Goal: Information Seeking & Learning: Compare options

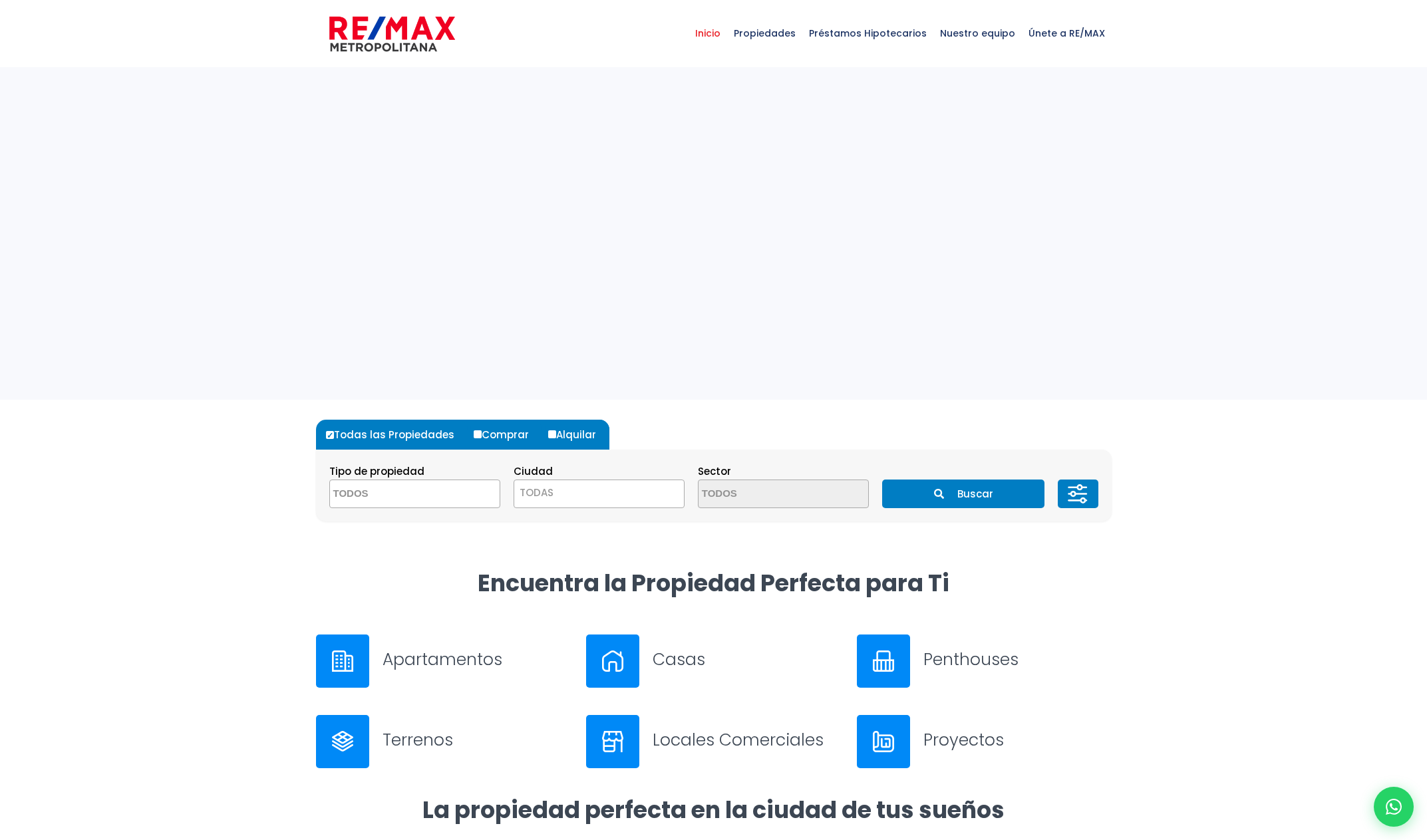
select select
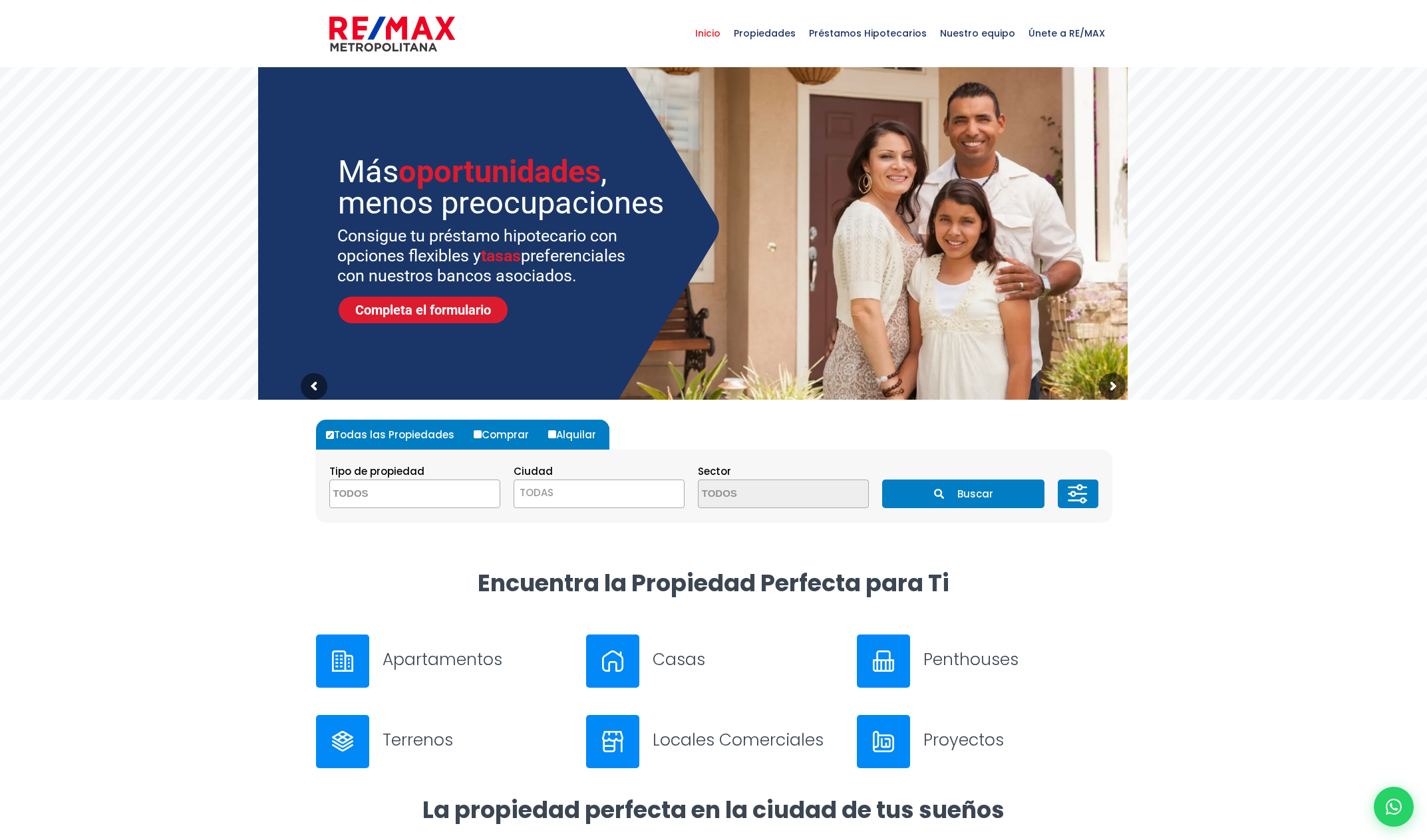
click at [556, 431] on label "Alquilar" at bounding box center [577, 435] width 65 height 30
click at [556, 431] on input "Alquilar" at bounding box center [552, 434] width 8 height 8
radio input "true"
click at [443, 498] on textarea "Search" at bounding box center [394, 494] width 129 height 28
click at [420, 519] on li "APARTAMENTO" at bounding box center [414, 520] width 170 height 25
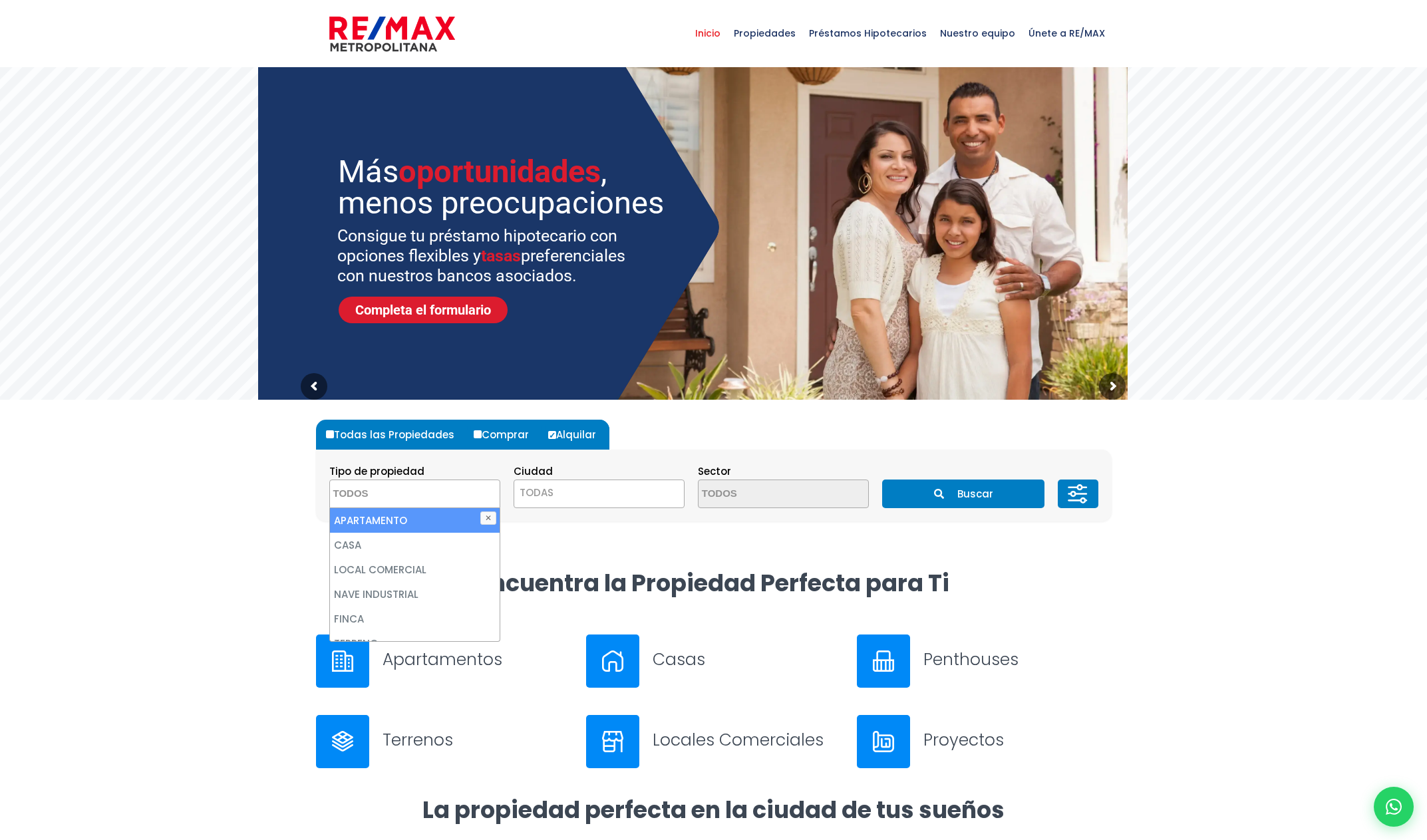
select select "apartment"
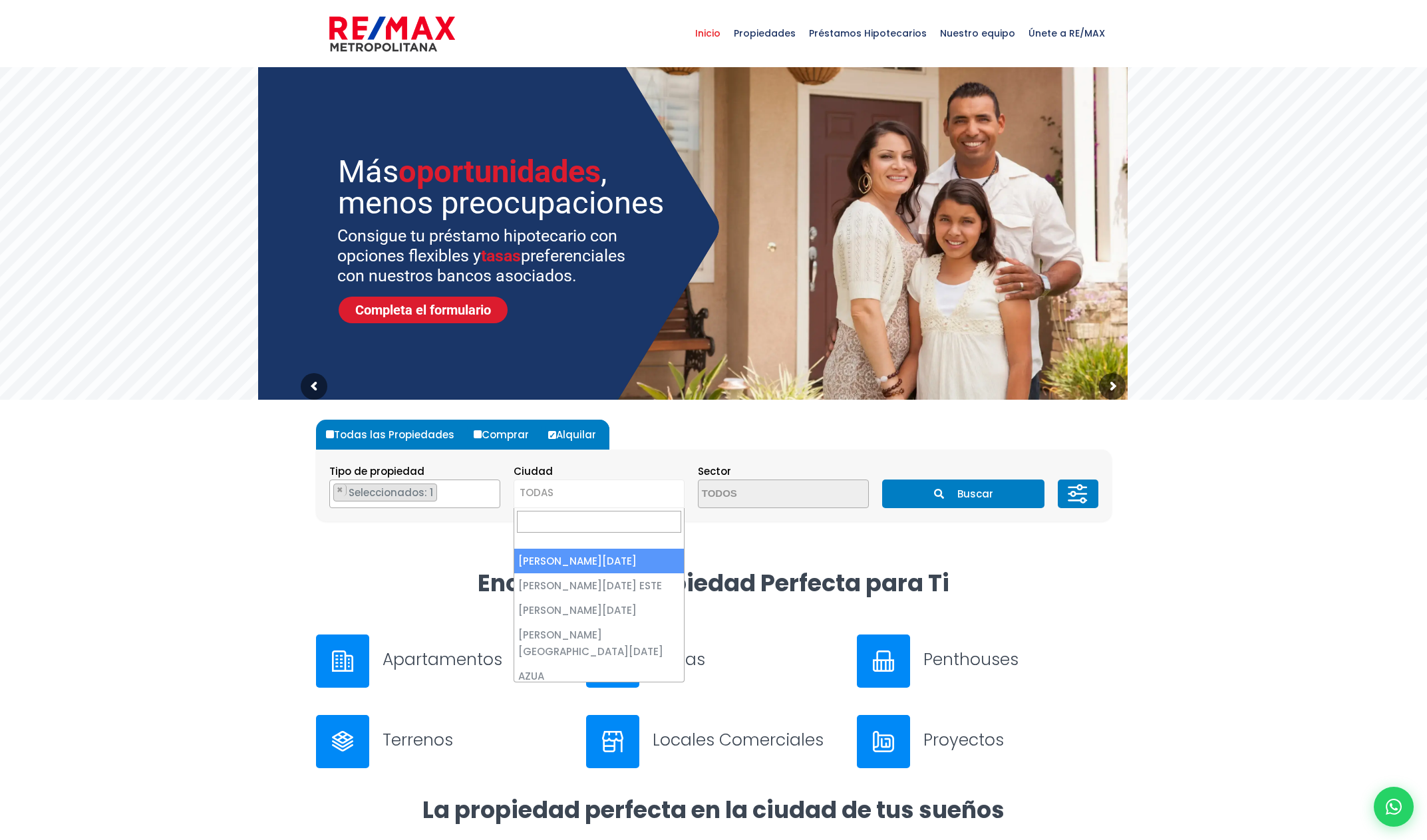
click at [551, 489] on span "TODAS" at bounding box center [537, 493] width 34 height 14
drag, startPoint x: 586, startPoint y: 559, endPoint x: 644, endPoint y: 546, distance: 59.4
select select "1"
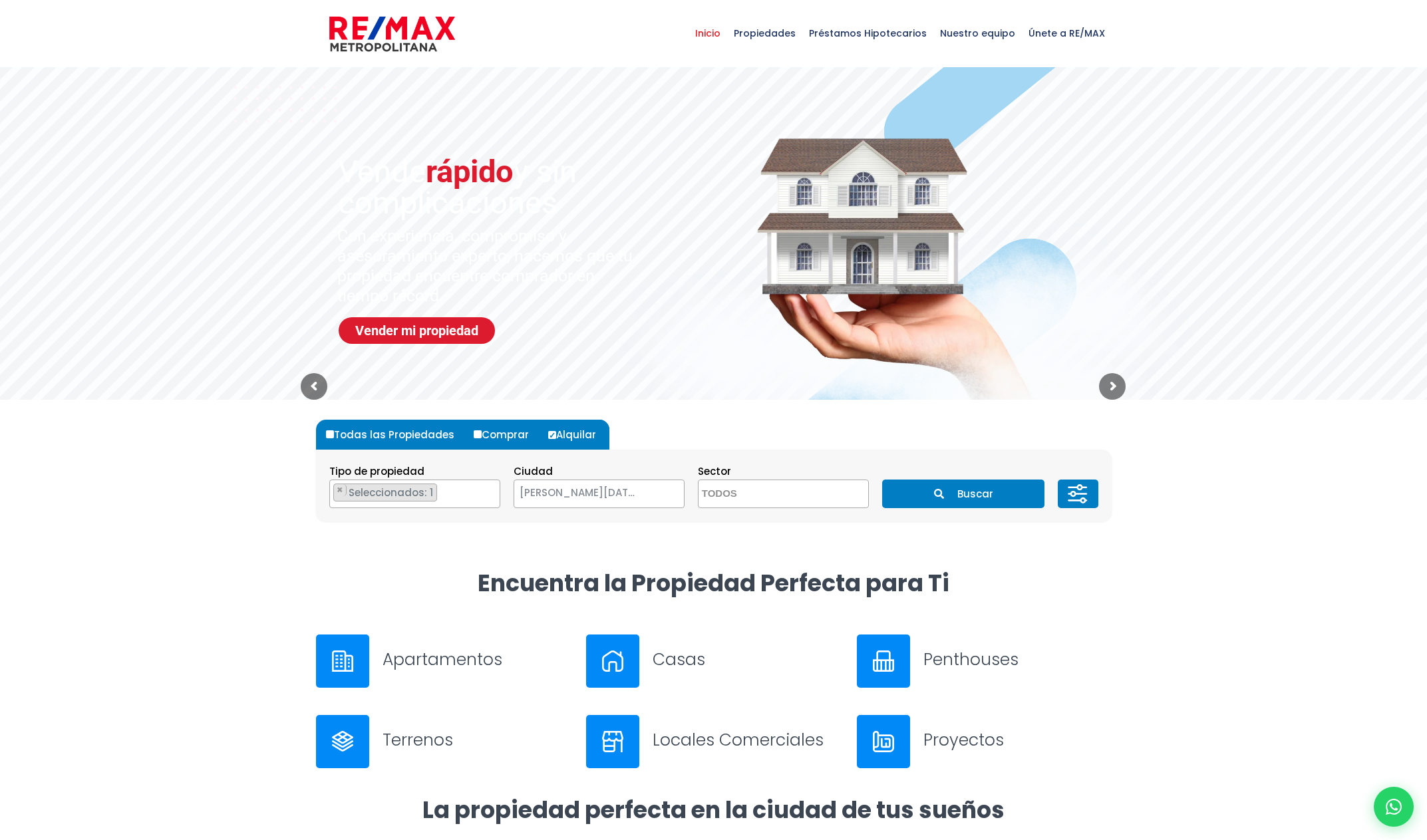
click at [1090, 489] on icon at bounding box center [1078, 494] width 27 height 40
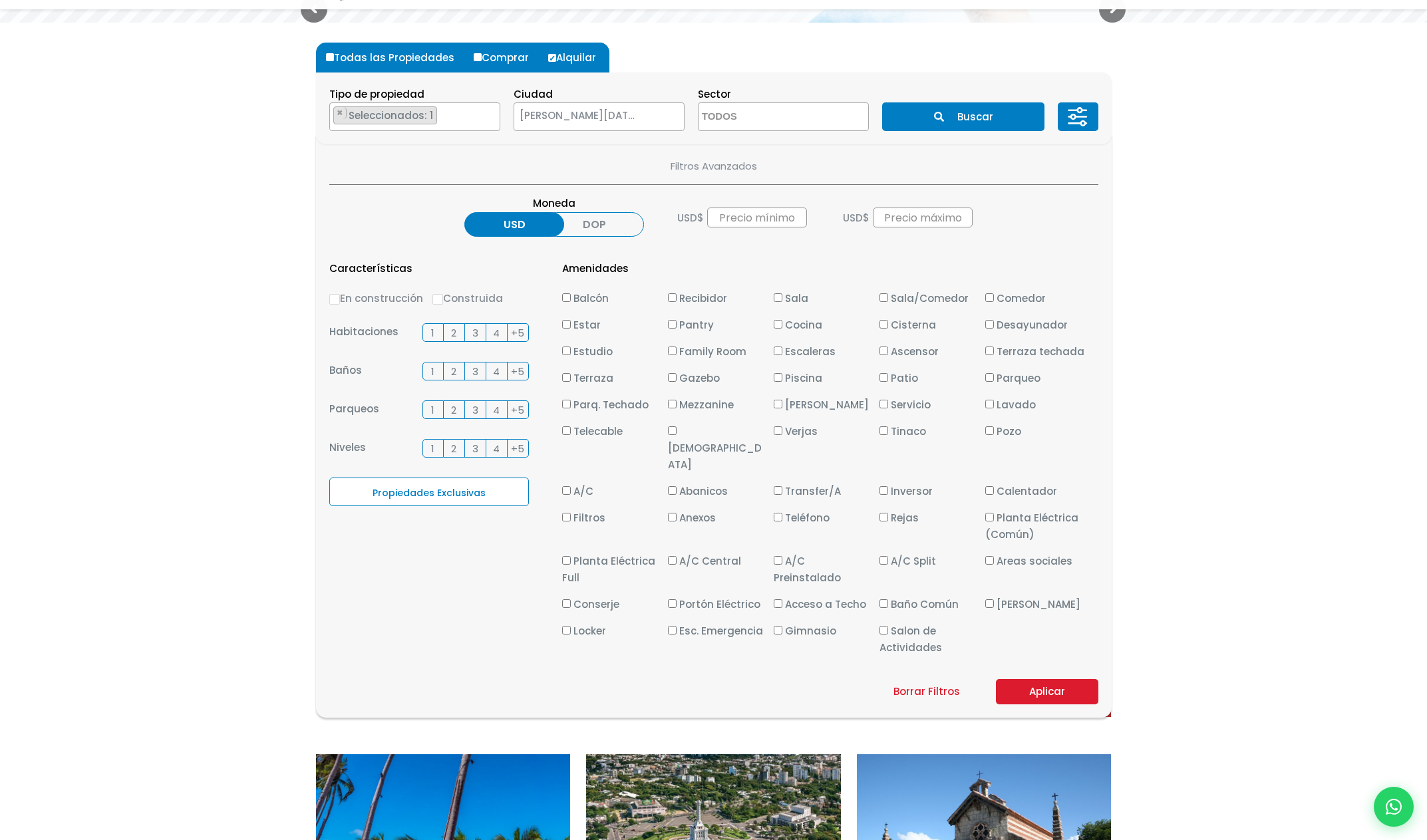
scroll to position [446, 0]
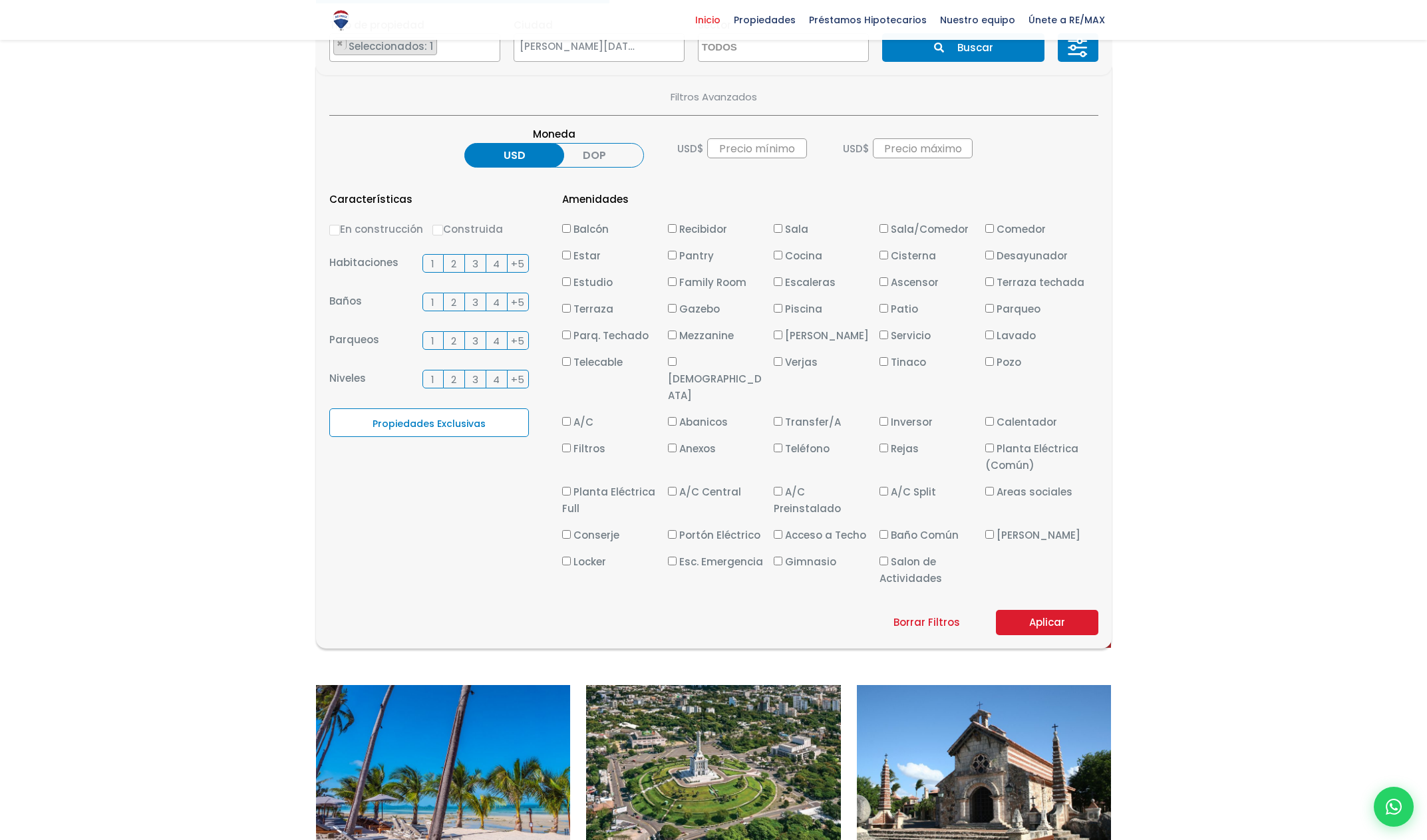
click at [474, 262] on span "3" at bounding box center [475, 263] width 6 height 16
click at [0, 0] on input "3" at bounding box center [0, 0] width 0 height 0
click at [453, 301] on span "2" at bounding box center [454, 302] width 6 height 16
click at [0, 0] on input "2" at bounding box center [0, 0] width 0 height 0
click at [451, 342] on span "2" at bounding box center [454, 340] width 6 height 16
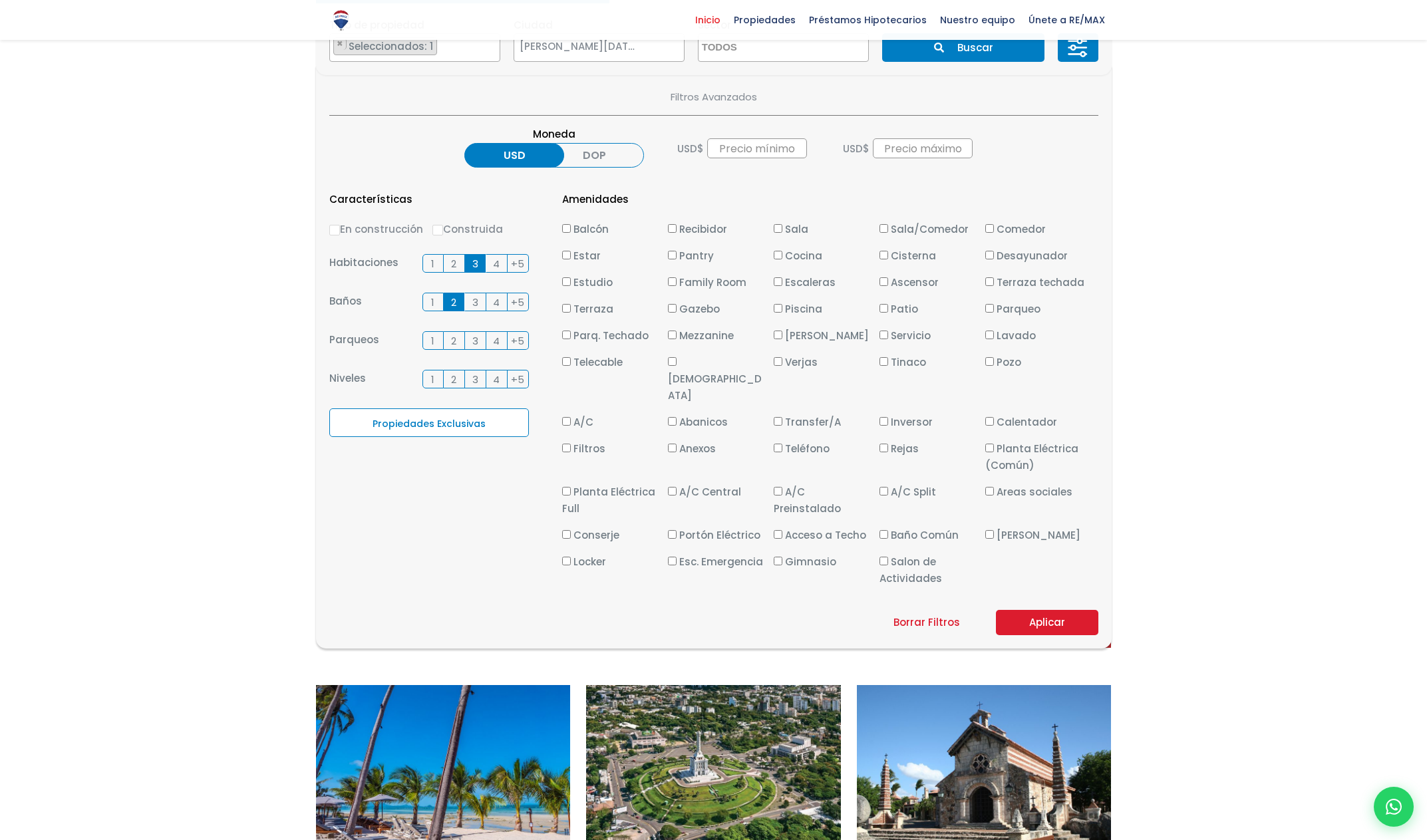
click at [0, 0] on input "2" at bounding box center [0, 0] width 0 height 0
click at [467, 425] on label "Propiedades Exclusivas" at bounding box center [428, 422] width 199 height 28
click at [0, 0] on input "Propiedades Exclusivas" at bounding box center [0, 0] width 0 height 0
click at [813, 554] on span "Gimnasio" at bounding box center [811, 561] width 51 height 14
click at [782, 556] on input "Gimnasio" at bounding box center [778, 561] width 9 height 9
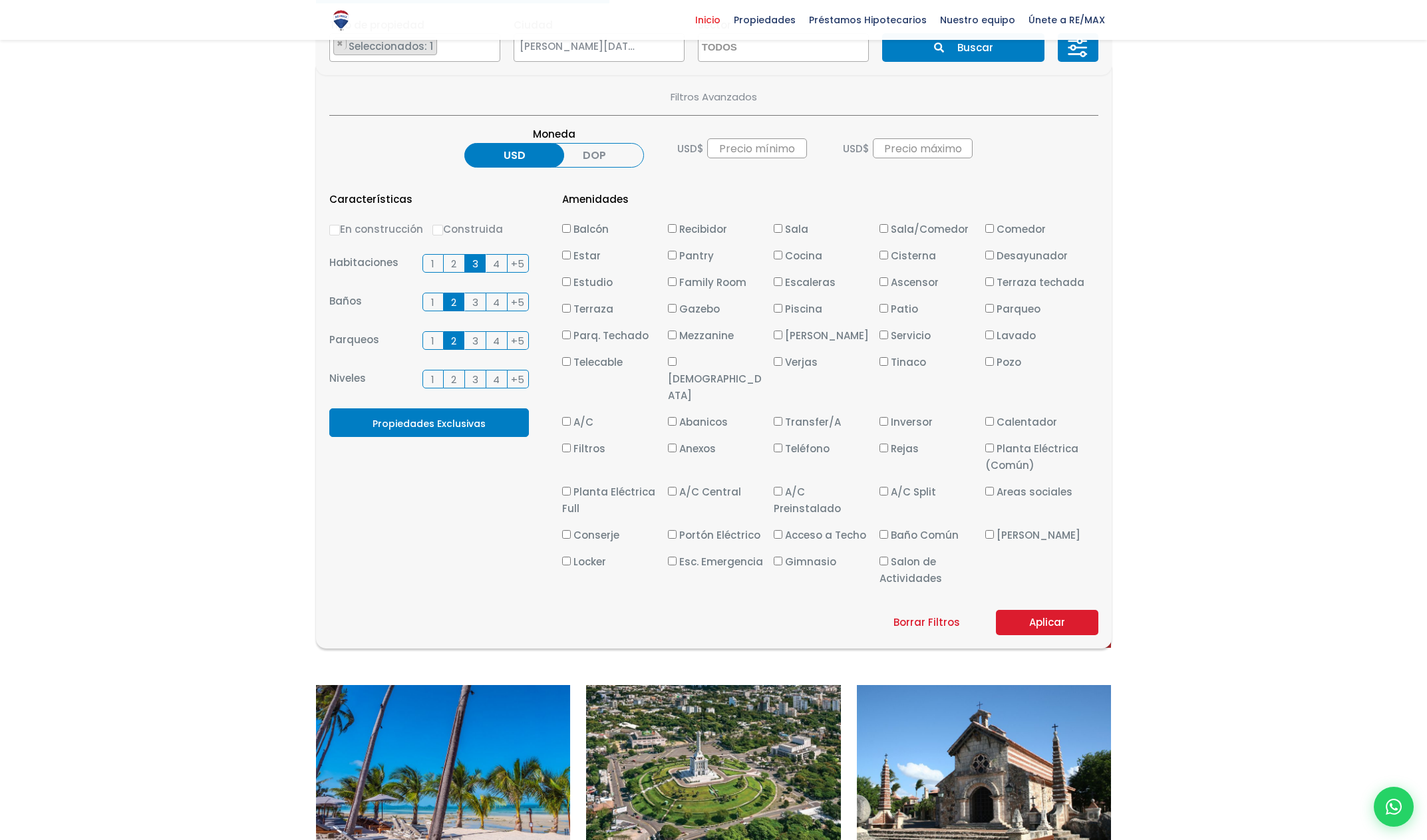
checkbox input "true"
click at [581, 231] on span "Balcón" at bounding box center [592, 229] width 35 height 14
click at [571, 231] on input "Balcón" at bounding box center [567, 228] width 9 height 9
checkbox input "true"
click at [799, 310] on span "Piscina" at bounding box center [804, 309] width 38 height 14
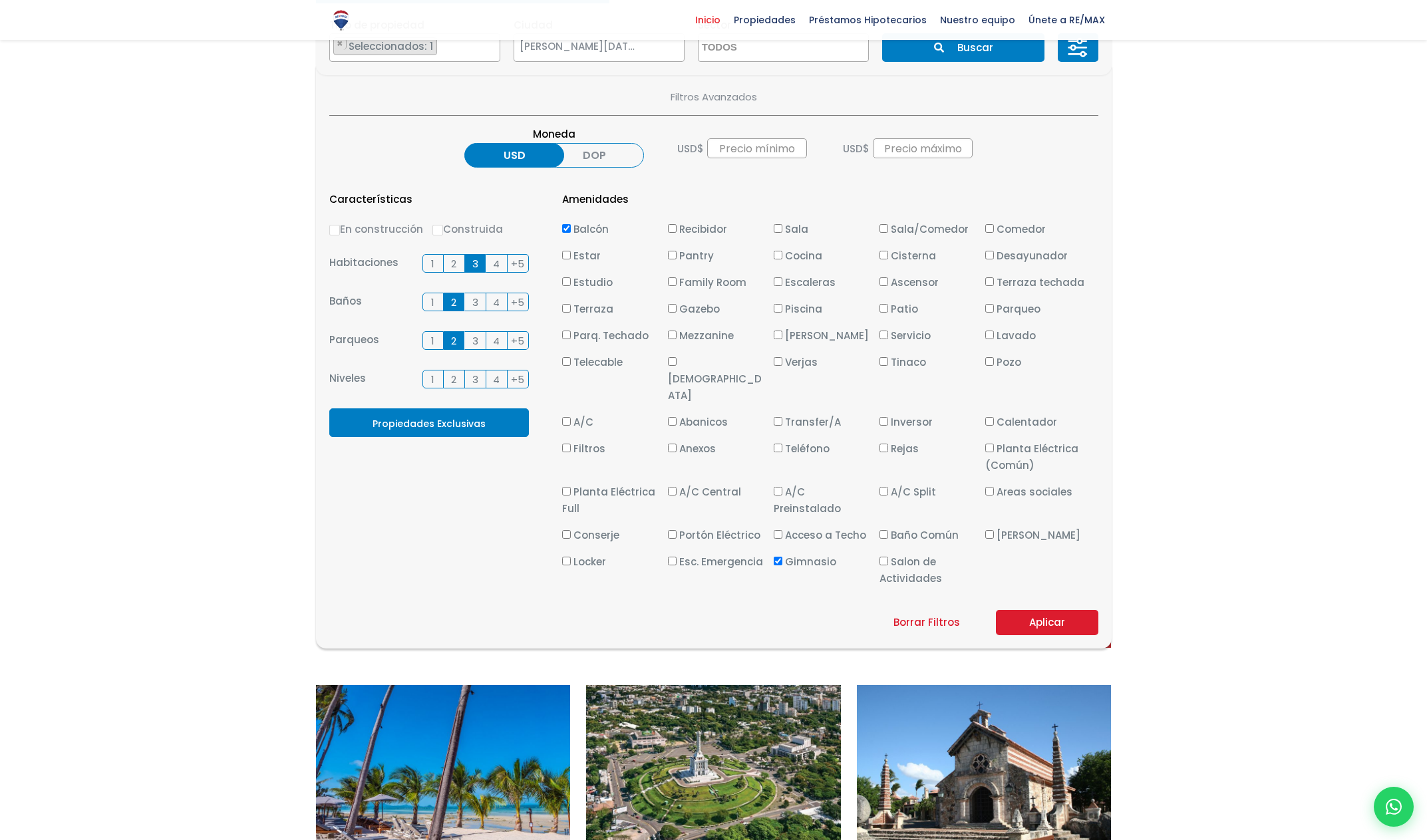
click at [782, 310] on input "Piscina" at bounding box center [778, 308] width 9 height 9
checkbox input "true"
click at [1044, 610] on button "Aplicar" at bounding box center [1047, 622] width 102 height 26
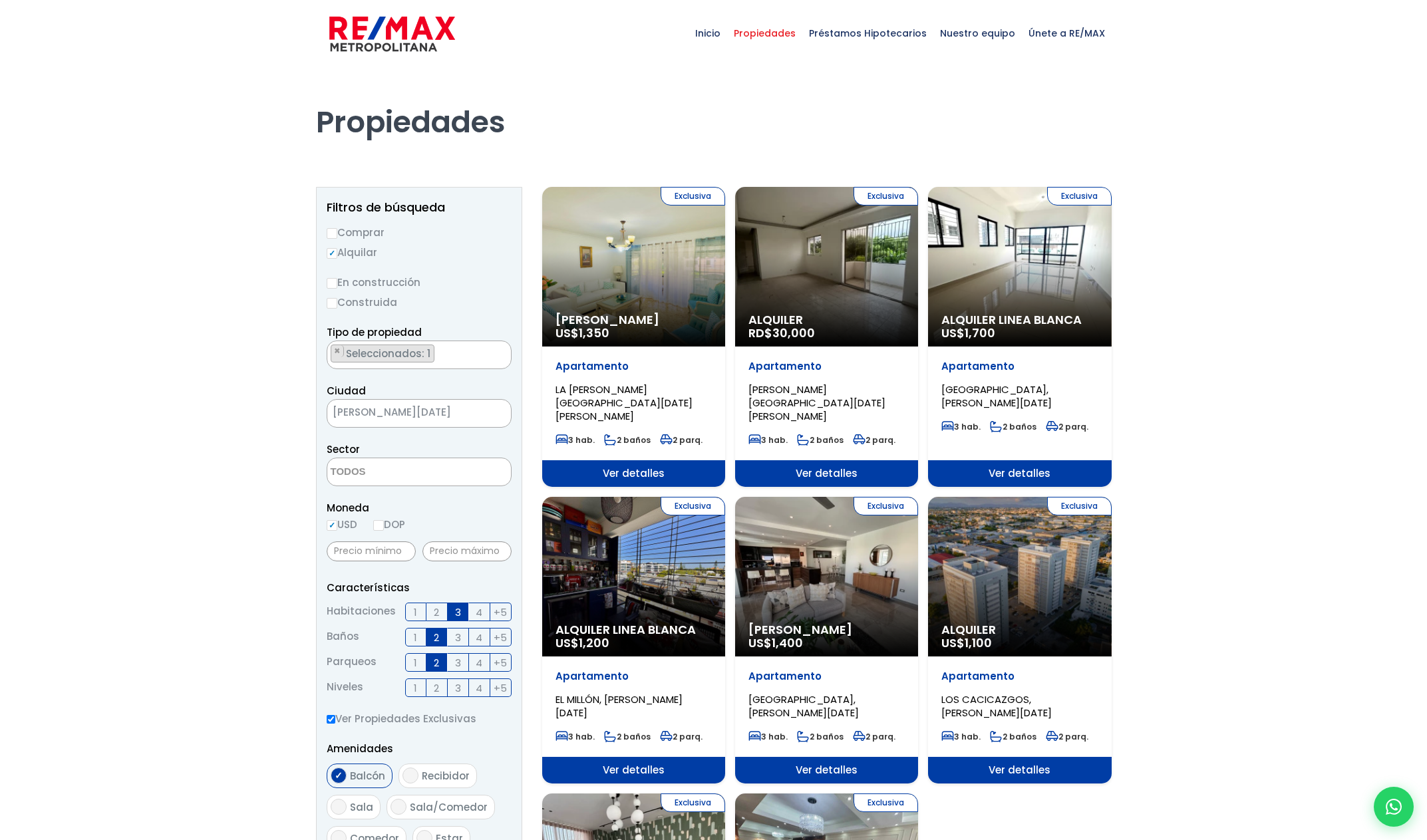
click at [726, 269] on div "Exclusiva Alquiler Linea Blanca US$ 1,700" at bounding box center [634, 267] width 183 height 159
click at [726, 284] on div "Exclusiva Alquiler Linea Blanca US$ 1,700" at bounding box center [634, 267] width 183 height 159
click at [726, 274] on div "Exclusiva Alquiler Linea Blanca US$ 1,700" at bounding box center [634, 267] width 183 height 159
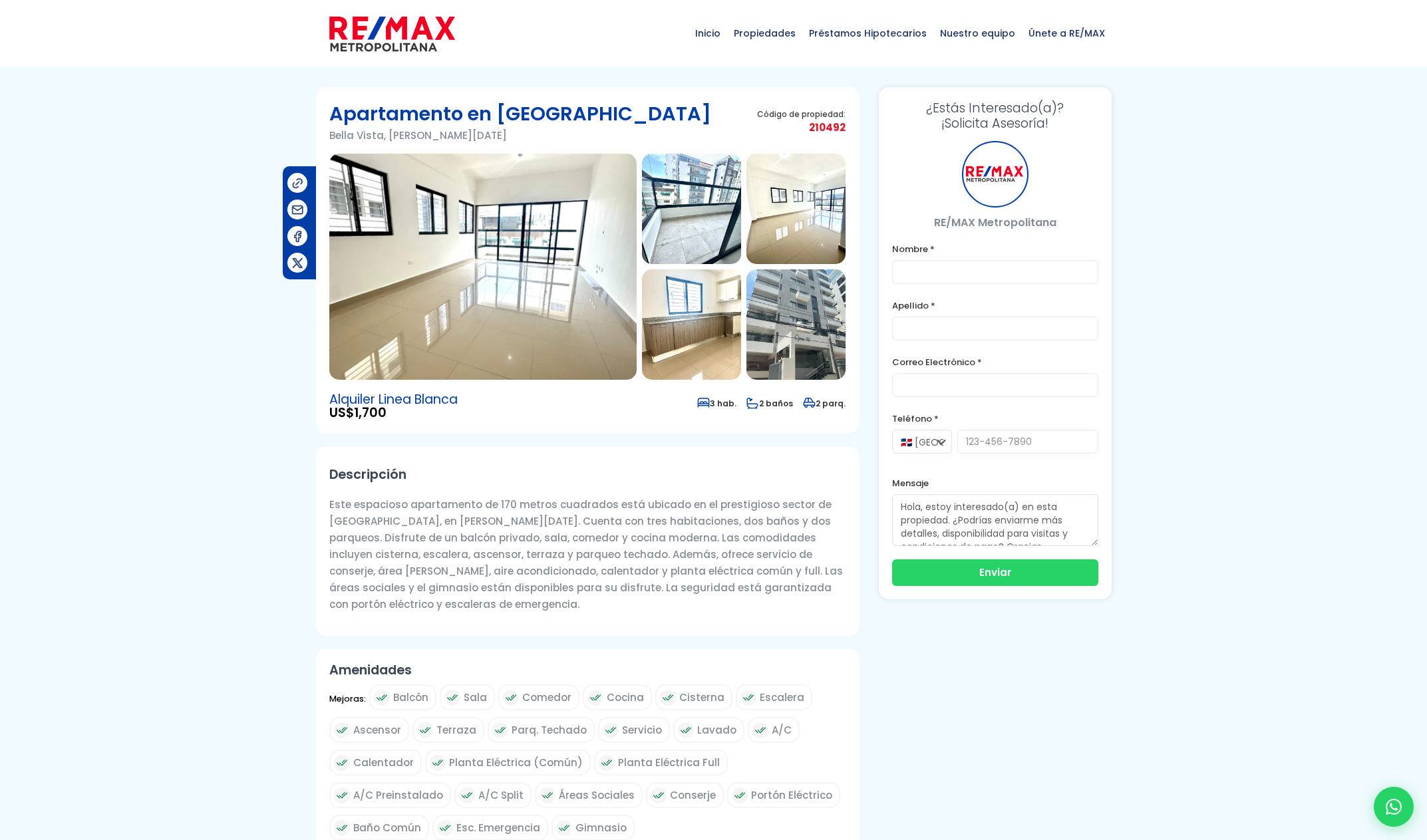
click at [521, 306] on img at bounding box center [482, 267] width 307 height 226
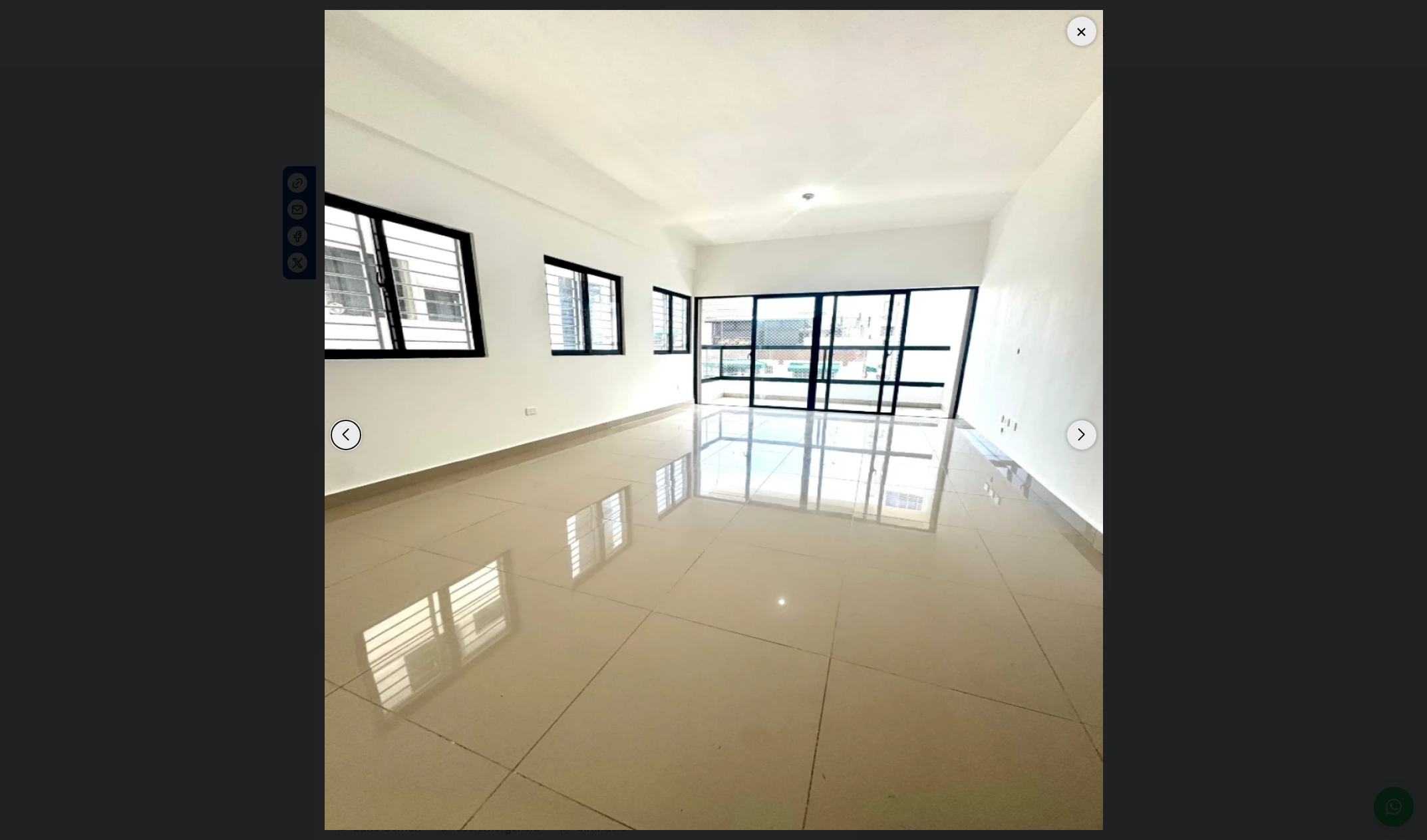
click at [1075, 435] on div "Next slide" at bounding box center [1082, 435] width 29 height 29
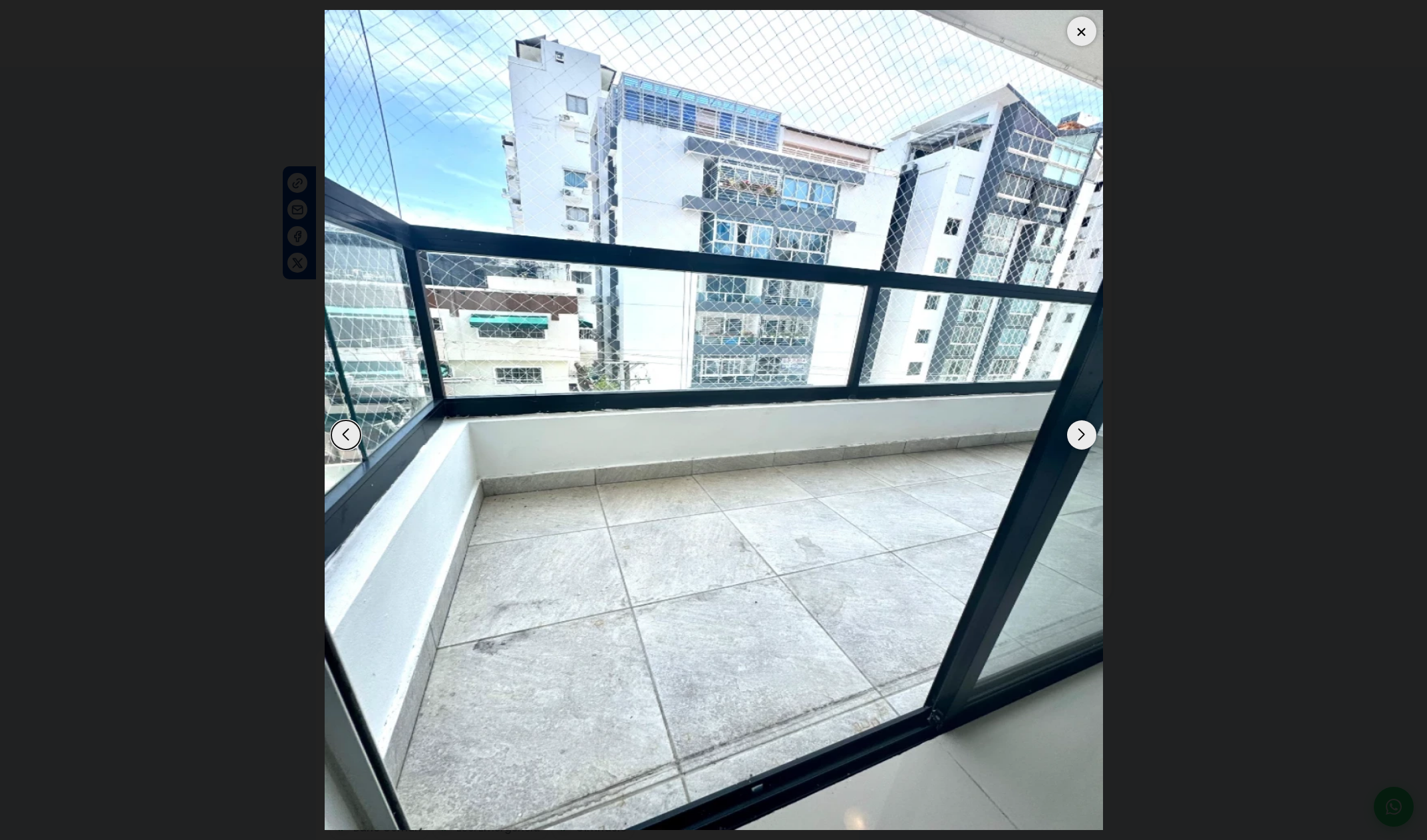
click at [1089, 438] on div "Next slide" at bounding box center [1082, 435] width 29 height 29
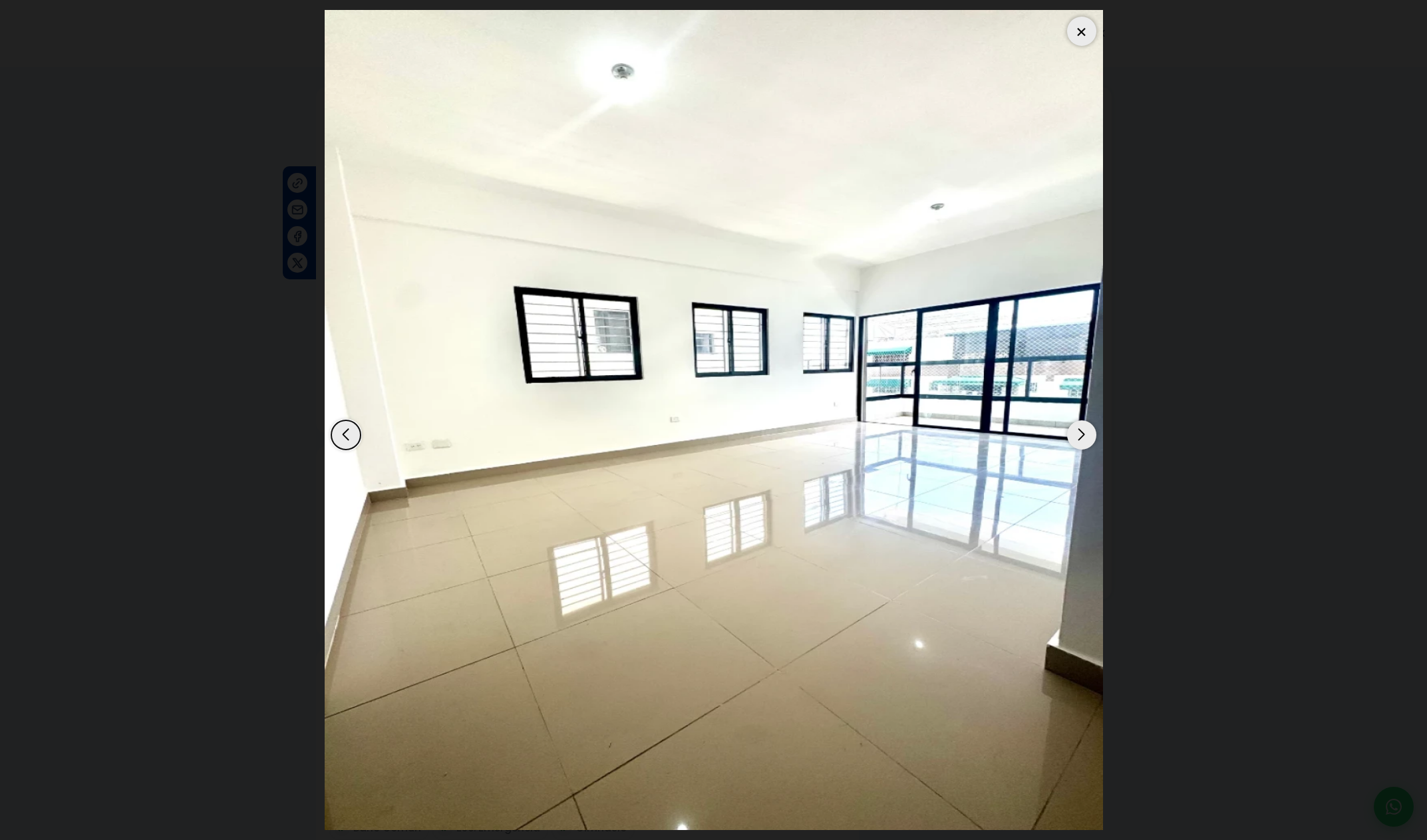
click at [1089, 439] on div "Next slide" at bounding box center [1082, 435] width 29 height 29
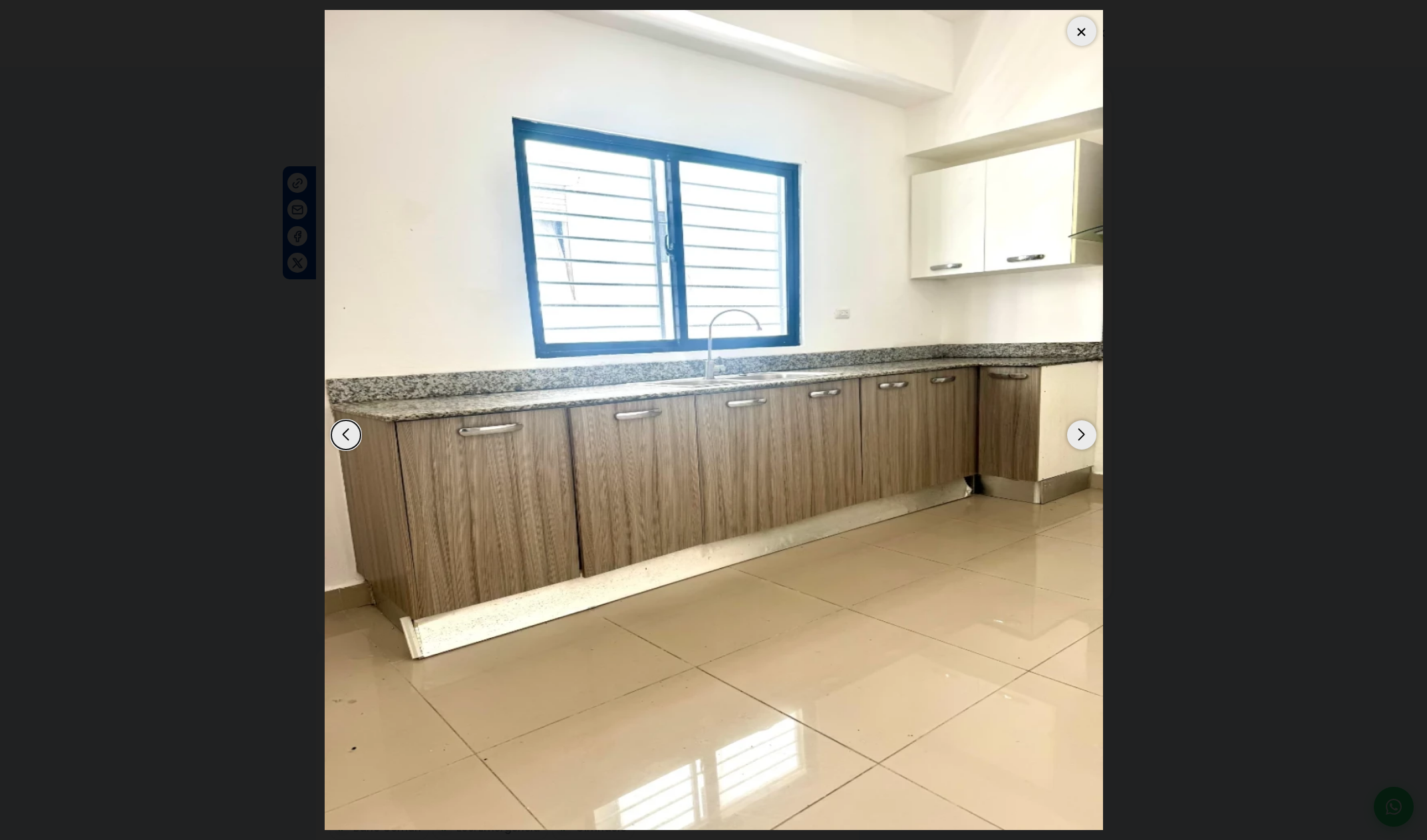
click at [1089, 439] on div "Next slide" at bounding box center [1082, 435] width 29 height 29
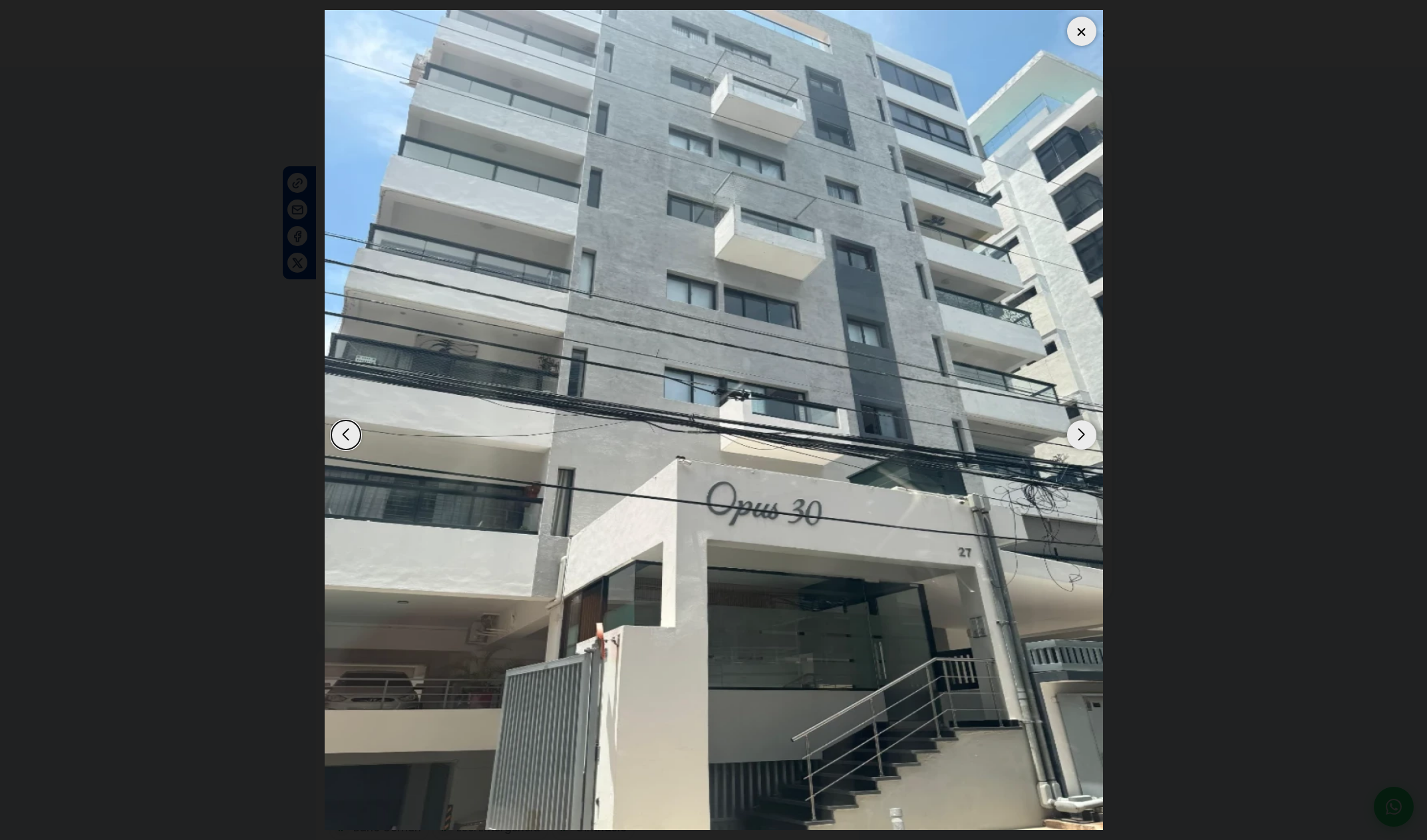
click at [1089, 439] on div "Next slide" at bounding box center [1082, 435] width 29 height 29
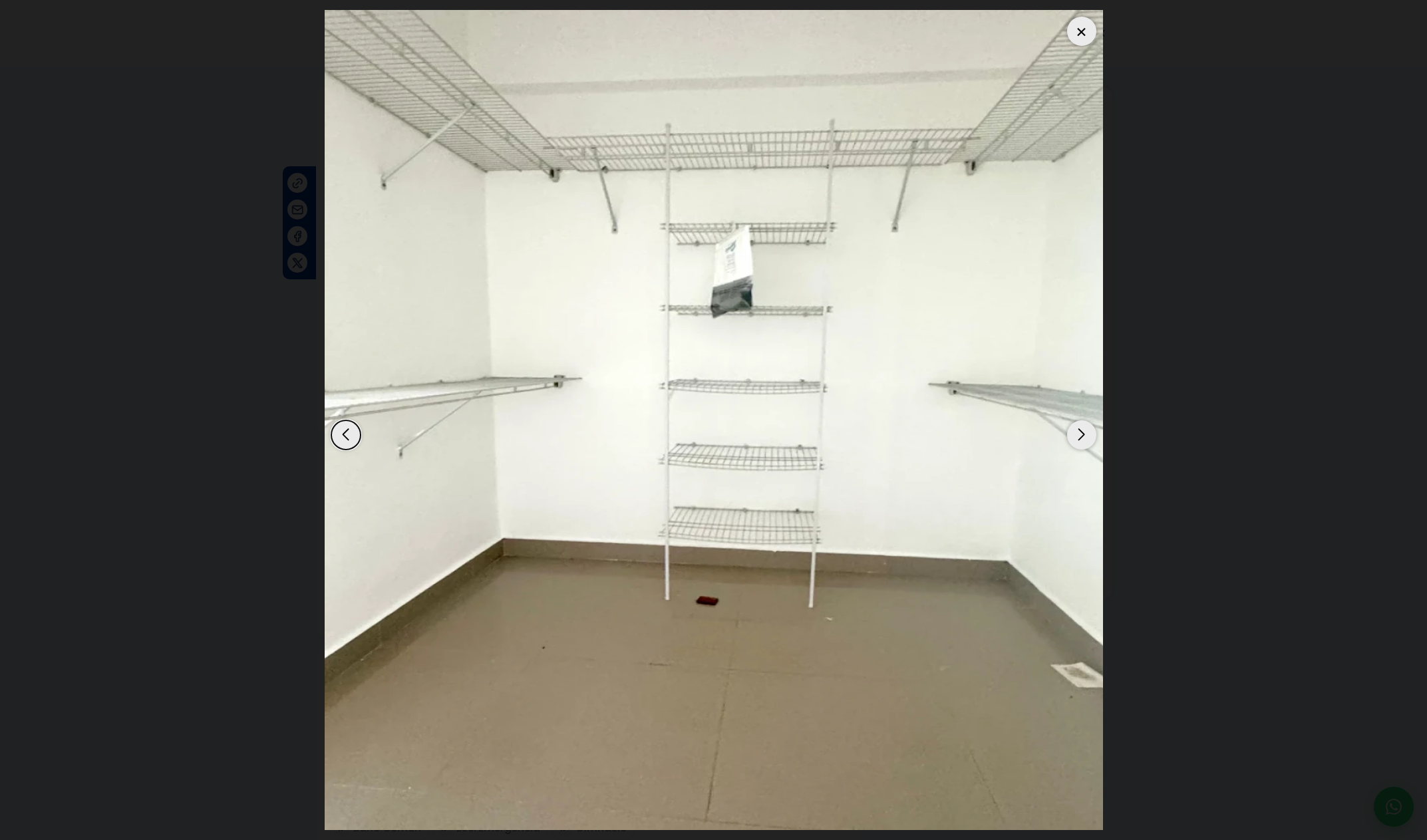
click at [1089, 439] on div "Next slide" at bounding box center [1082, 435] width 29 height 29
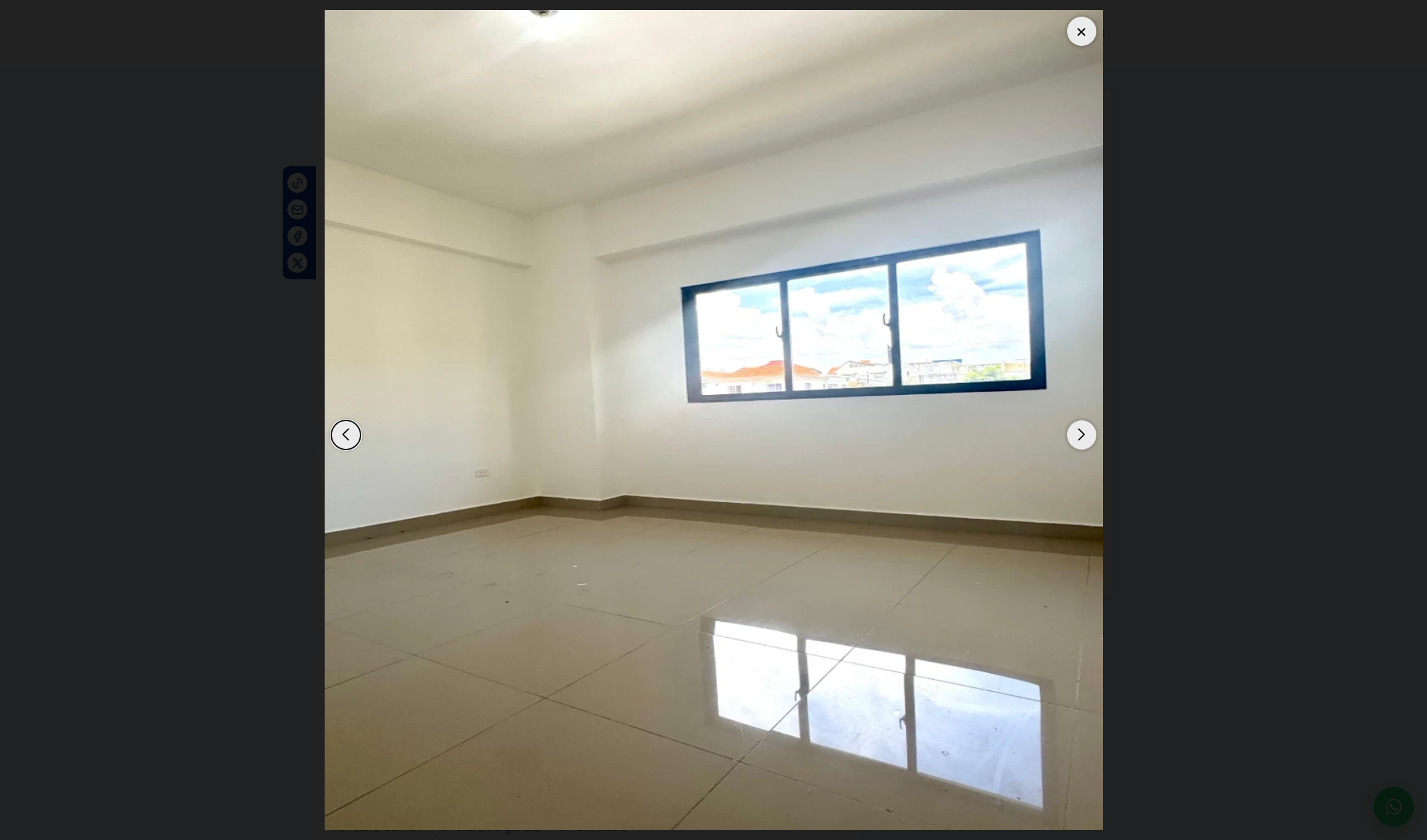
click at [1089, 439] on div "Next slide" at bounding box center [1082, 435] width 29 height 29
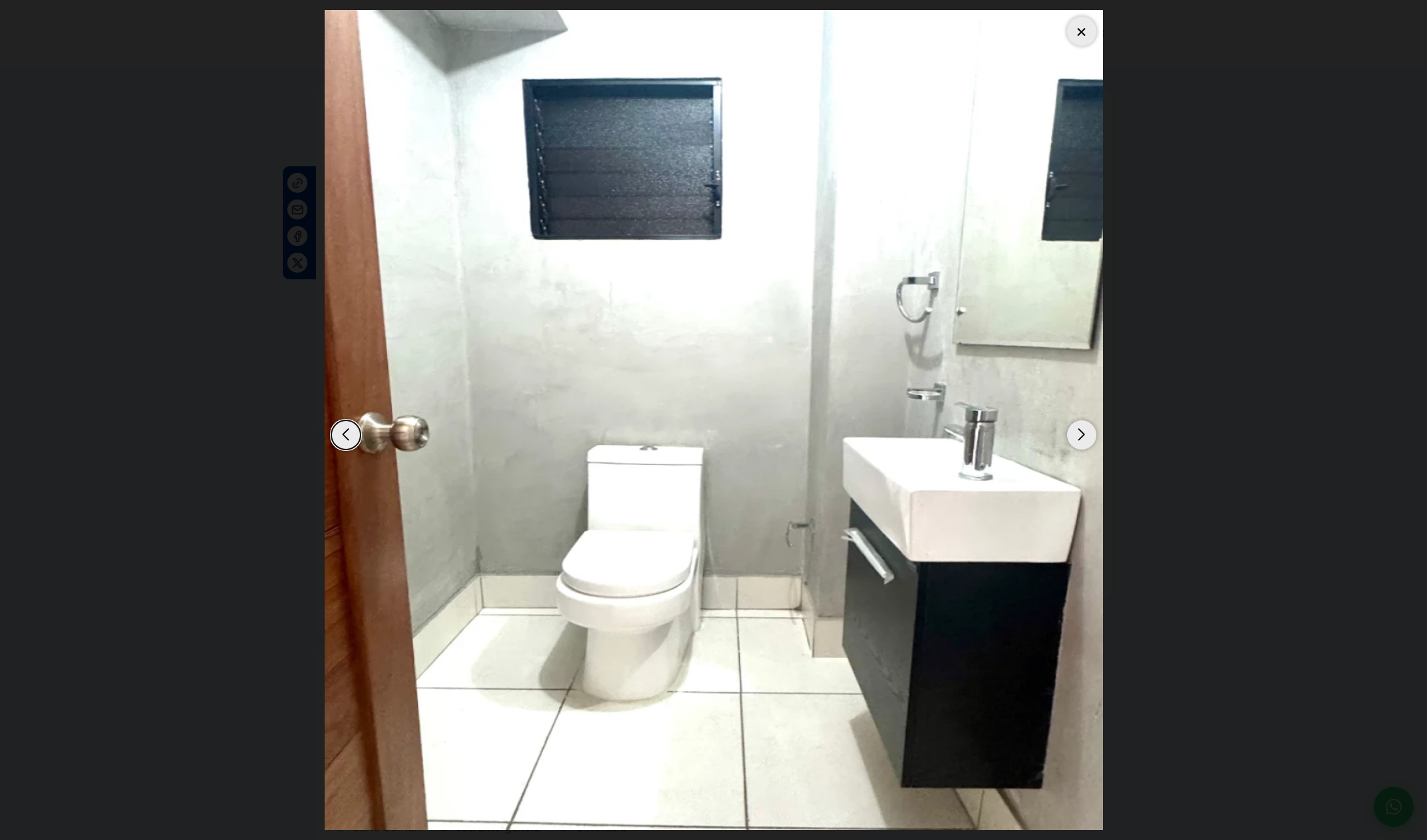
click at [1089, 441] on div "Next slide" at bounding box center [1082, 435] width 29 height 29
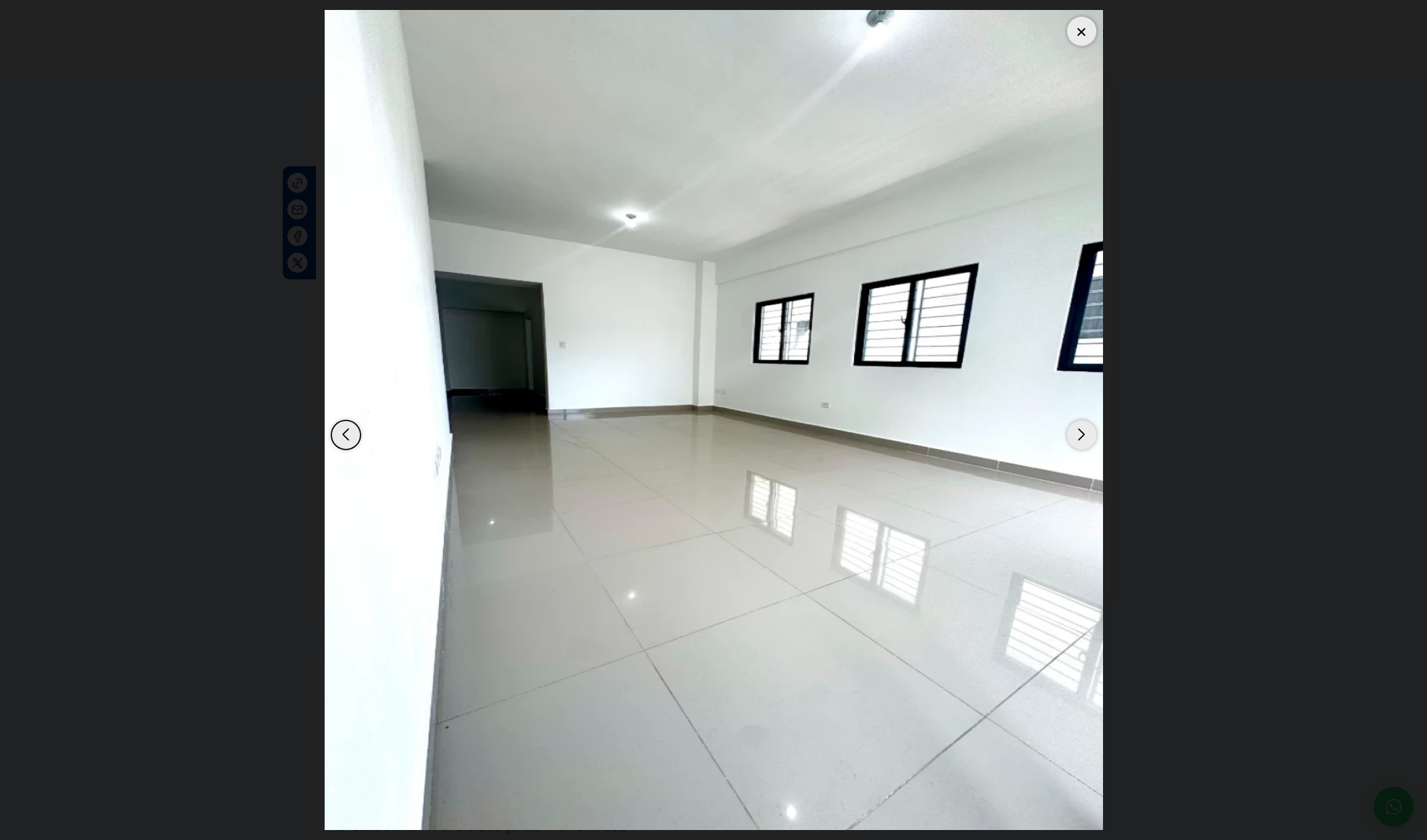
click at [1088, 443] on div "Next slide" at bounding box center [1082, 435] width 29 height 29
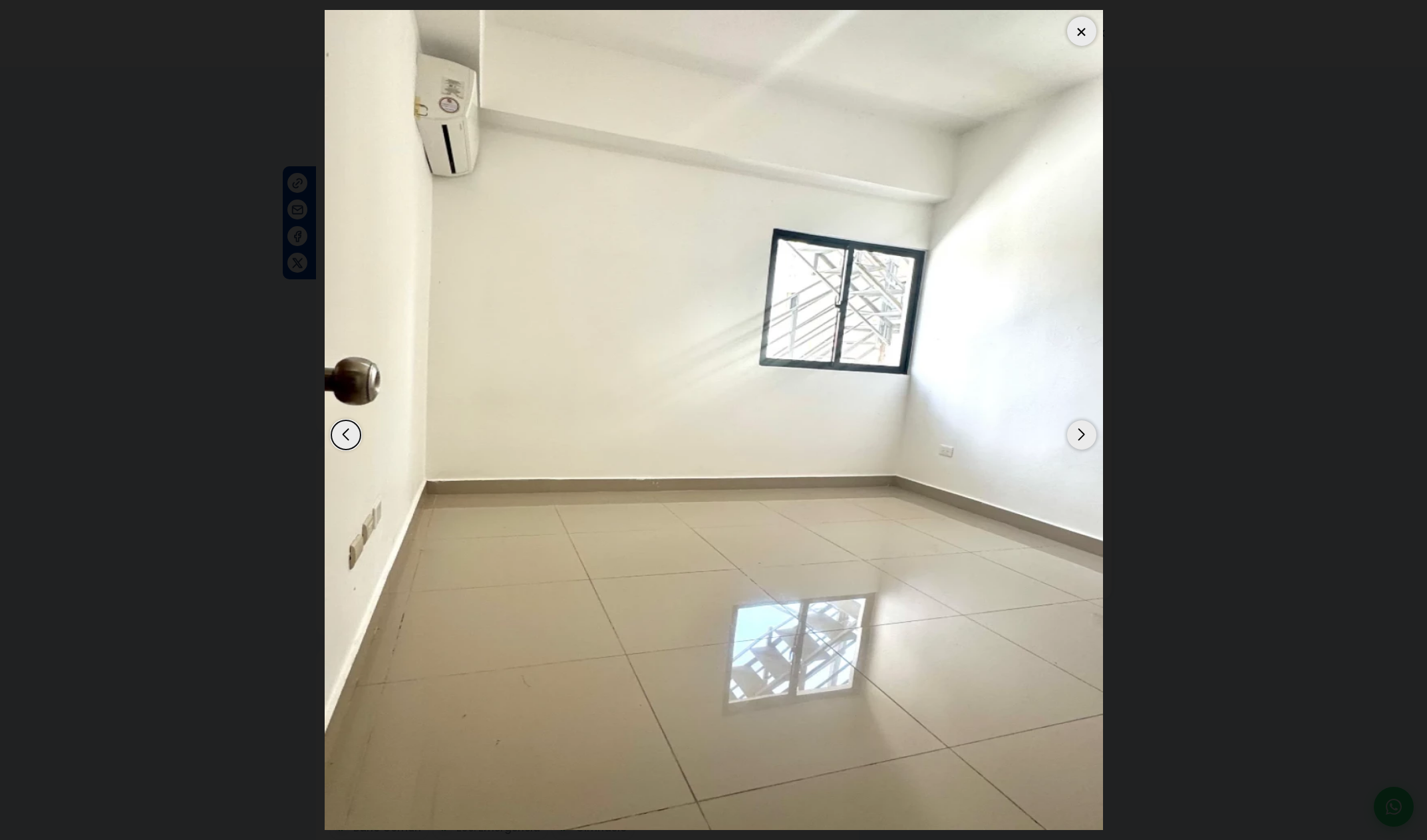
click at [1088, 443] on div "Next slide" at bounding box center [1082, 435] width 29 height 29
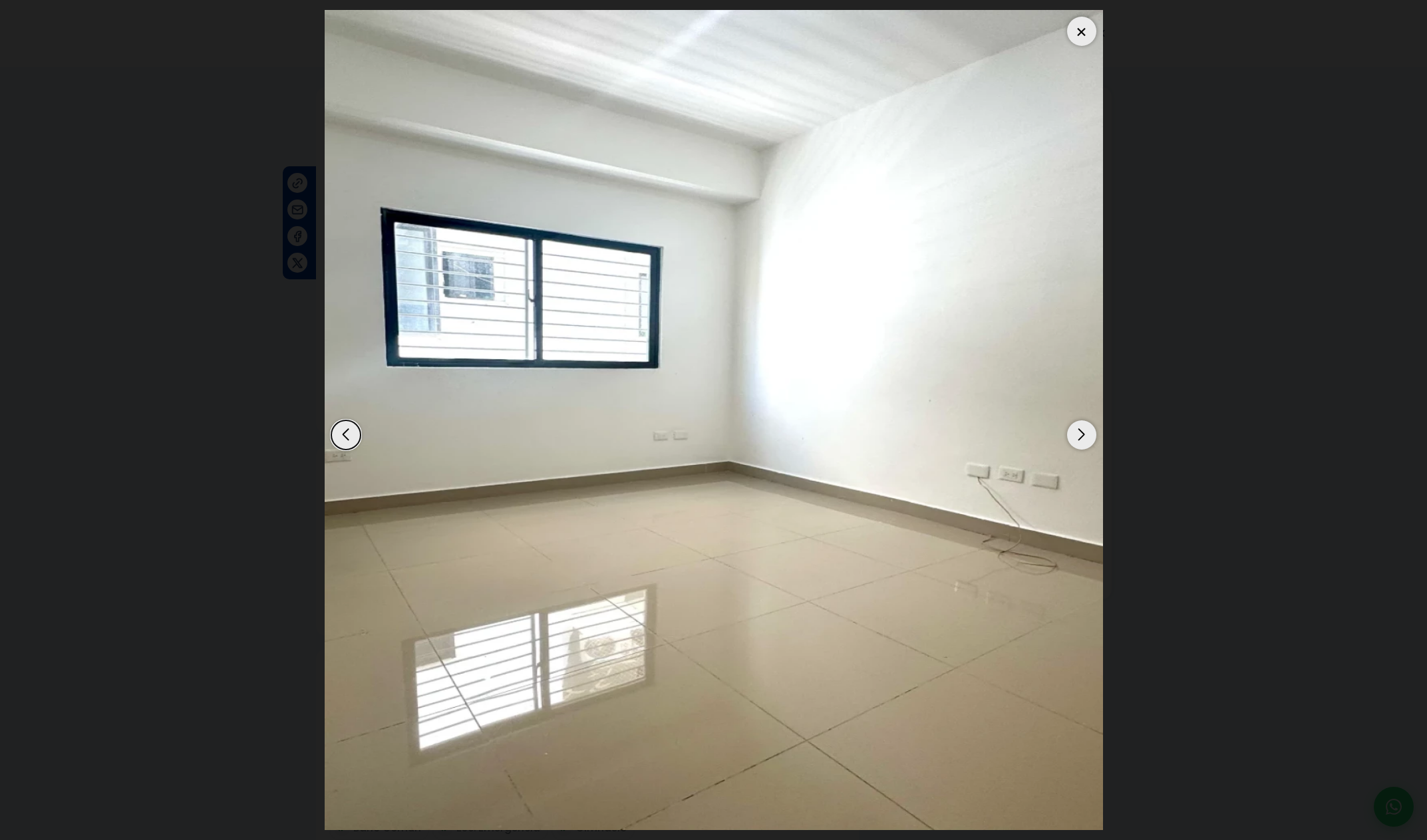
click at [1088, 443] on div "Next slide" at bounding box center [1082, 435] width 29 height 29
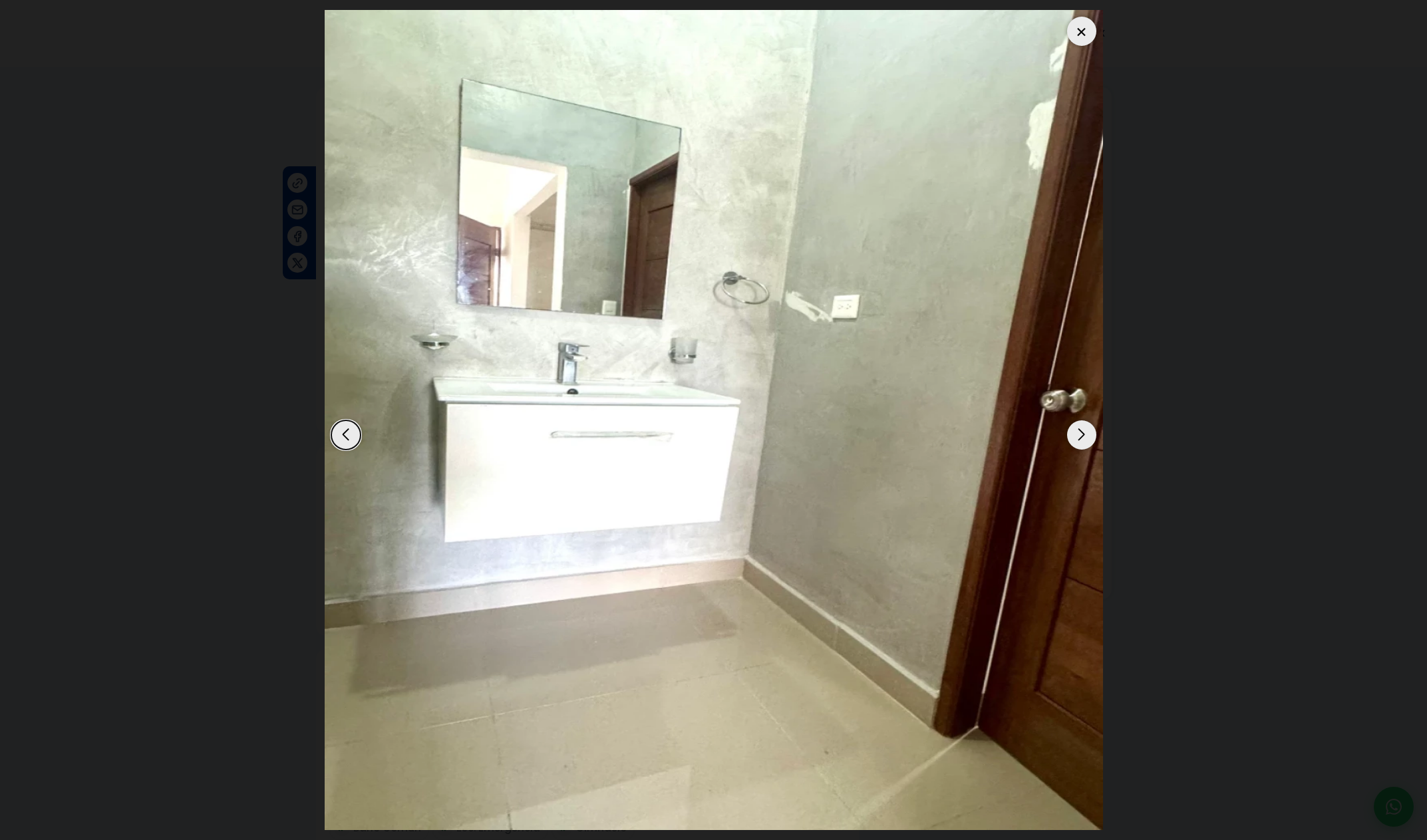
click at [1088, 446] on div "Next slide" at bounding box center [1082, 435] width 29 height 29
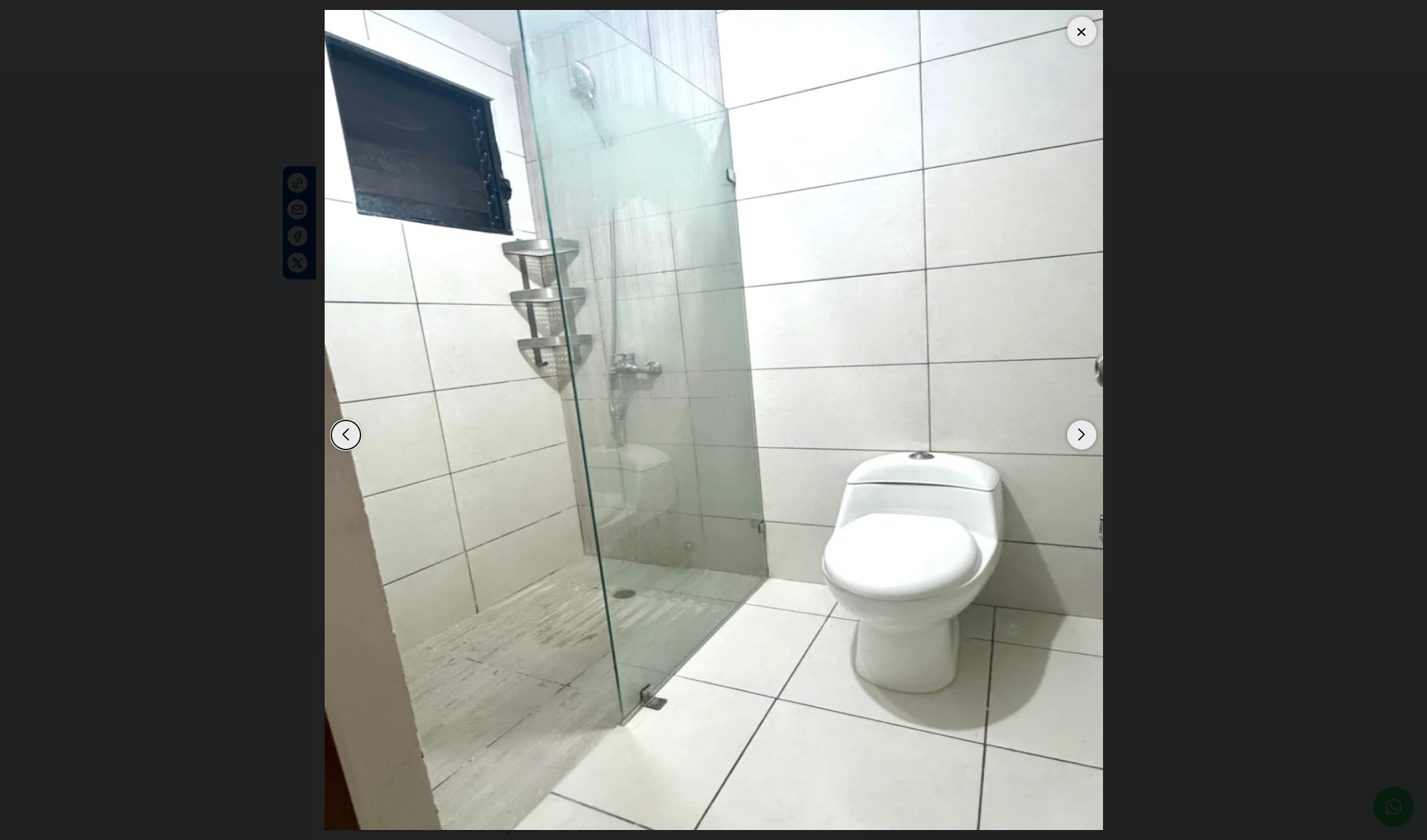
click at [1088, 446] on div "Next slide" at bounding box center [1082, 435] width 29 height 29
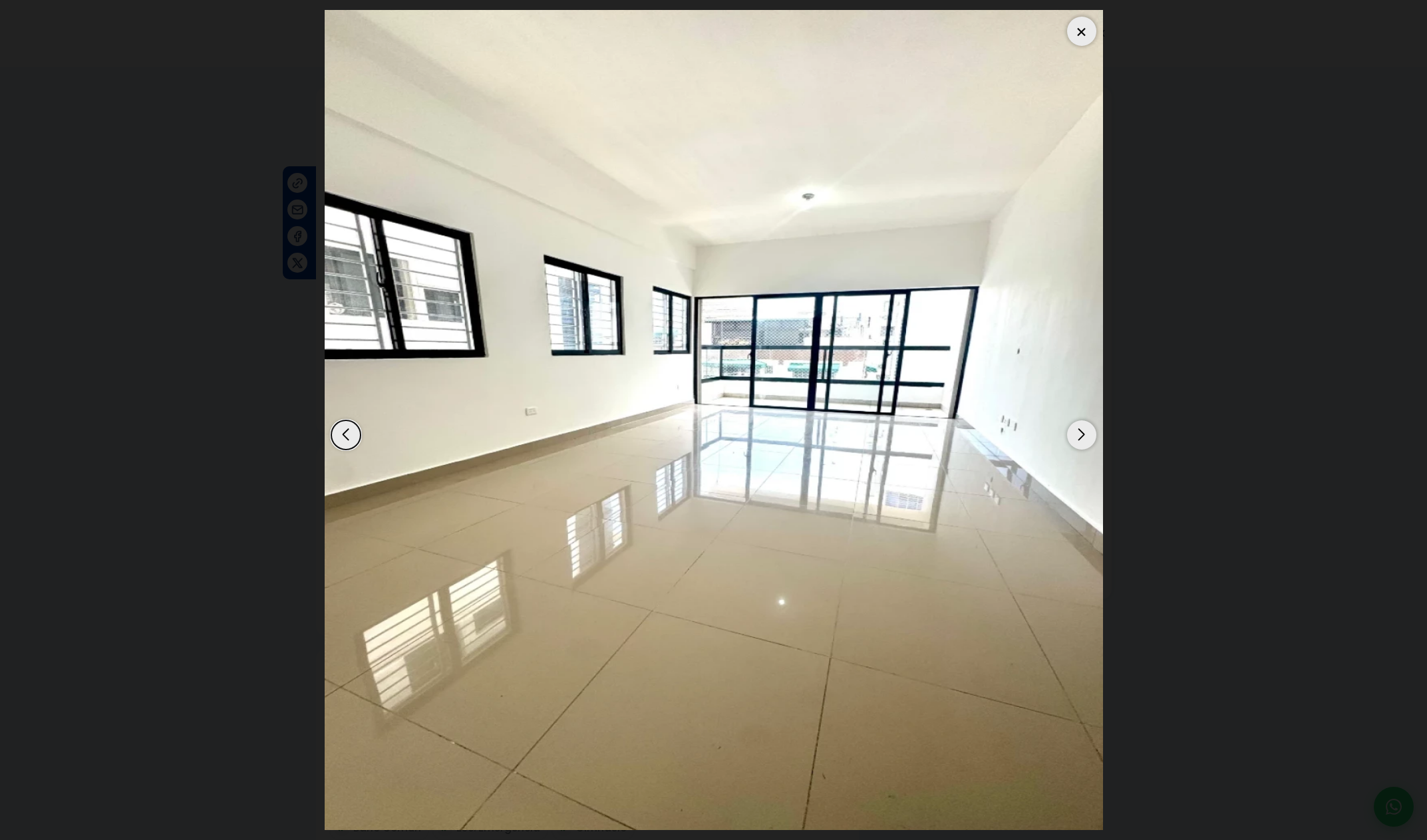
click at [1088, 446] on div "Next slide" at bounding box center [1082, 435] width 29 height 29
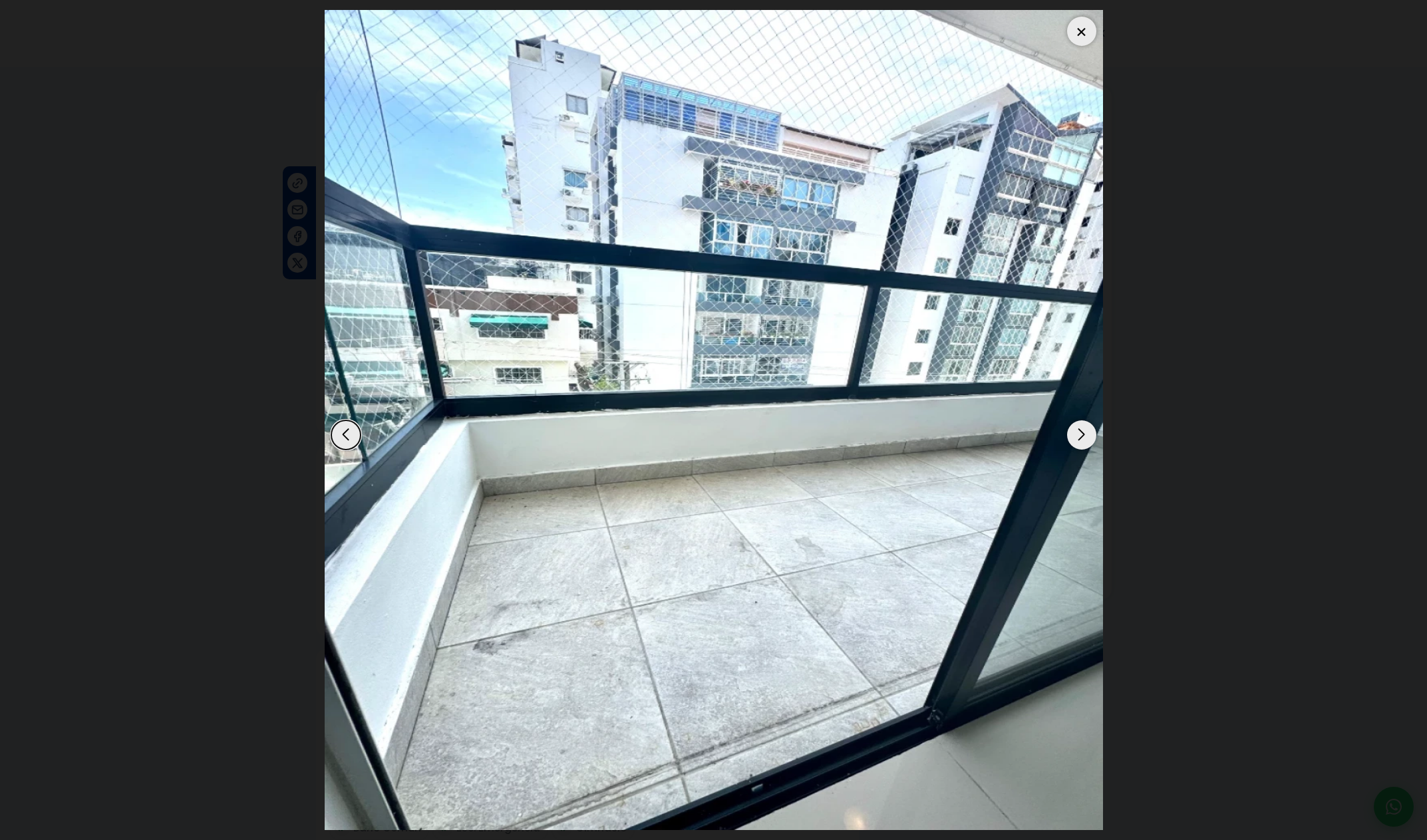
click at [1088, 446] on div "Next slide" at bounding box center [1082, 435] width 29 height 29
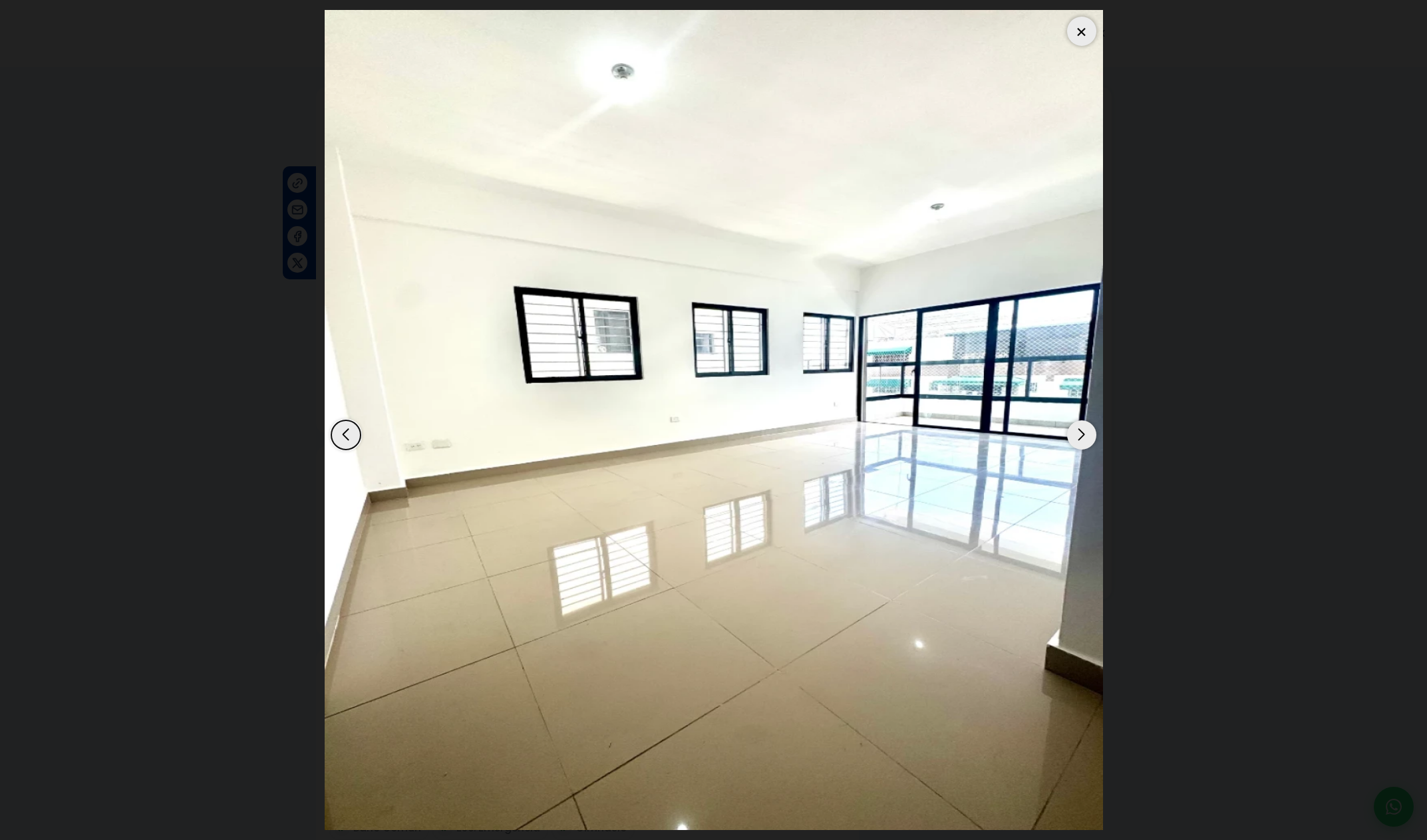
click at [1088, 446] on div "Next slide" at bounding box center [1082, 435] width 29 height 29
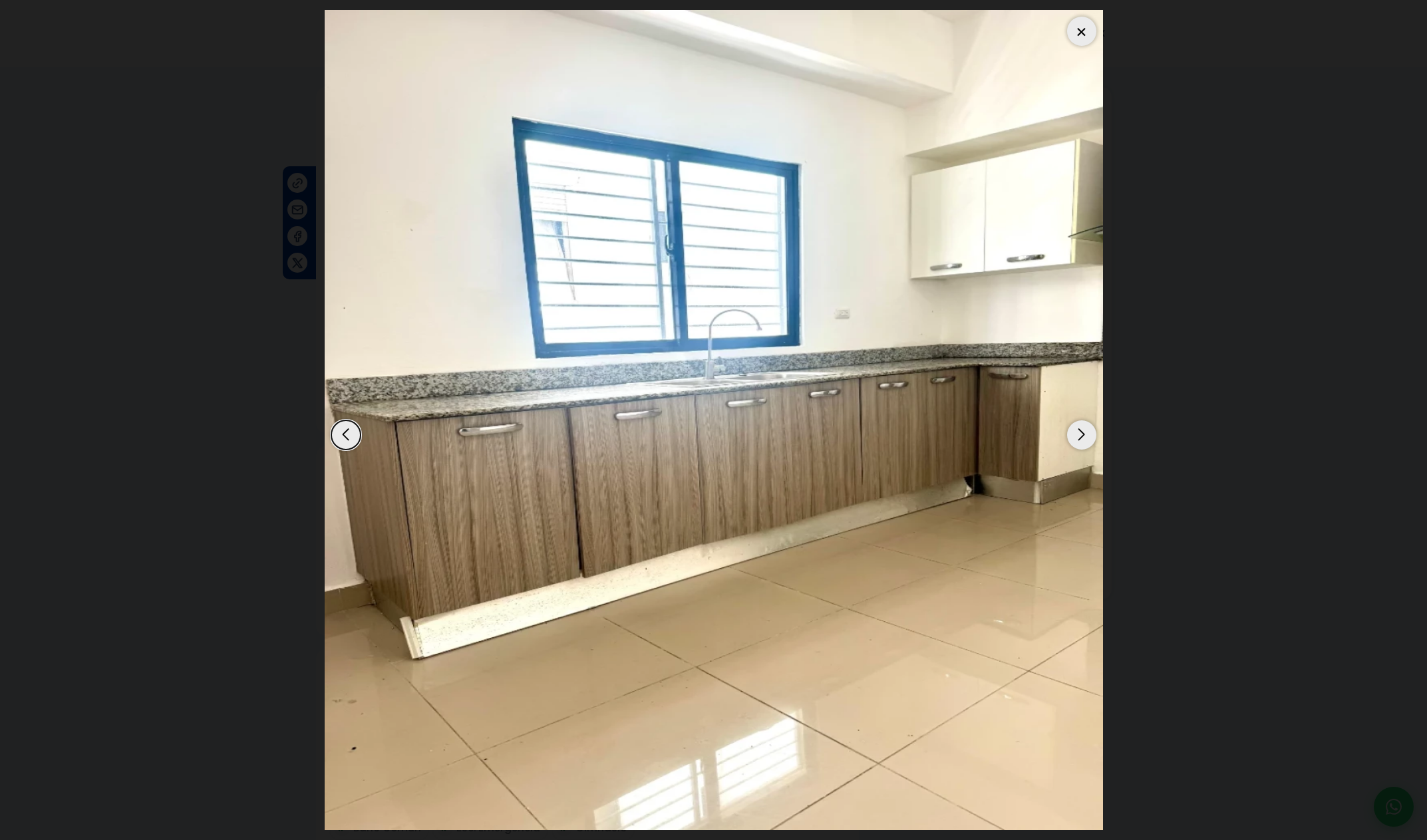
click at [1088, 446] on div "Next slide" at bounding box center [1082, 435] width 29 height 29
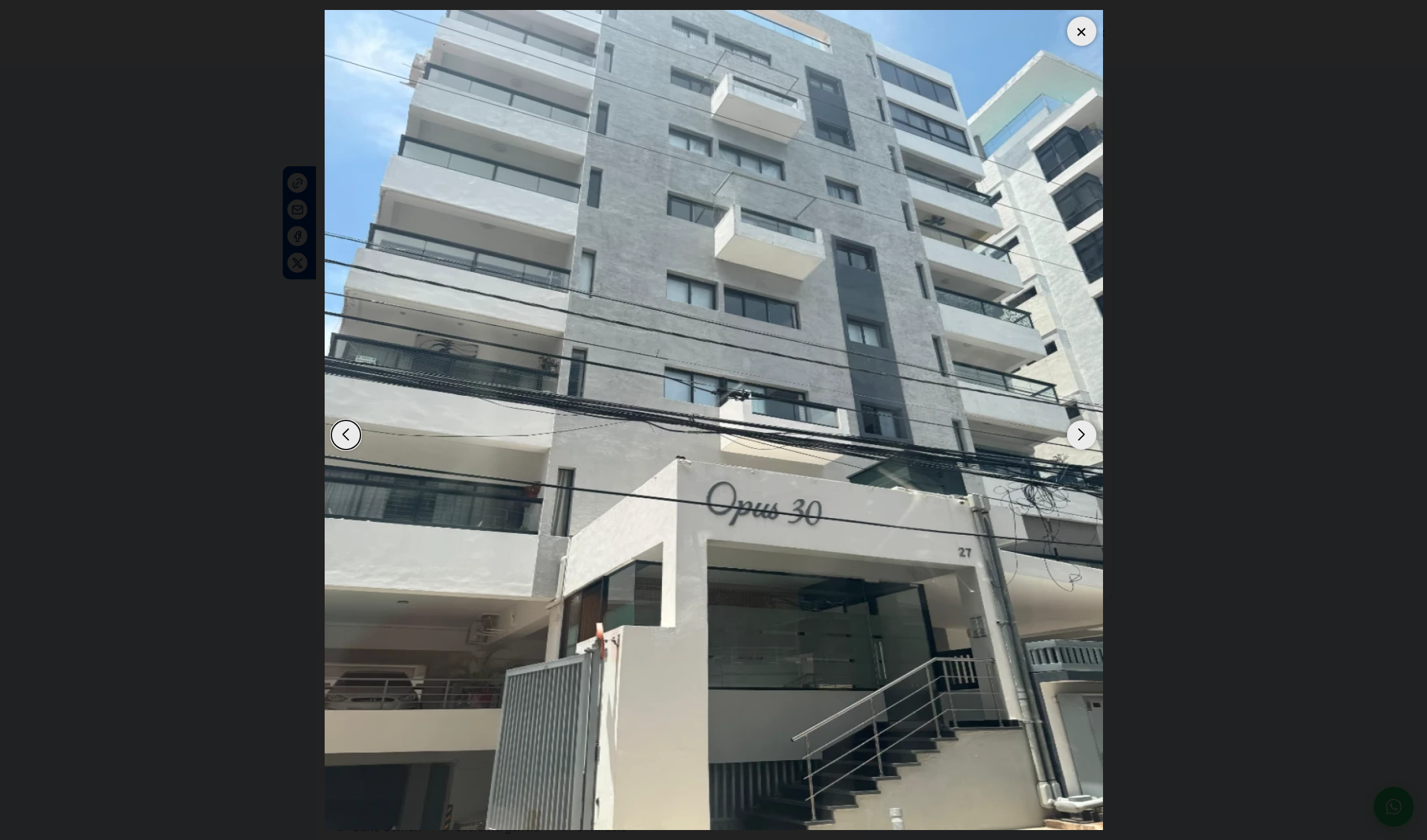
click at [1088, 447] on div "Next slide" at bounding box center [1082, 435] width 29 height 29
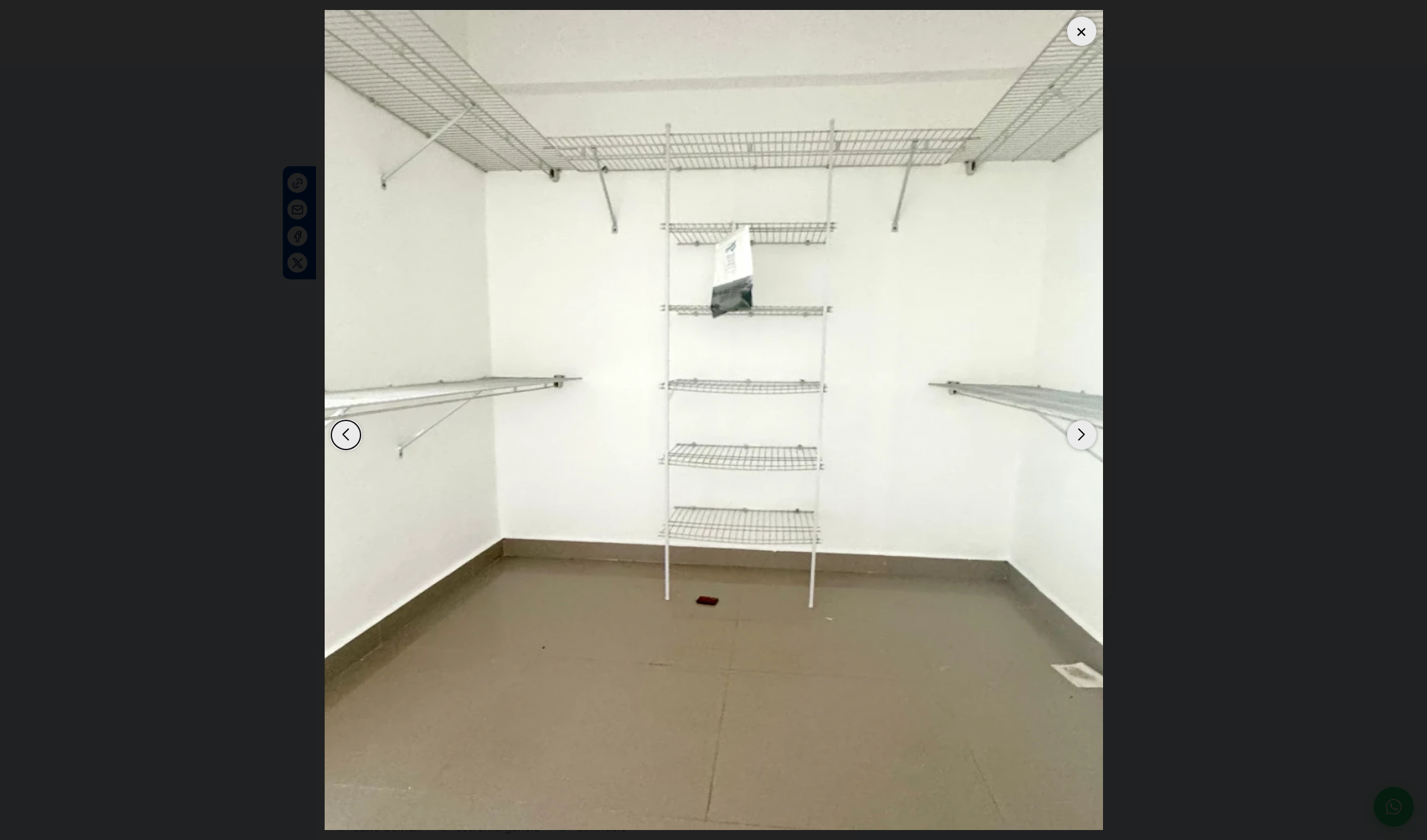
click at [1080, 33] on div at bounding box center [1082, 30] width 29 height 29
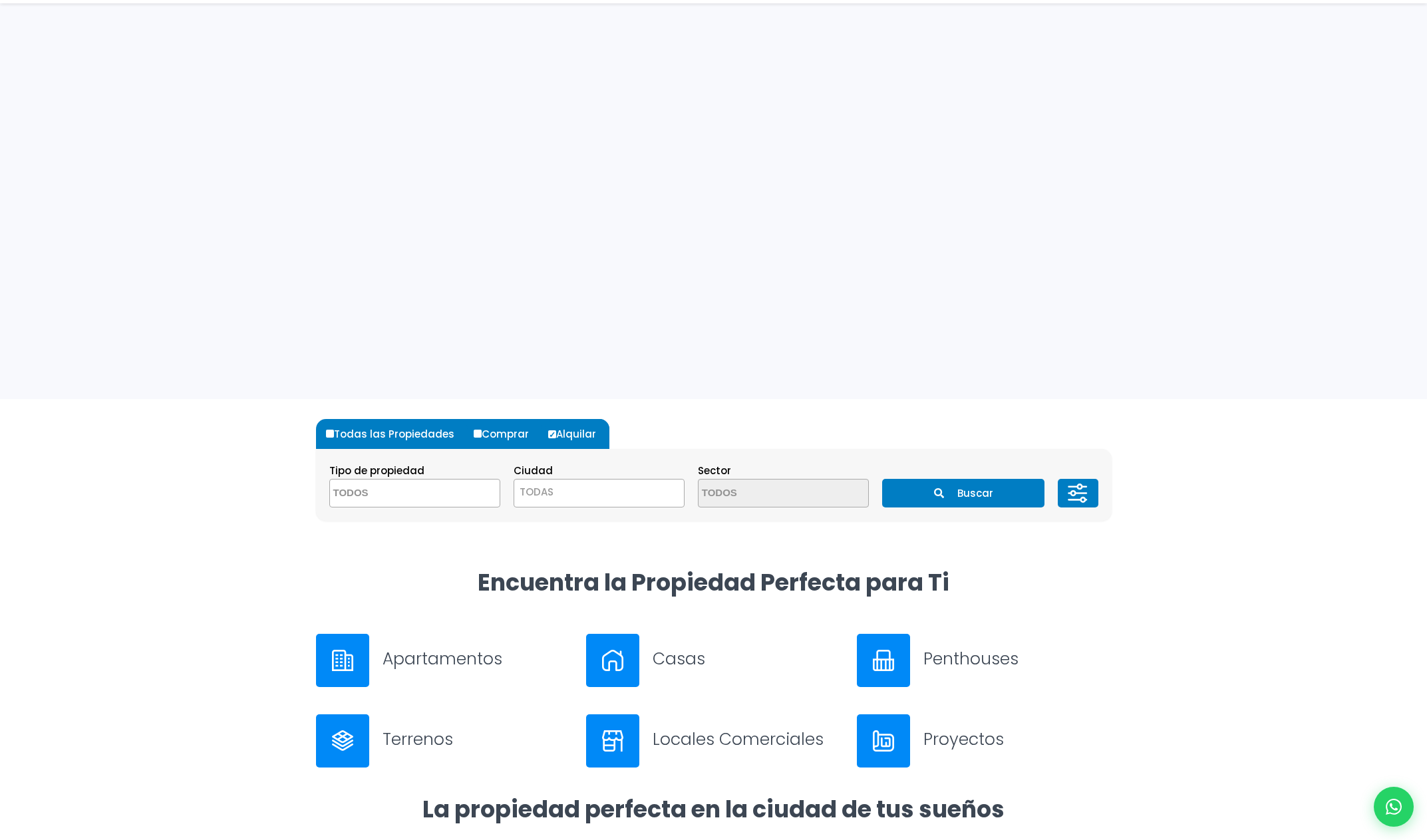
select select "1"
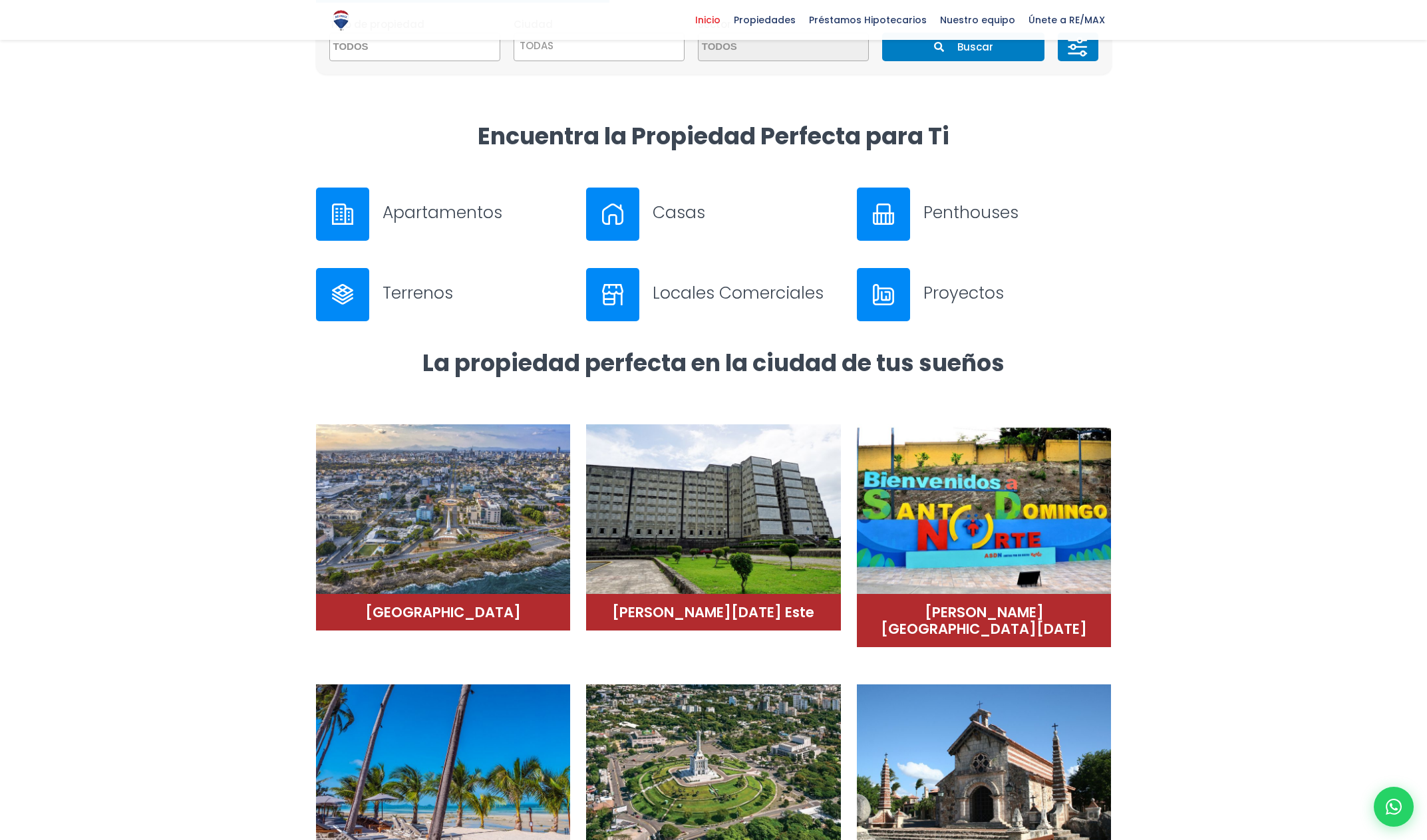
scroll to position [446, 0]
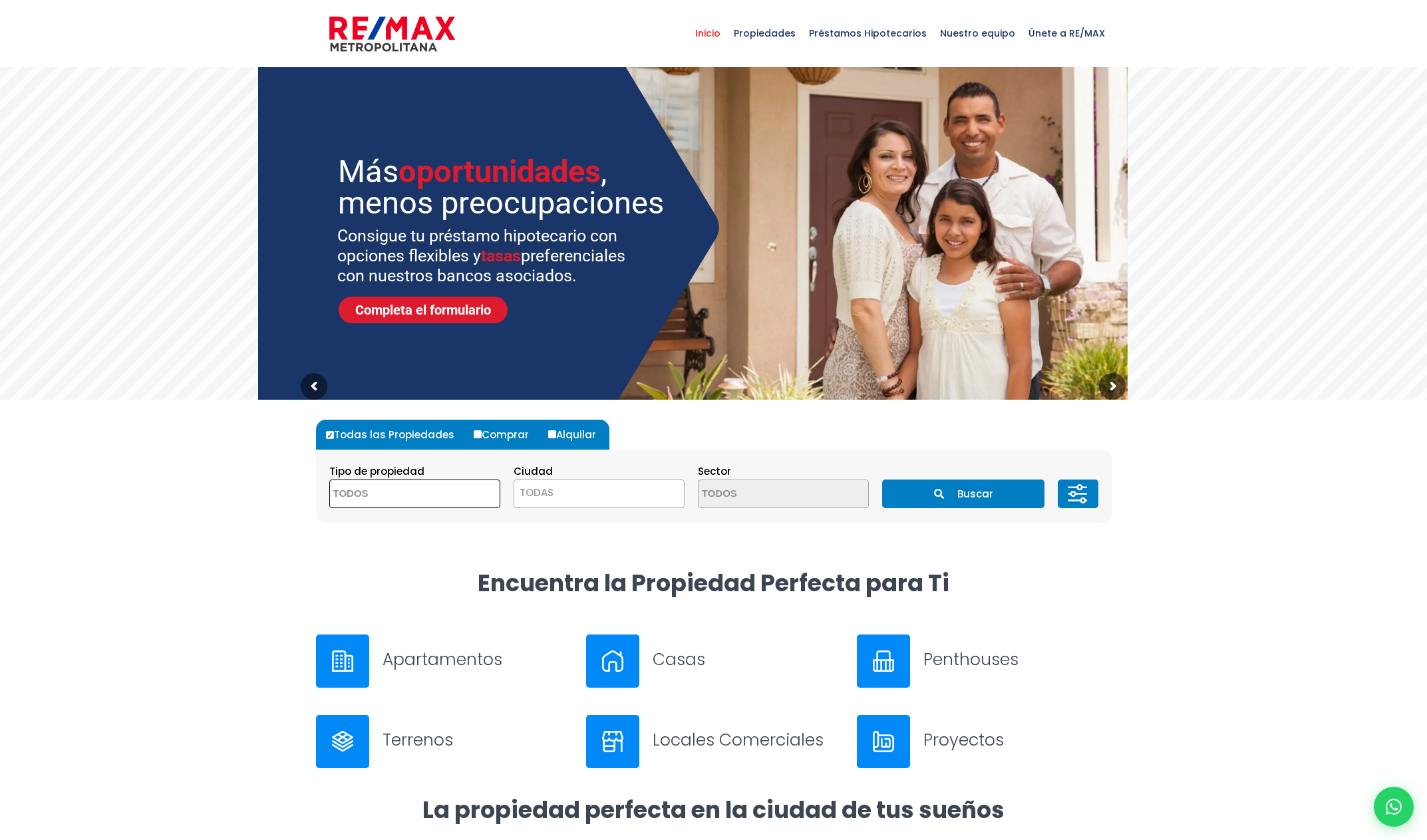
click at [476, 493] on span at bounding box center [414, 493] width 171 height 28
click at [424, 520] on li "APARTAMENTO" at bounding box center [414, 520] width 170 height 25
select select "apartment"
click at [592, 498] on span "TODAS" at bounding box center [599, 493] width 170 height 18
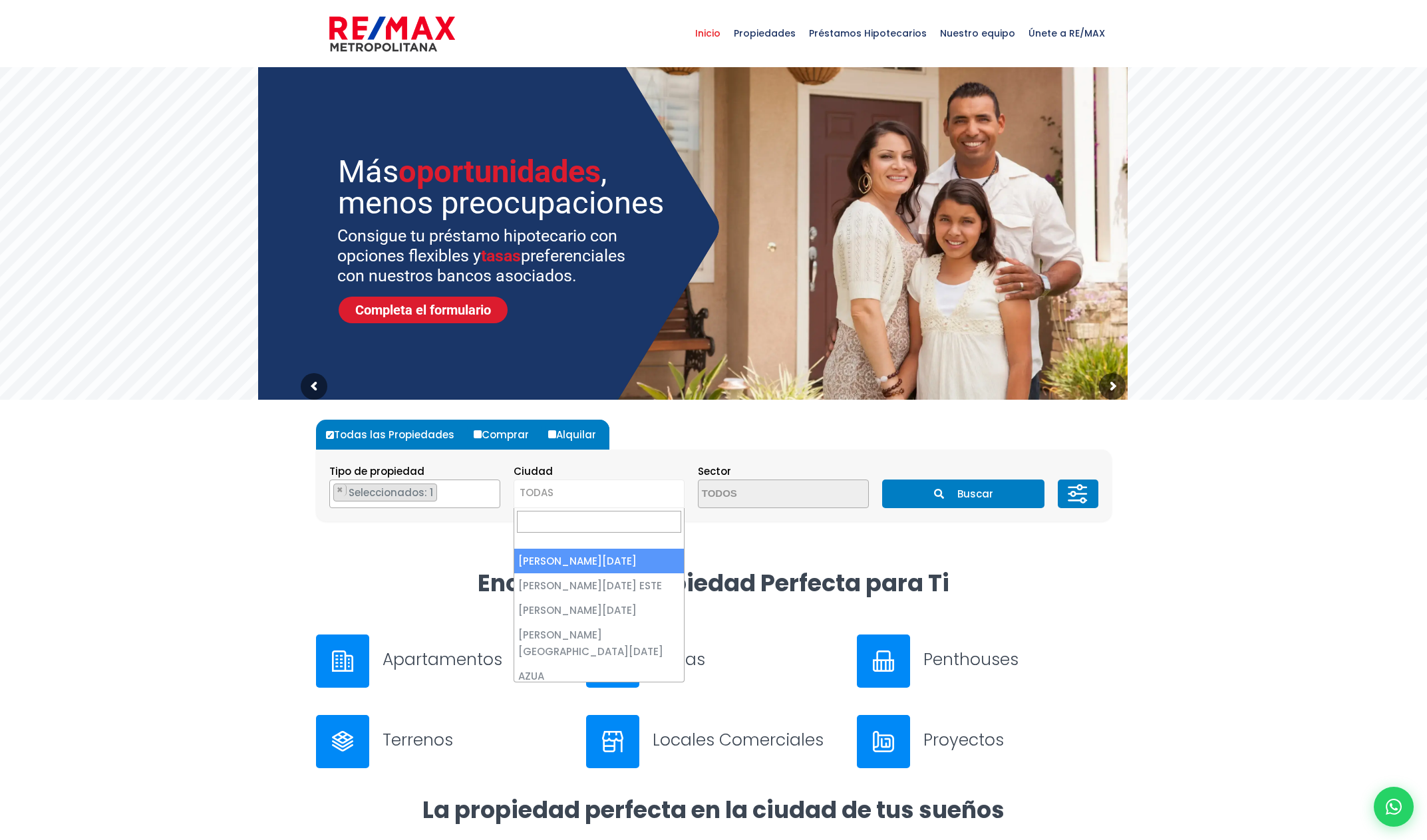
select select "1"
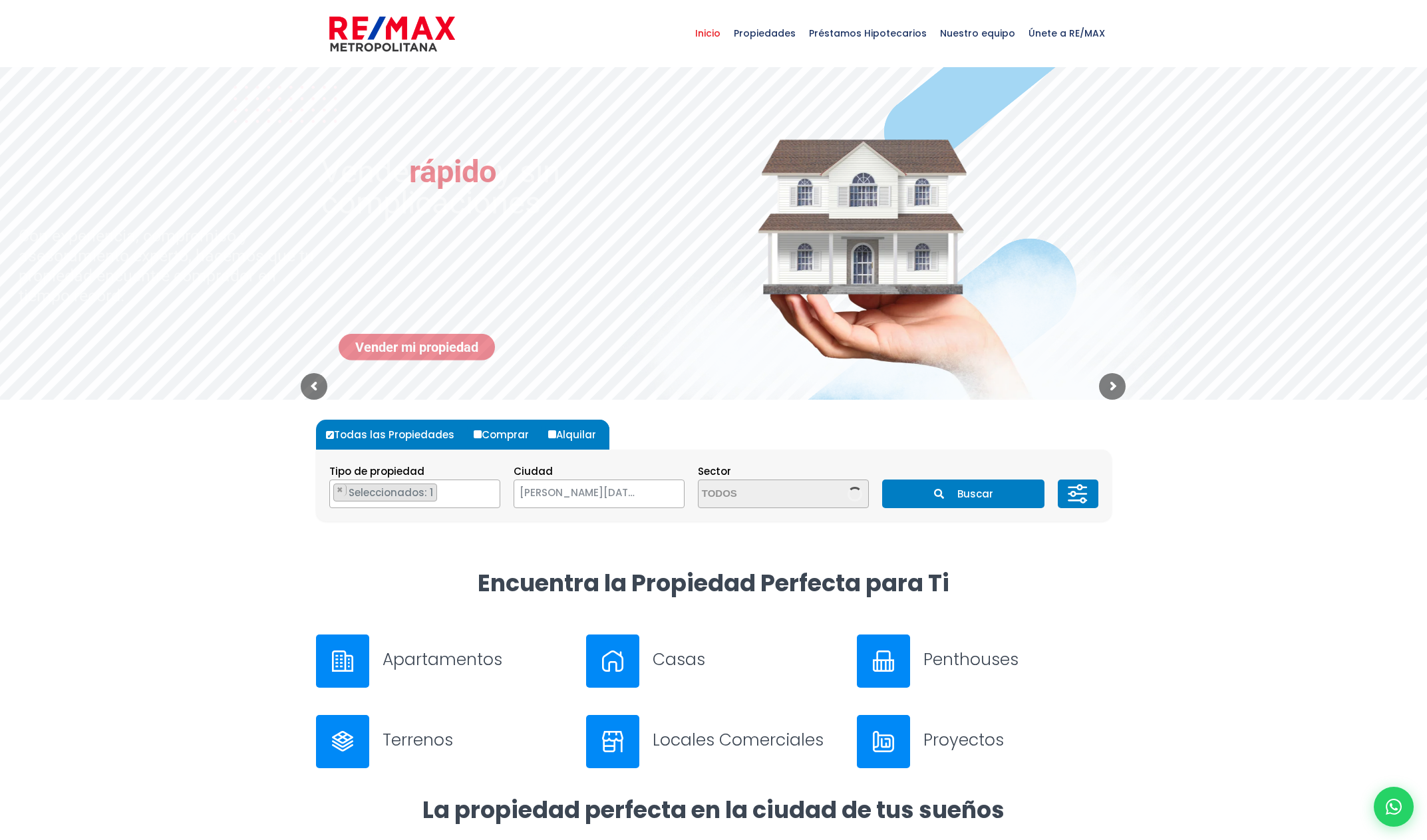
click at [827, 483] on span at bounding box center [783, 493] width 171 height 28
click at [820, 495] on span at bounding box center [783, 493] width 171 height 28
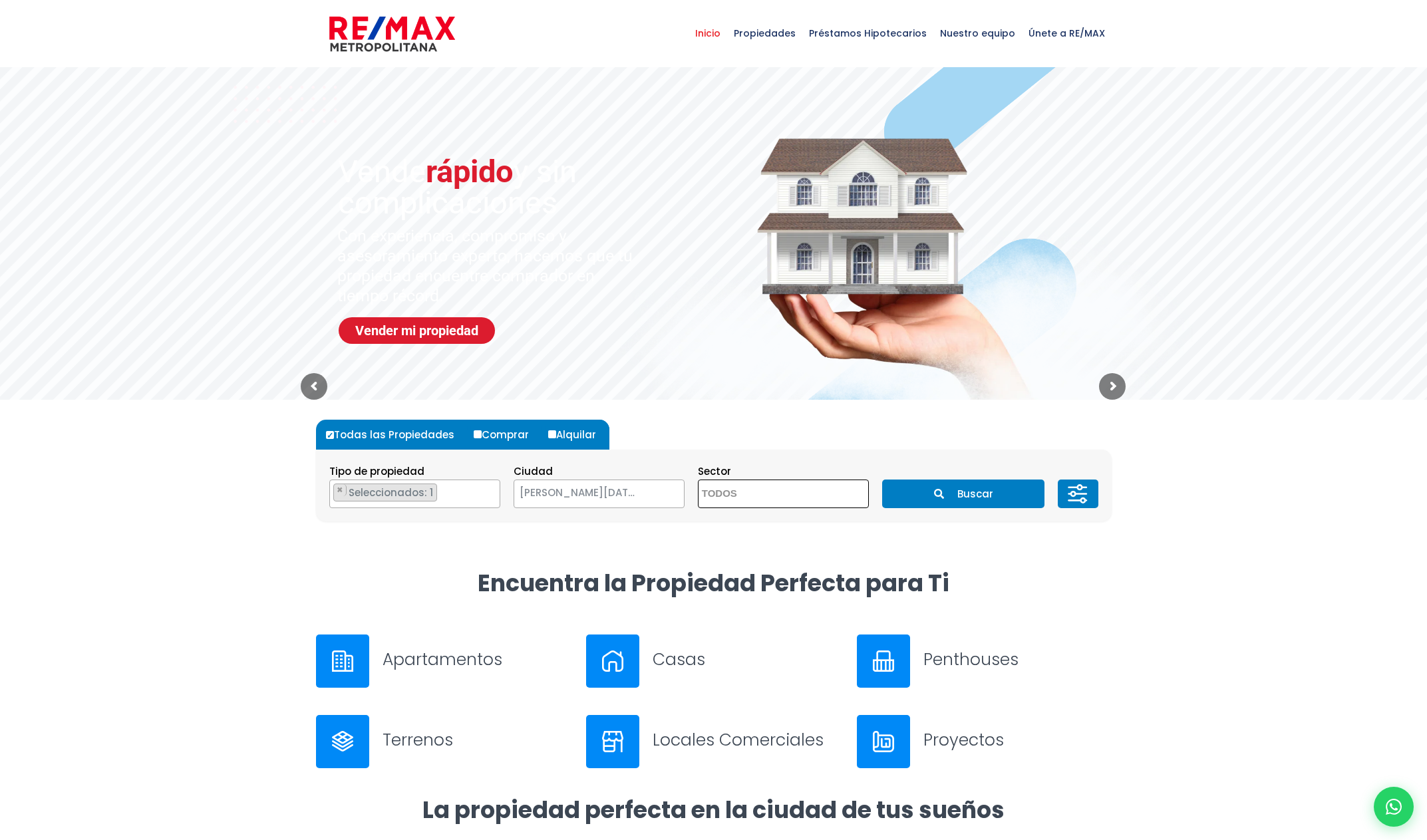
click at [934, 490] on icon "submit" at bounding box center [939, 494] width 10 height 10
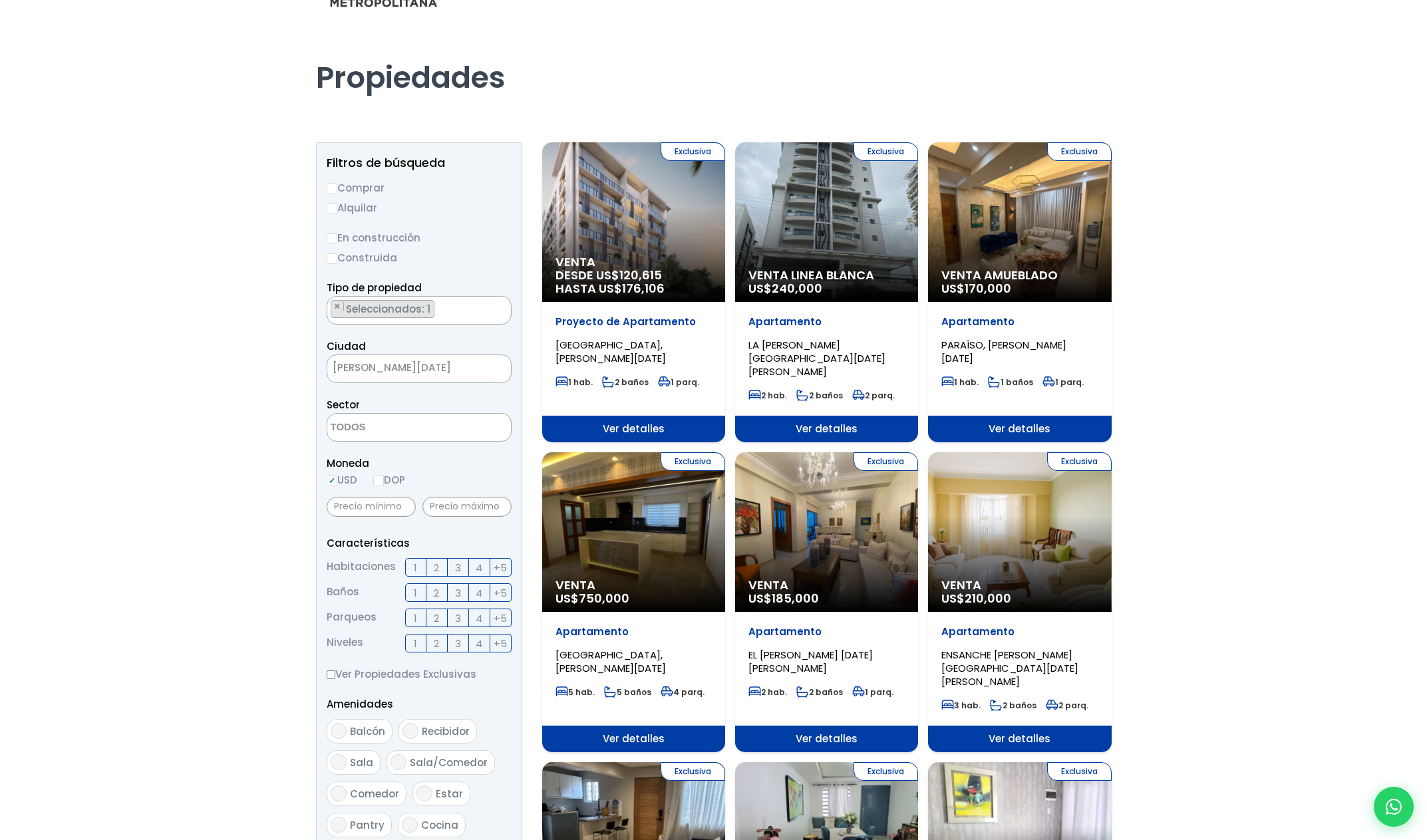
scroll to position [45, 0]
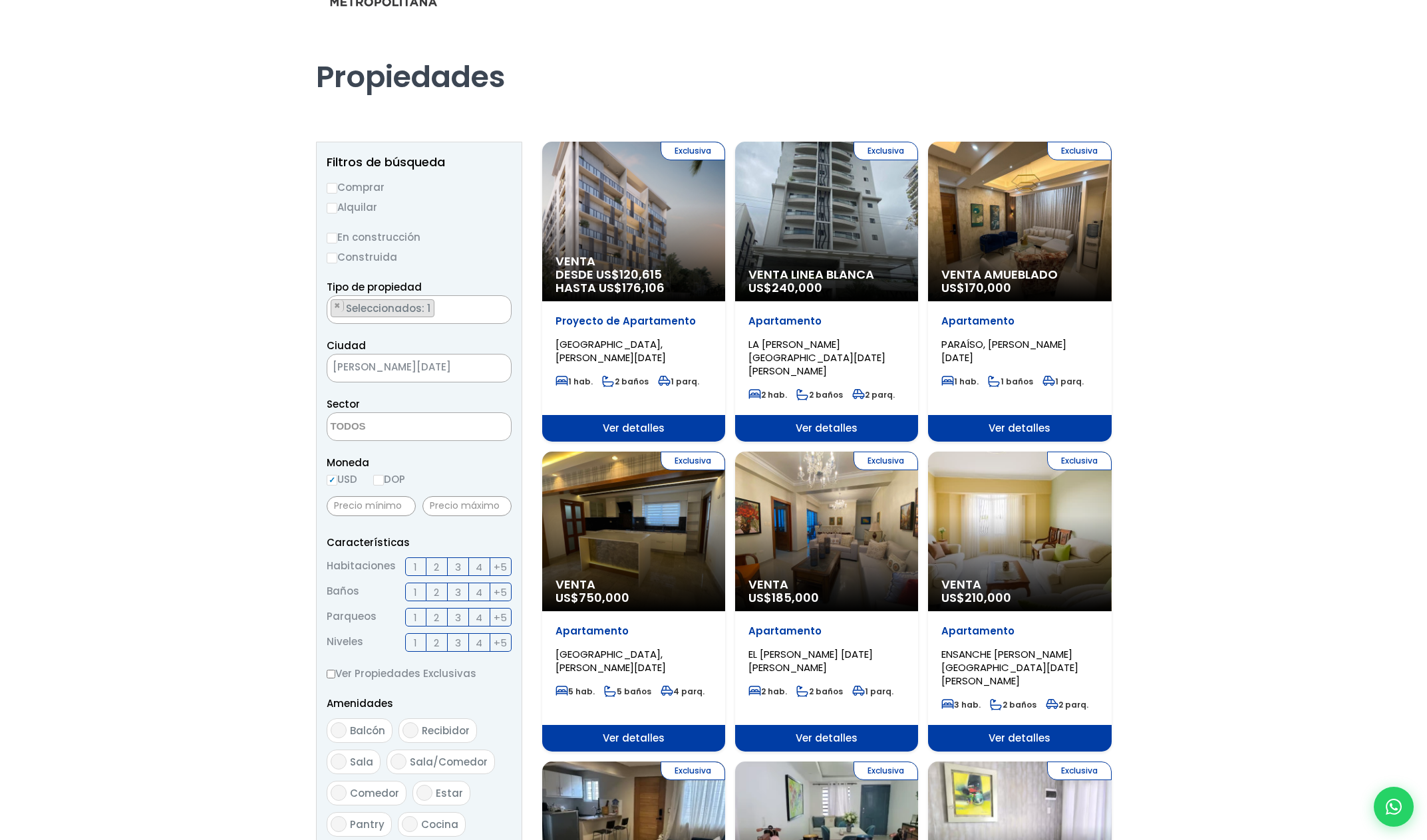
click at [441, 560] on label "2" at bounding box center [437, 566] width 21 height 18
click at [0, 0] on input "2" at bounding box center [0, 0] width 0 height 0
drag, startPoint x: 437, startPoint y: 586, endPoint x: 444, endPoint y: 593, distance: 9.9
click at [437, 586] on span "2" at bounding box center [437, 592] width 6 height 16
click at [0, 0] on input "2" at bounding box center [0, 0] width 0 height 0
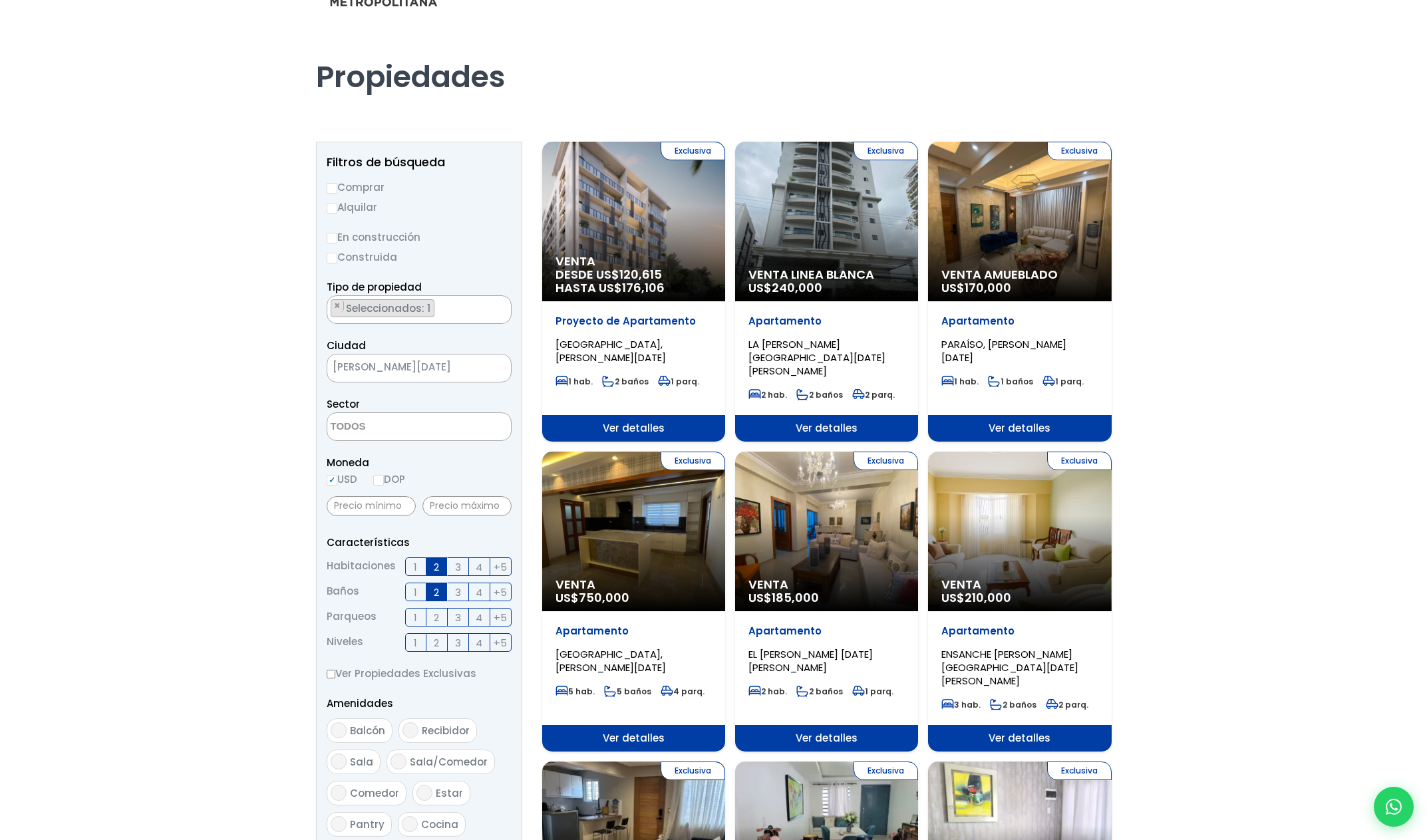
click at [437, 617] on span "2" at bounding box center [437, 617] width 6 height 16
click at [0, 0] on input "2" at bounding box center [0, 0] width 0 height 0
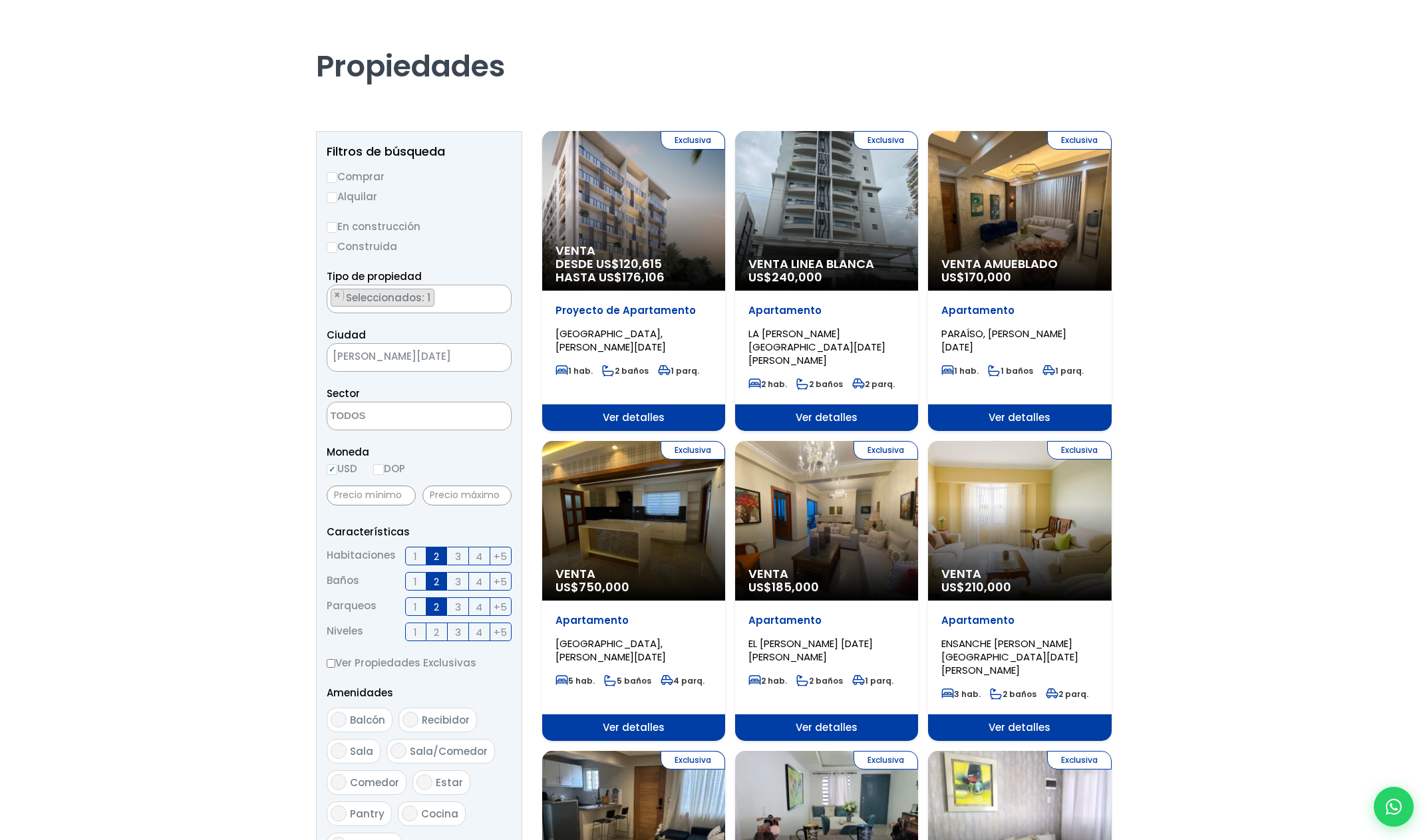
scroll to position [67, 0]
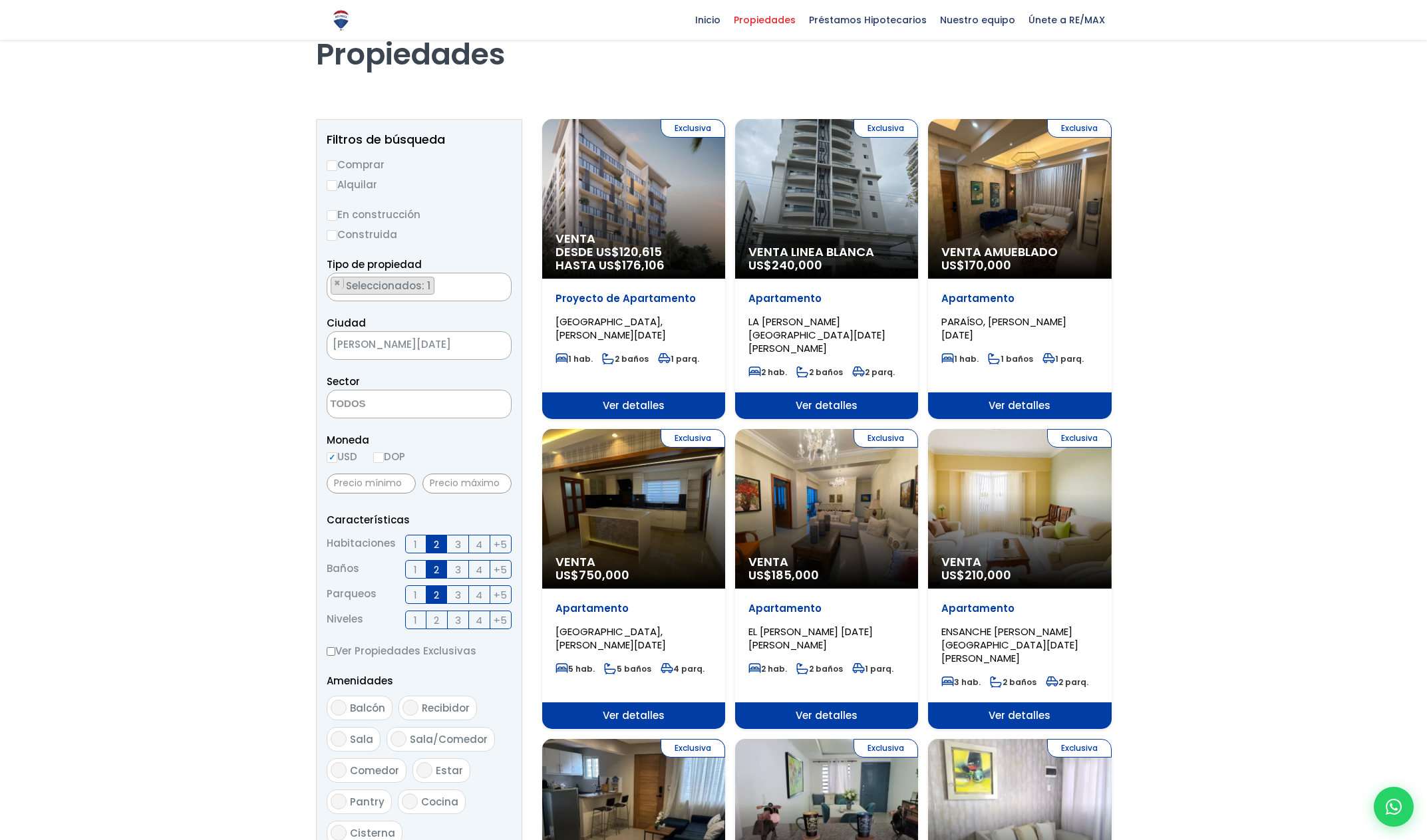
click at [357, 712] on span "Balcón" at bounding box center [367, 708] width 35 height 14
click at [347, 712] on input "Balcón" at bounding box center [338, 707] width 16 height 16
checkbox input "true"
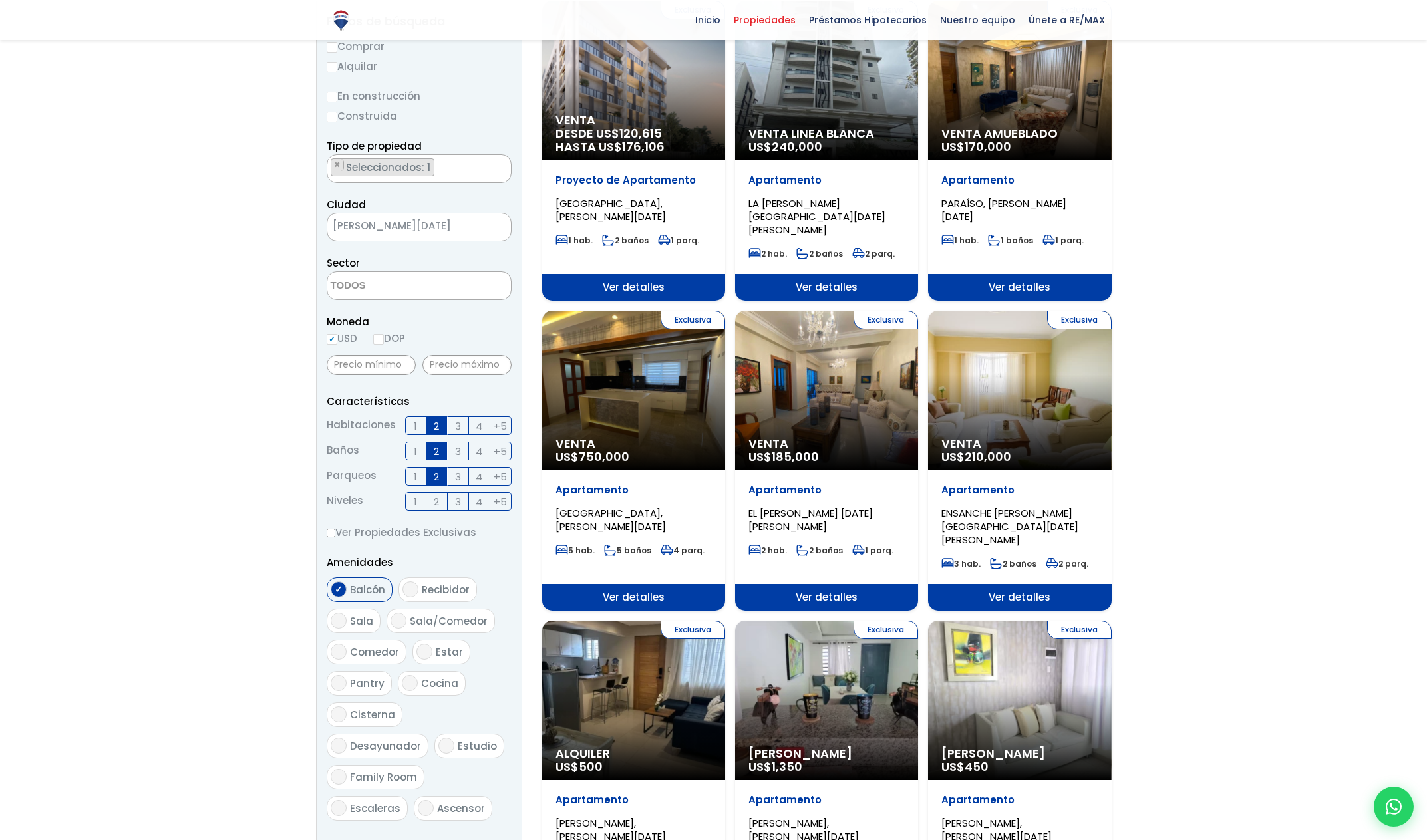
scroll to position [310, 0]
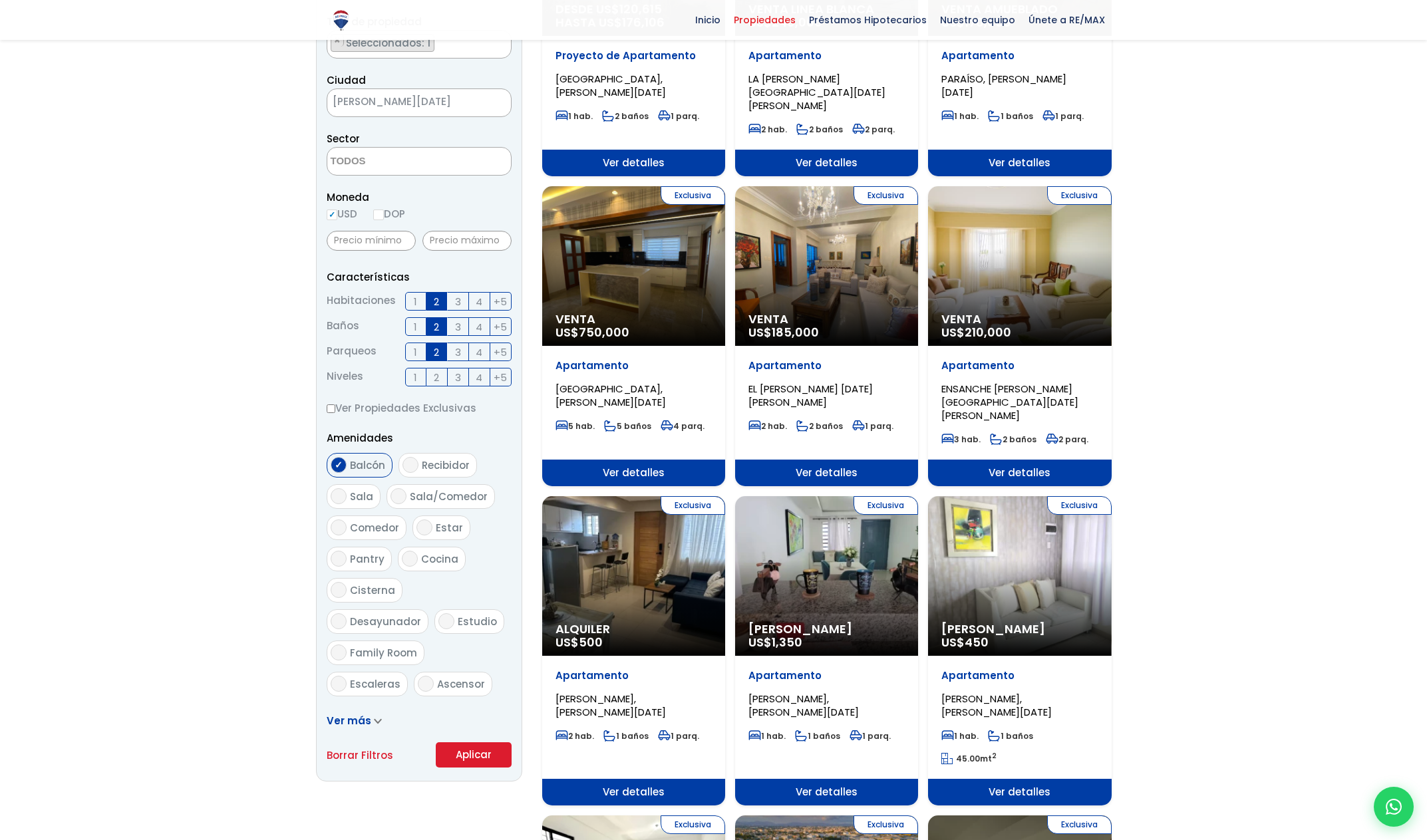
click at [365, 715] on span "Ver más" at bounding box center [349, 721] width 45 height 14
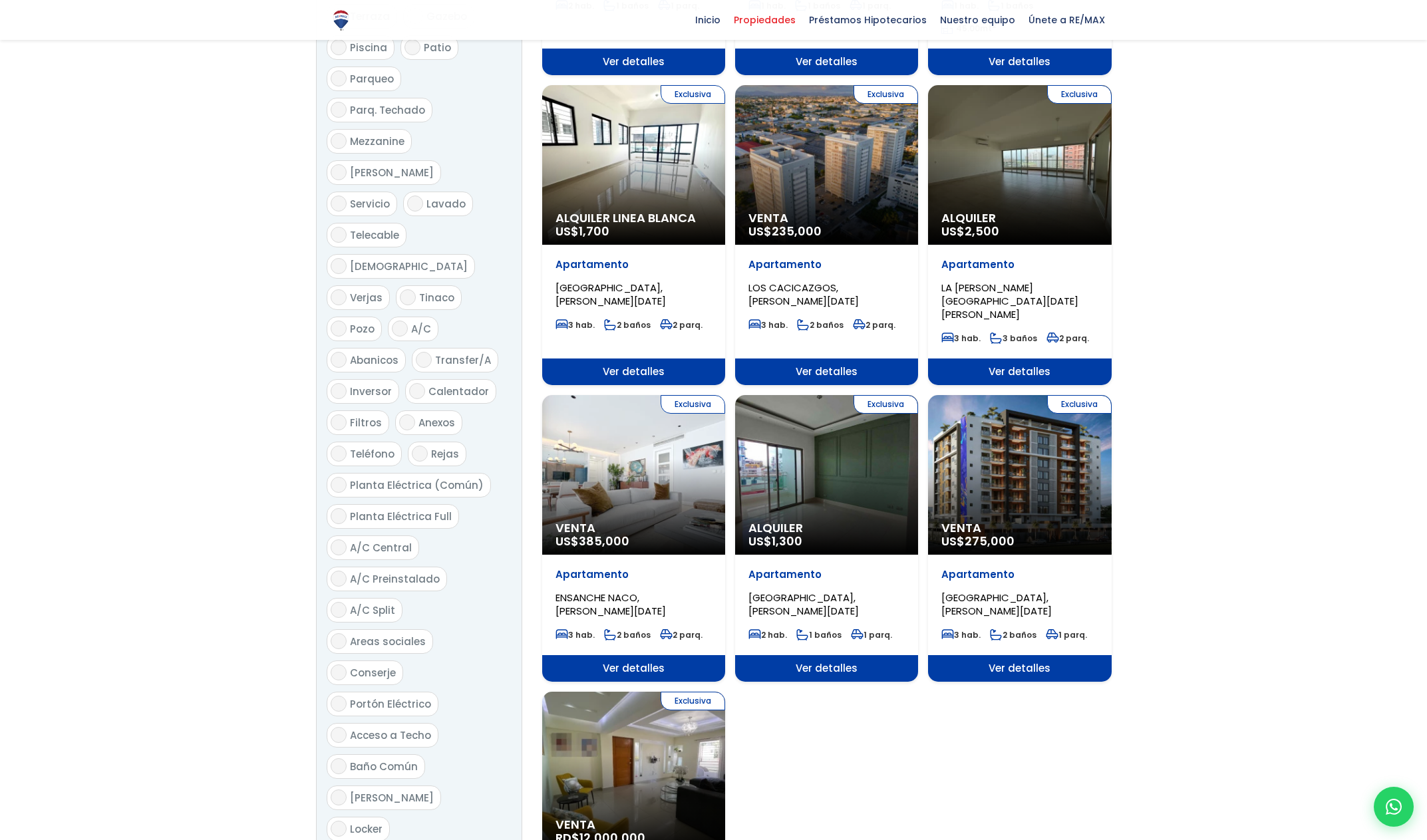
scroll to position [1097, 0]
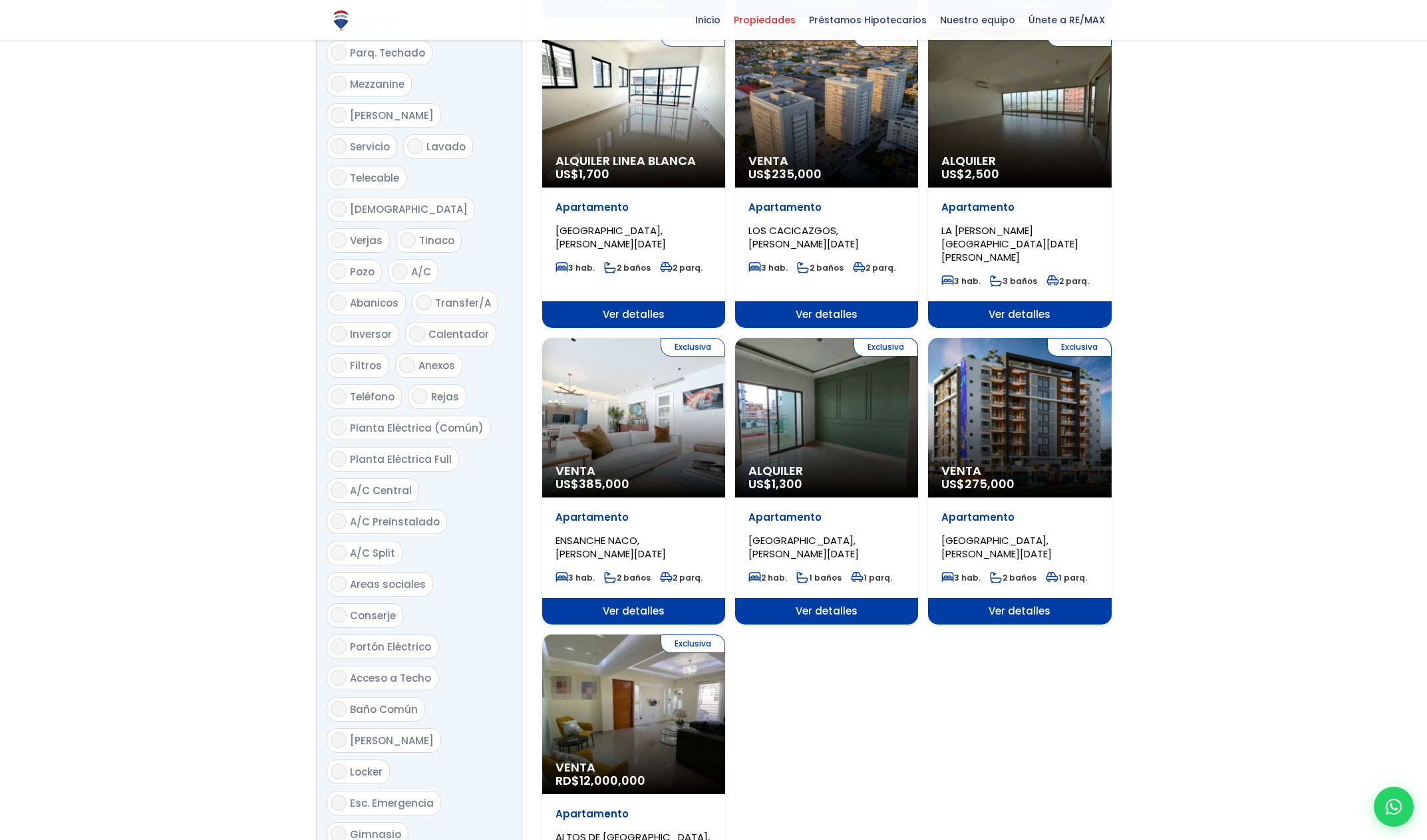
click at [384, 827] on span "Gimnasio" at bounding box center [375, 834] width 51 height 14
click at [347, 826] on input "Gimnasio" at bounding box center [338, 834] width 16 height 16
checkbox input "true"
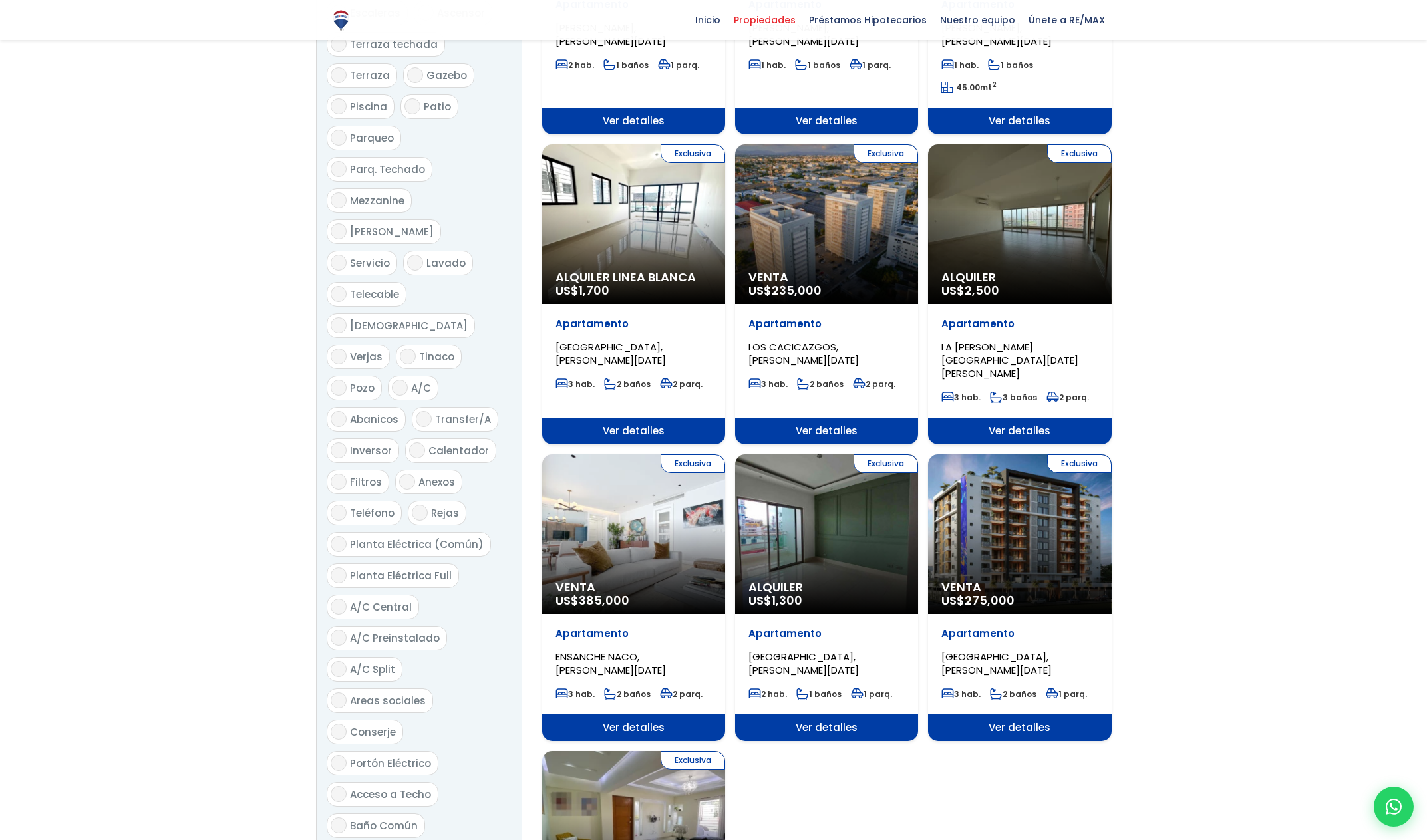
scroll to position [980, 0]
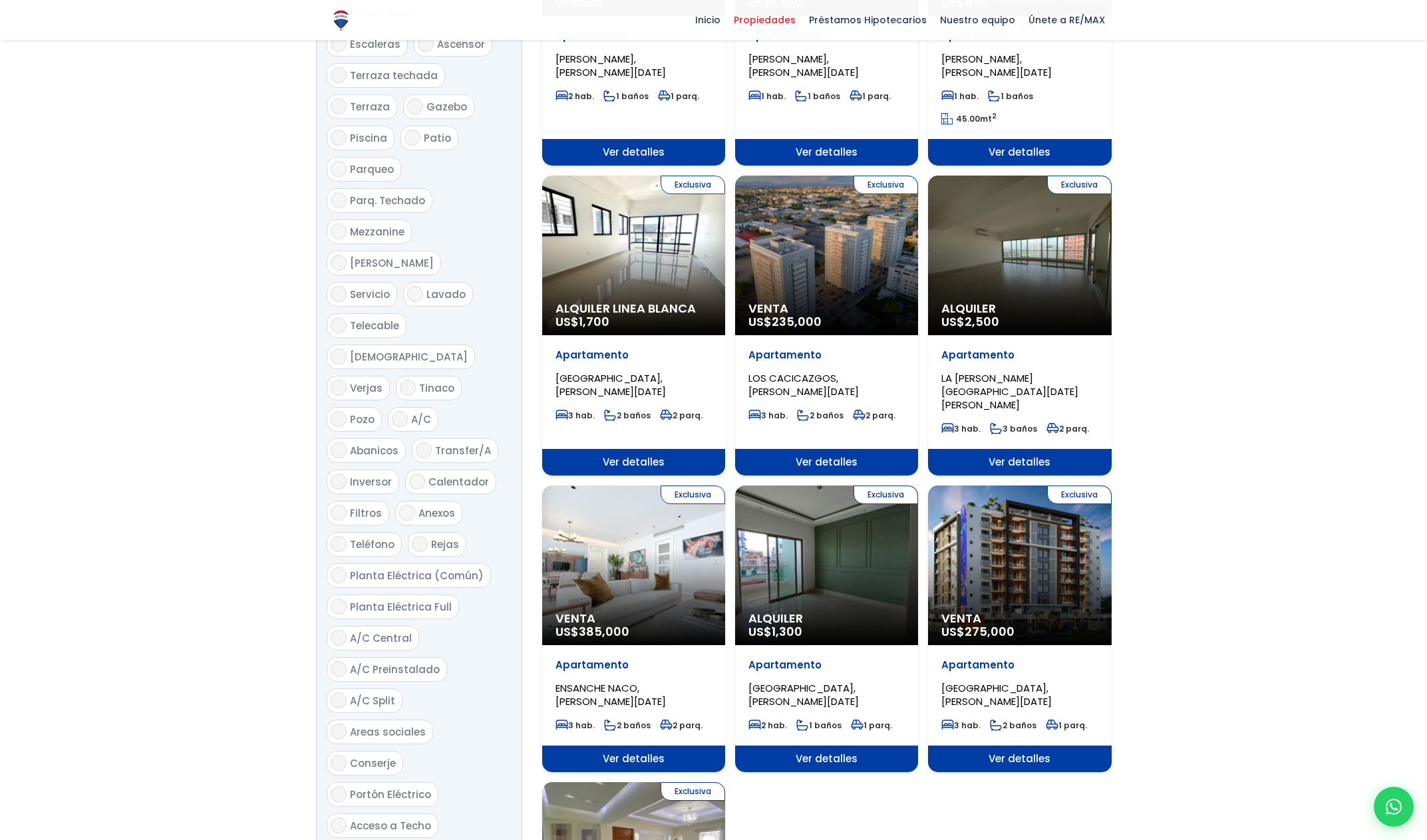
click at [375, 131] on span "Piscina" at bounding box center [368, 138] width 38 height 14
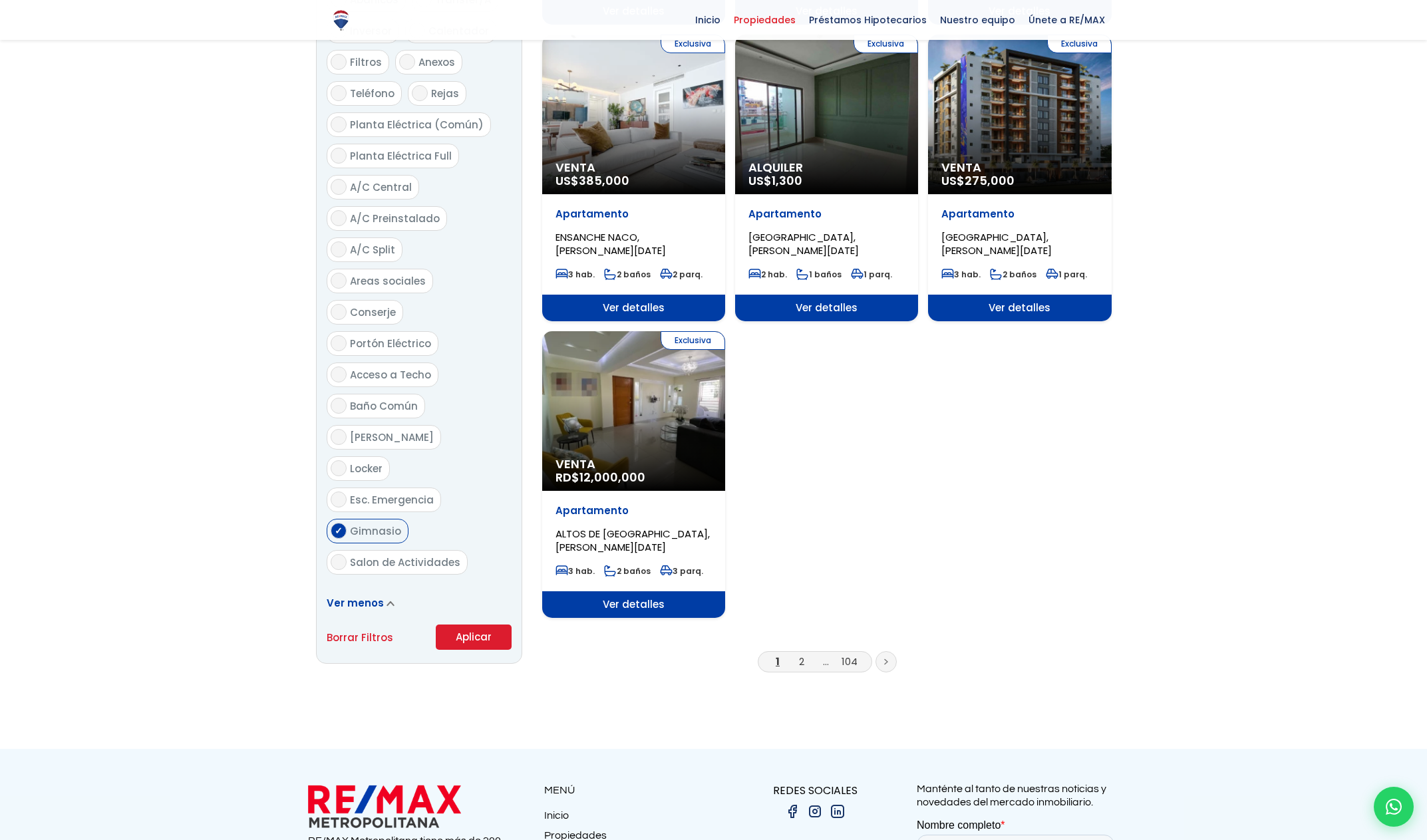
click at [489, 625] on button "Aplicar" at bounding box center [473, 637] width 76 height 26
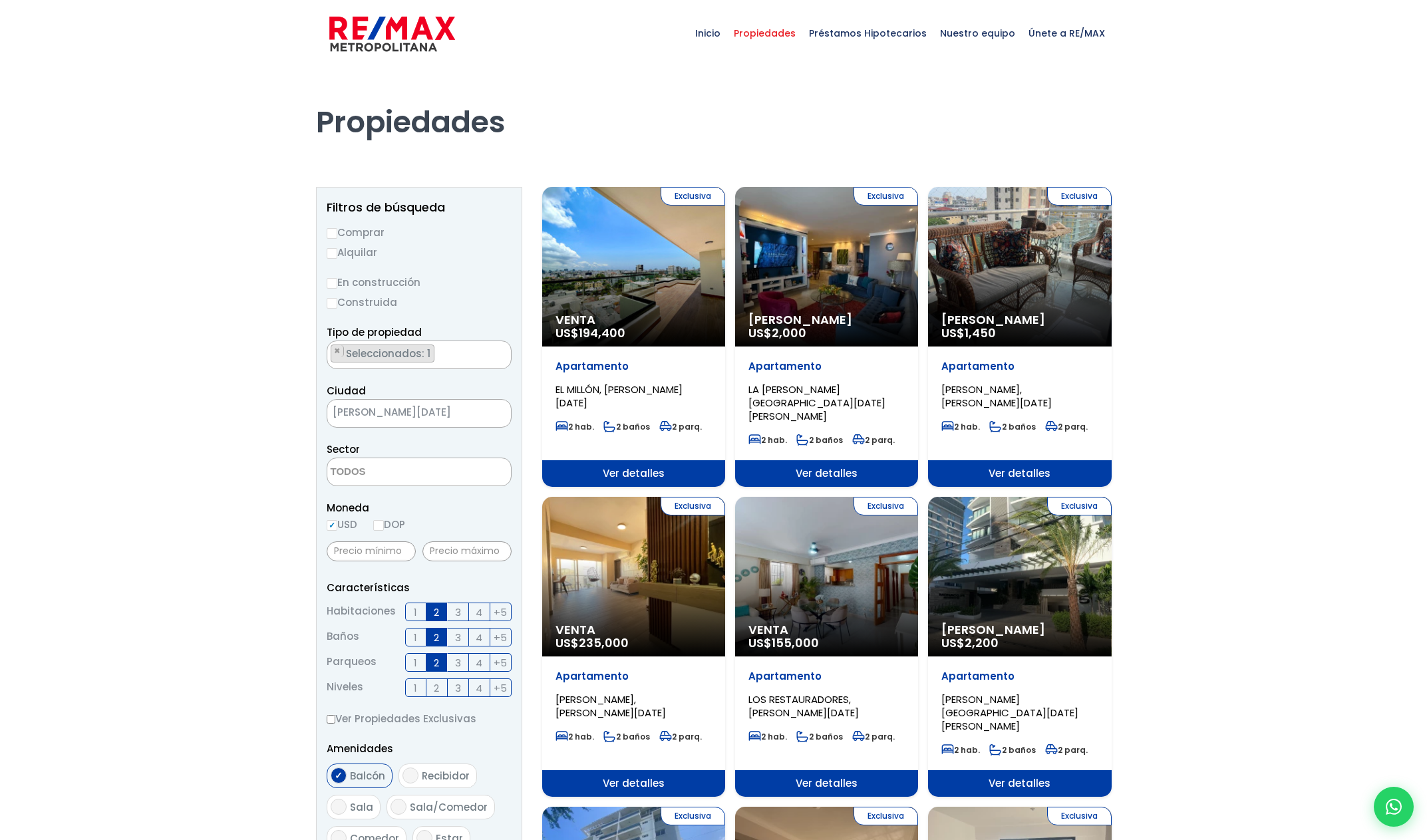
click at [350, 249] on label "Alquilar" at bounding box center [419, 252] width 185 height 16
click at [338, 249] on input "Alquilar" at bounding box center [332, 253] width 11 height 11
radio input "true"
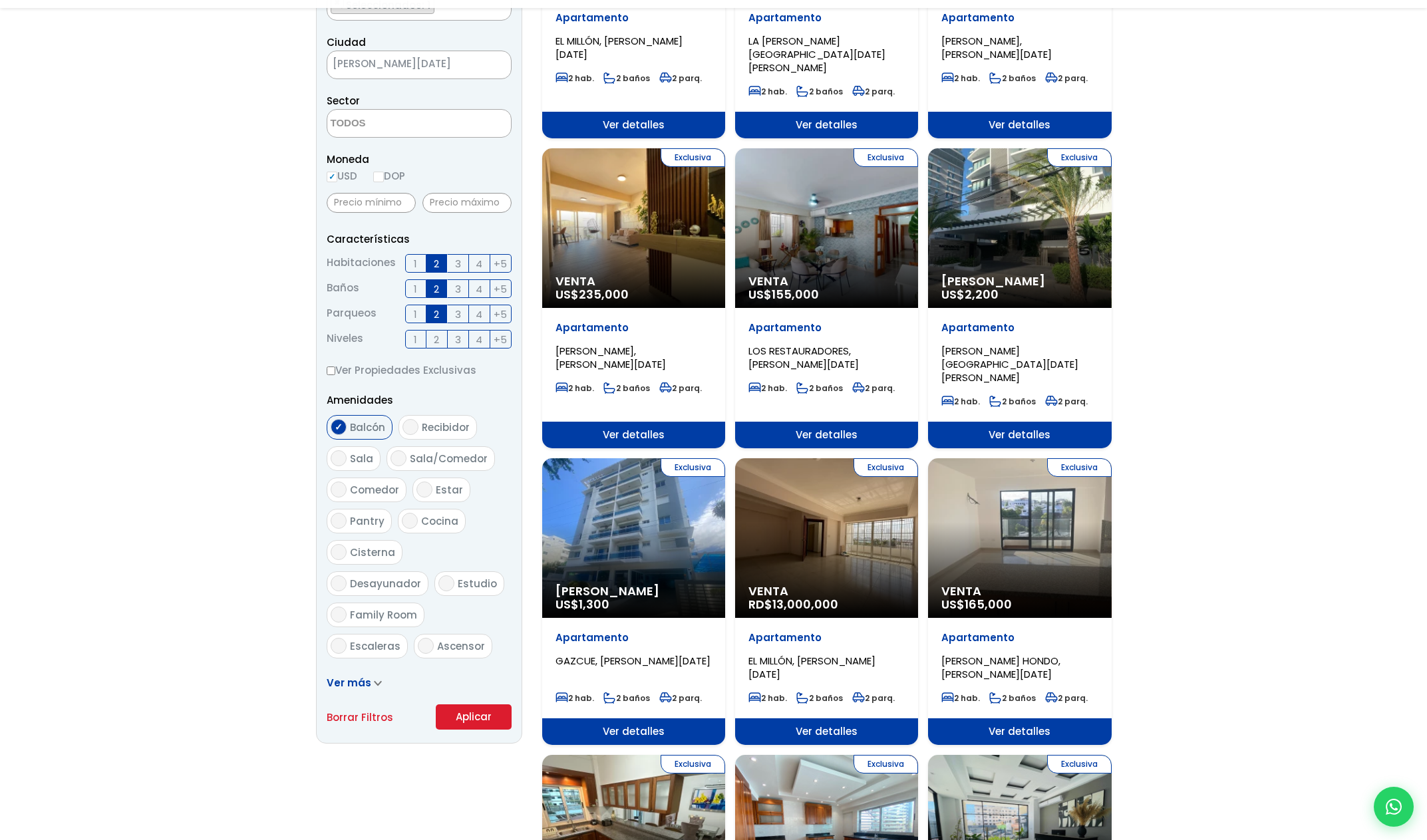
scroll to position [445, 0]
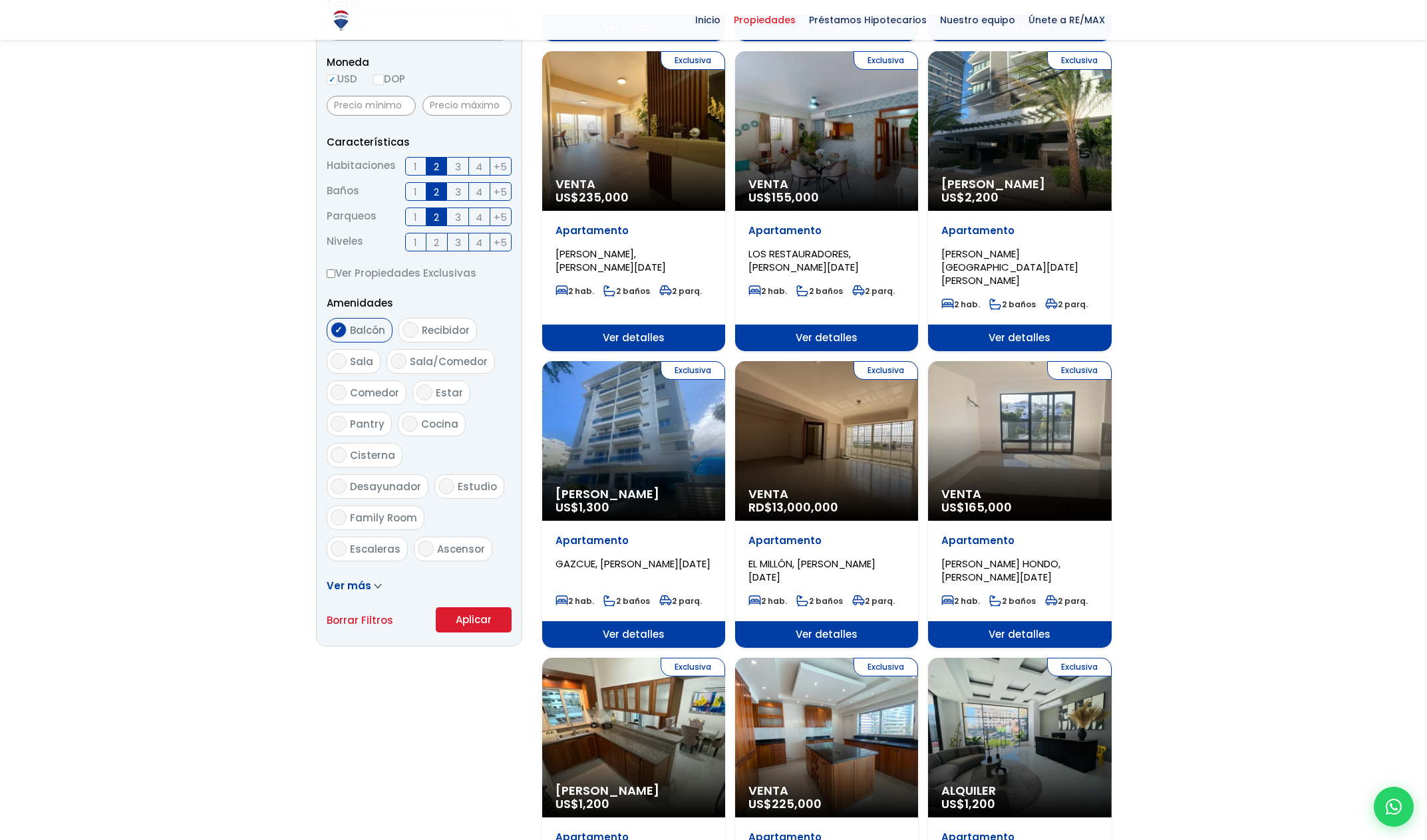
click at [499, 622] on button "Aplicar" at bounding box center [473, 620] width 76 height 26
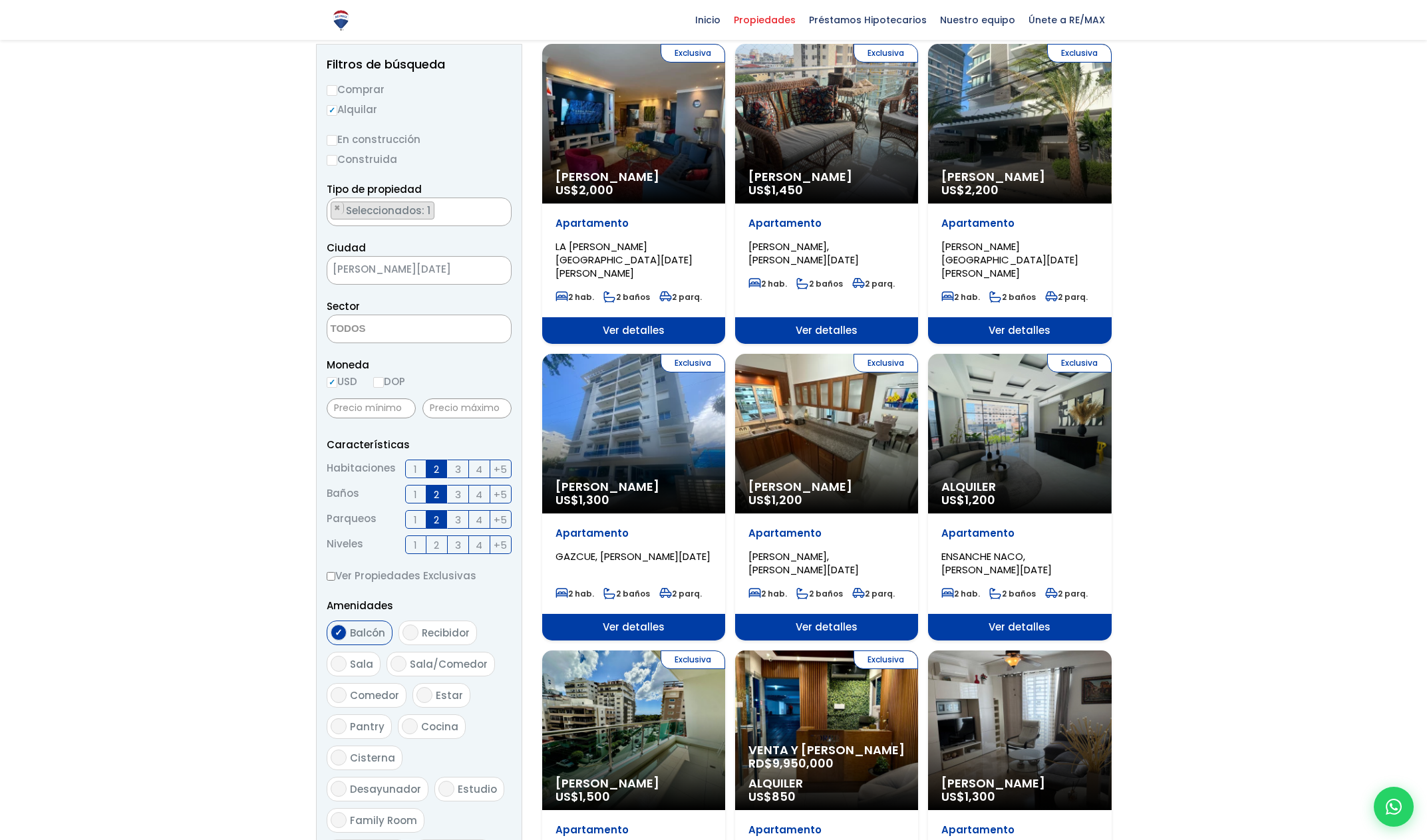
scroll to position [228, 0]
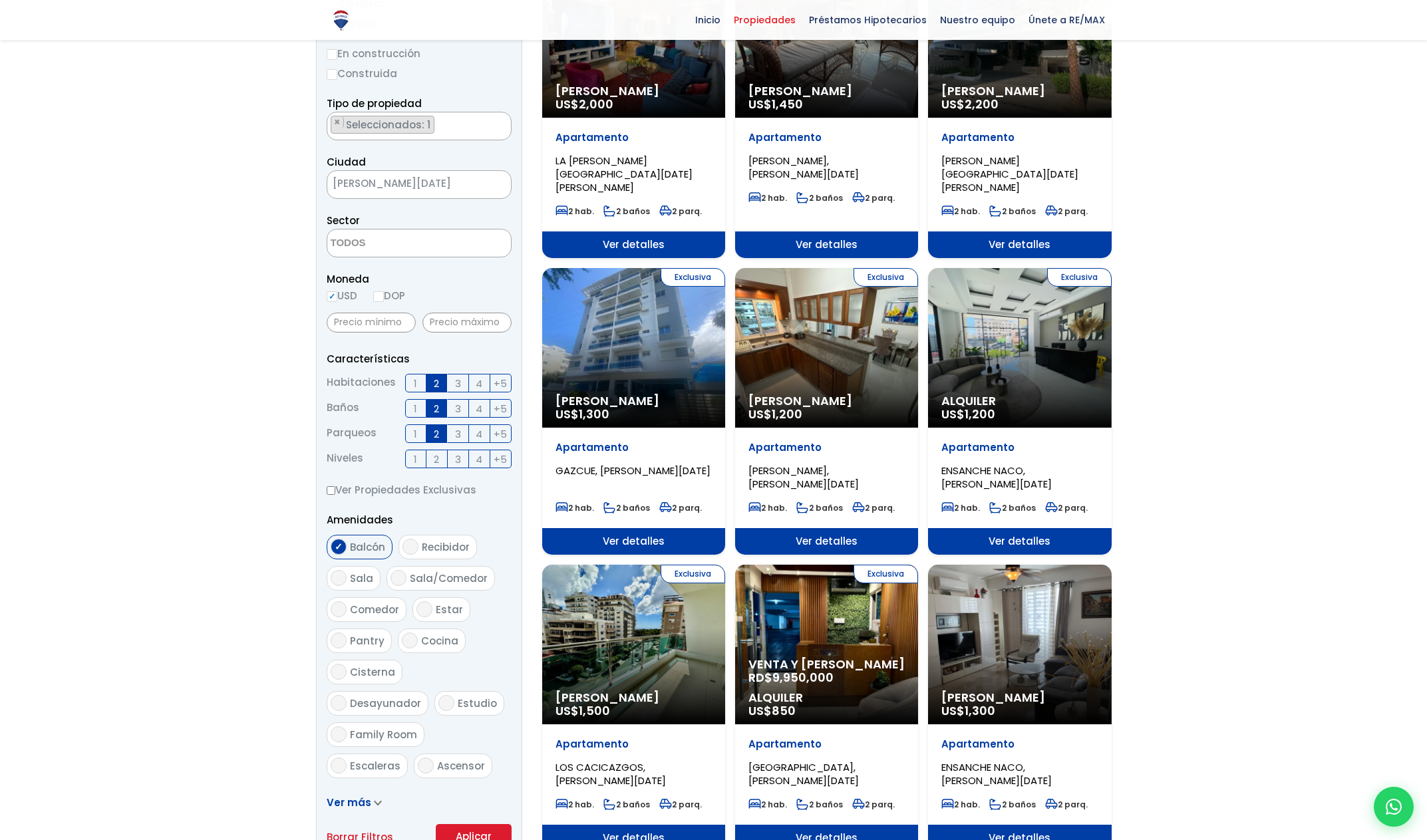
click at [726, 118] on div "Exclusiva Alquiler US$ 1,200" at bounding box center [634, 38] width 183 height 159
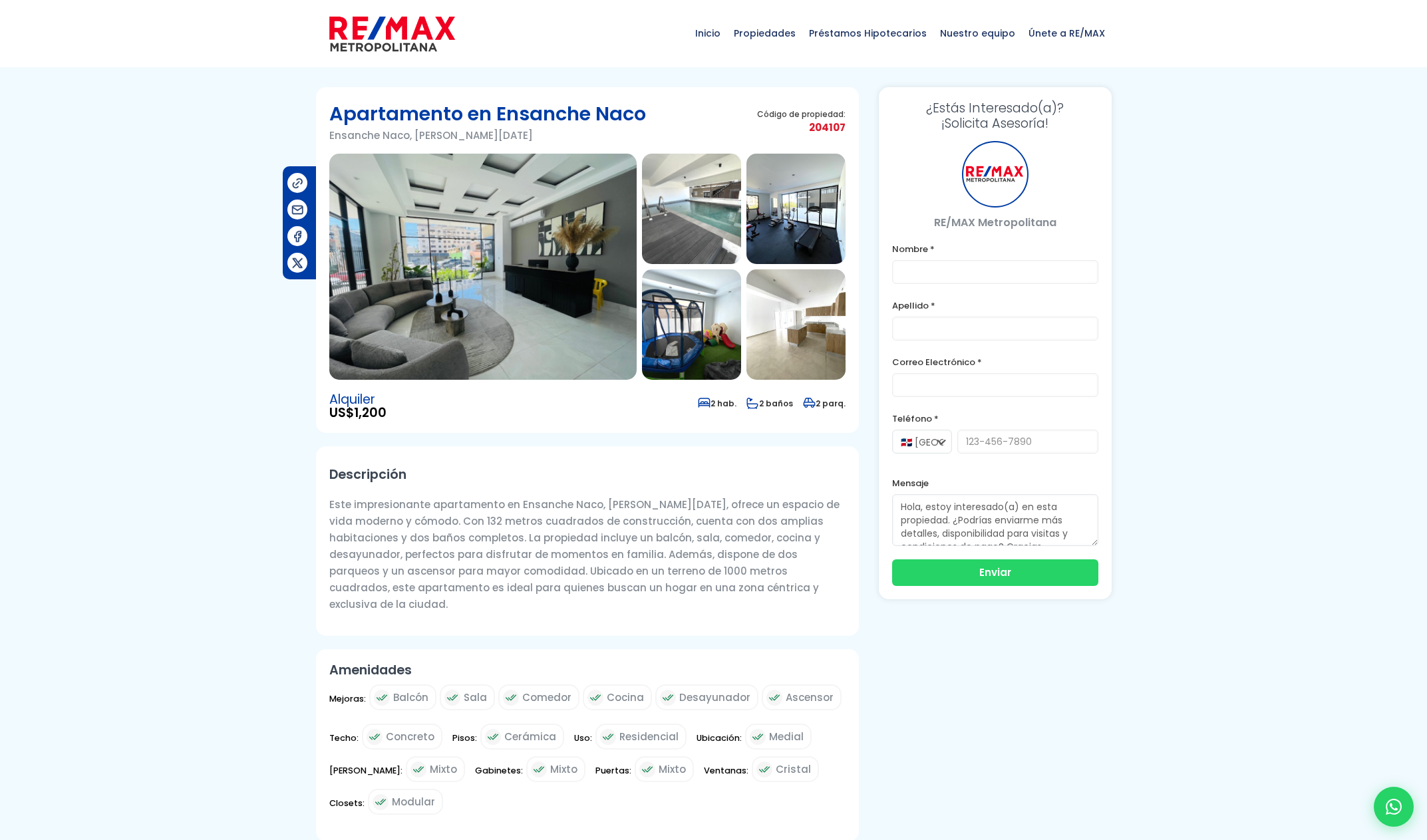
click at [529, 273] on img at bounding box center [482, 267] width 307 height 226
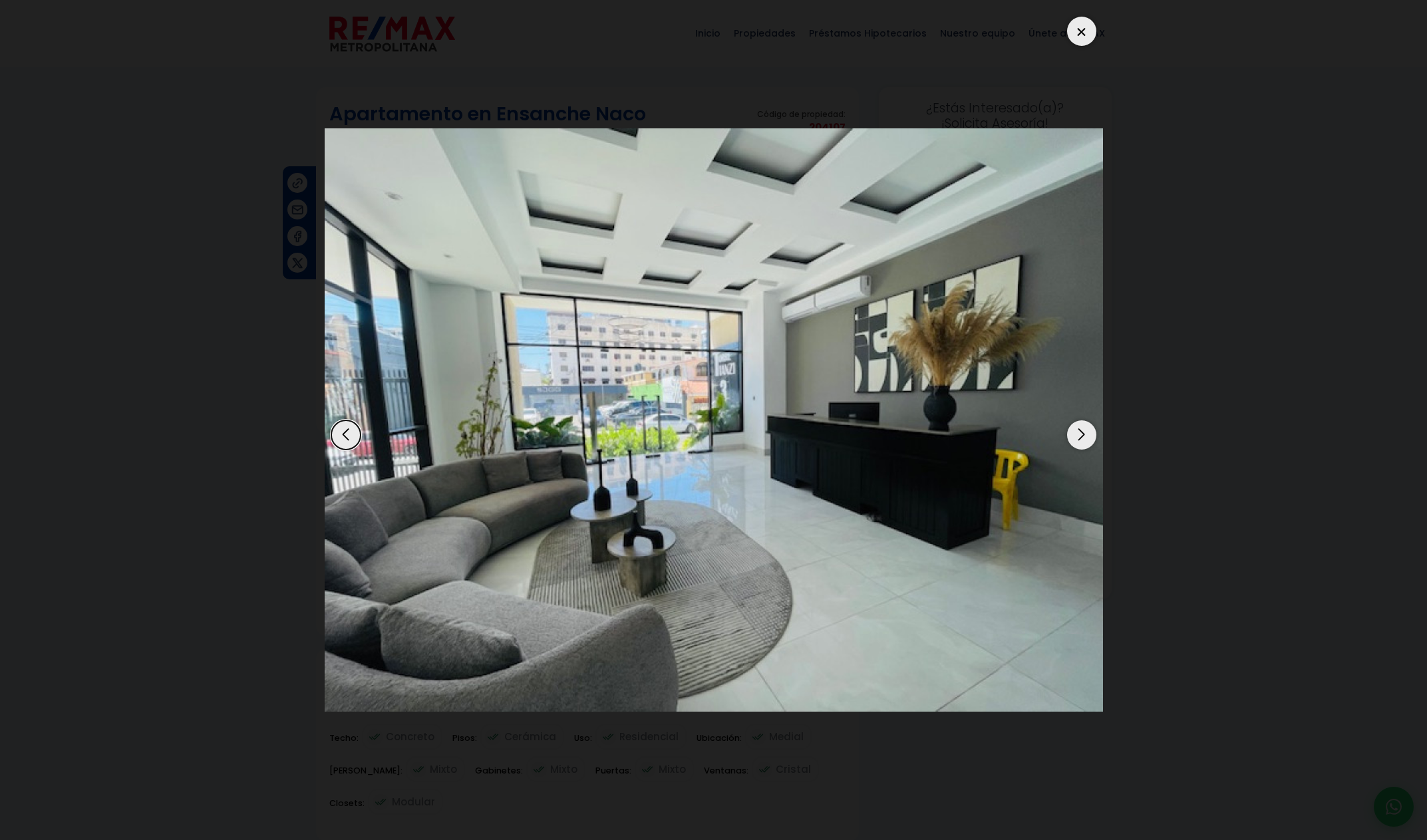
click at [1070, 435] on div "Next slide" at bounding box center [1082, 435] width 29 height 29
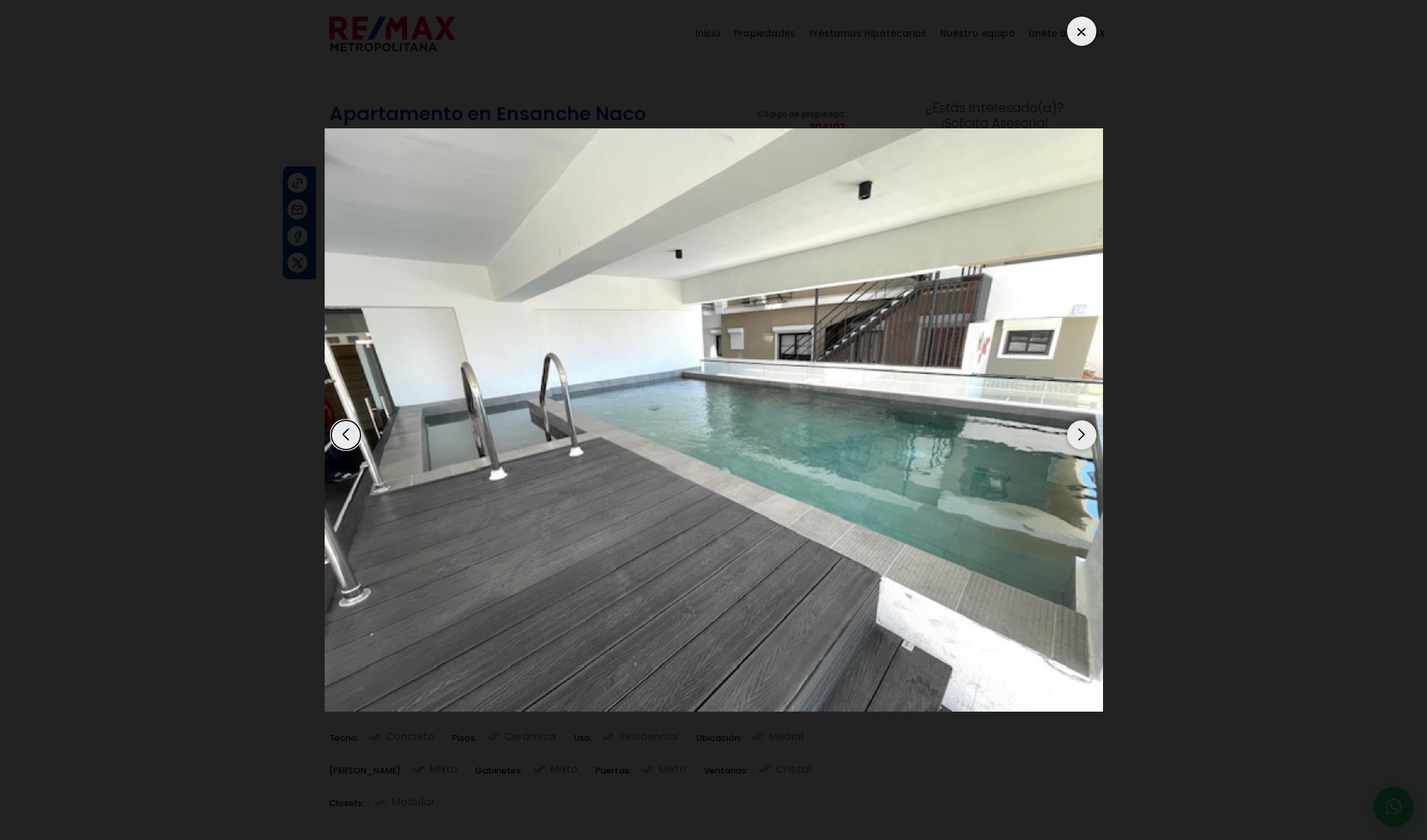
click at [1069, 435] on div "Next slide" at bounding box center [1082, 435] width 29 height 29
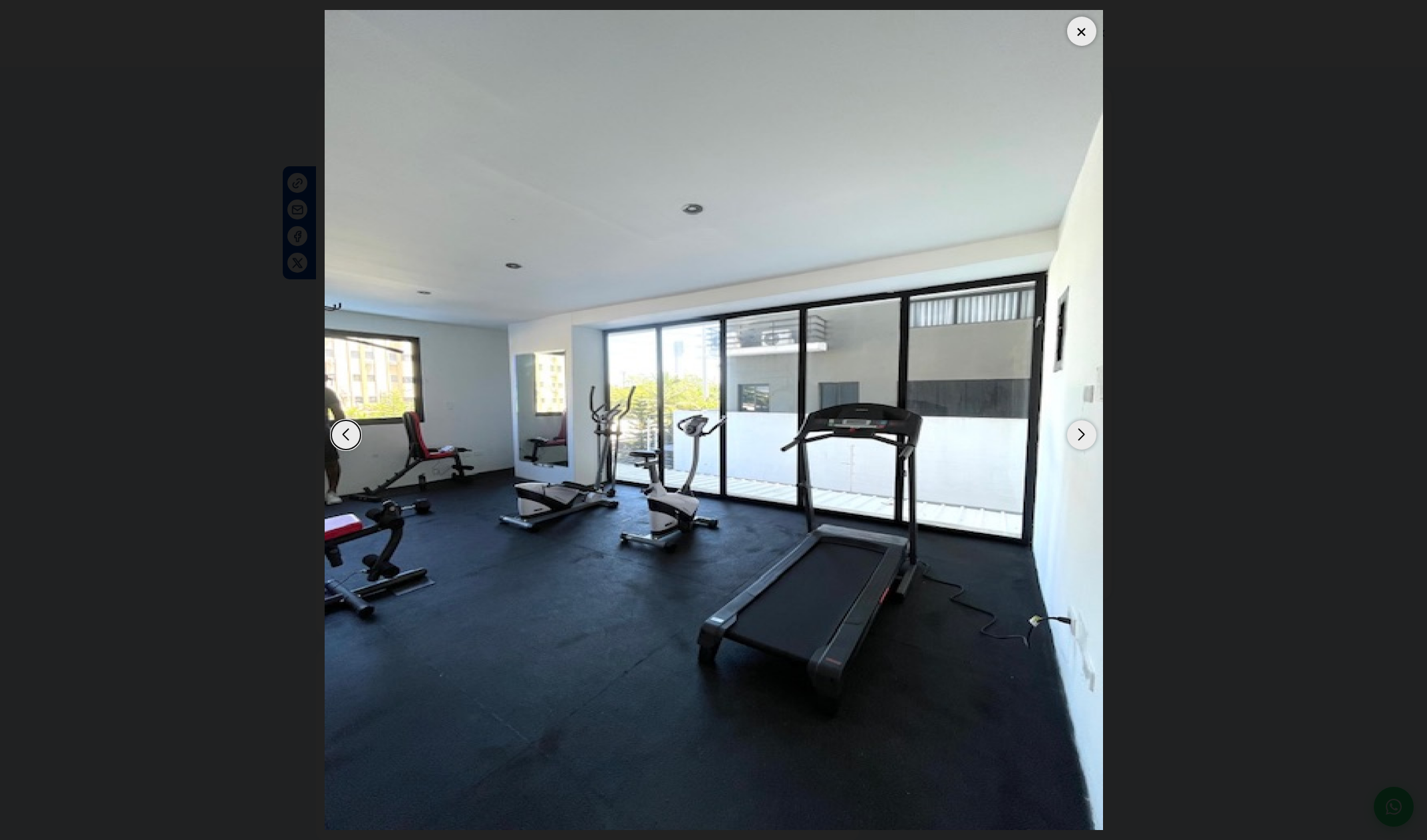
click at [1069, 435] on div "Next slide" at bounding box center [1082, 435] width 29 height 29
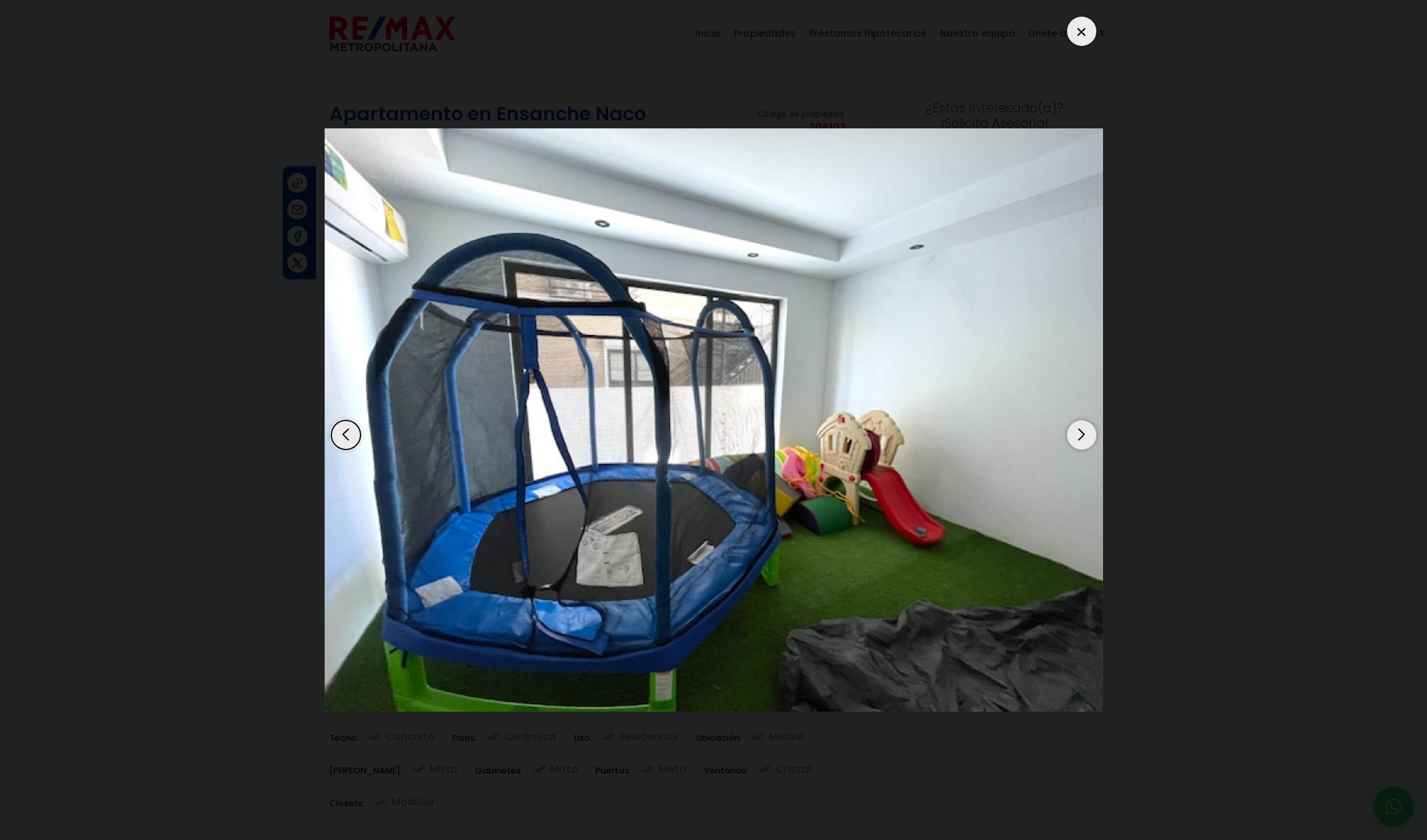
click at [1068, 435] on div "Next slide" at bounding box center [1082, 435] width 29 height 29
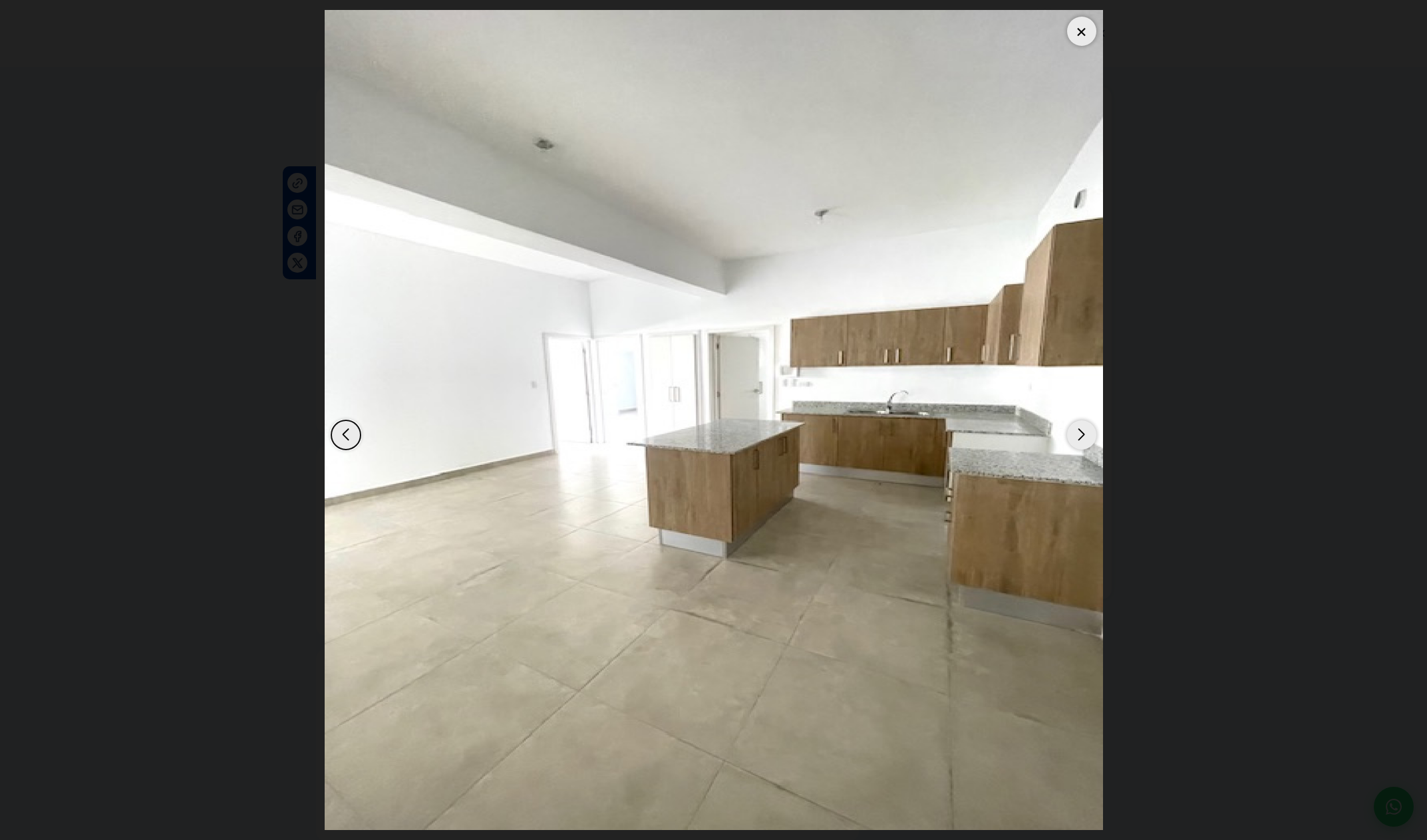
click at [1068, 435] on div "Next slide" at bounding box center [1082, 435] width 29 height 29
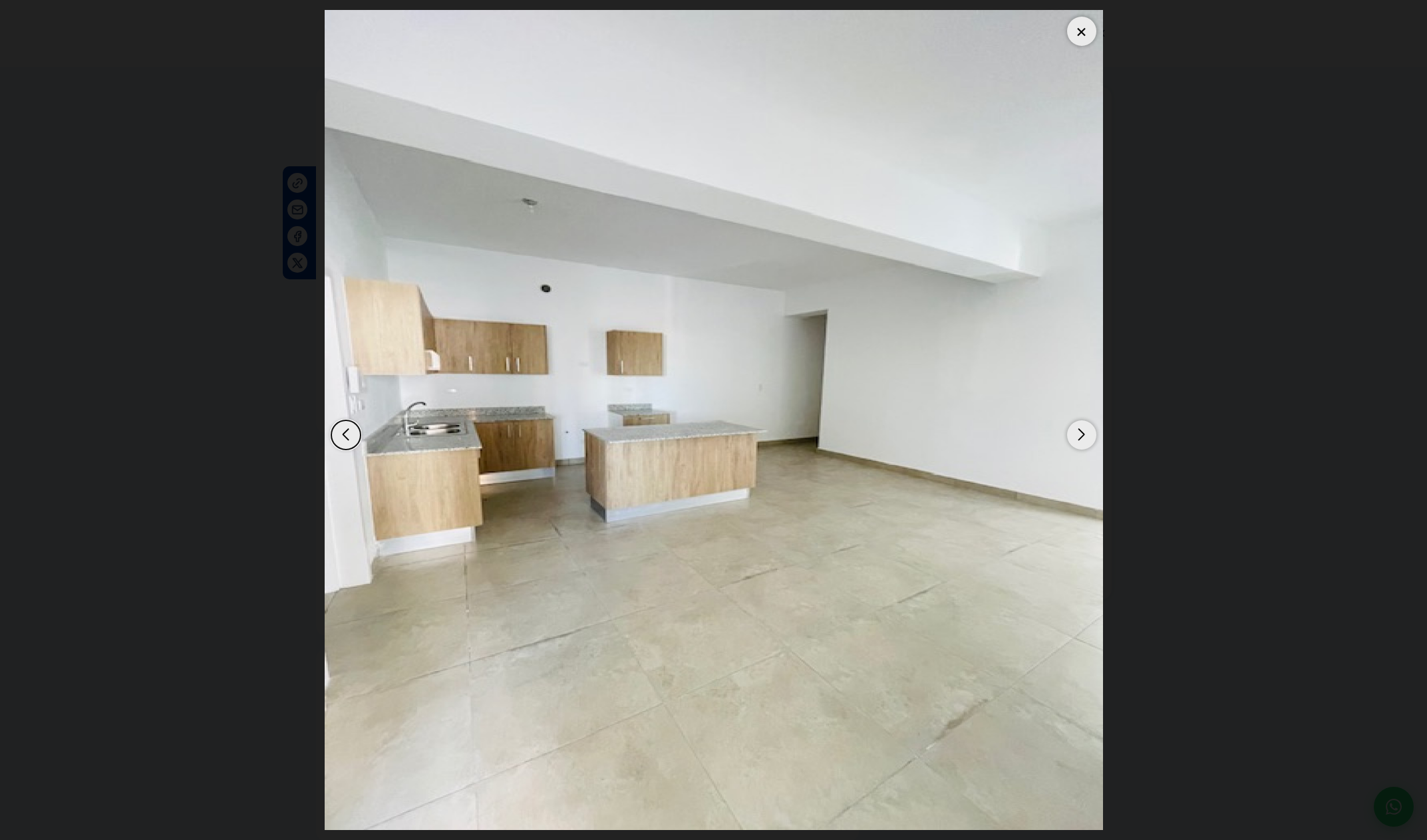
click at [1068, 435] on div "Next slide" at bounding box center [1082, 435] width 29 height 29
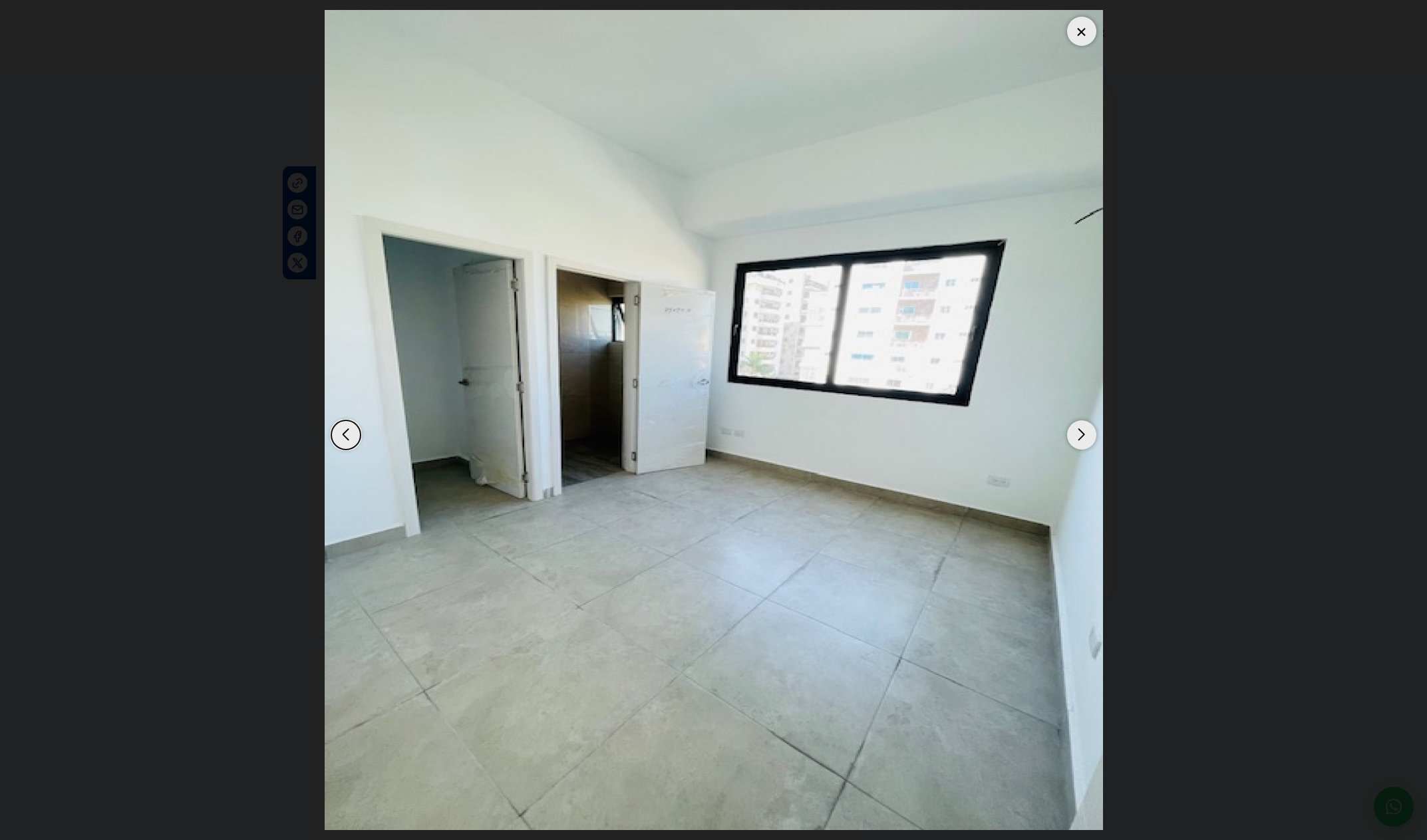
click at [1068, 435] on div "Next slide" at bounding box center [1082, 435] width 29 height 29
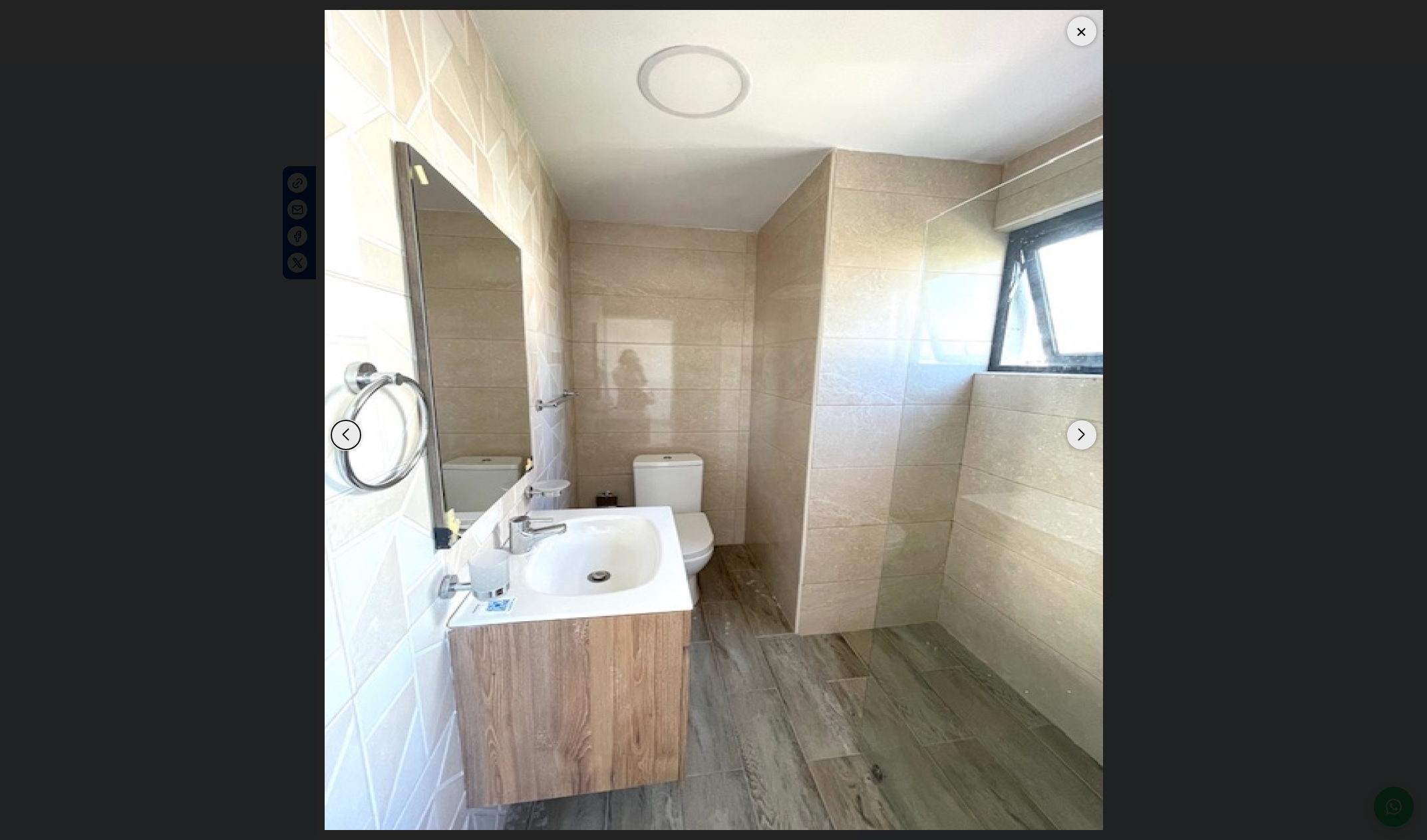
click at [1068, 435] on div "Next slide" at bounding box center [1082, 435] width 29 height 29
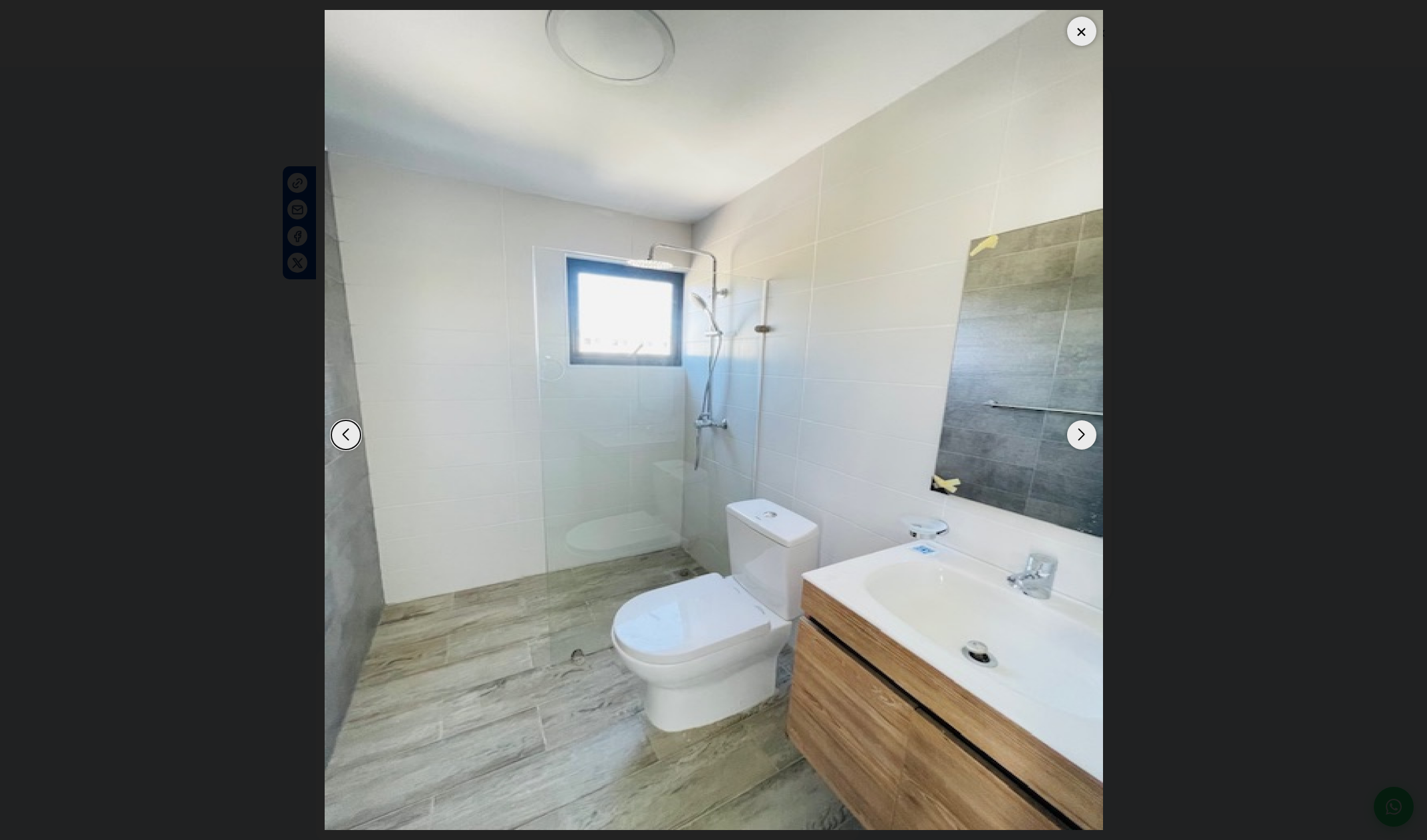
click at [1068, 435] on div "Next slide" at bounding box center [1082, 435] width 29 height 29
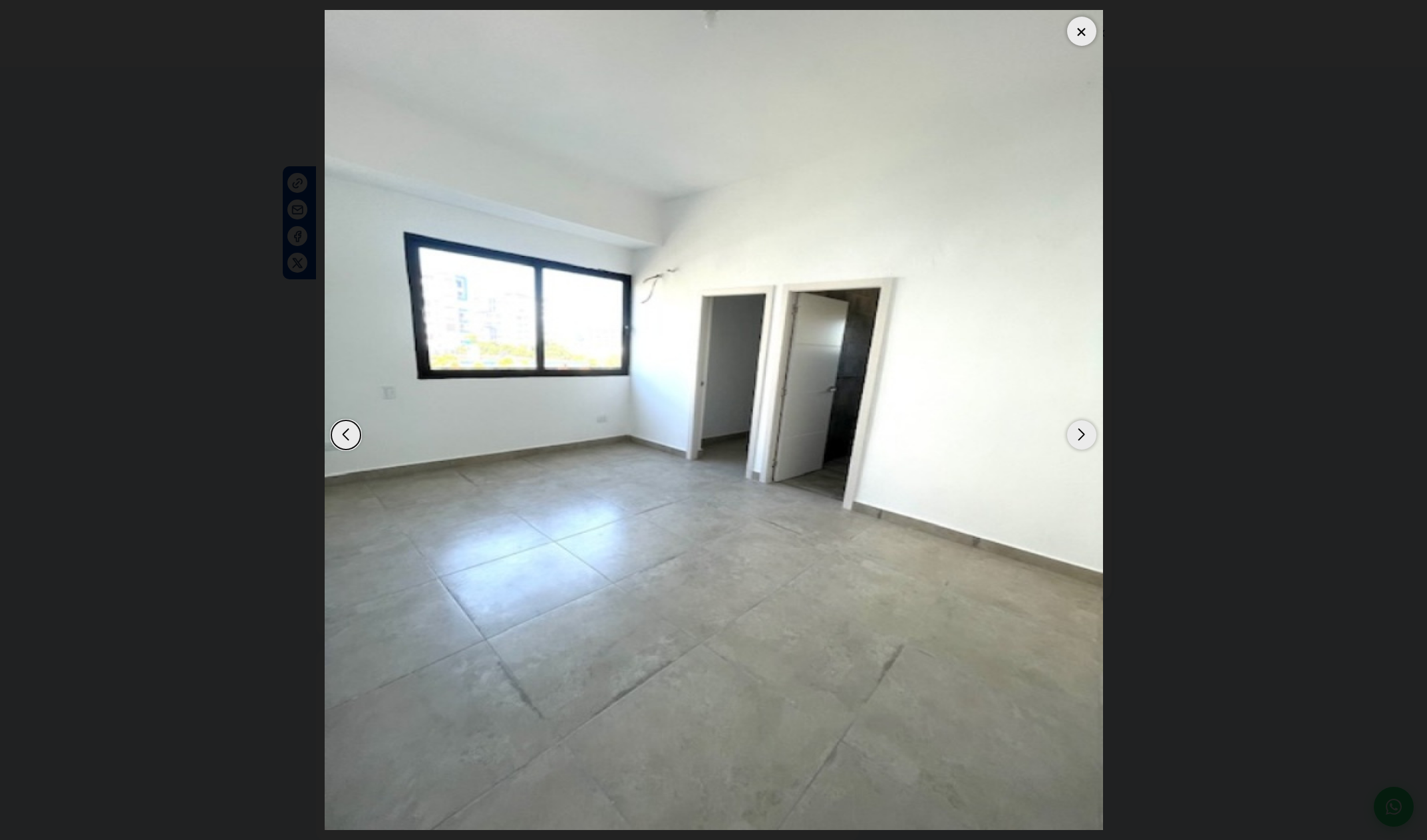
click at [1068, 435] on div "Next slide" at bounding box center [1082, 435] width 29 height 29
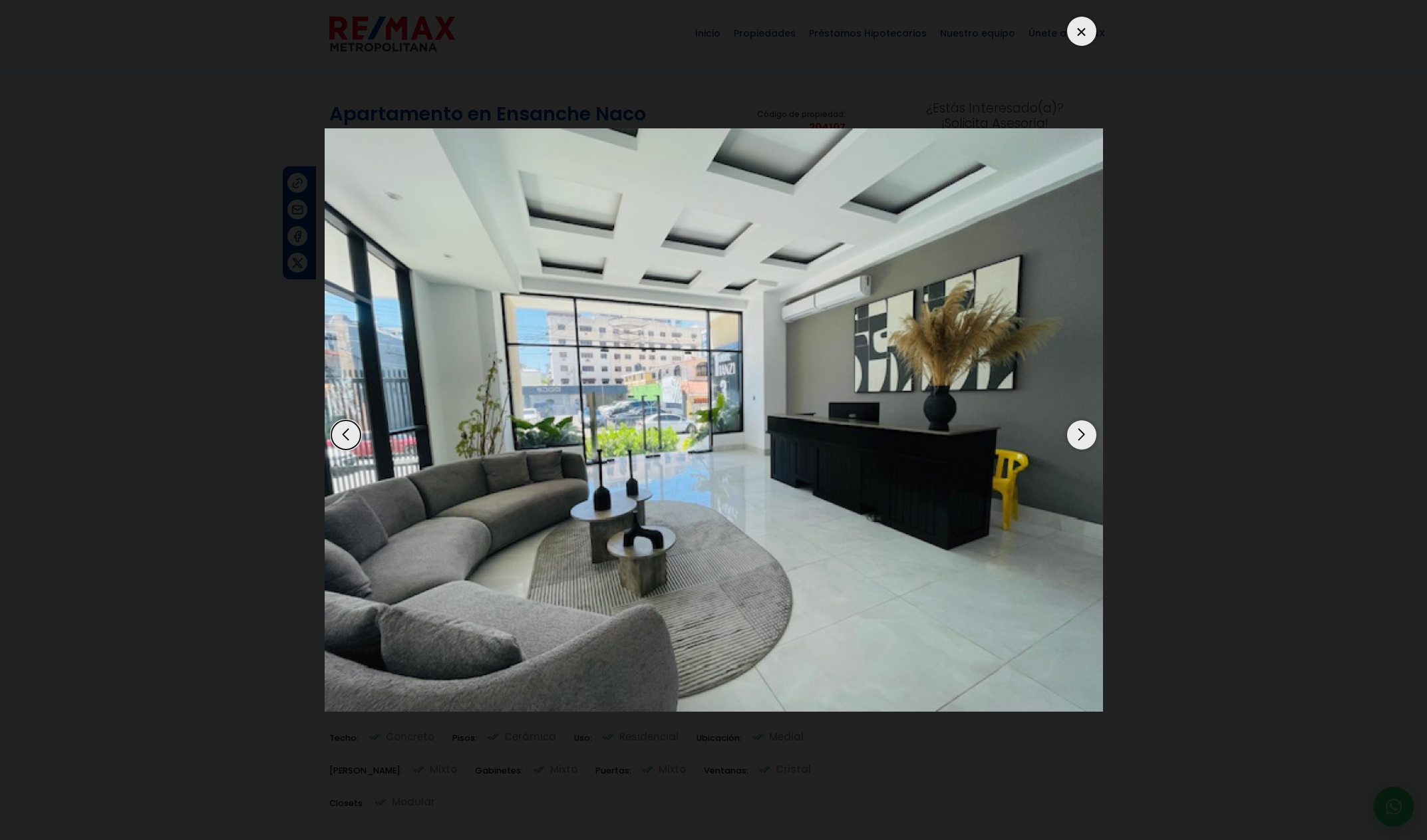
click at [1068, 435] on div "Next slide" at bounding box center [1082, 435] width 29 height 29
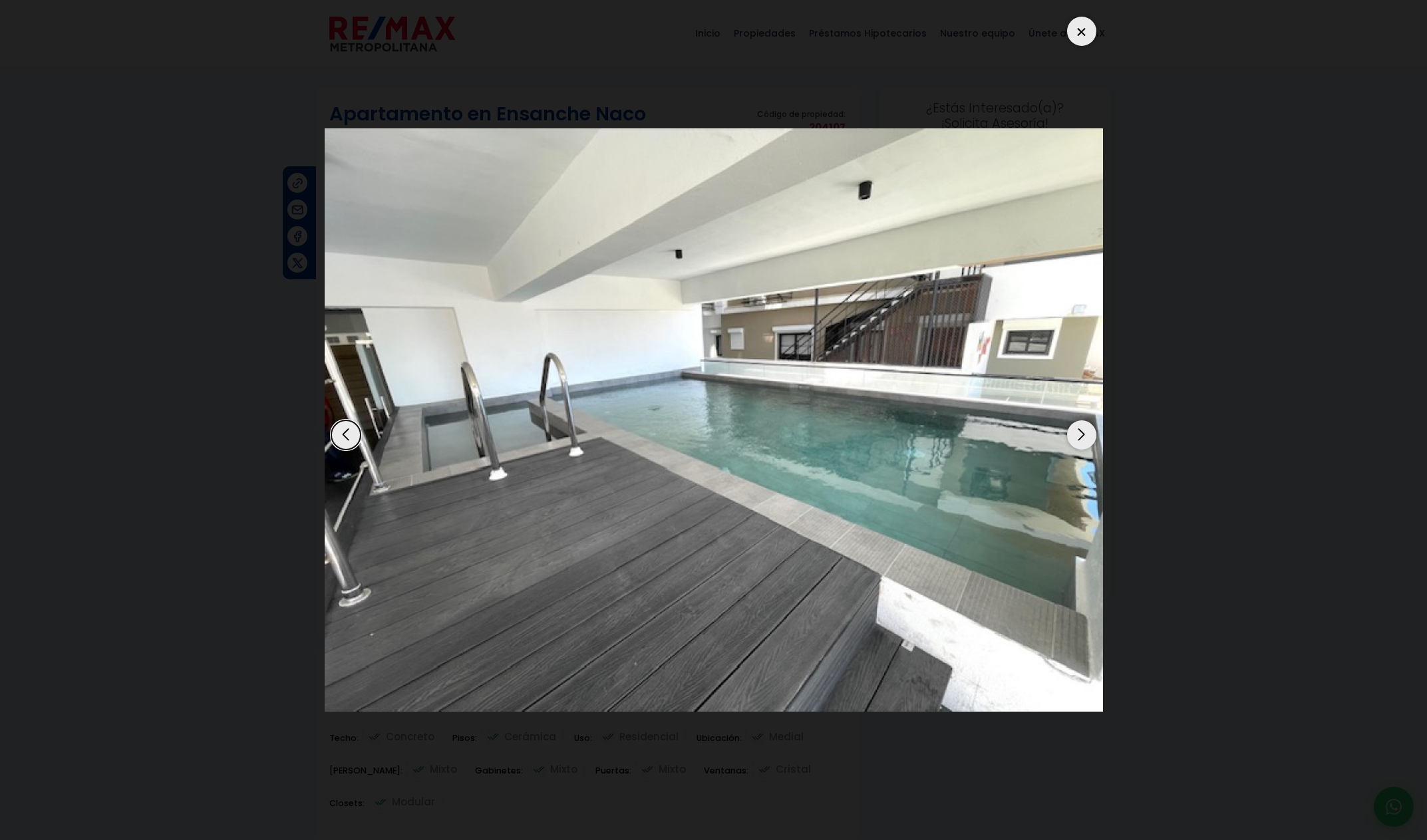
click at [1068, 435] on div "Next slide" at bounding box center [1082, 435] width 29 height 29
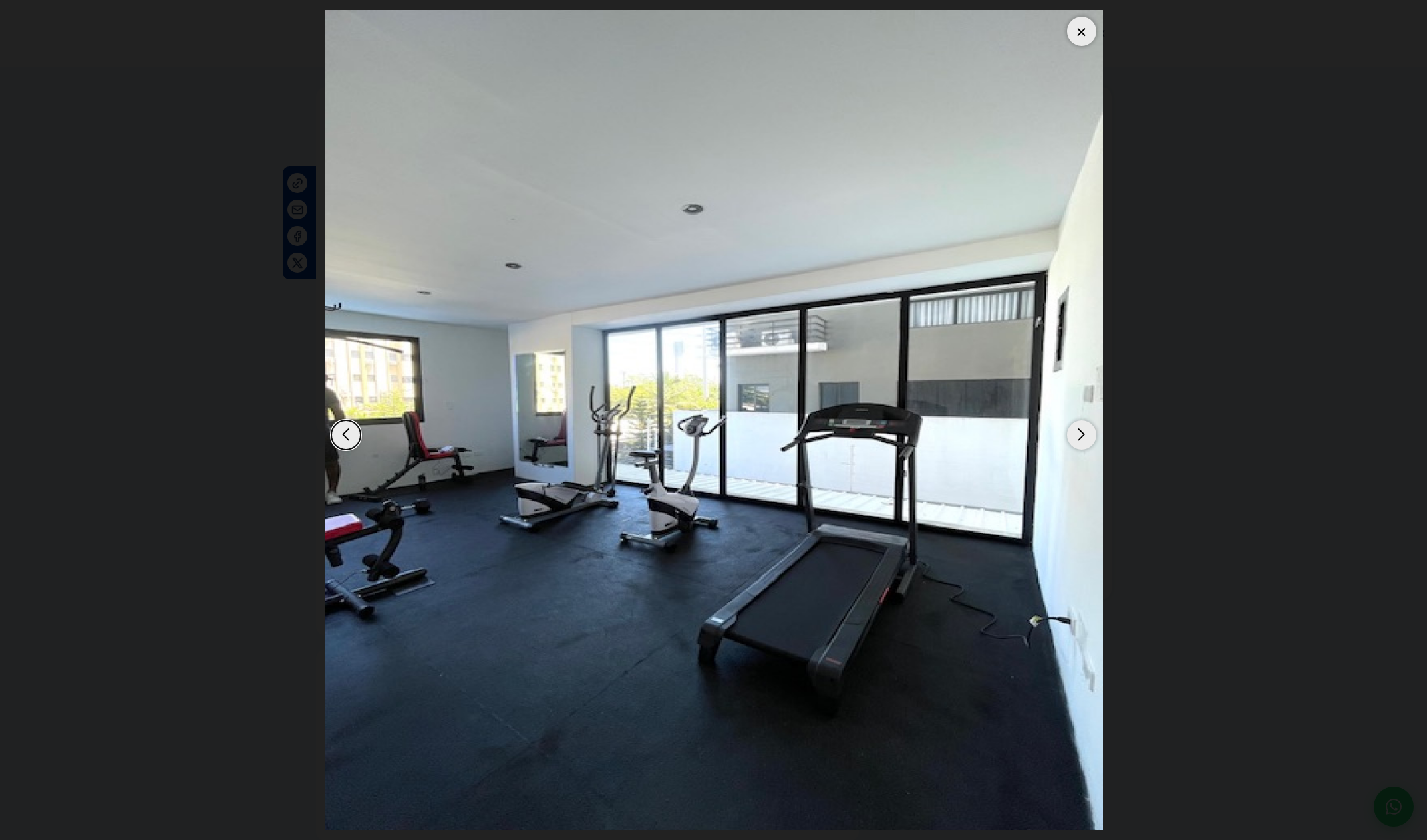
click at [1067, 435] on div "Next slide" at bounding box center [1082, 435] width 29 height 29
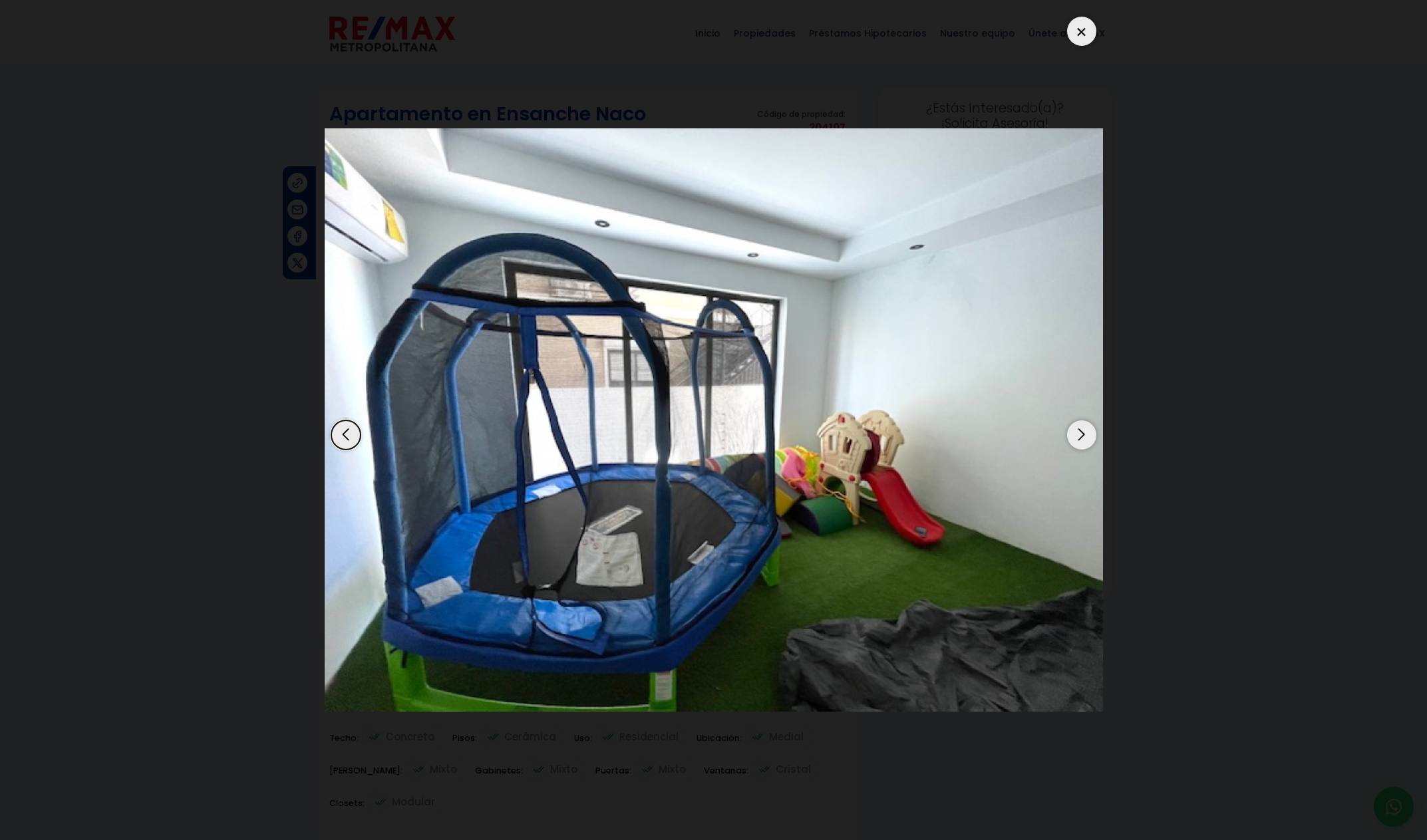
click at [1084, 35] on div at bounding box center [1082, 30] width 29 height 29
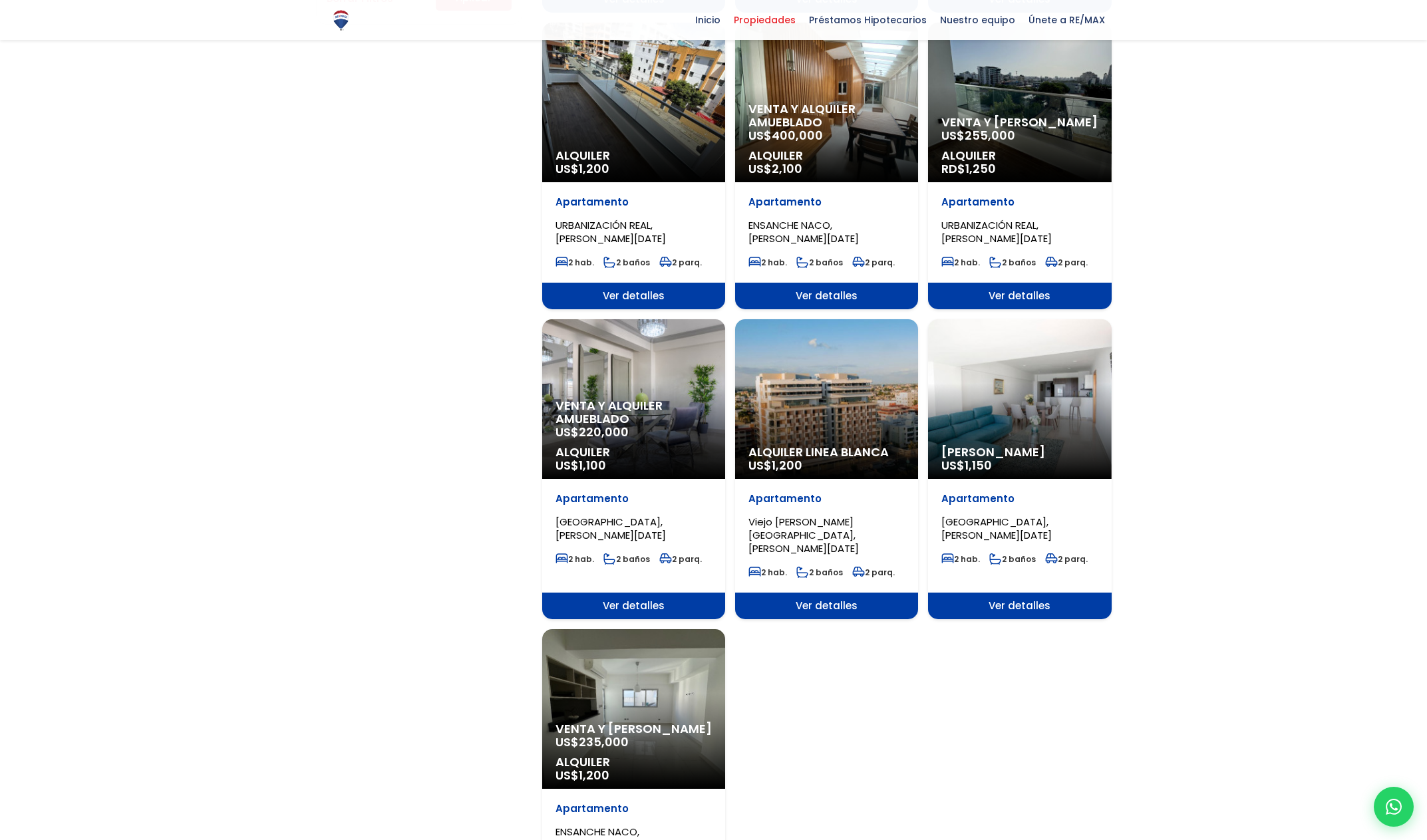
scroll to position [1067, 0]
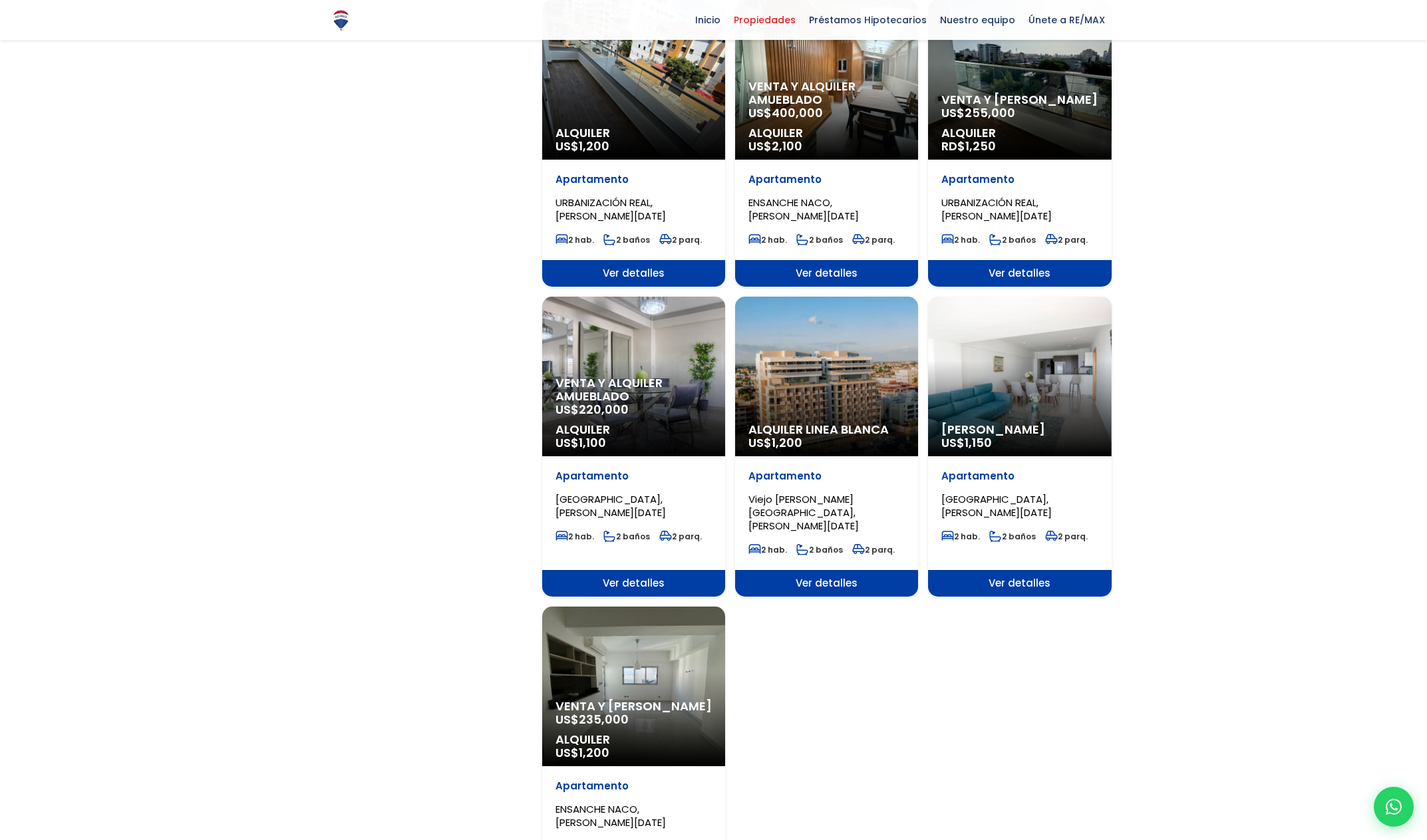
scroll to position [1503, 0]
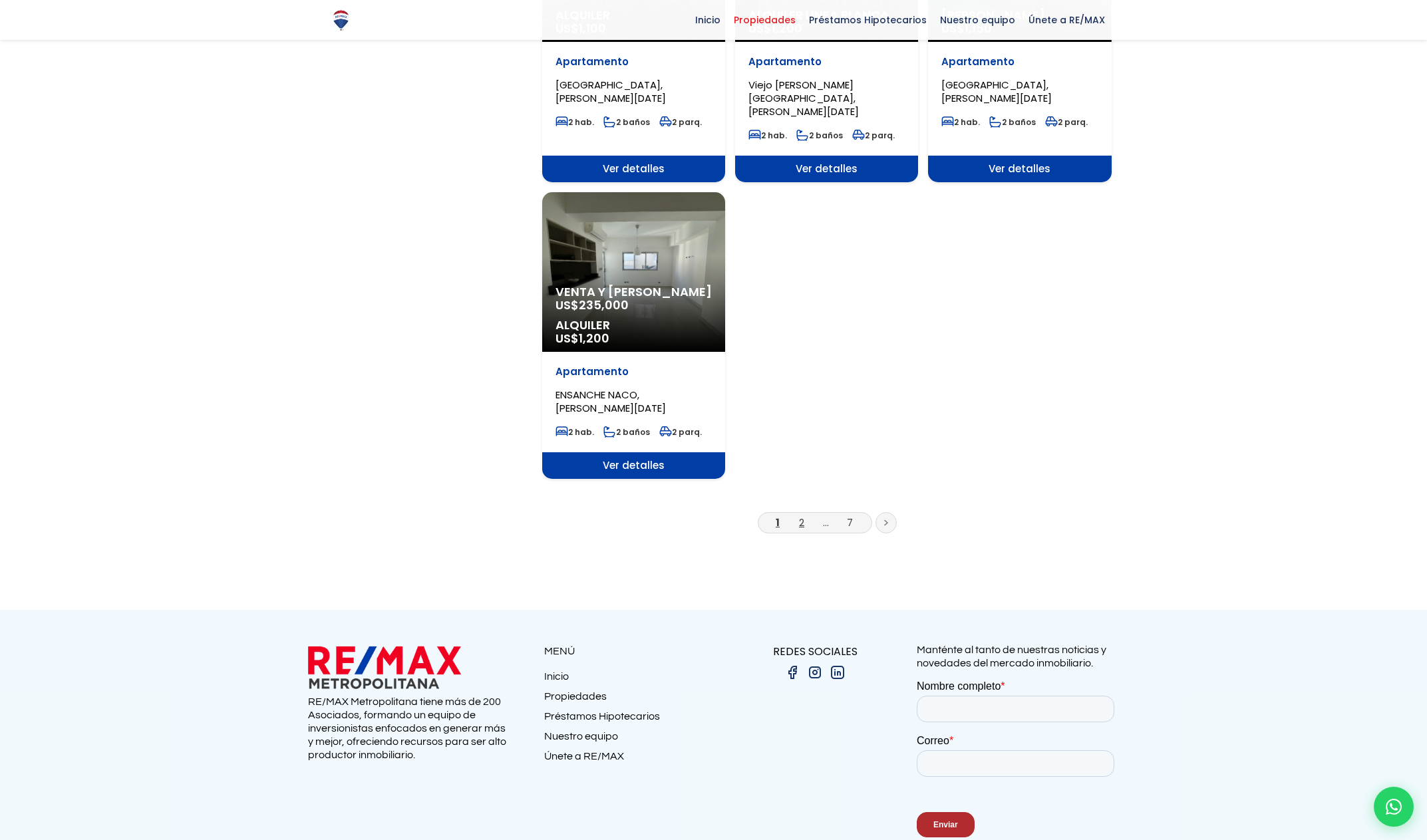
click at [799, 515] on link "2" at bounding box center [802, 522] width 6 height 14
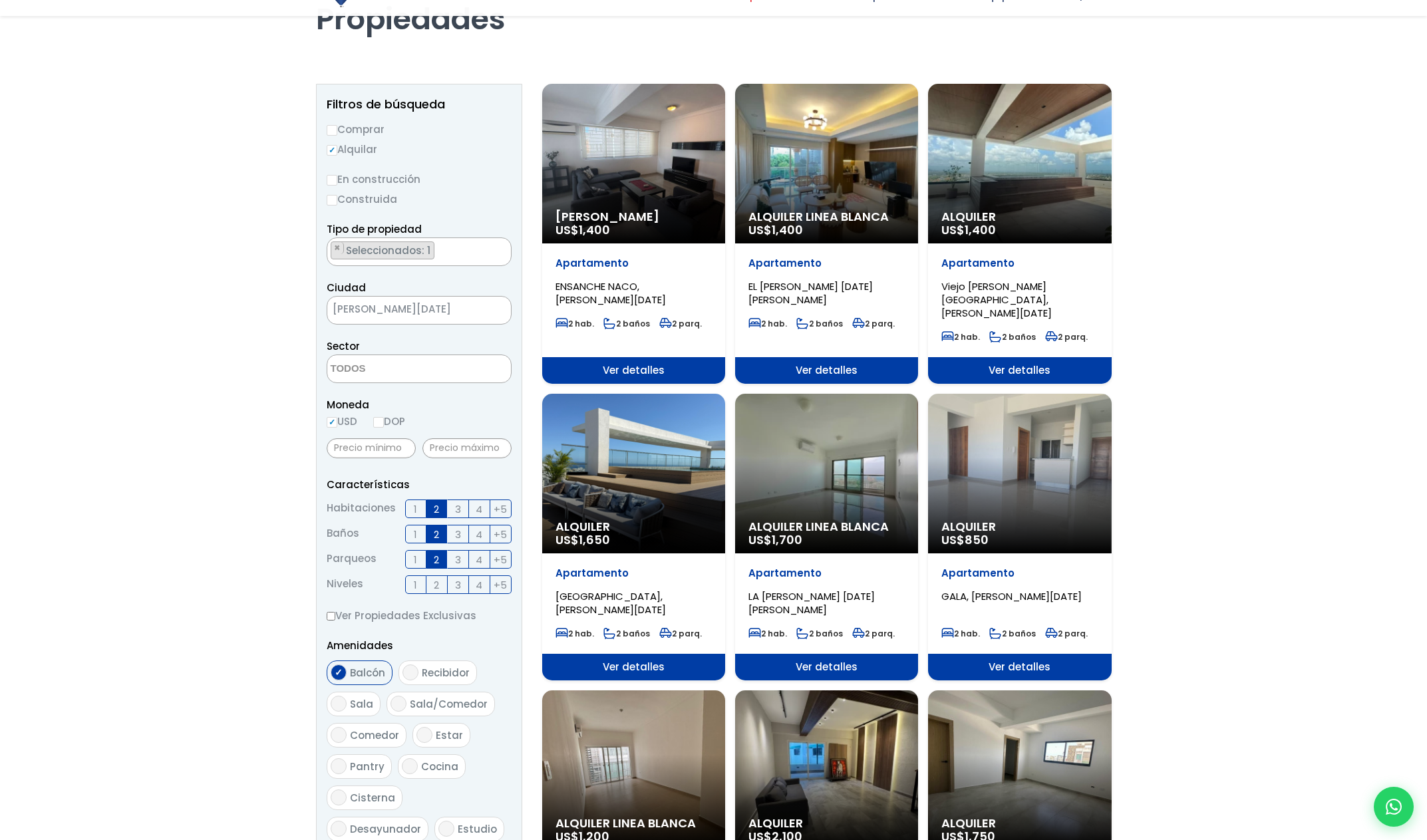
scroll to position [103, 0]
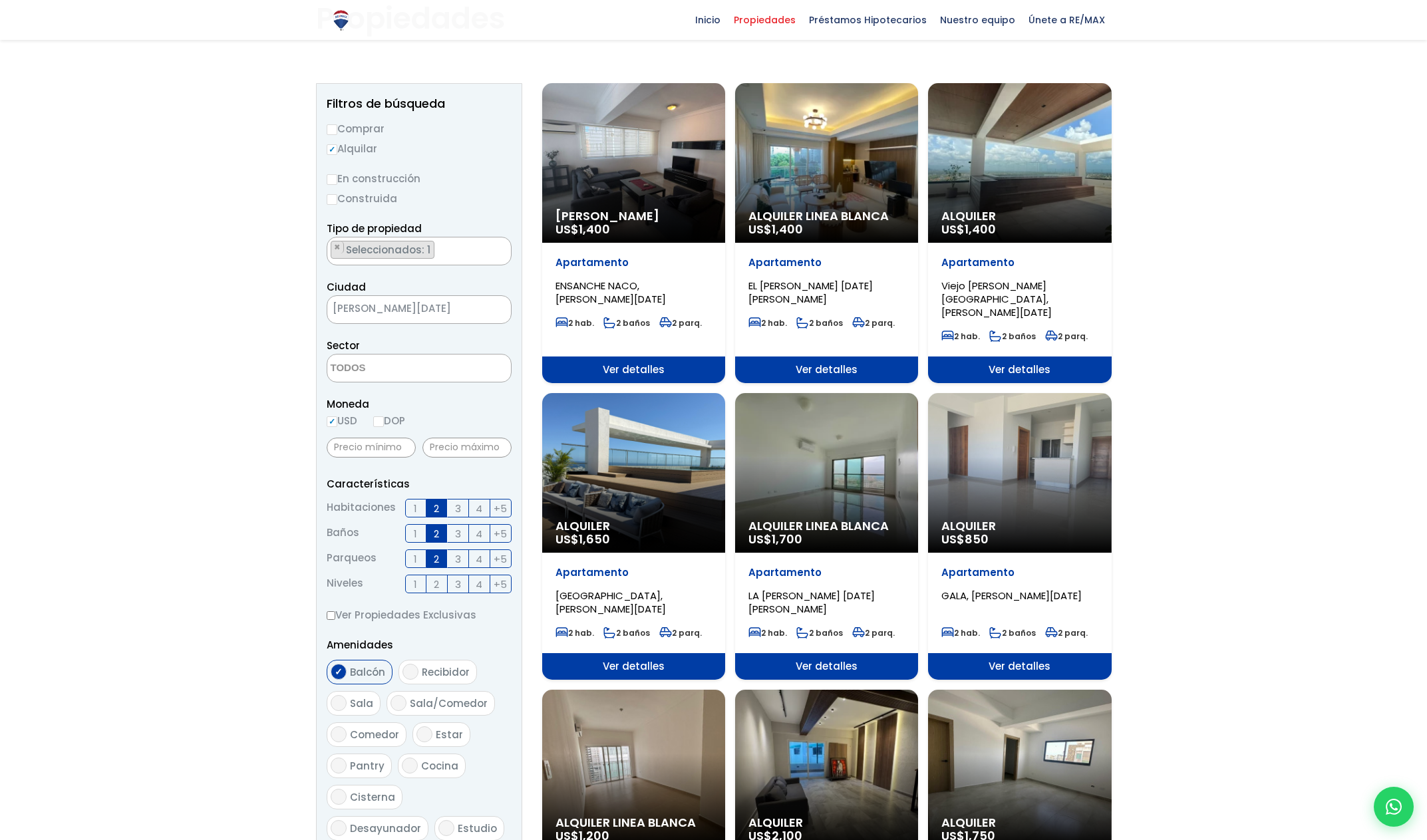
click at [614, 242] on div "Alquiler US$ 1,650" at bounding box center [634, 162] width 183 height 159
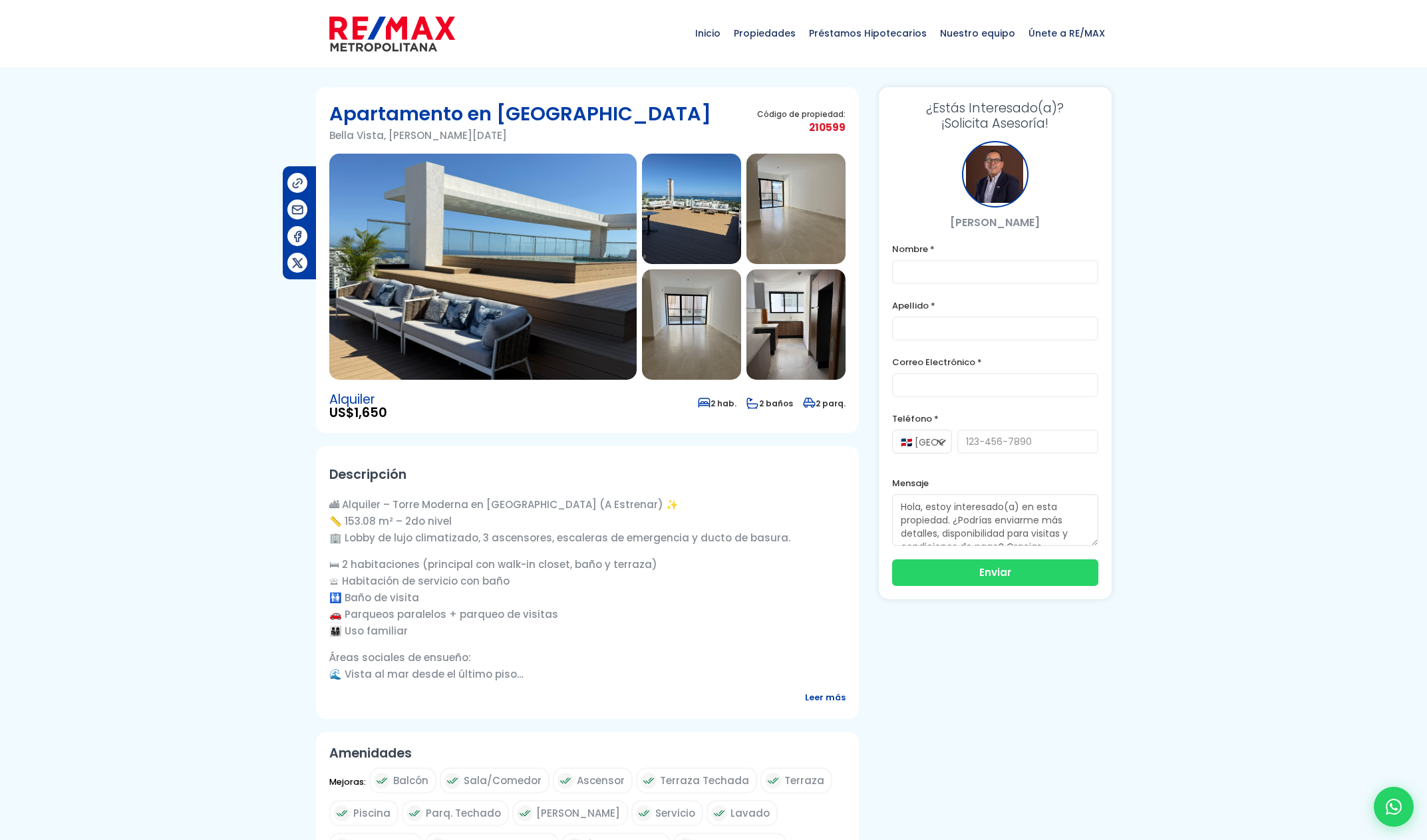
click at [518, 282] on img at bounding box center [482, 267] width 307 height 226
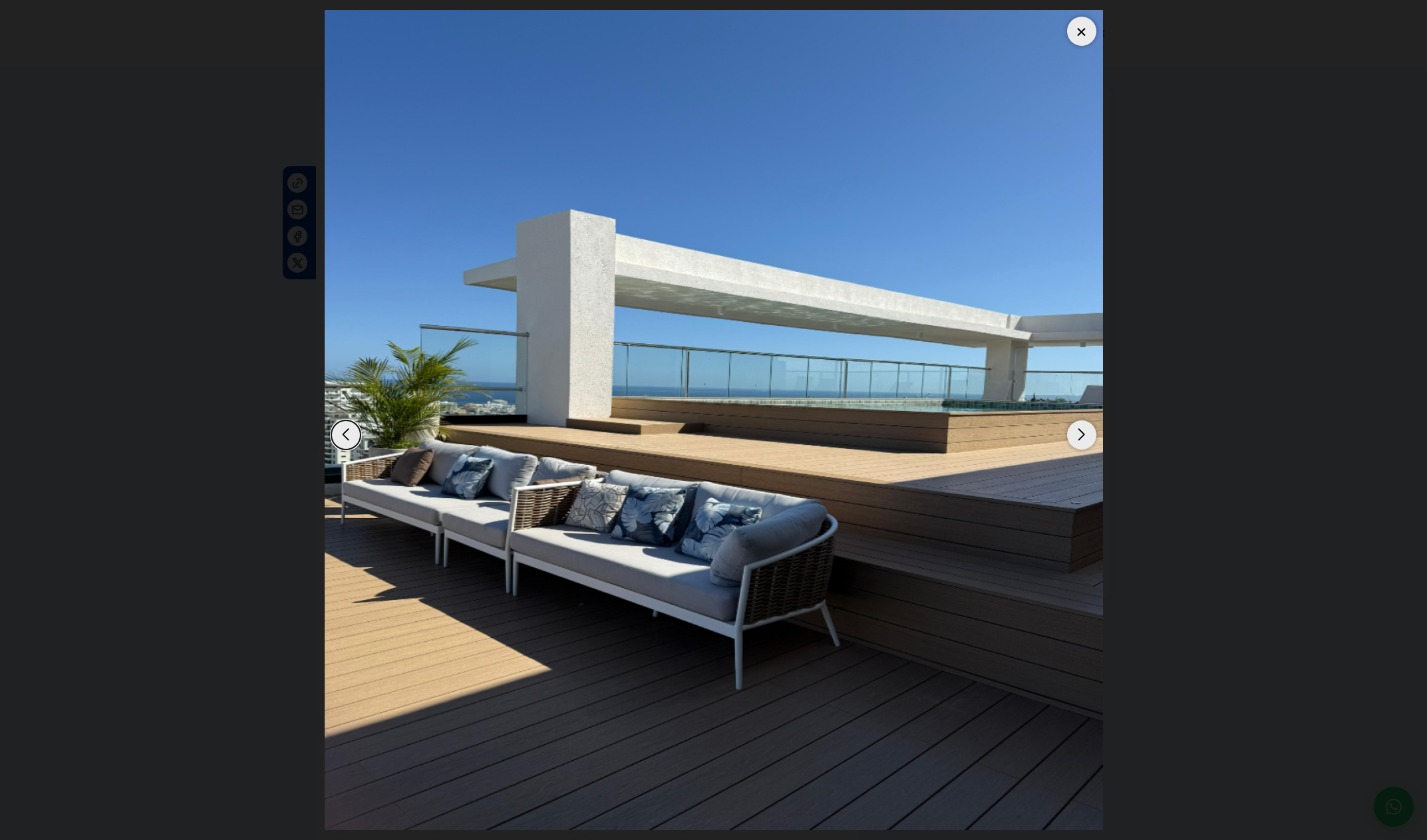
click at [1082, 442] on div "Next slide" at bounding box center [1082, 435] width 29 height 29
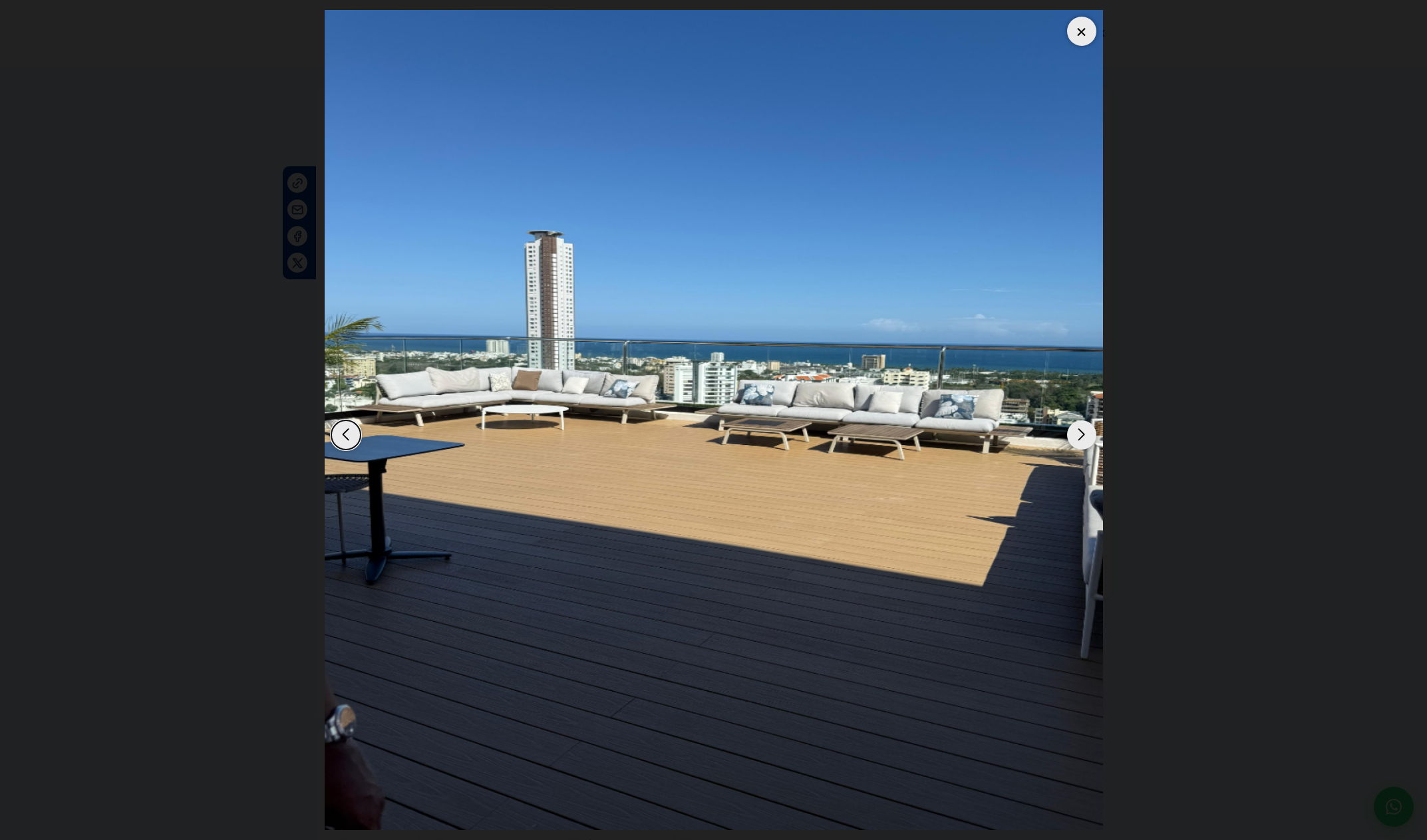
click at [1082, 442] on div "Next slide" at bounding box center [1082, 435] width 29 height 29
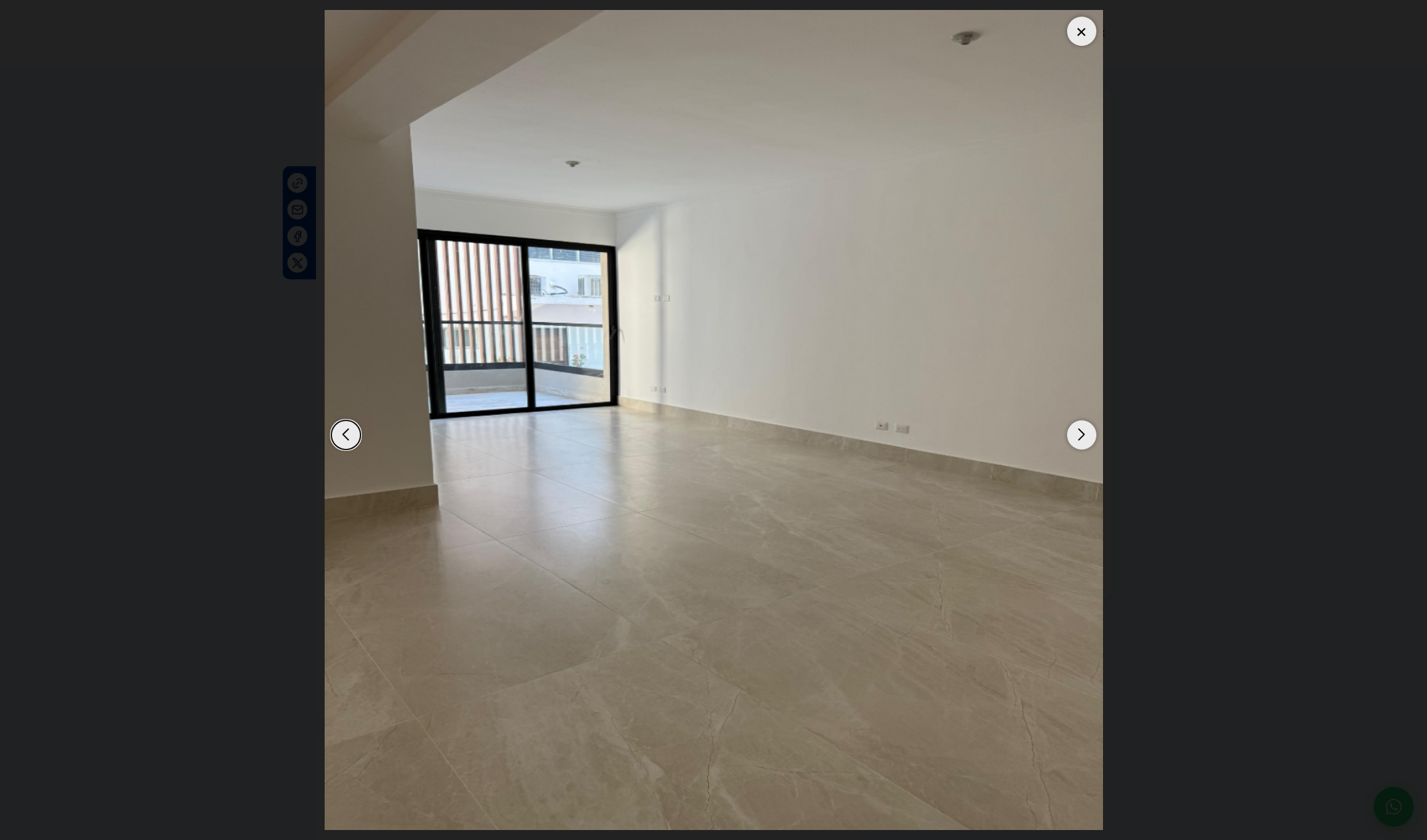
click at [1082, 442] on div "Next slide" at bounding box center [1082, 435] width 29 height 29
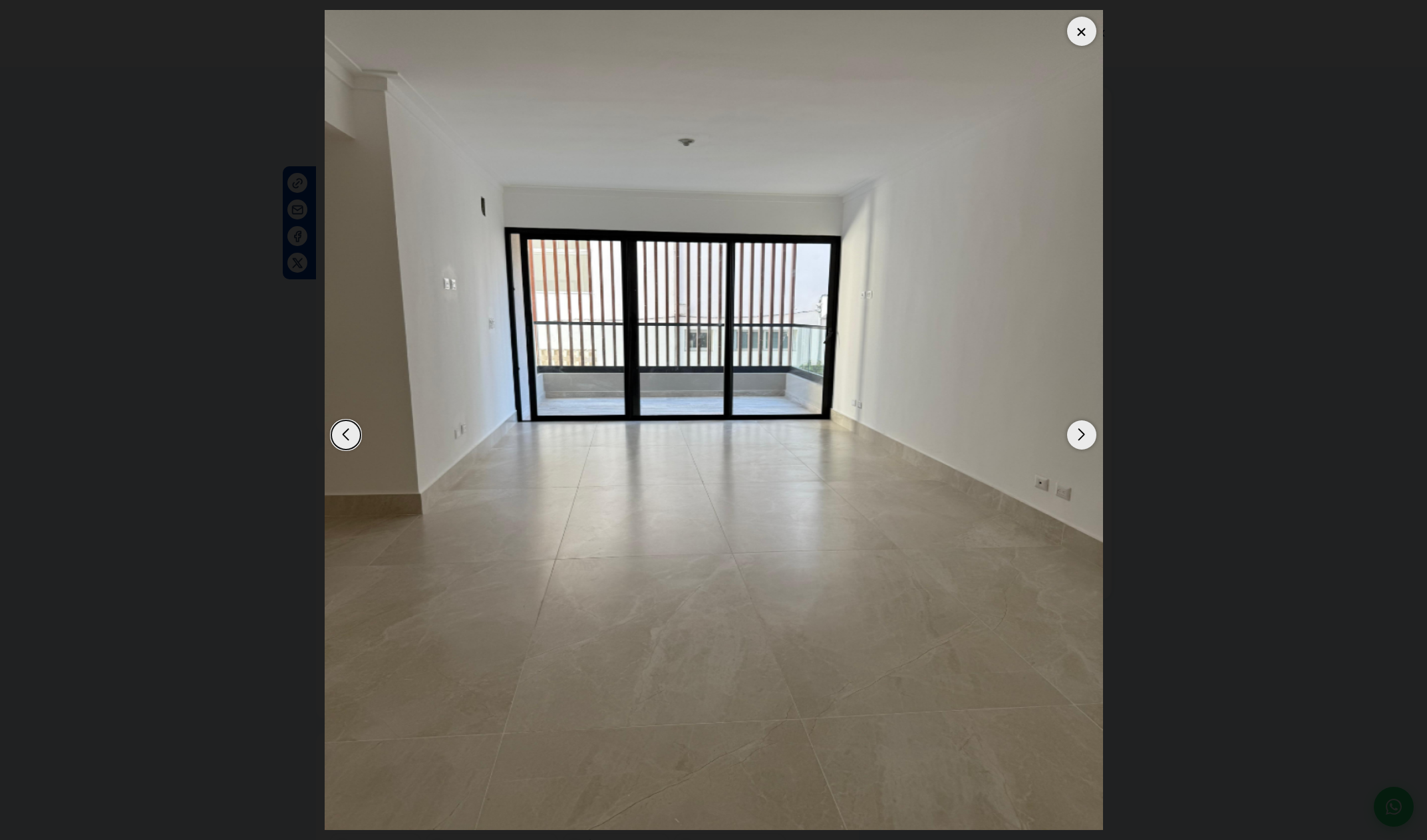
click at [1082, 442] on div "Next slide" at bounding box center [1082, 435] width 29 height 29
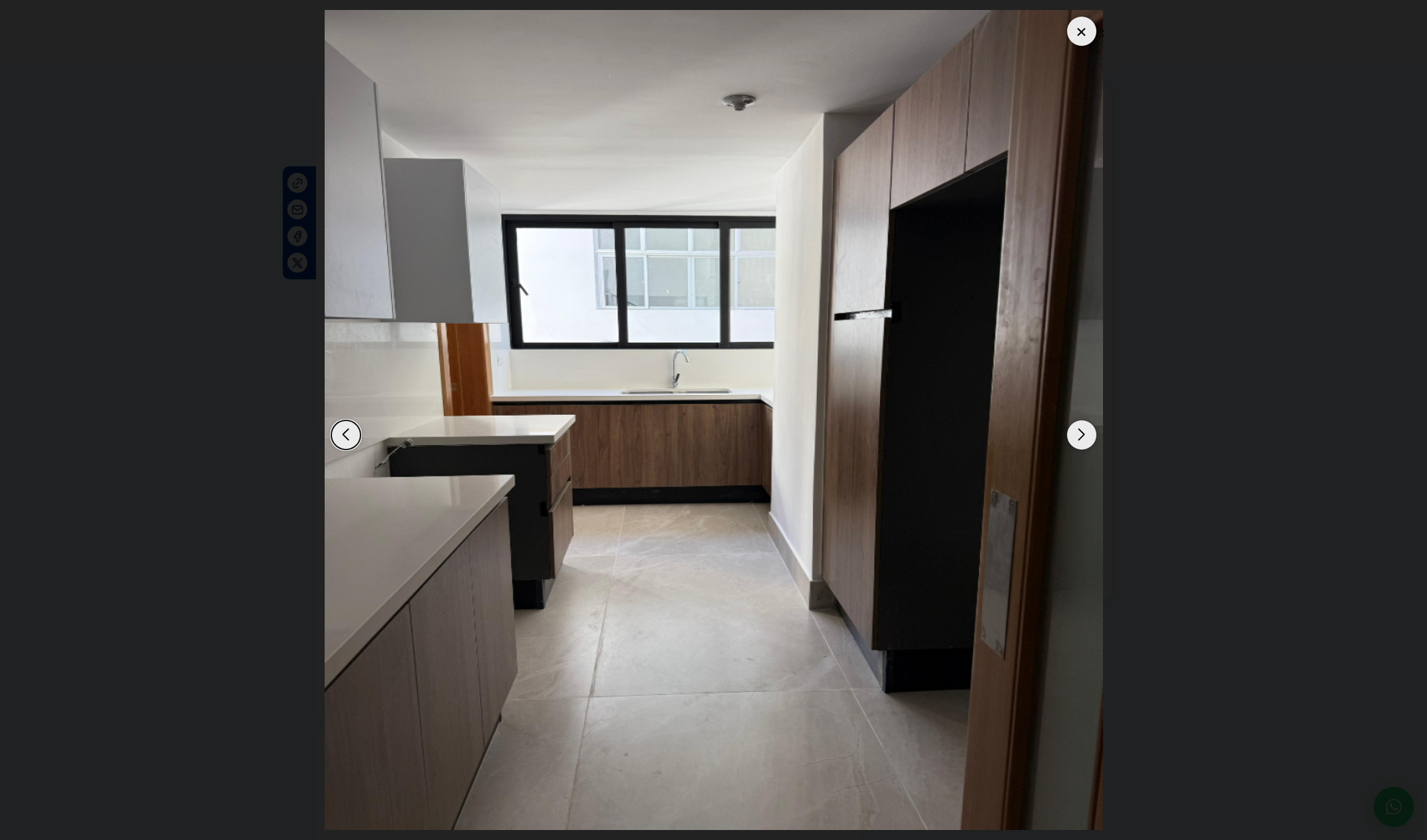
click at [1082, 442] on div "Next slide" at bounding box center [1082, 435] width 29 height 29
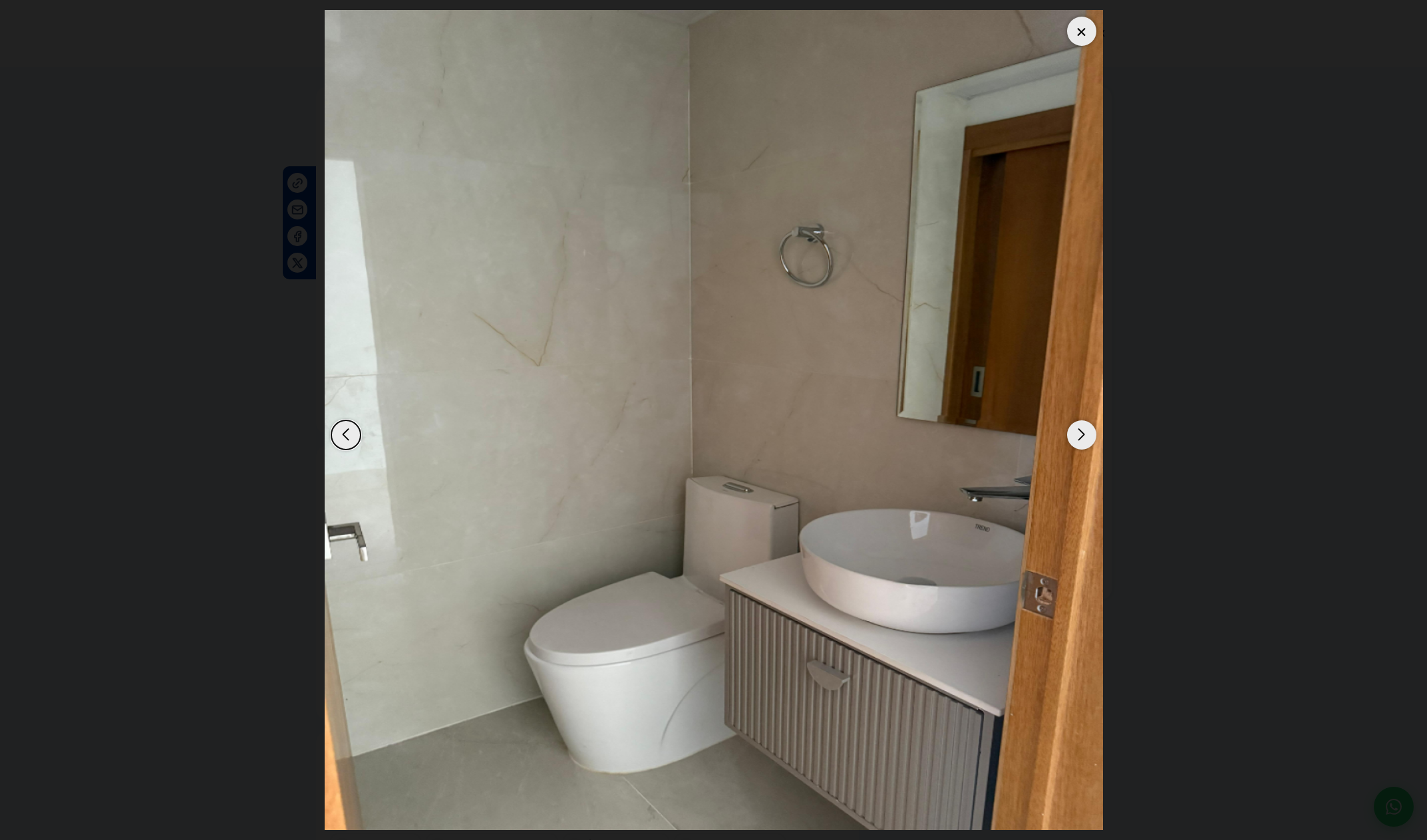
click at [1082, 442] on div "Next slide" at bounding box center [1082, 435] width 29 height 29
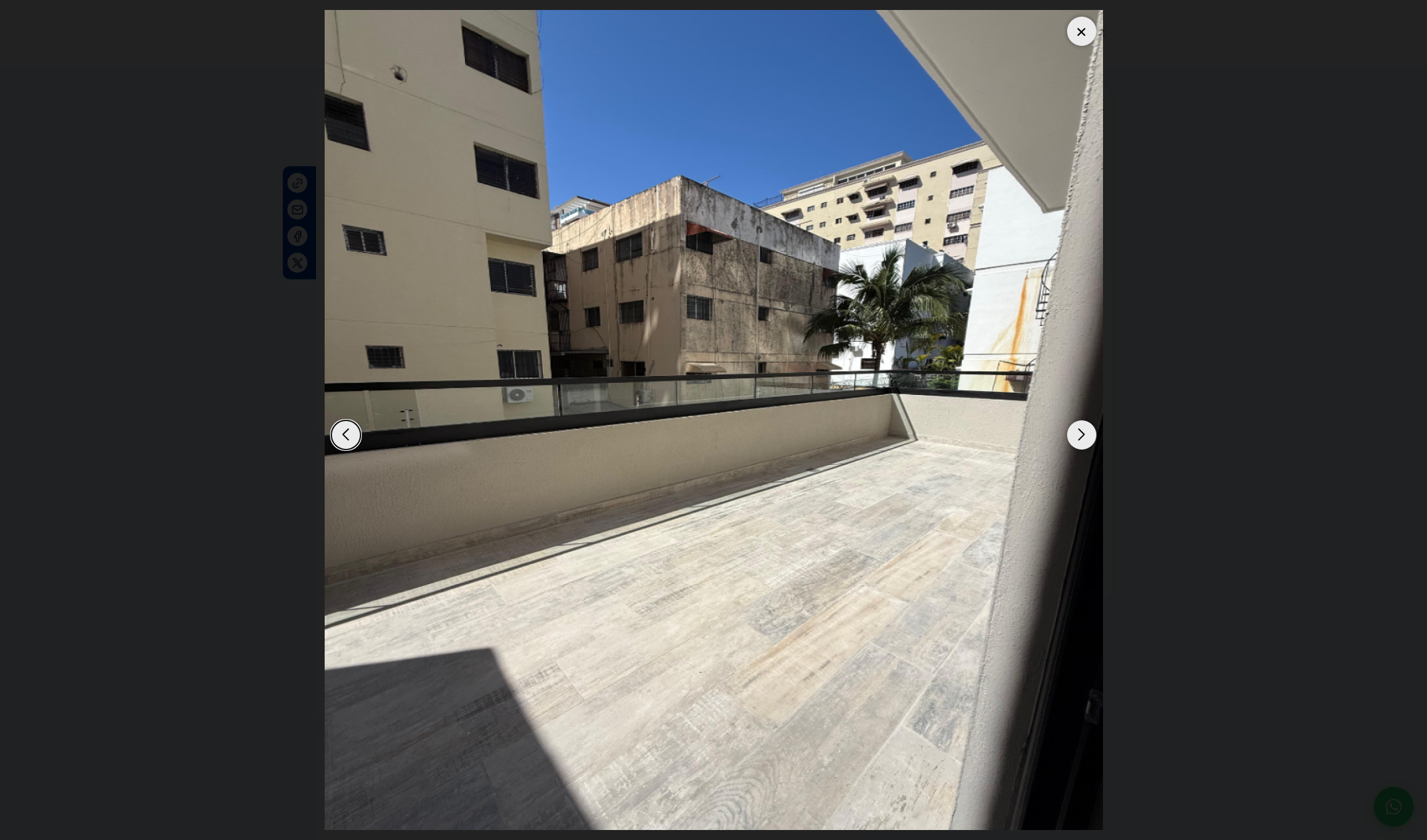
click at [1080, 445] on div "Next slide" at bounding box center [1082, 435] width 29 height 29
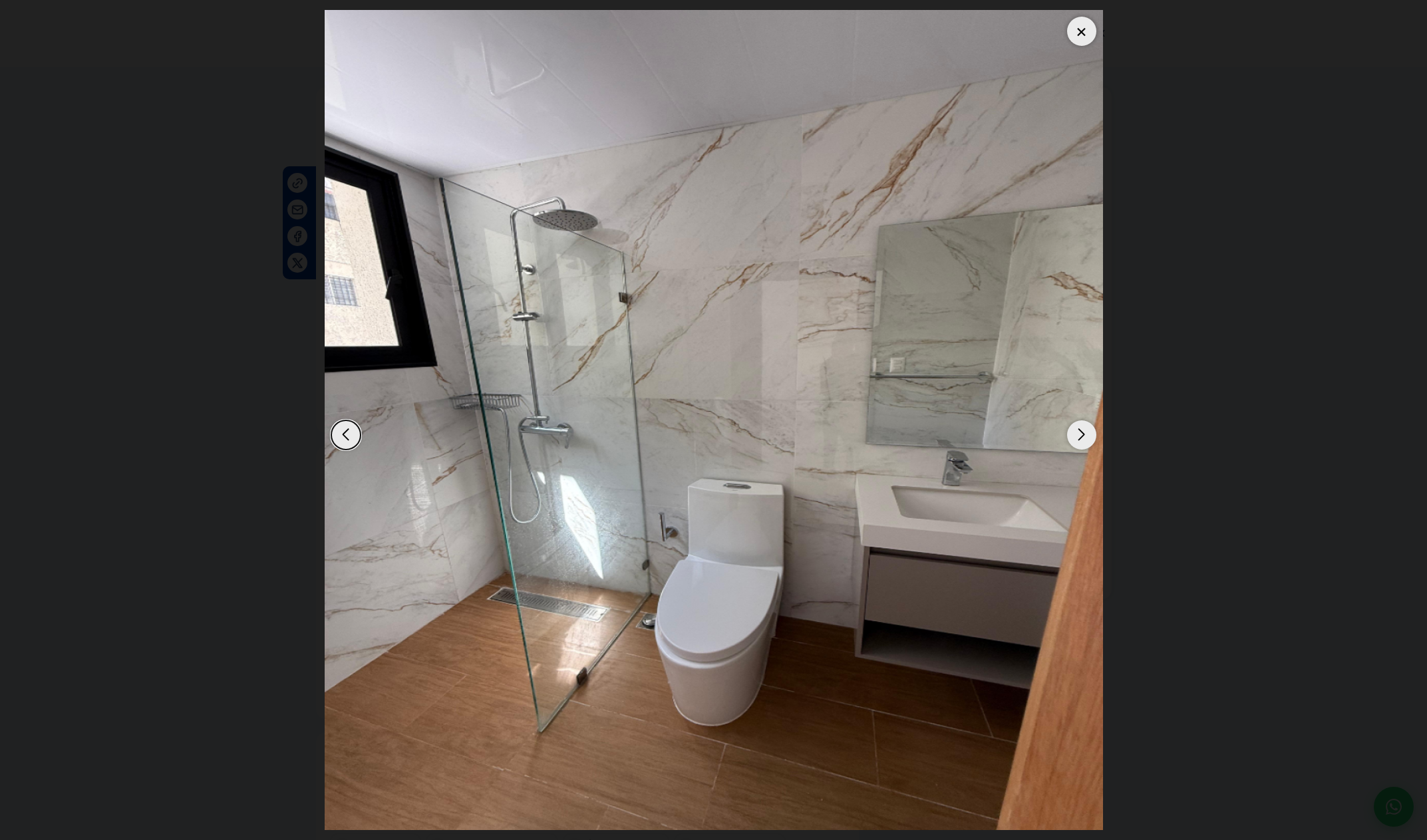
click at [1080, 445] on div "Next slide" at bounding box center [1082, 435] width 29 height 29
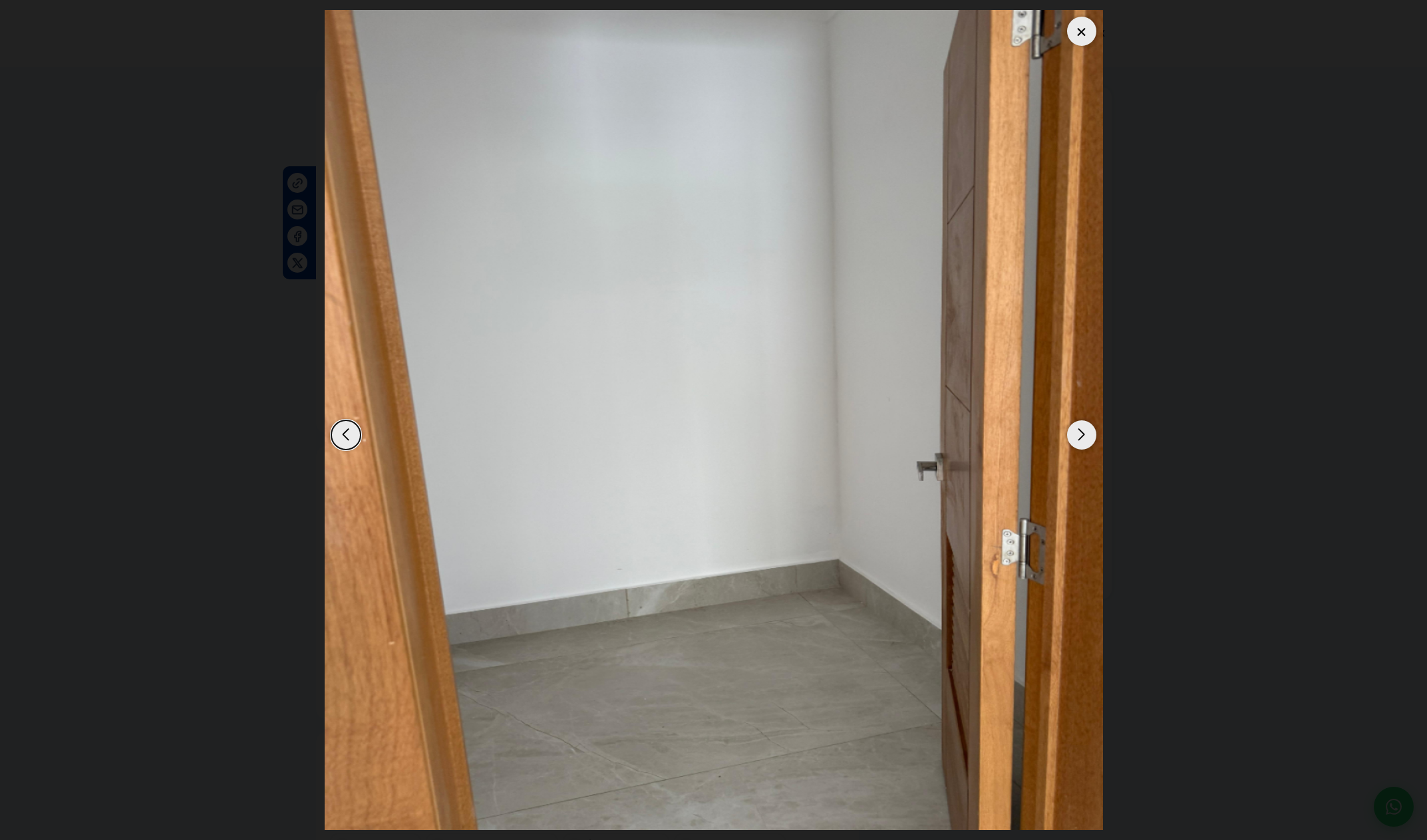
click at [1080, 445] on div "Next slide" at bounding box center [1082, 435] width 29 height 29
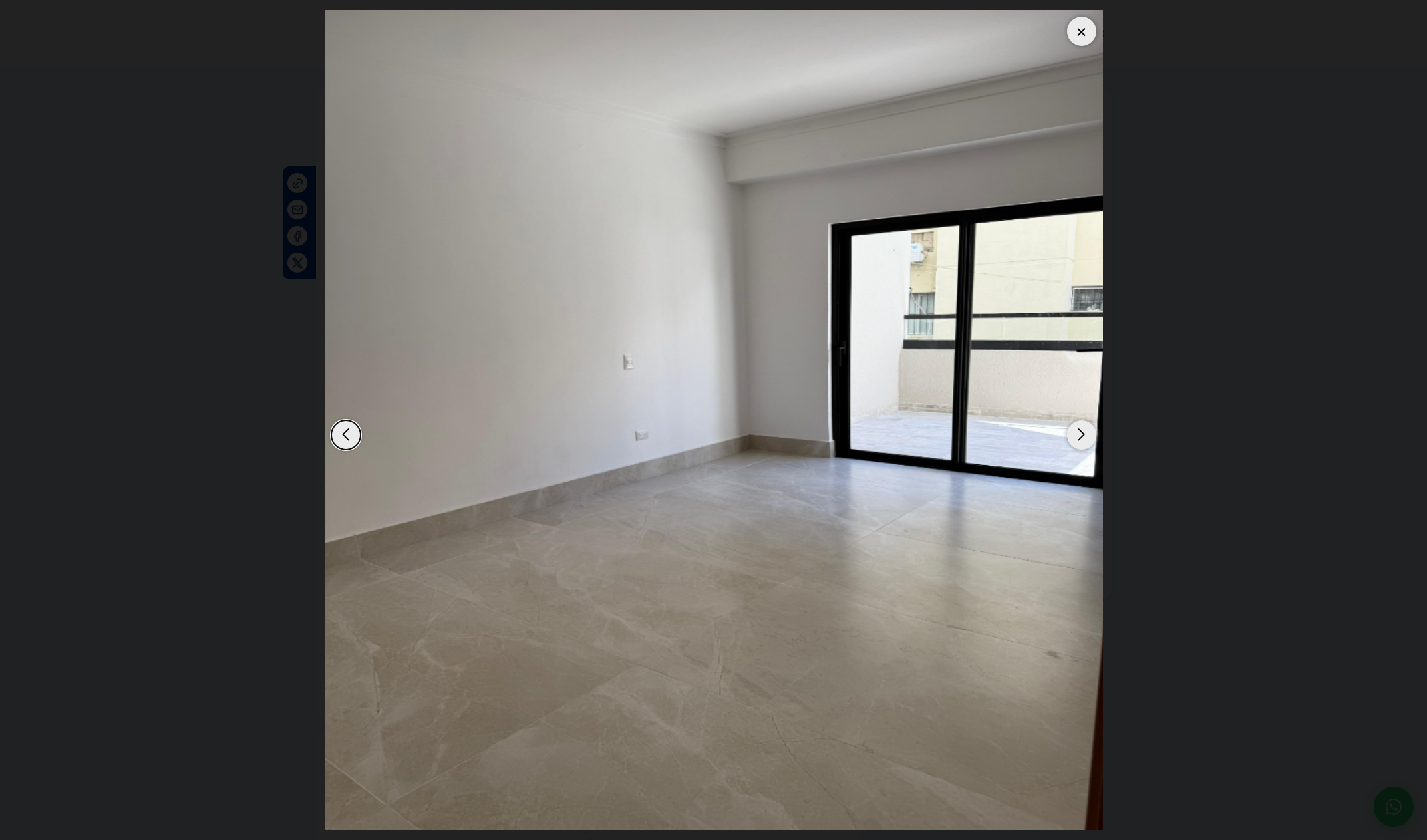
click at [1080, 446] on div "Next slide" at bounding box center [1082, 435] width 29 height 29
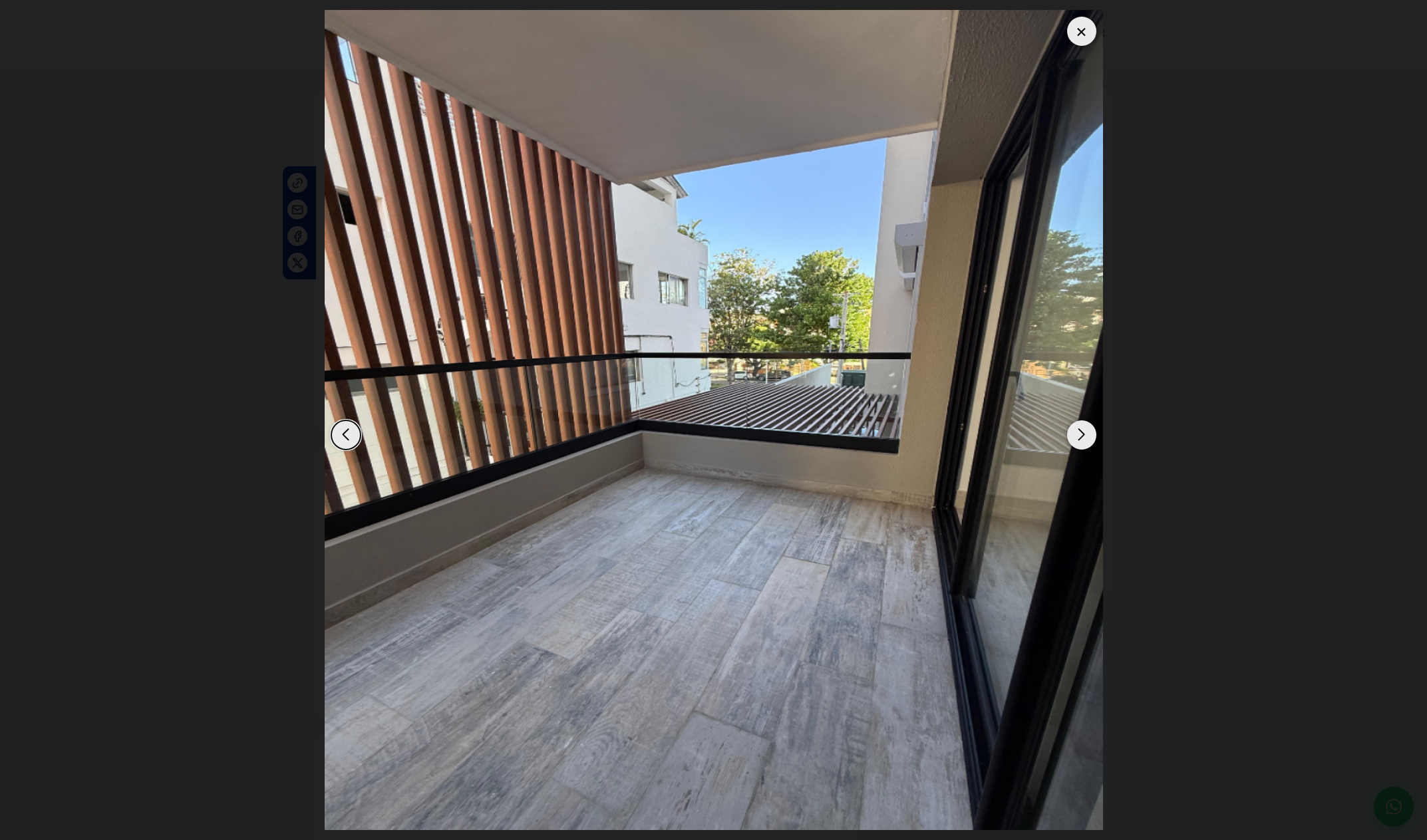
click at [1080, 446] on div "Next slide" at bounding box center [1082, 435] width 29 height 29
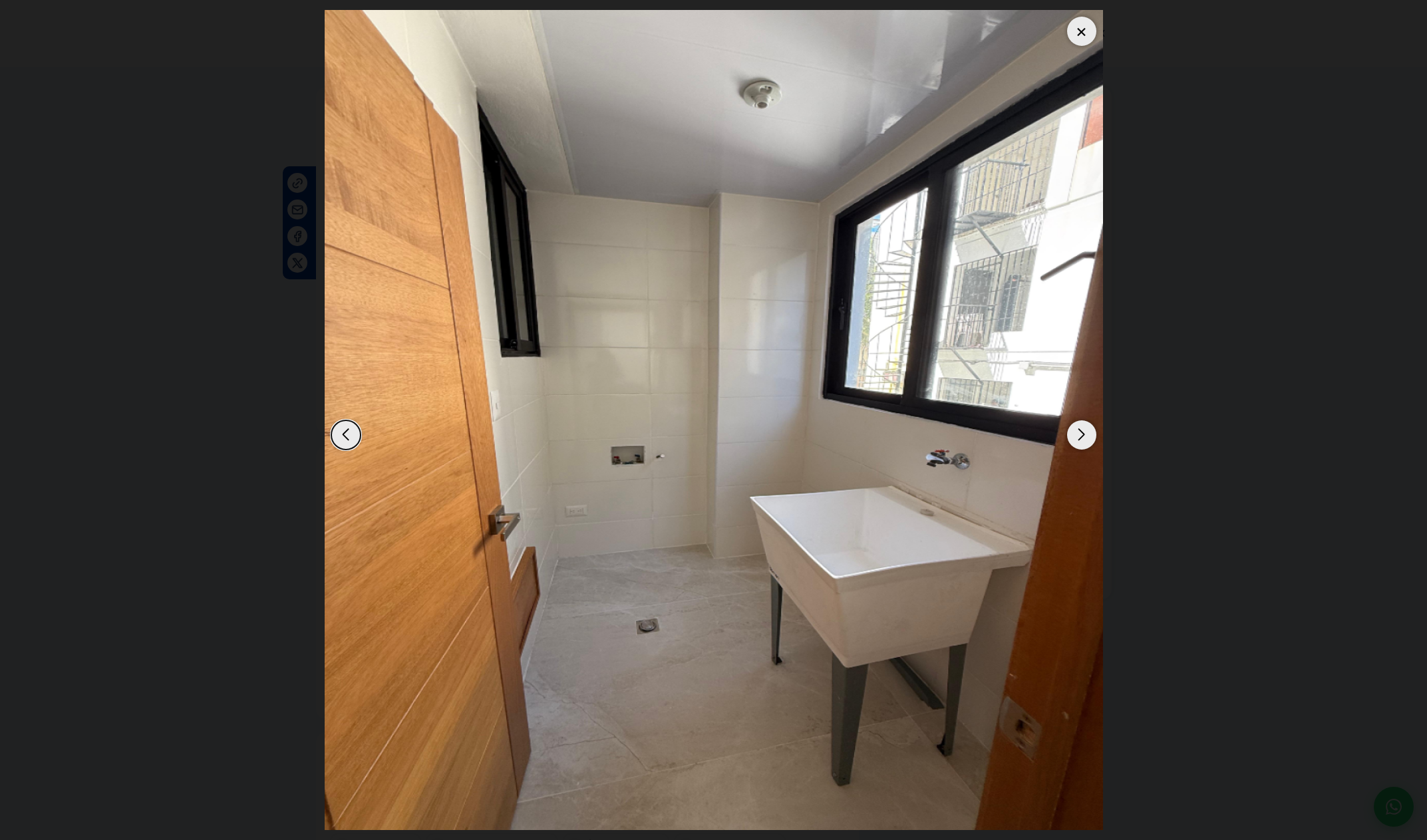
click at [1080, 446] on div "Next slide" at bounding box center [1082, 435] width 29 height 29
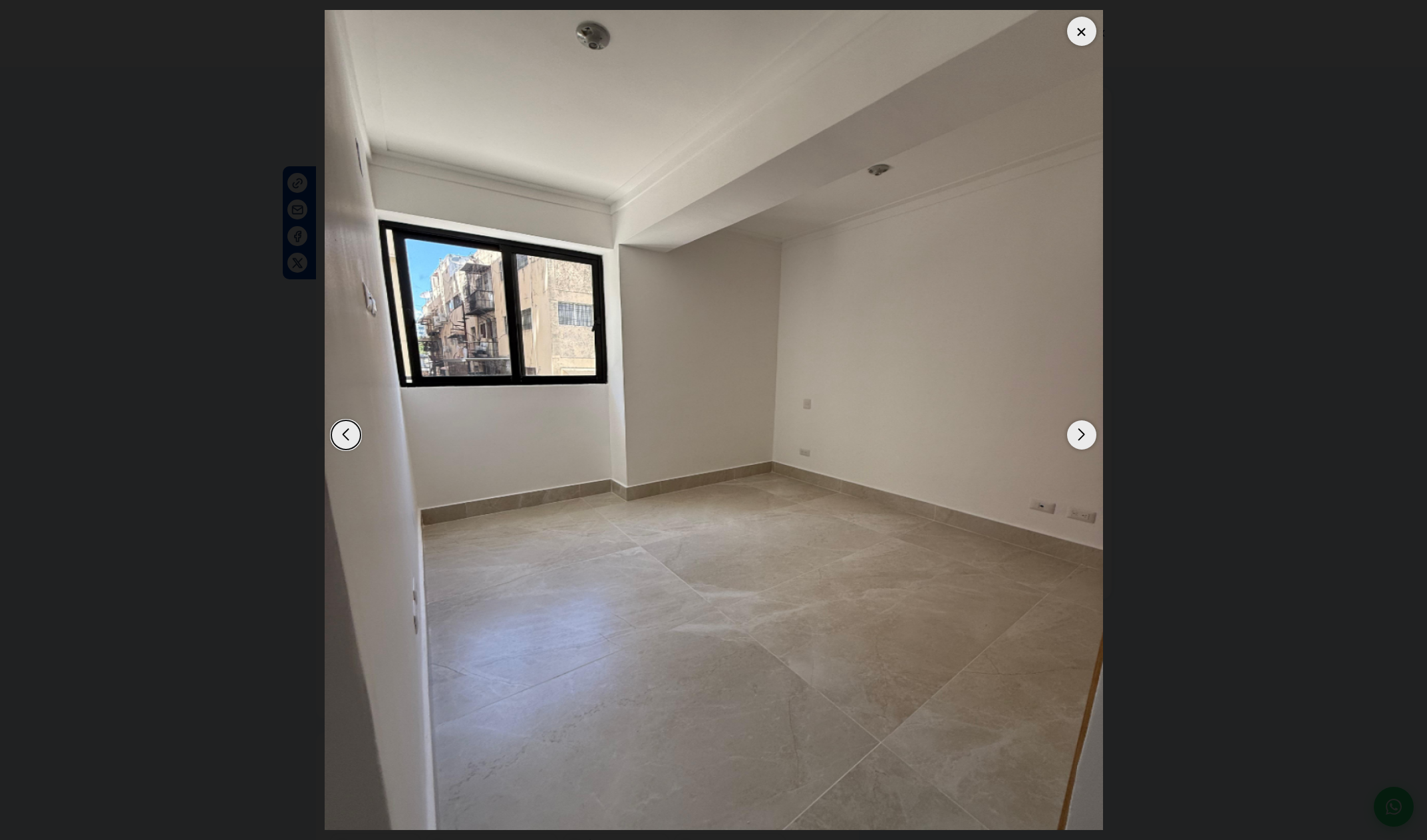
click at [1080, 446] on div "Next slide" at bounding box center [1082, 435] width 29 height 29
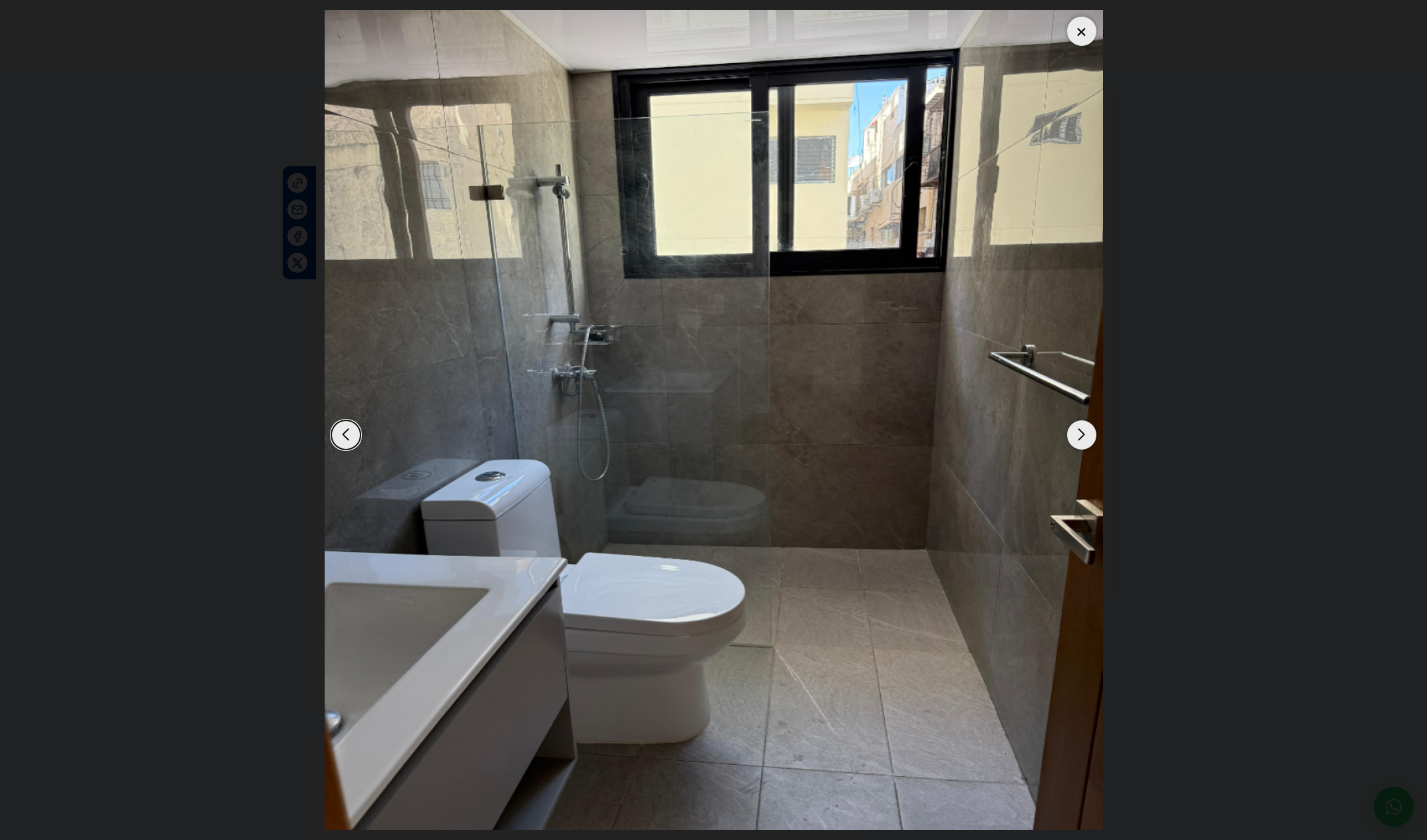
click at [1080, 446] on div "Next slide" at bounding box center [1082, 435] width 29 height 29
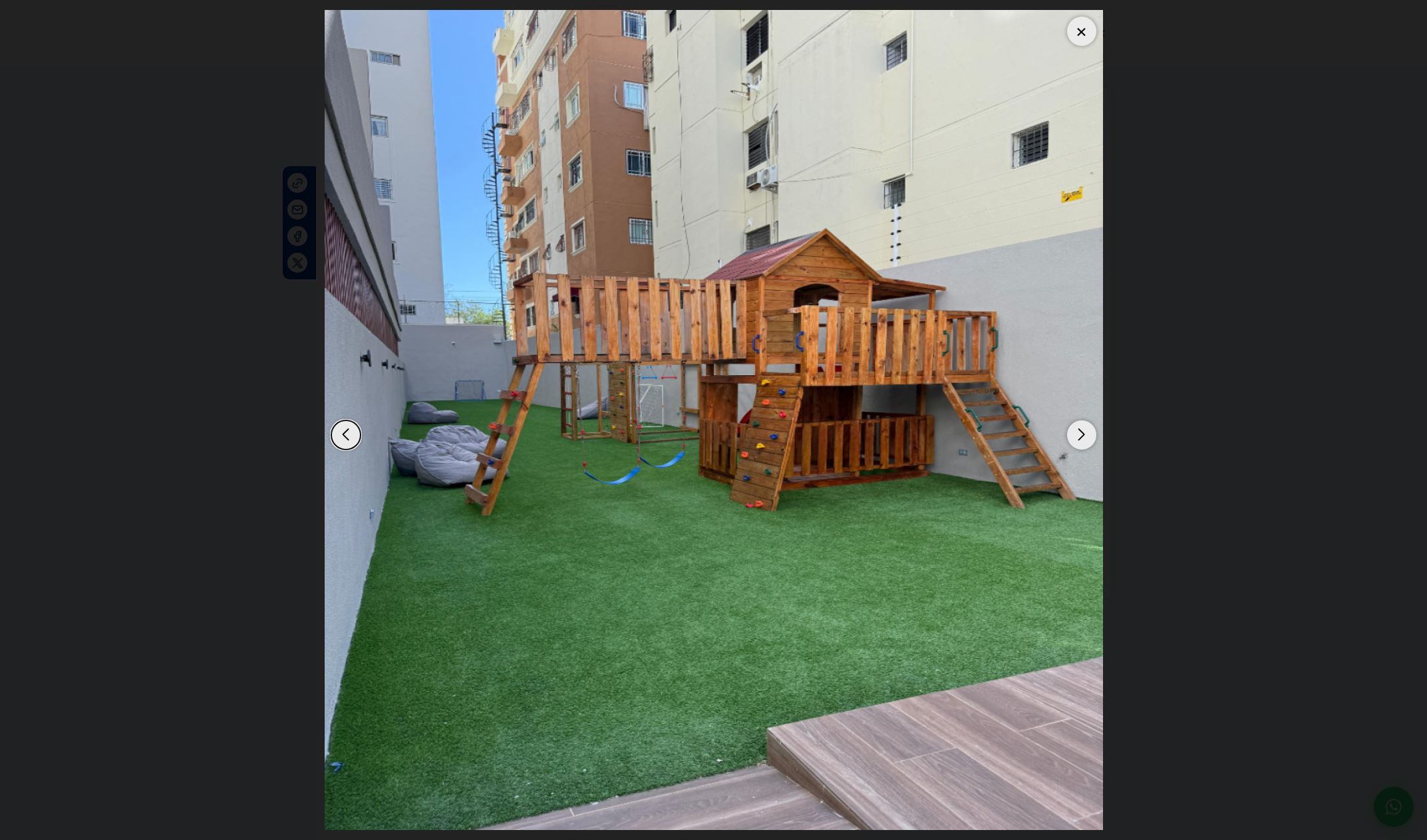
click at [1080, 446] on div "Next slide" at bounding box center [1082, 435] width 29 height 29
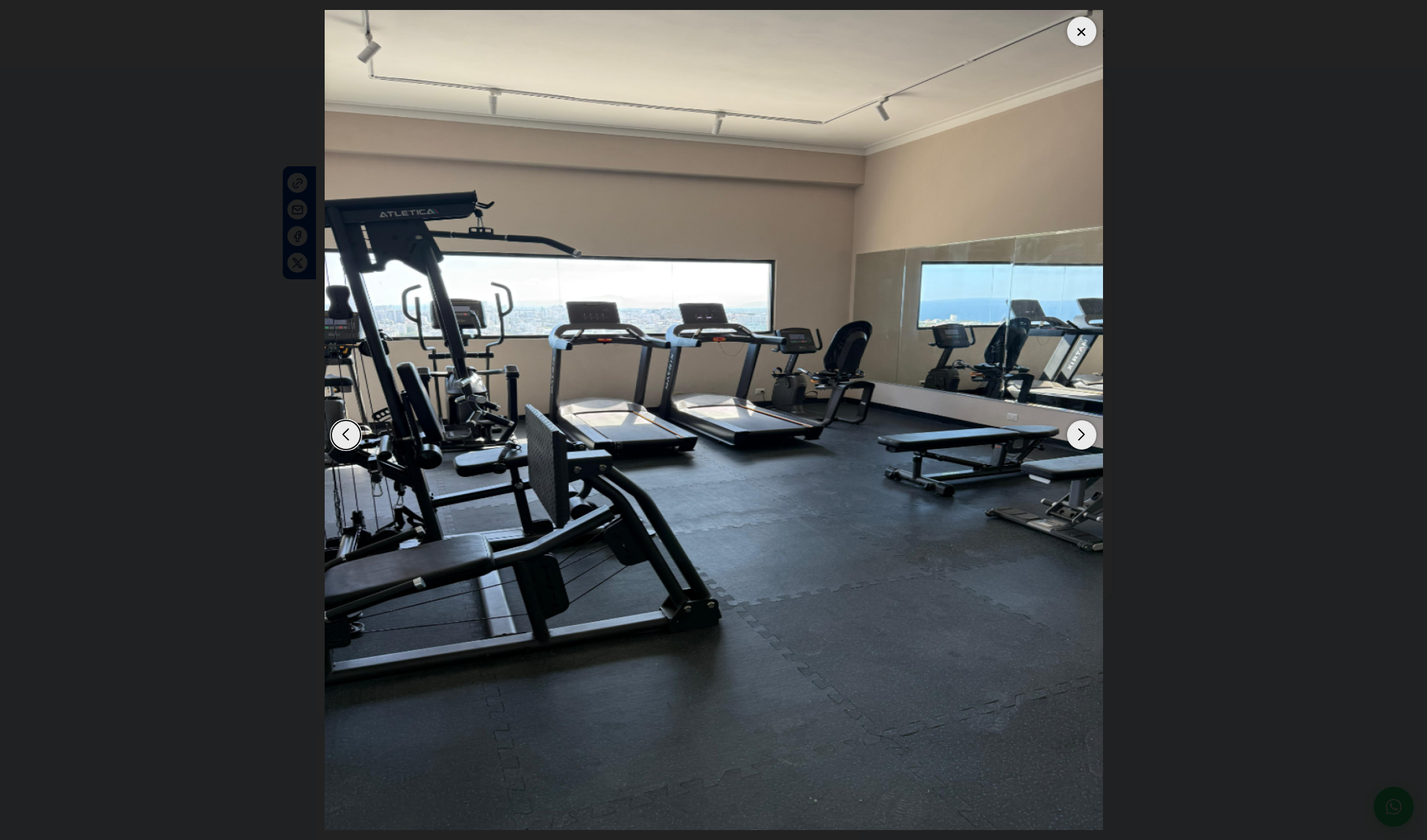
click at [1080, 446] on div "Next slide" at bounding box center [1082, 435] width 29 height 29
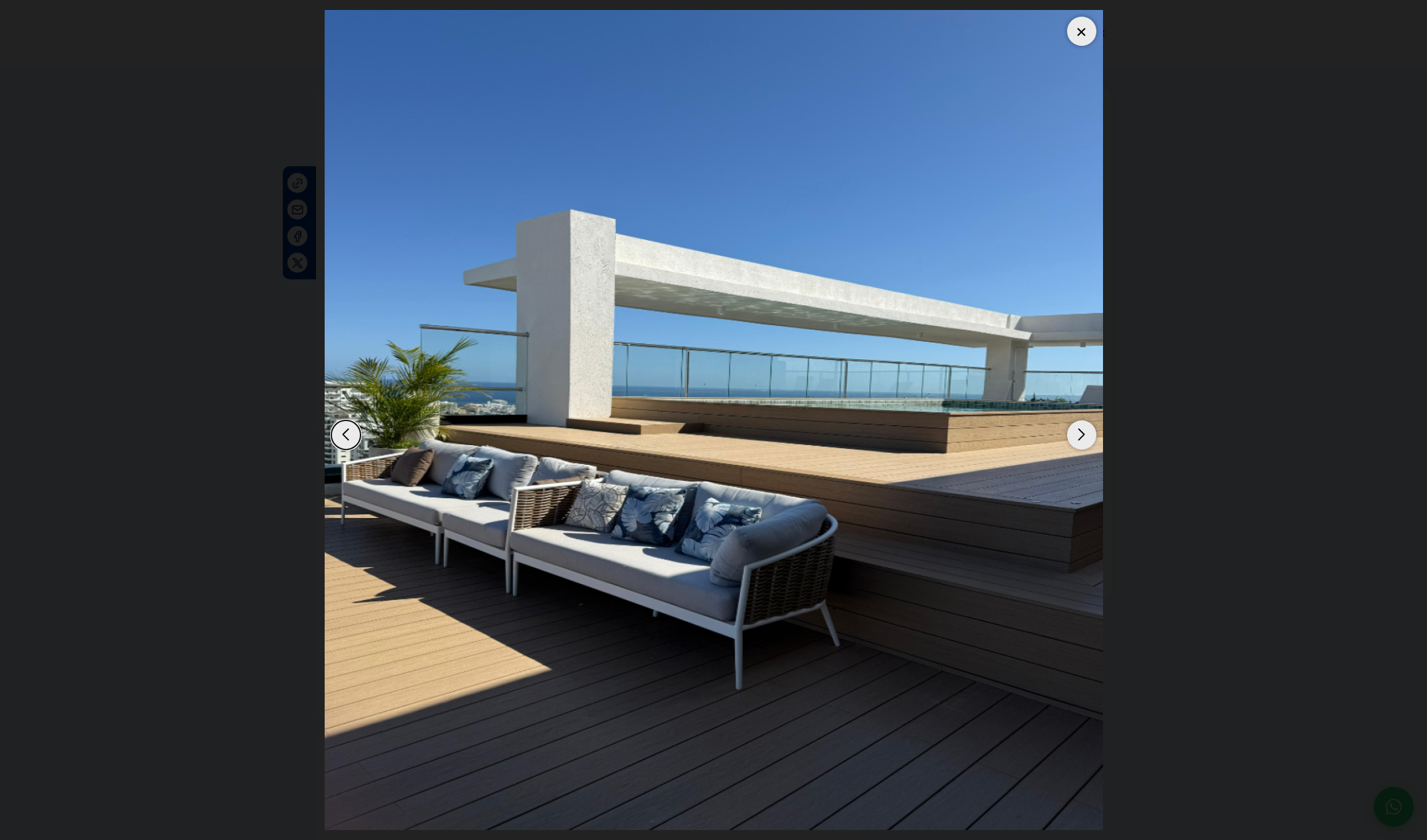
click at [1080, 446] on div "Next slide" at bounding box center [1082, 435] width 29 height 29
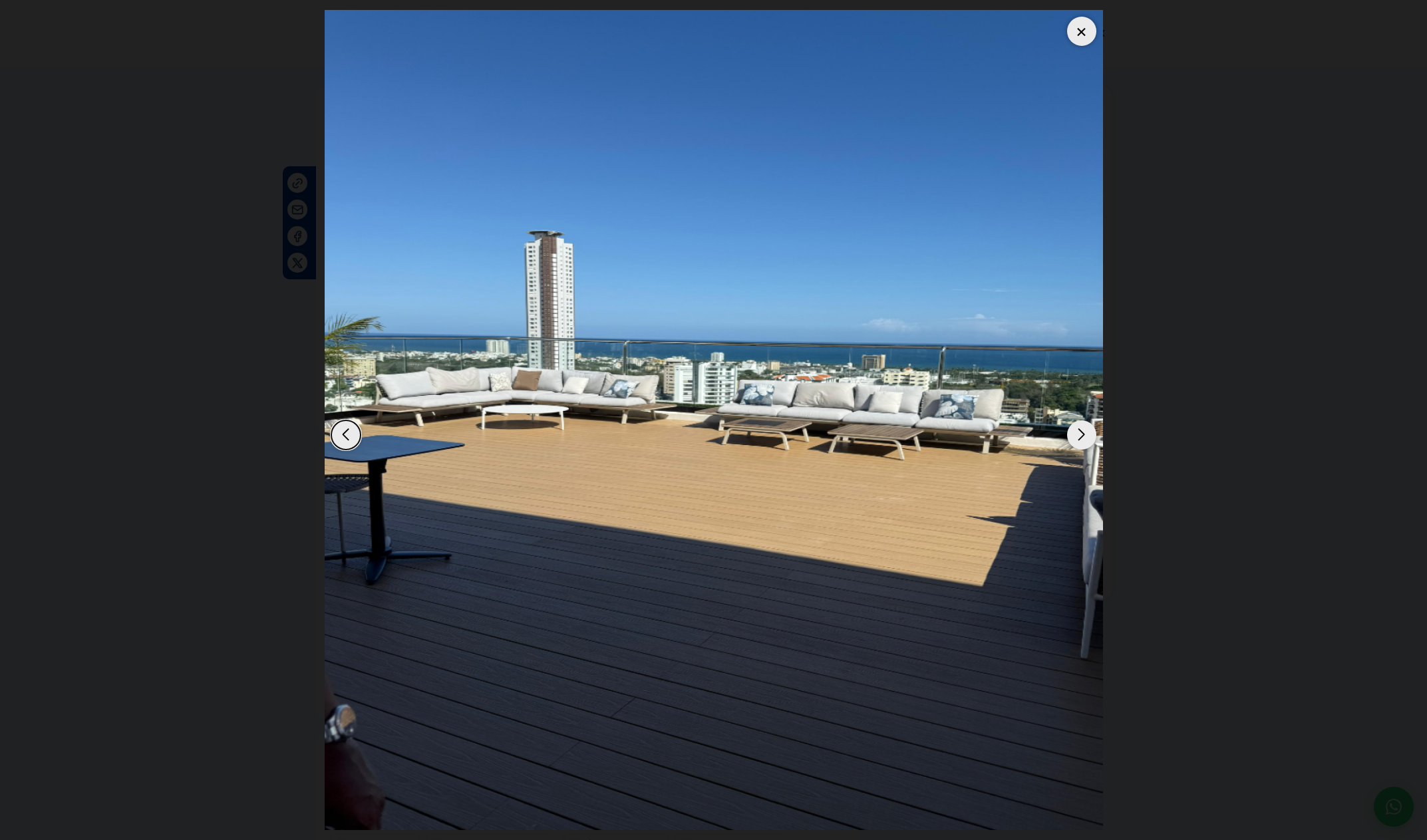
click at [1080, 446] on div "Next slide" at bounding box center [1082, 435] width 29 height 29
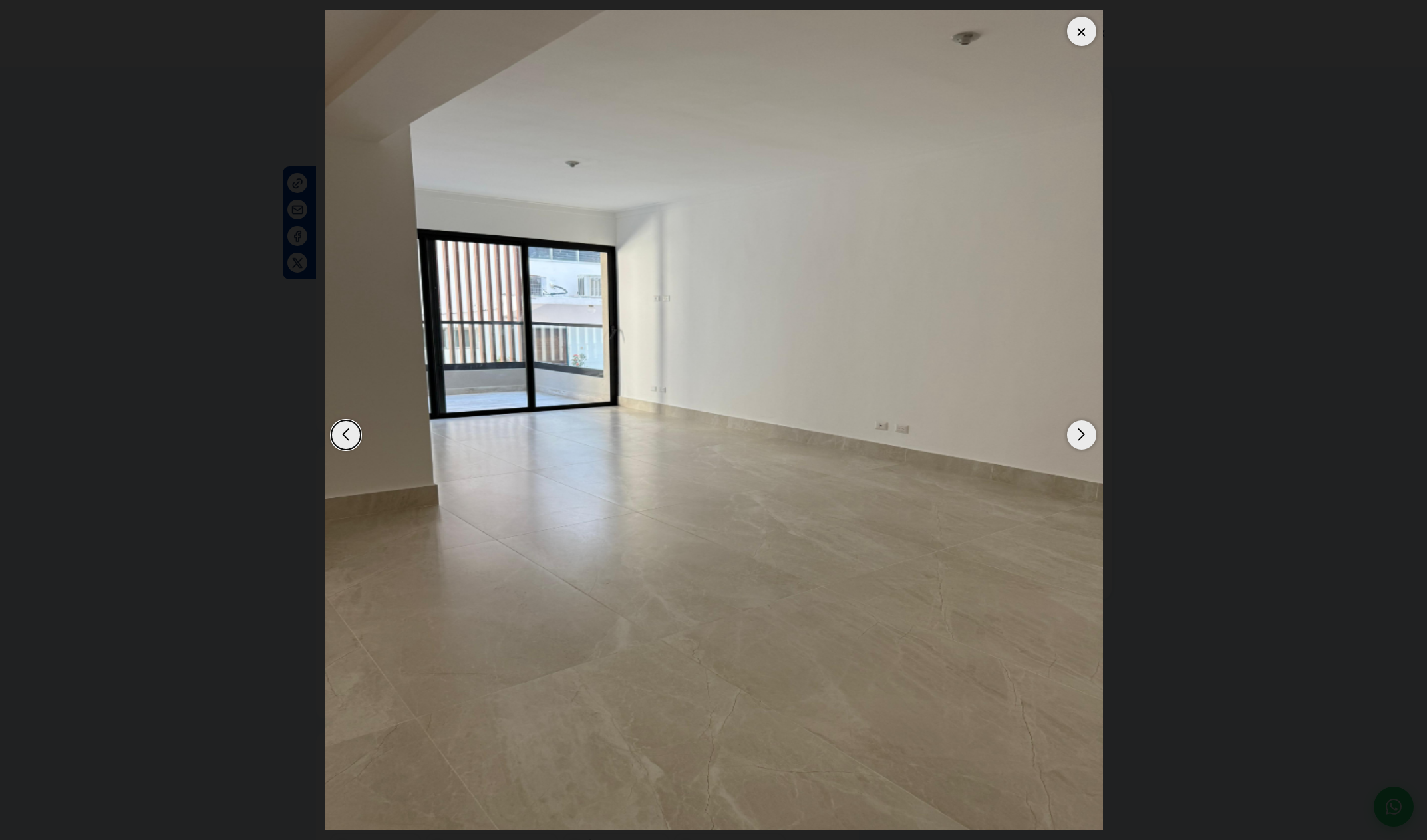
drag, startPoint x: 352, startPoint y: 437, endPoint x: 363, endPoint y: 440, distance: 11.4
click at [352, 437] on div "Previous slide" at bounding box center [345, 435] width 29 height 29
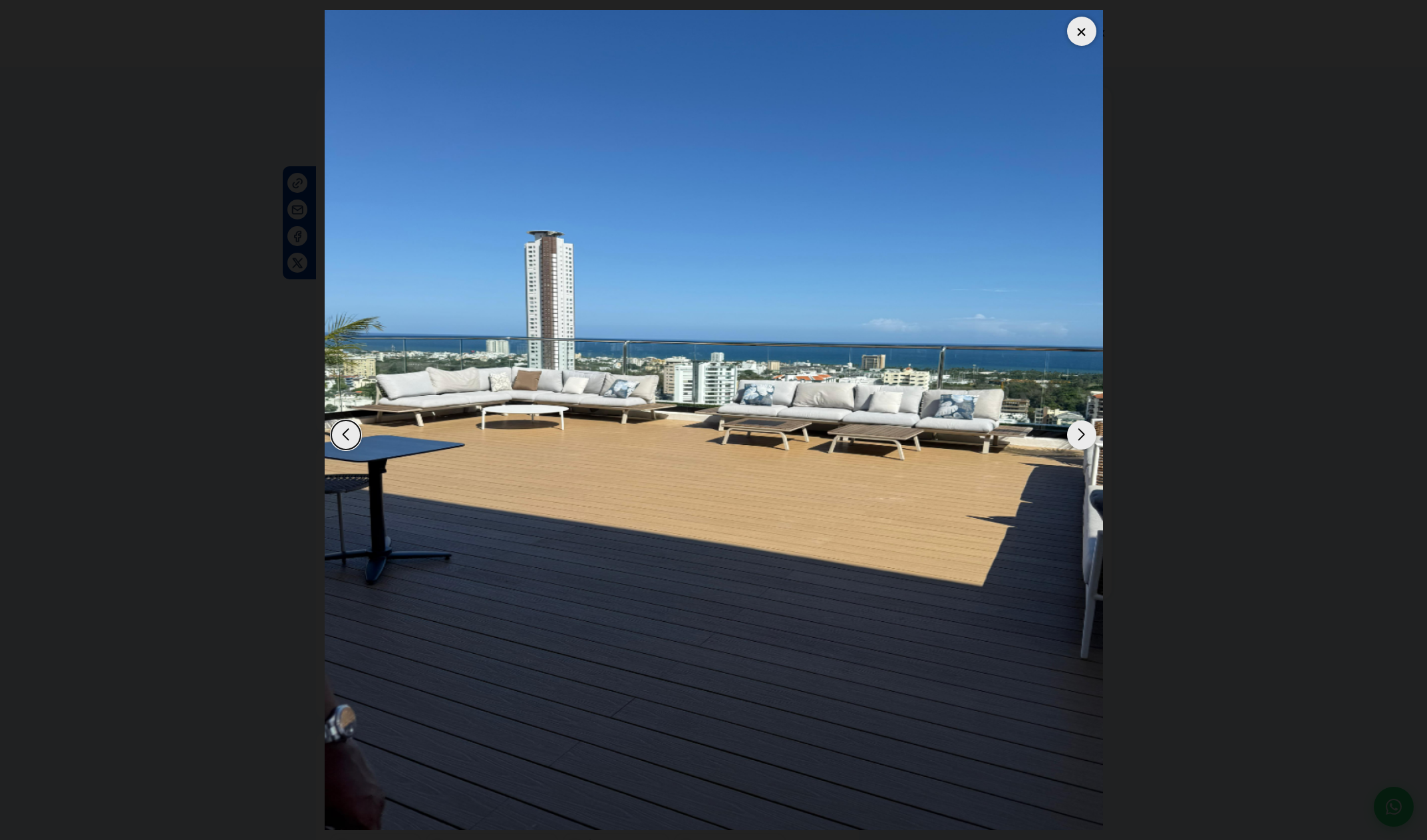
click at [1089, 444] on div "Next slide" at bounding box center [1082, 435] width 29 height 29
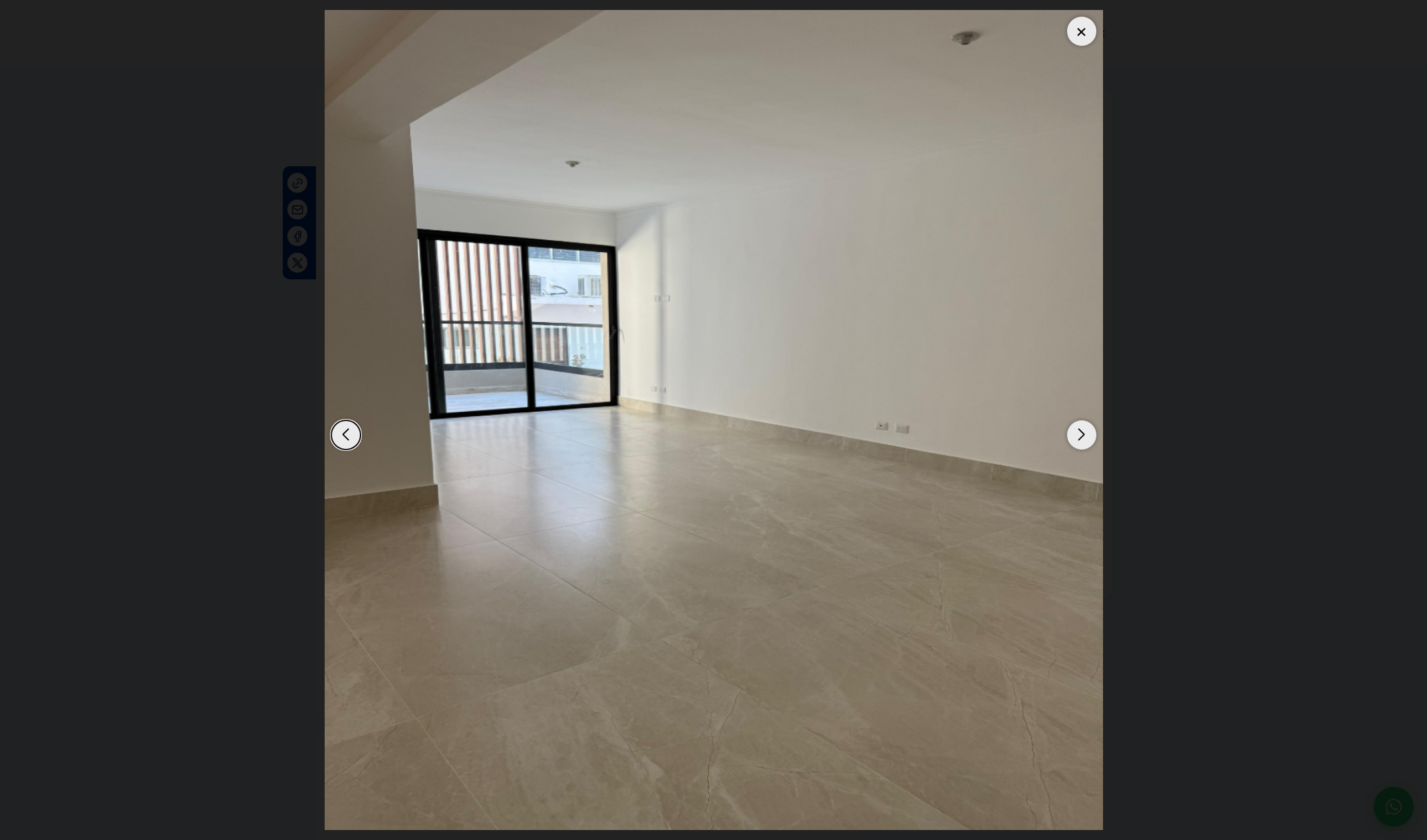
click at [1089, 444] on div "Next slide" at bounding box center [1082, 435] width 29 height 29
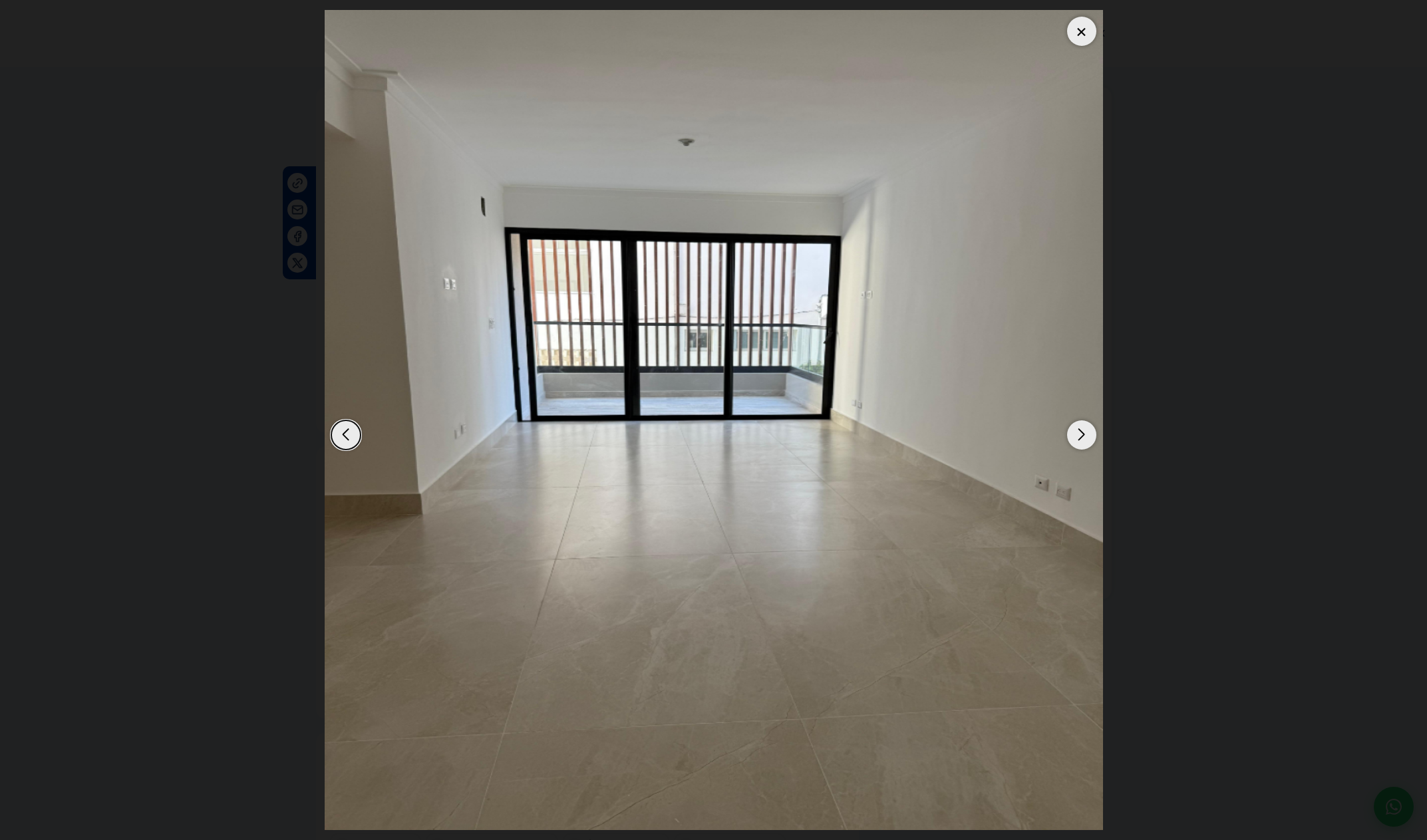
click at [1089, 444] on div "Next slide" at bounding box center [1082, 435] width 29 height 29
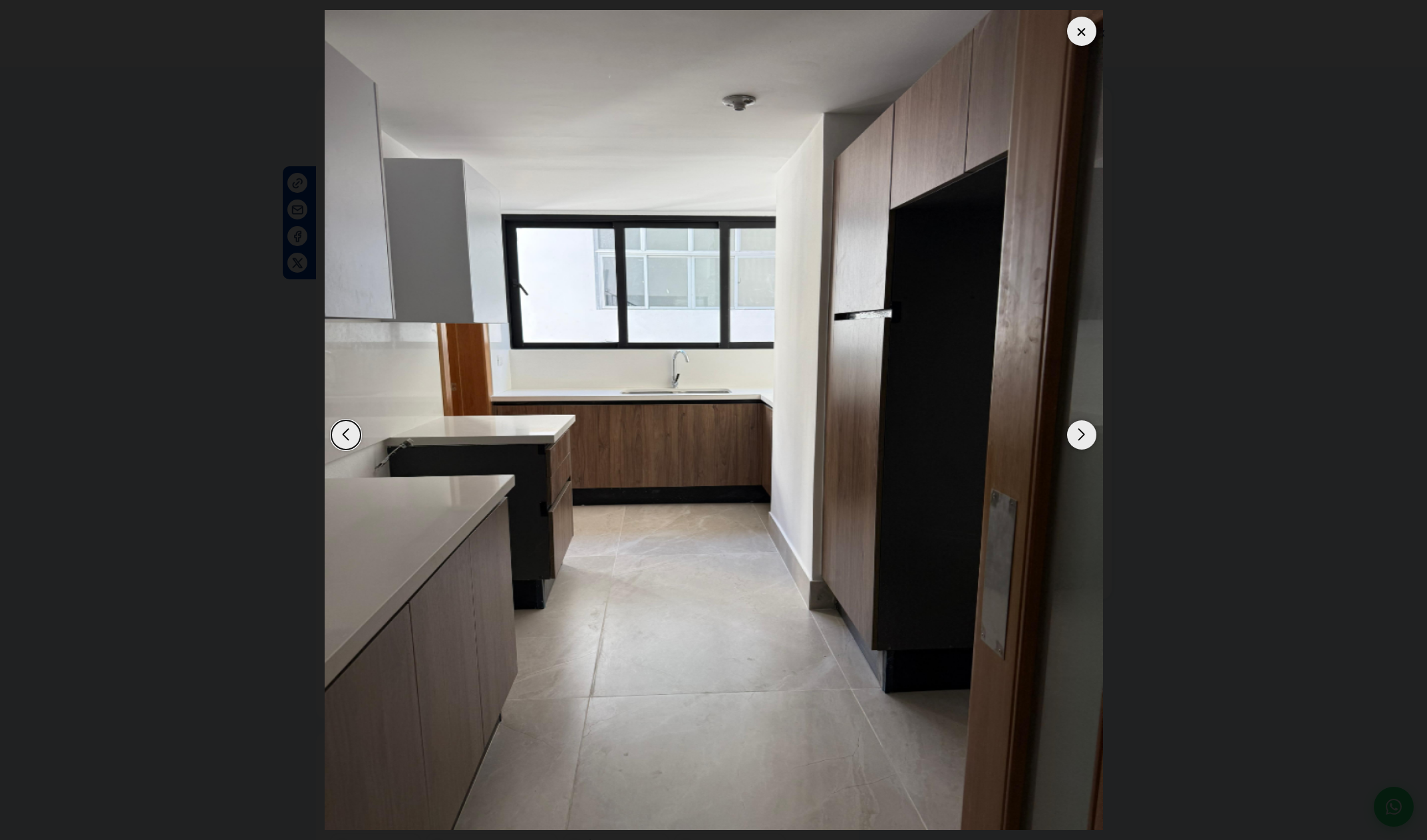
click at [1089, 444] on div "Next slide" at bounding box center [1082, 435] width 29 height 29
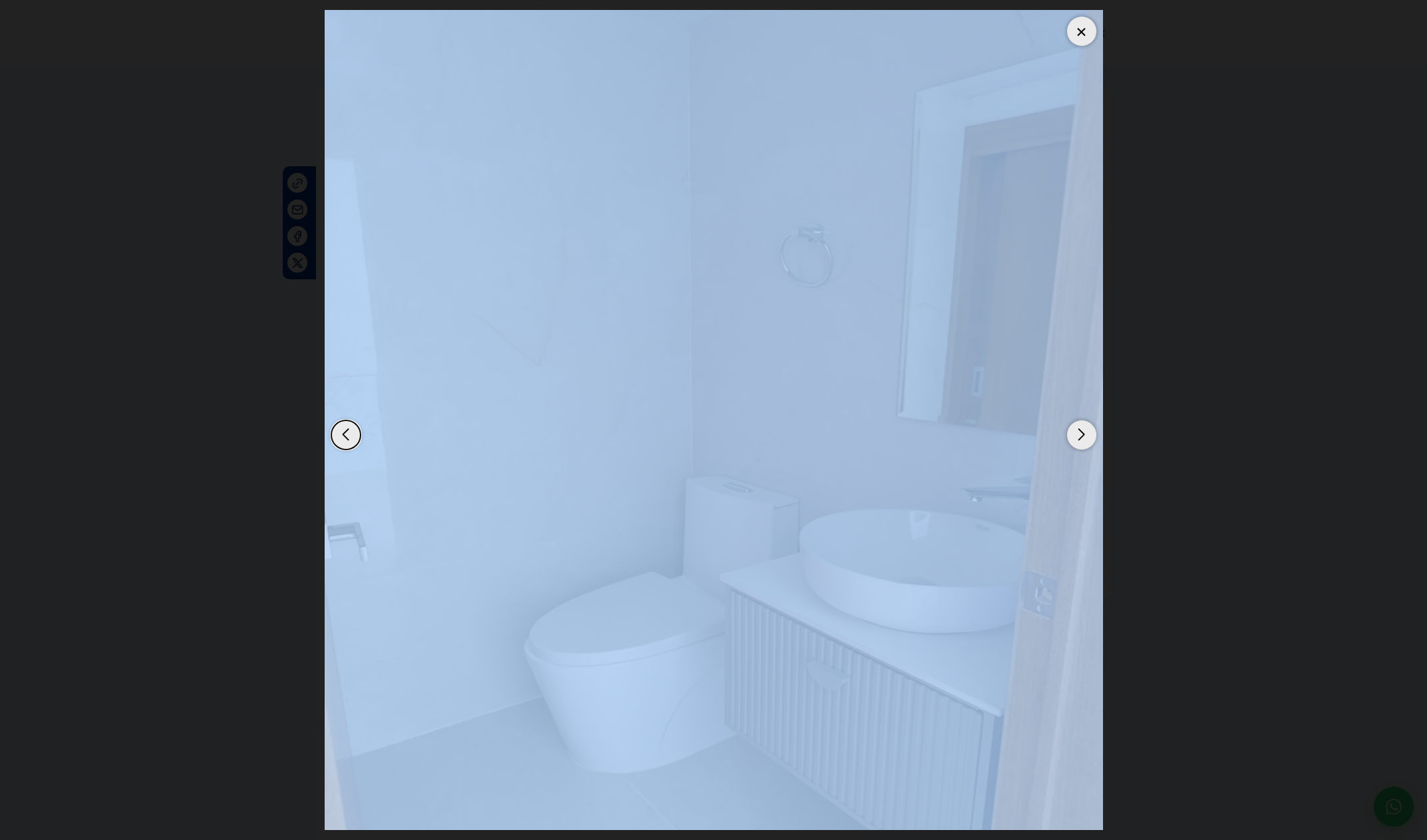
click at [1089, 444] on div "Next slide" at bounding box center [1082, 435] width 29 height 29
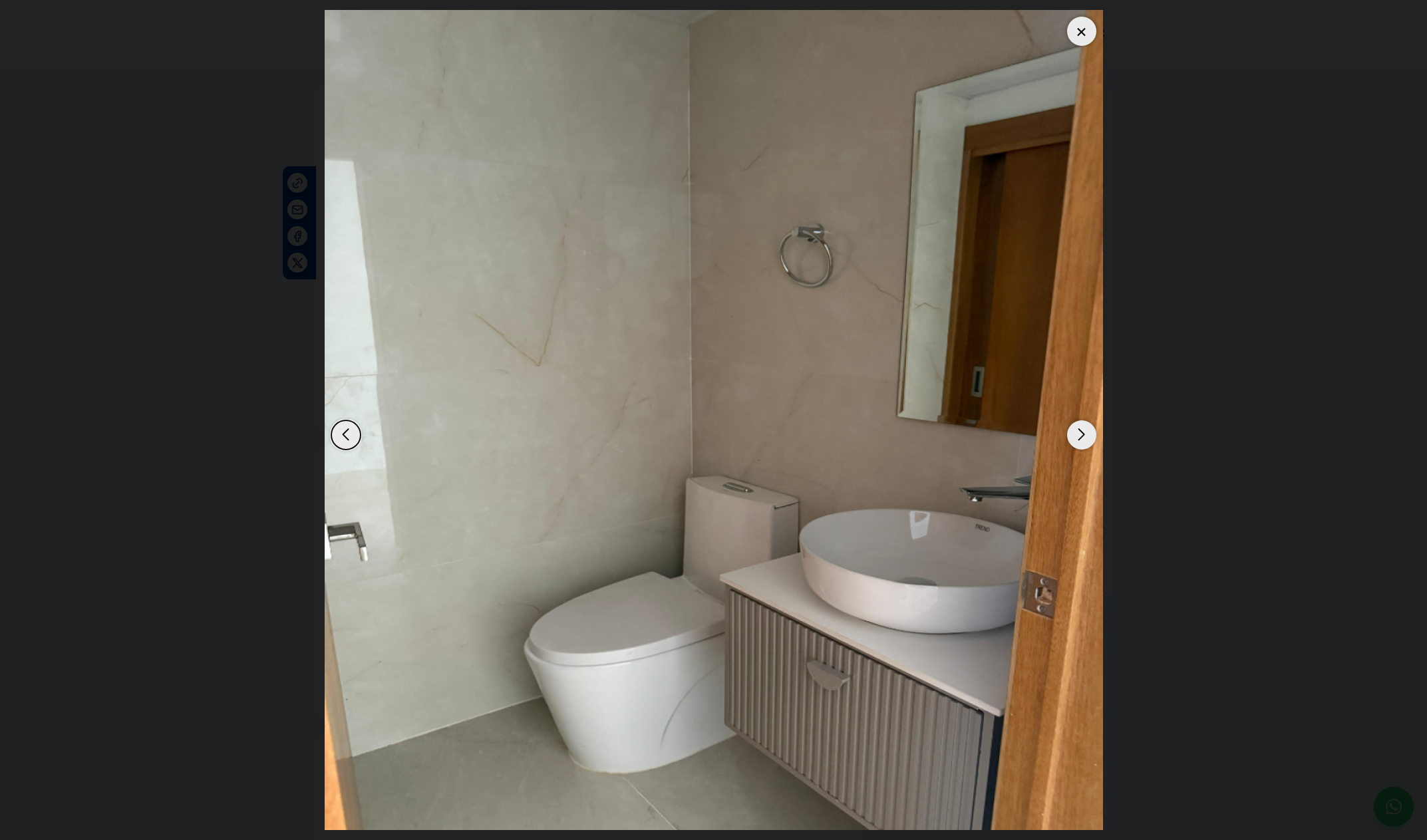
click at [1082, 442] on div "Next slide" at bounding box center [1082, 435] width 29 height 29
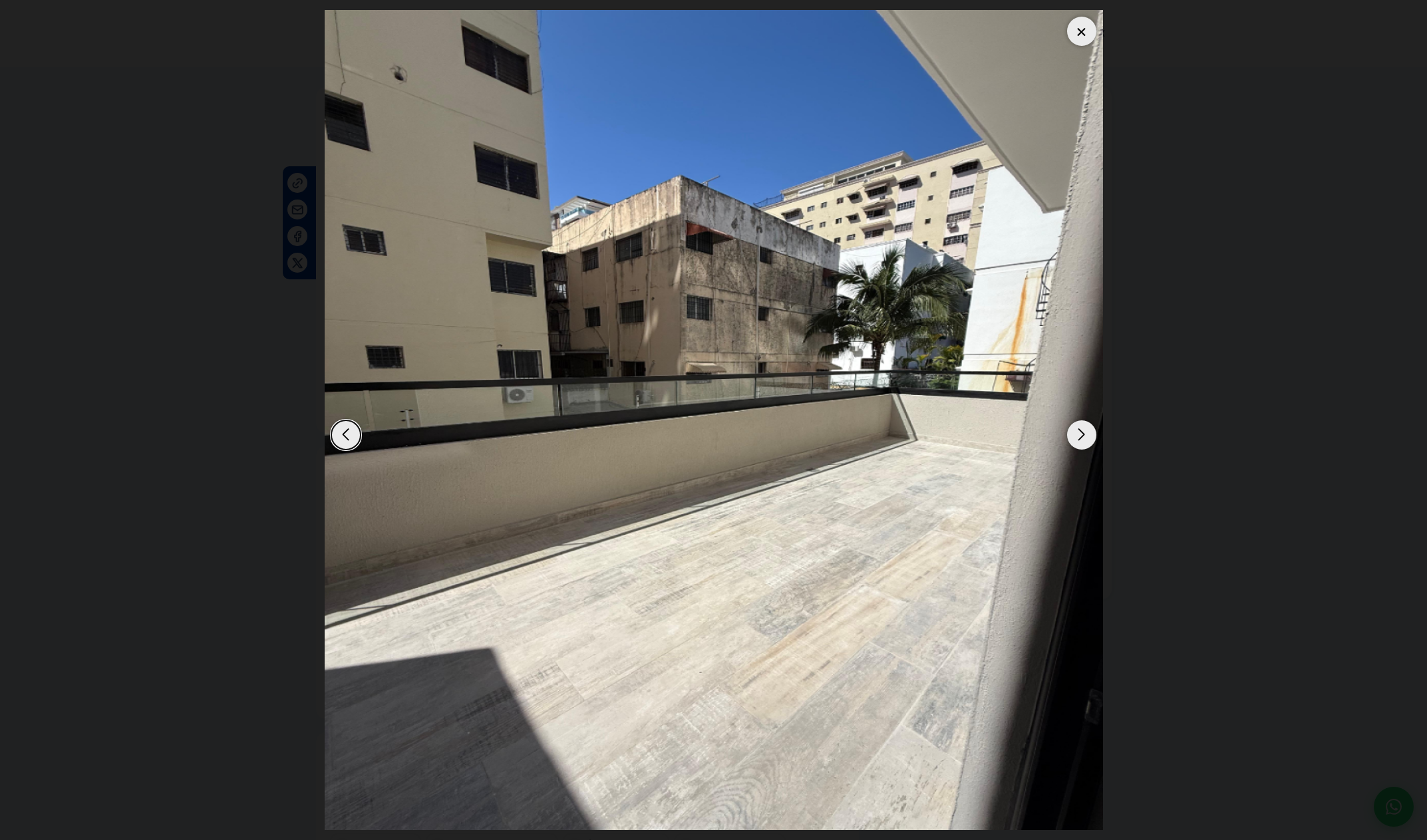
click at [1082, 442] on div "Next slide" at bounding box center [1082, 435] width 29 height 29
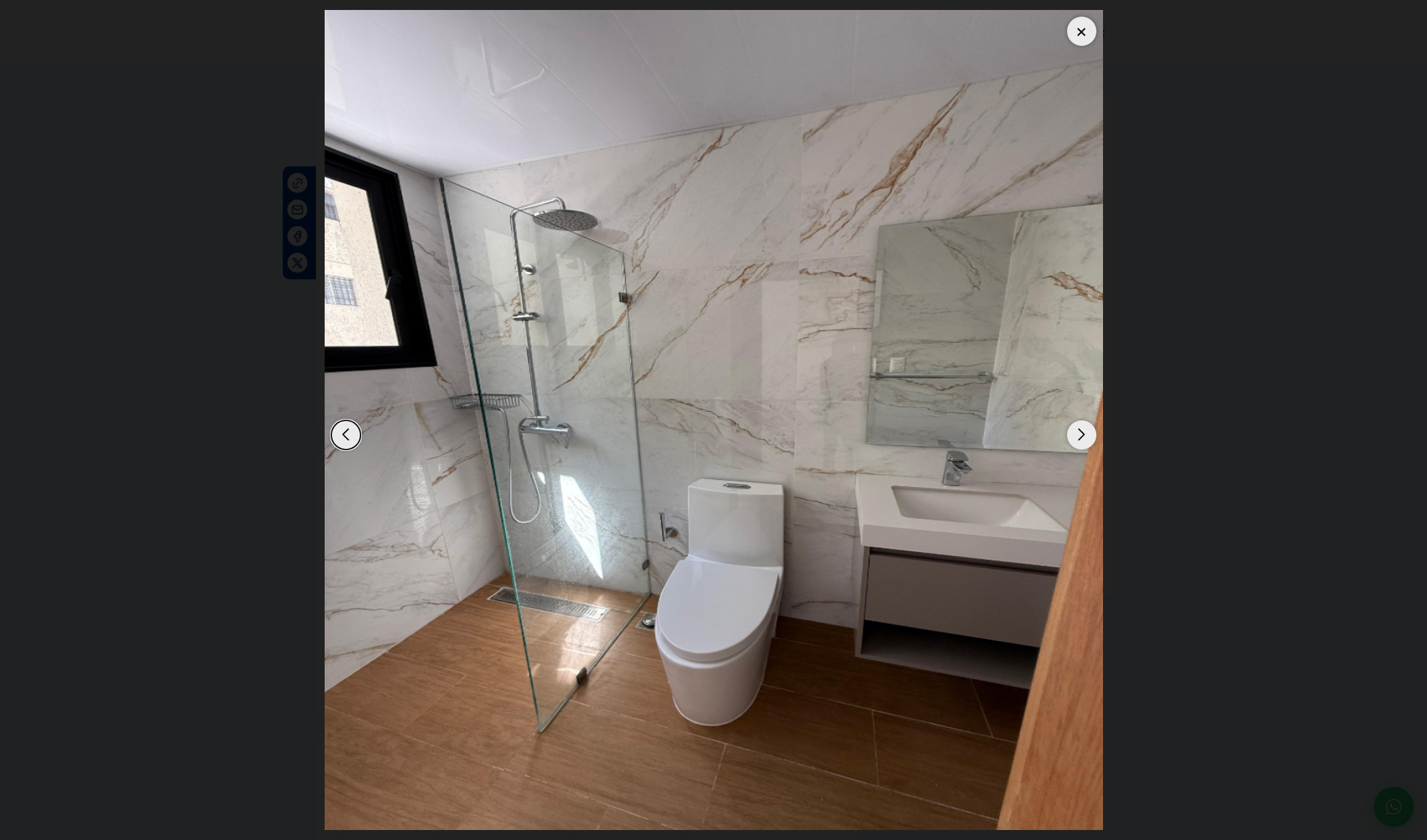
click at [1084, 29] on div at bounding box center [1082, 30] width 29 height 29
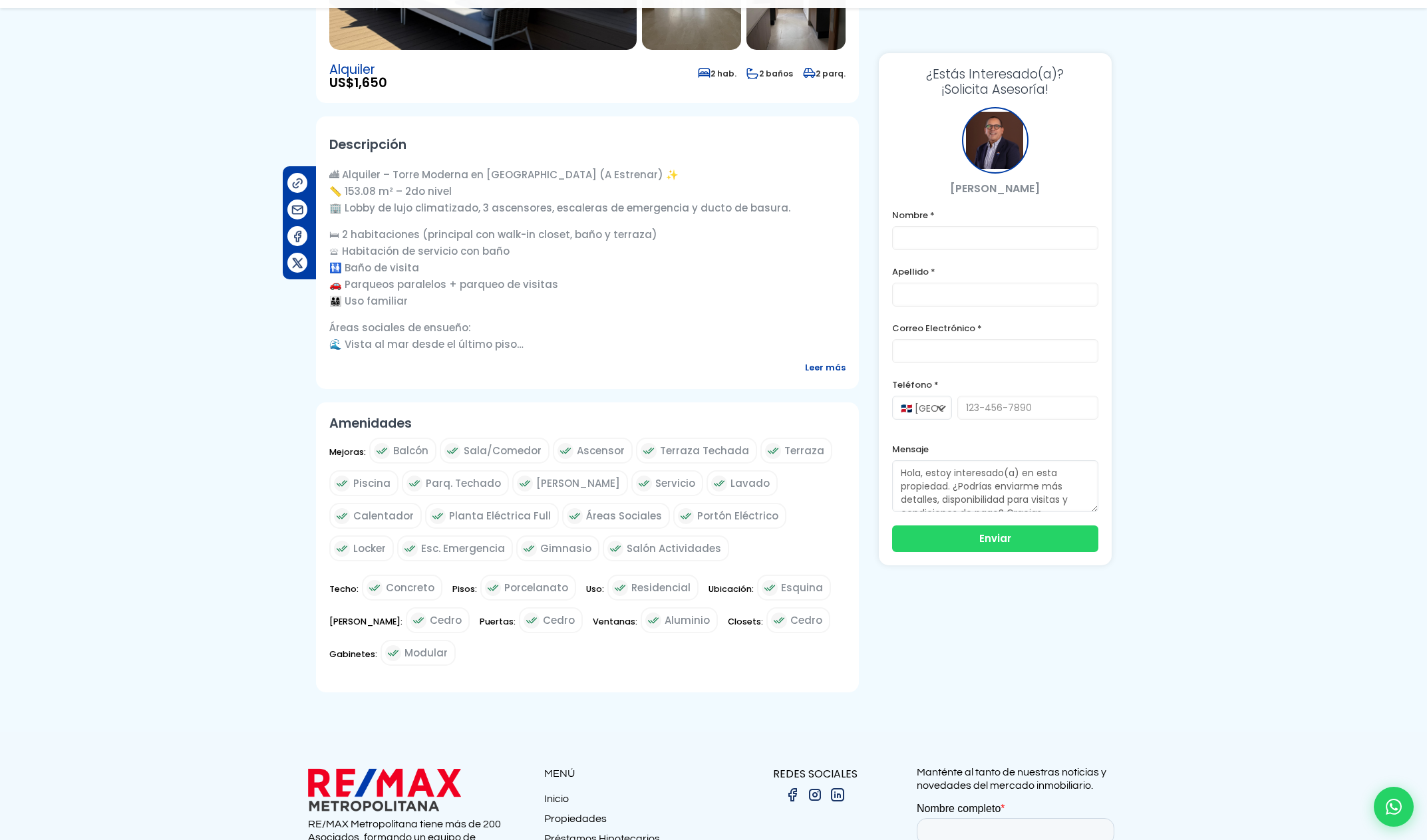
scroll to position [437, 0]
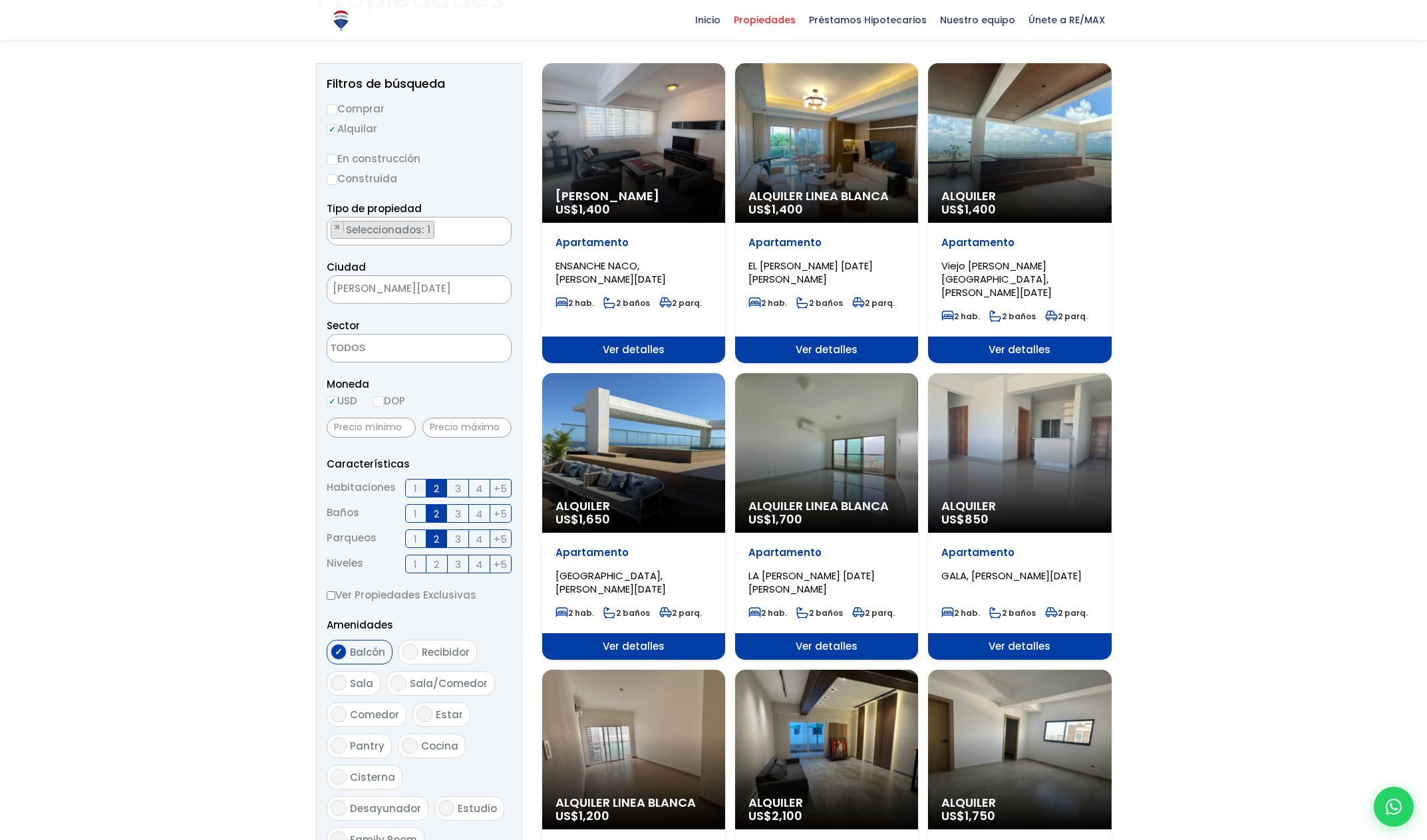
scroll to position [142, 0]
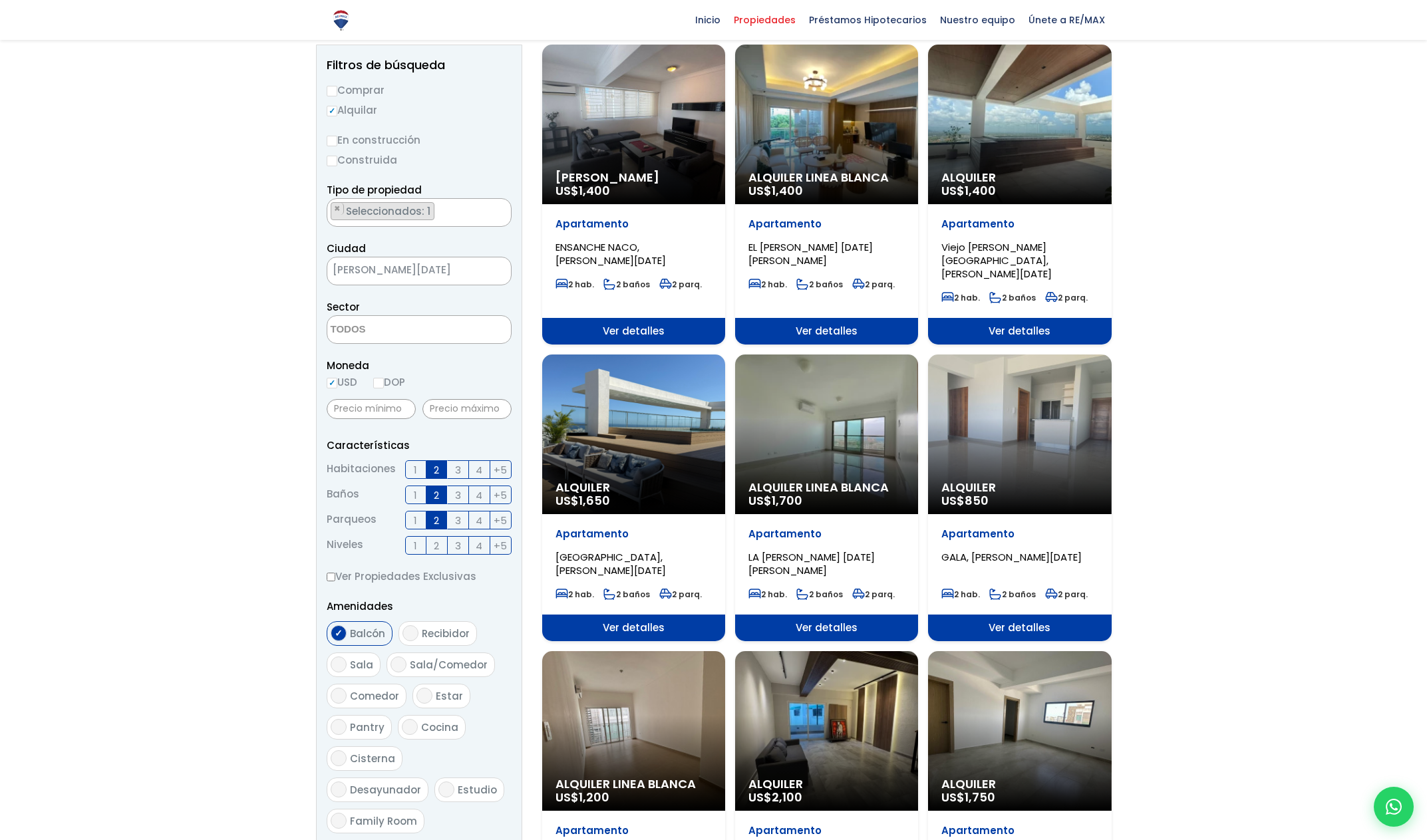
click at [726, 204] on div "Alquiler Linea Blanca US$ 1,700" at bounding box center [634, 124] width 183 height 159
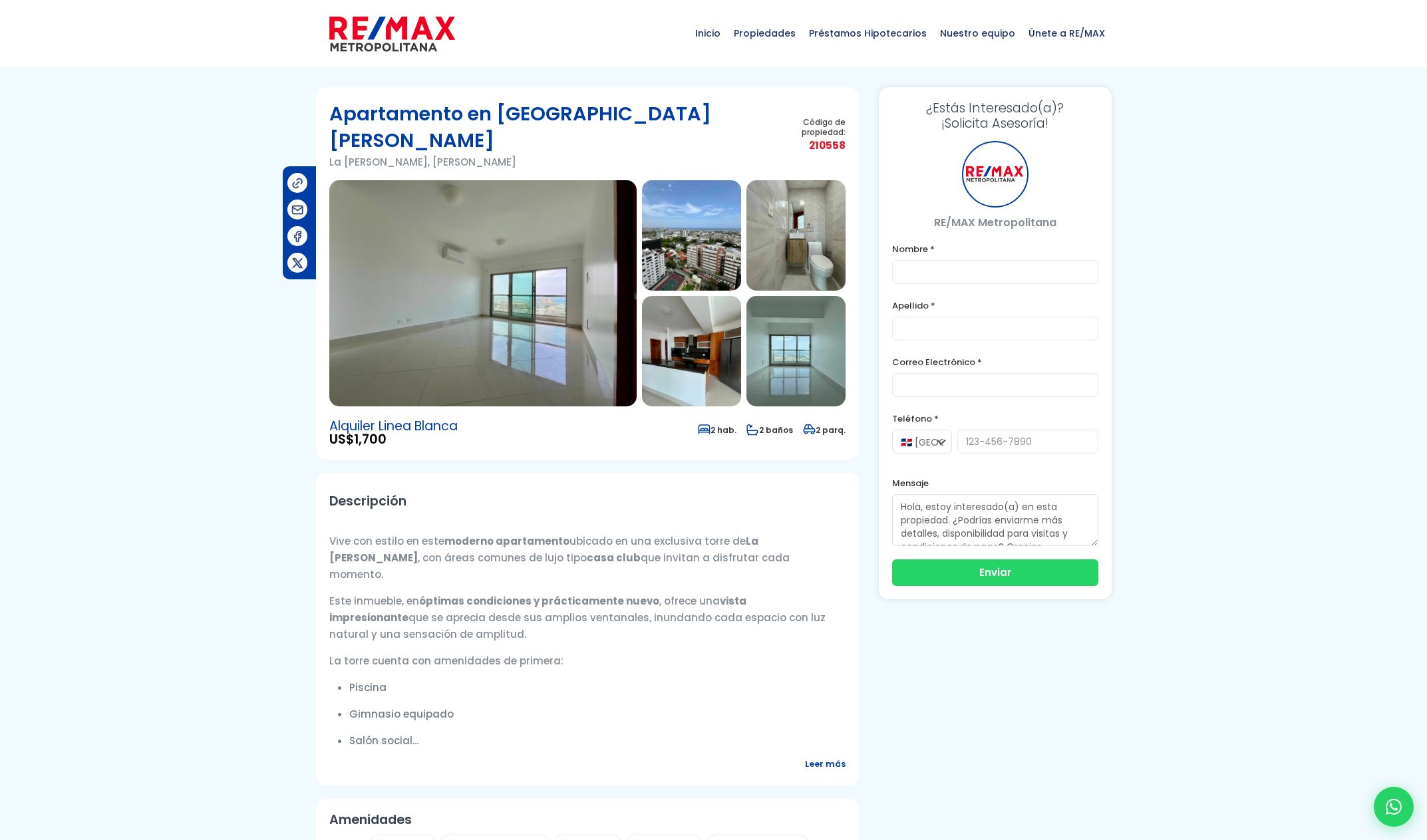
click at [548, 270] on img at bounding box center [482, 293] width 307 height 226
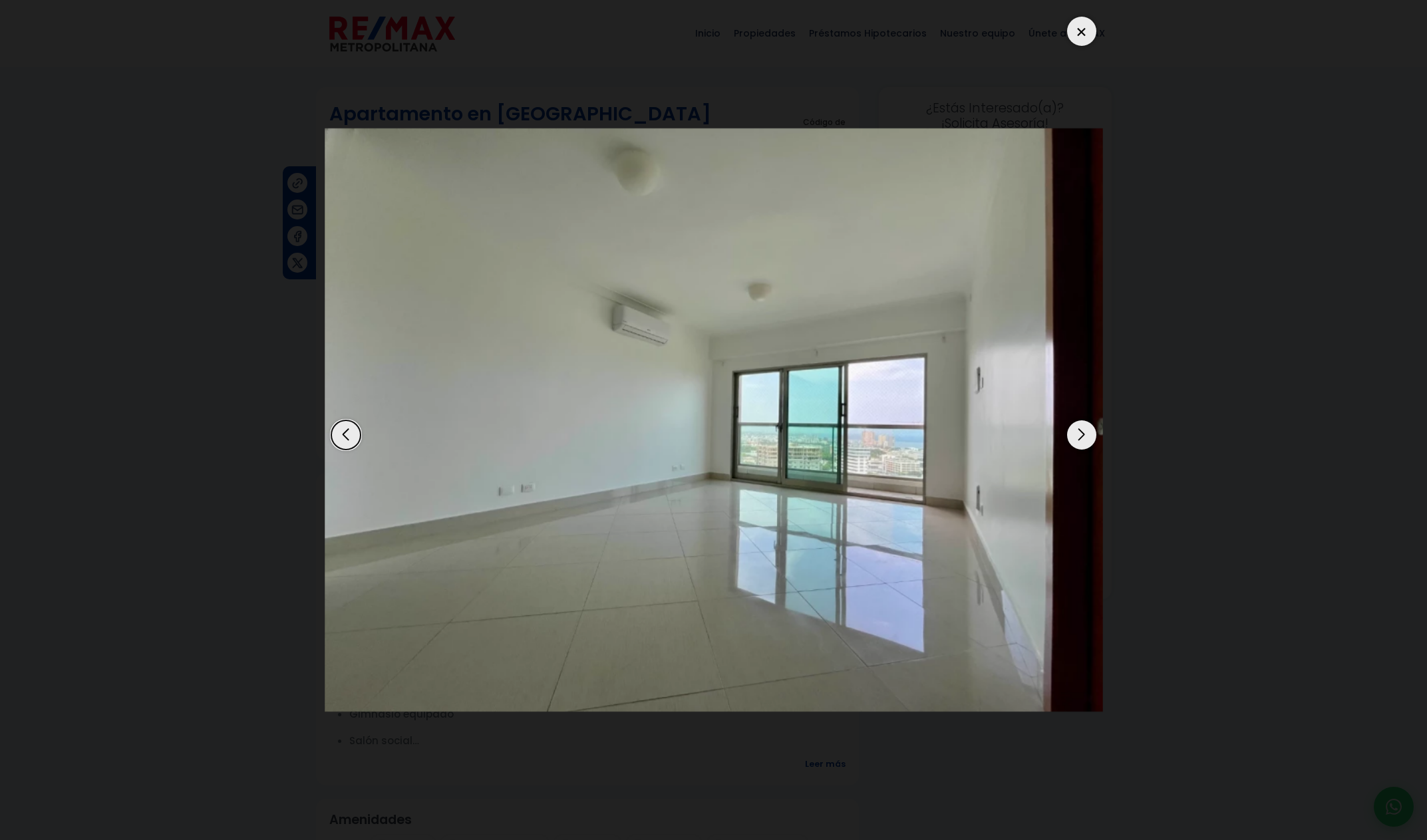
click at [1087, 444] on div "Next slide" at bounding box center [1082, 435] width 29 height 29
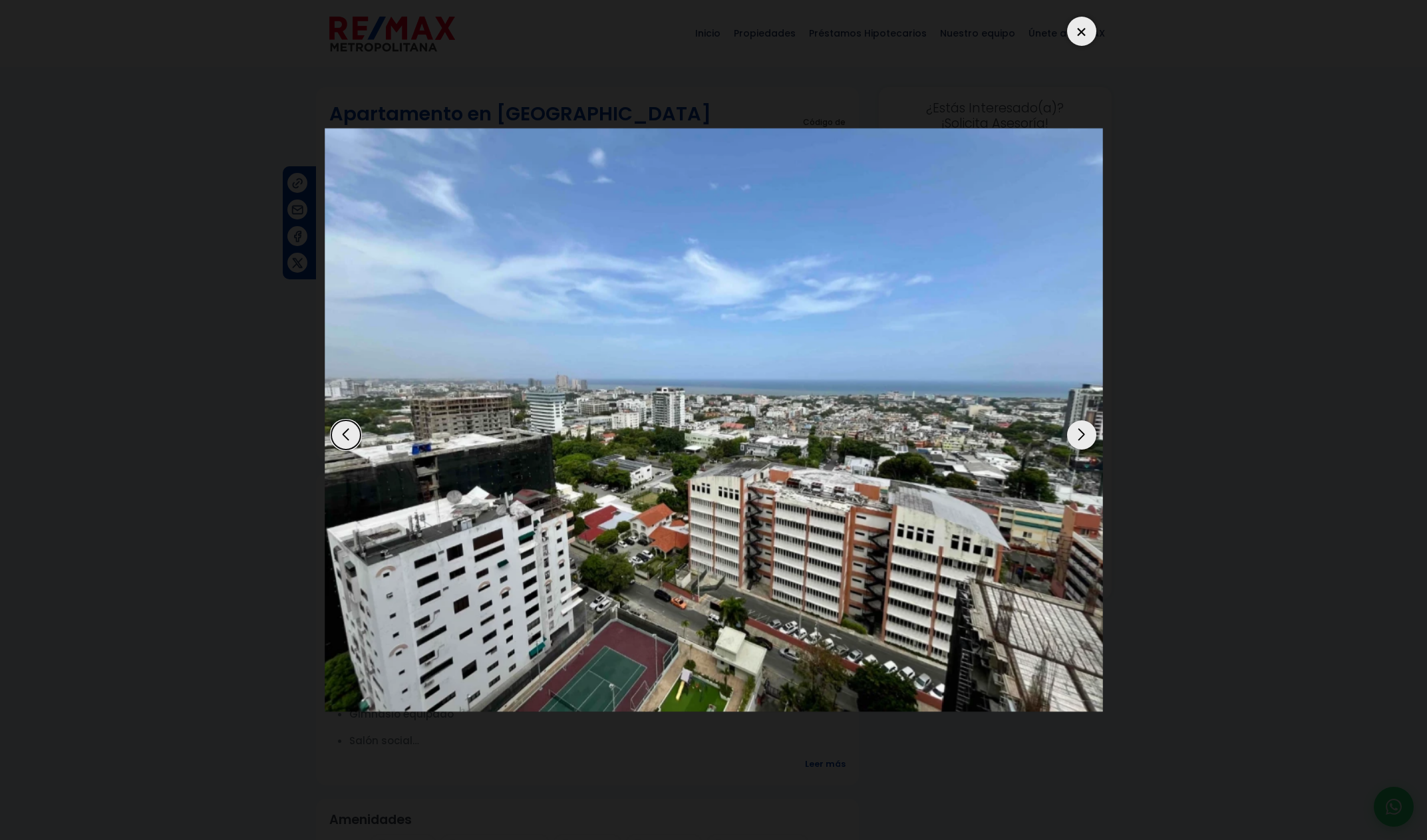
click at [1087, 444] on div "Next slide" at bounding box center [1082, 435] width 29 height 29
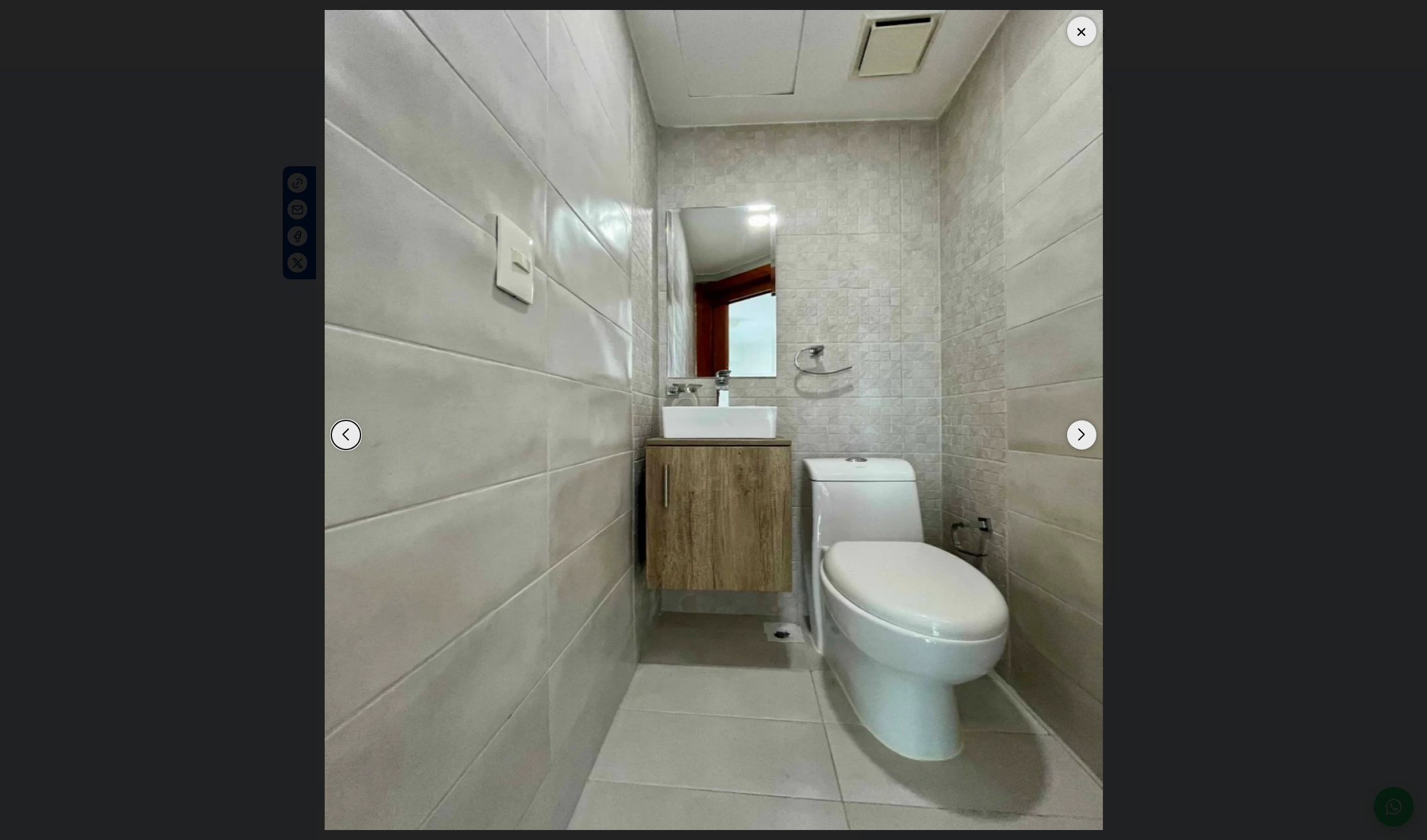
click at [1086, 446] on div "Next slide" at bounding box center [1082, 435] width 29 height 29
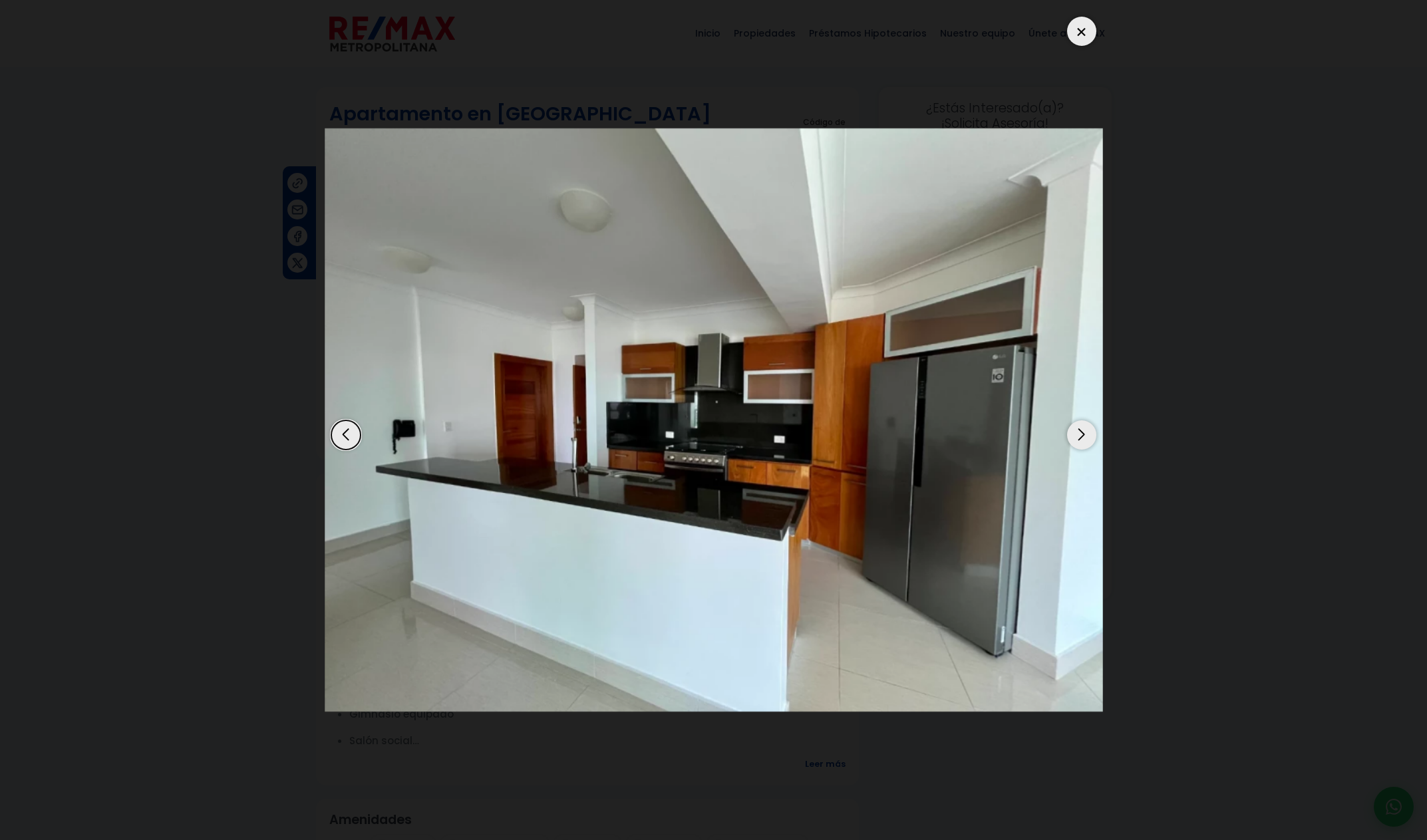
click at [1086, 446] on div "Next slide" at bounding box center [1082, 435] width 29 height 29
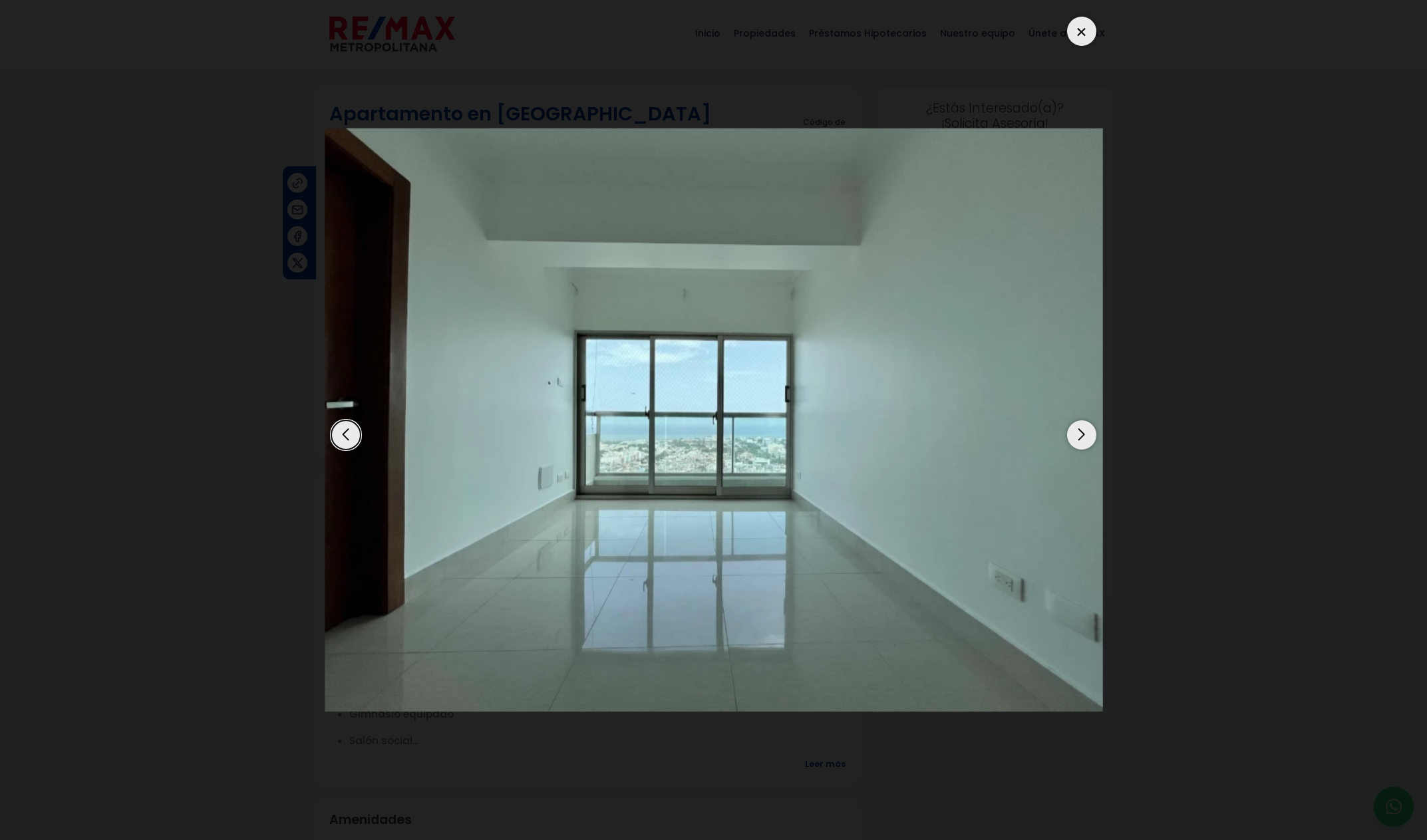
click at [1085, 447] on div "Next slide" at bounding box center [1082, 435] width 29 height 29
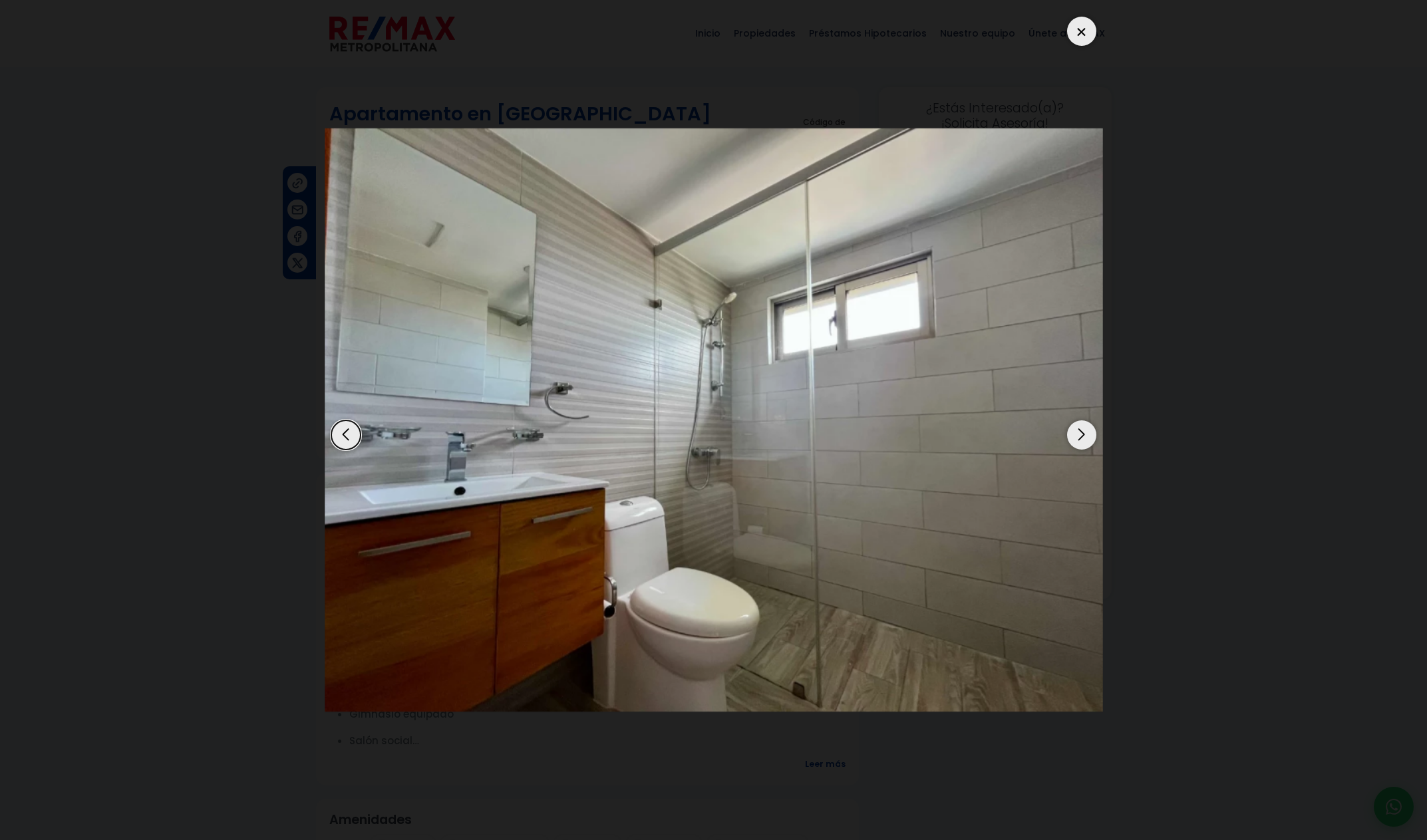
click at [1085, 447] on div "Next slide" at bounding box center [1082, 435] width 29 height 29
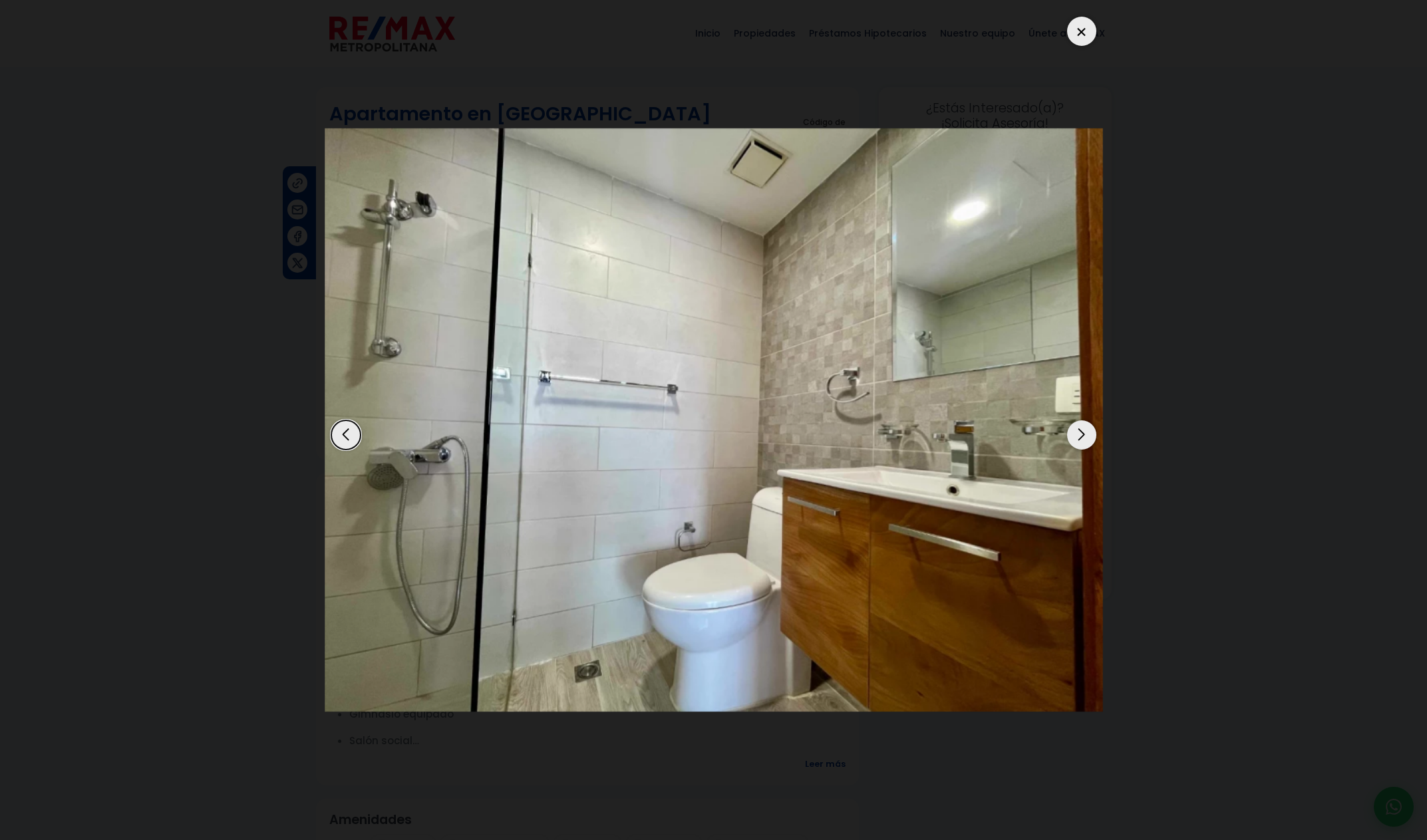
click at [1085, 447] on div "Next slide" at bounding box center [1082, 435] width 29 height 29
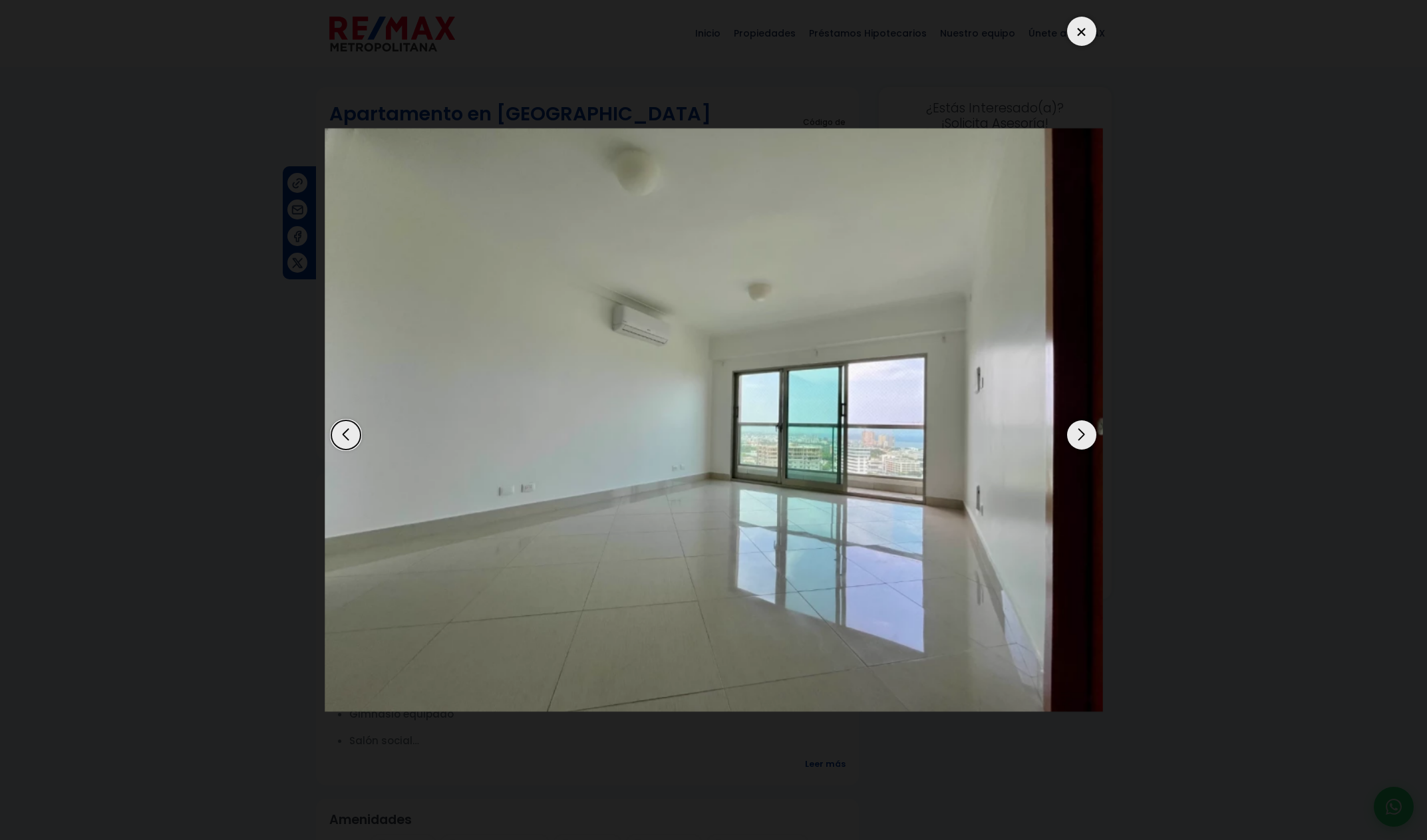
click at [1085, 447] on div "Next slide" at bounding box center [1082, 435] width 29 height 29
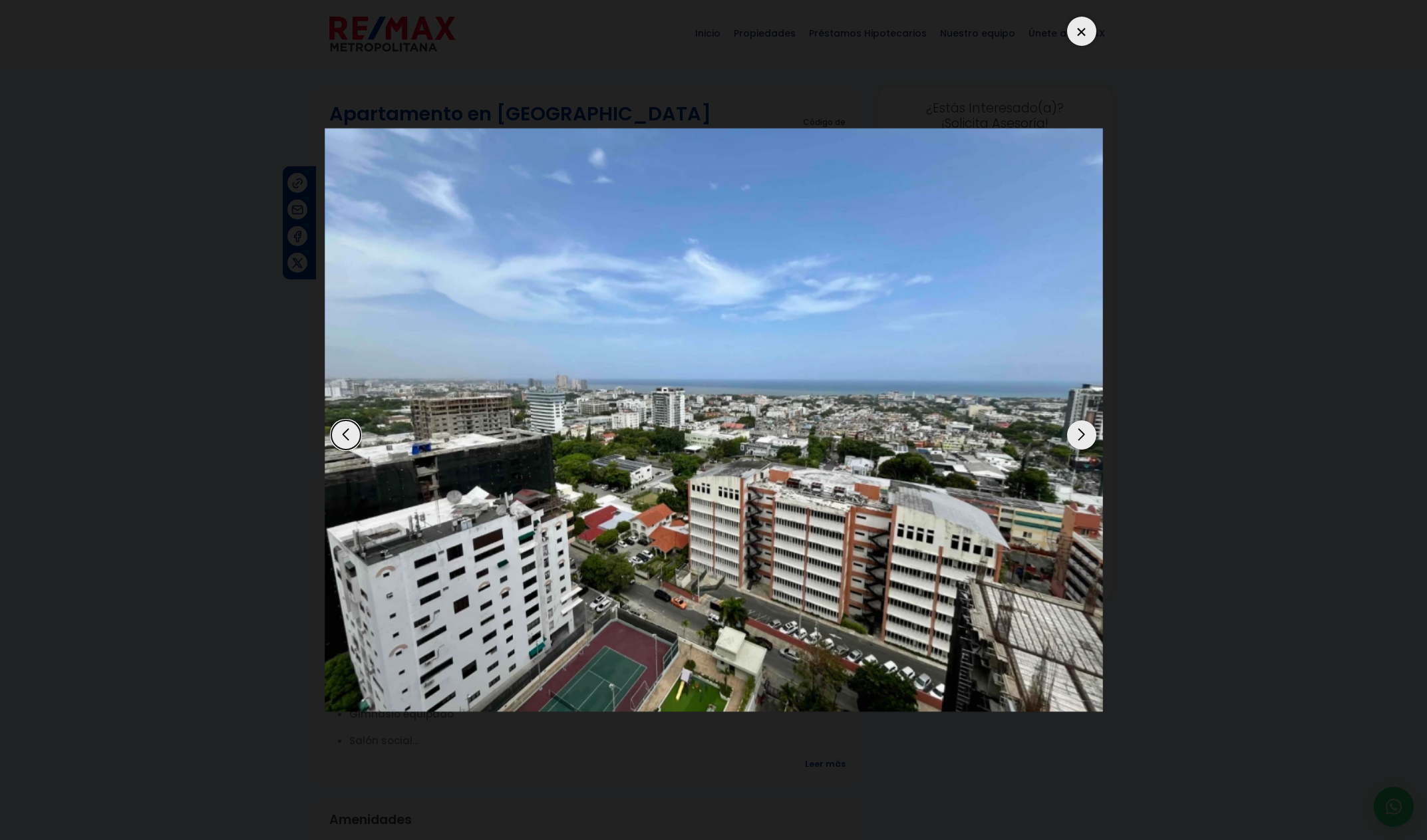
click at [1085, 447] on div "Next slide" at bounding box center [1082, 435] width 29 height 29
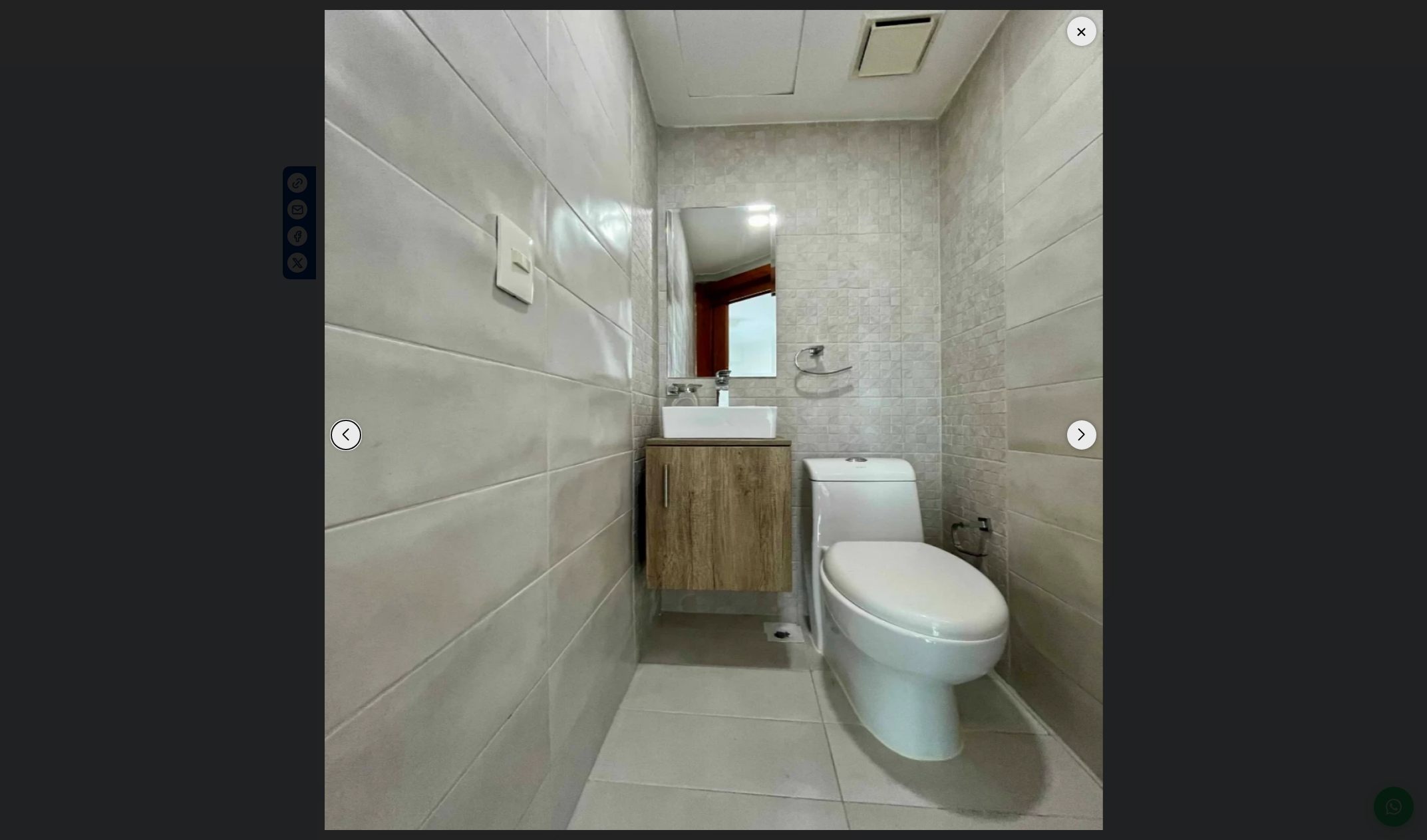
click at [1085, 447] on div "Next slide" at bounding box center [1082, 435] width 29 height 29
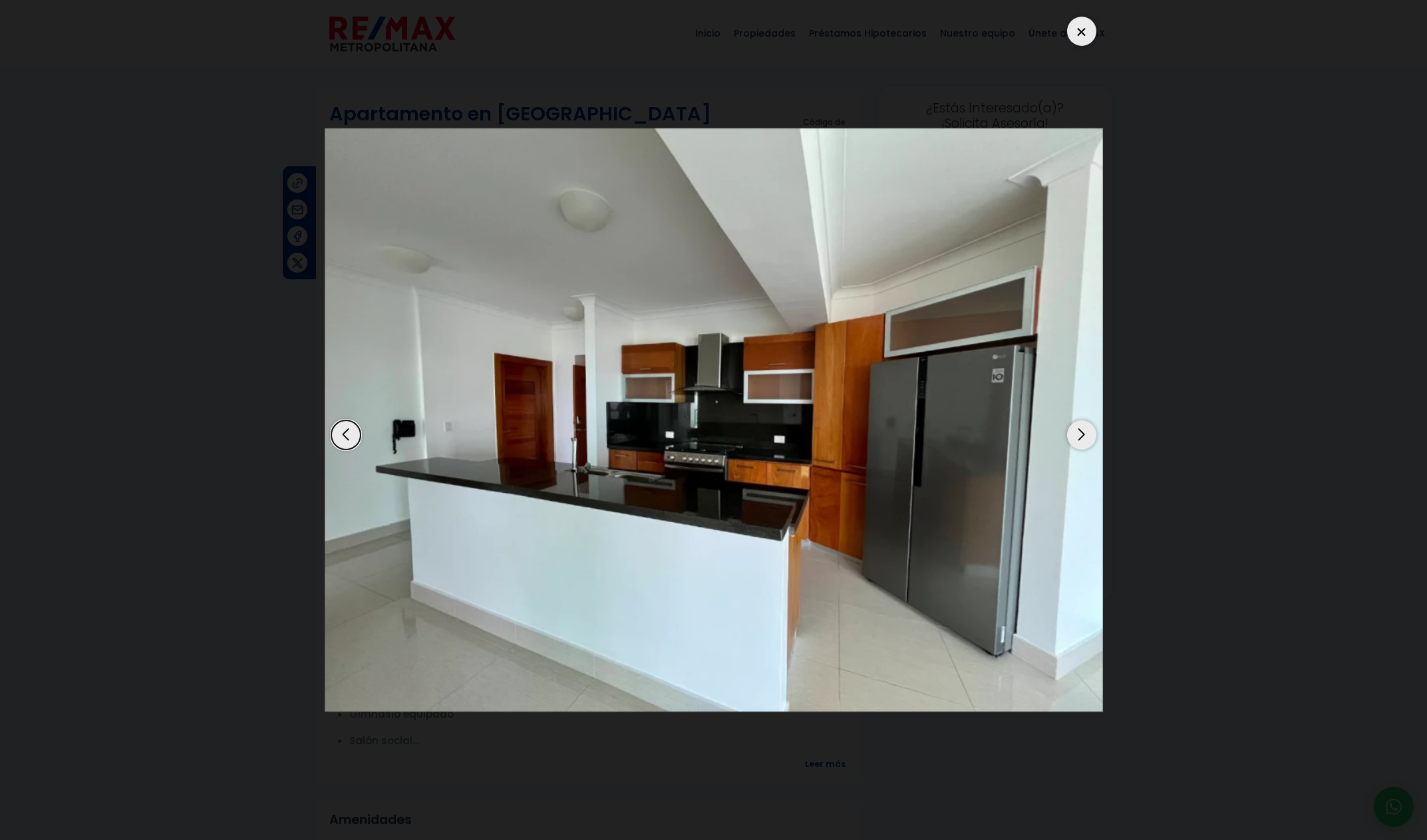
click at [1085, 447] on div "Next slide" at bounding box center [1082, 435] width 29 height 29
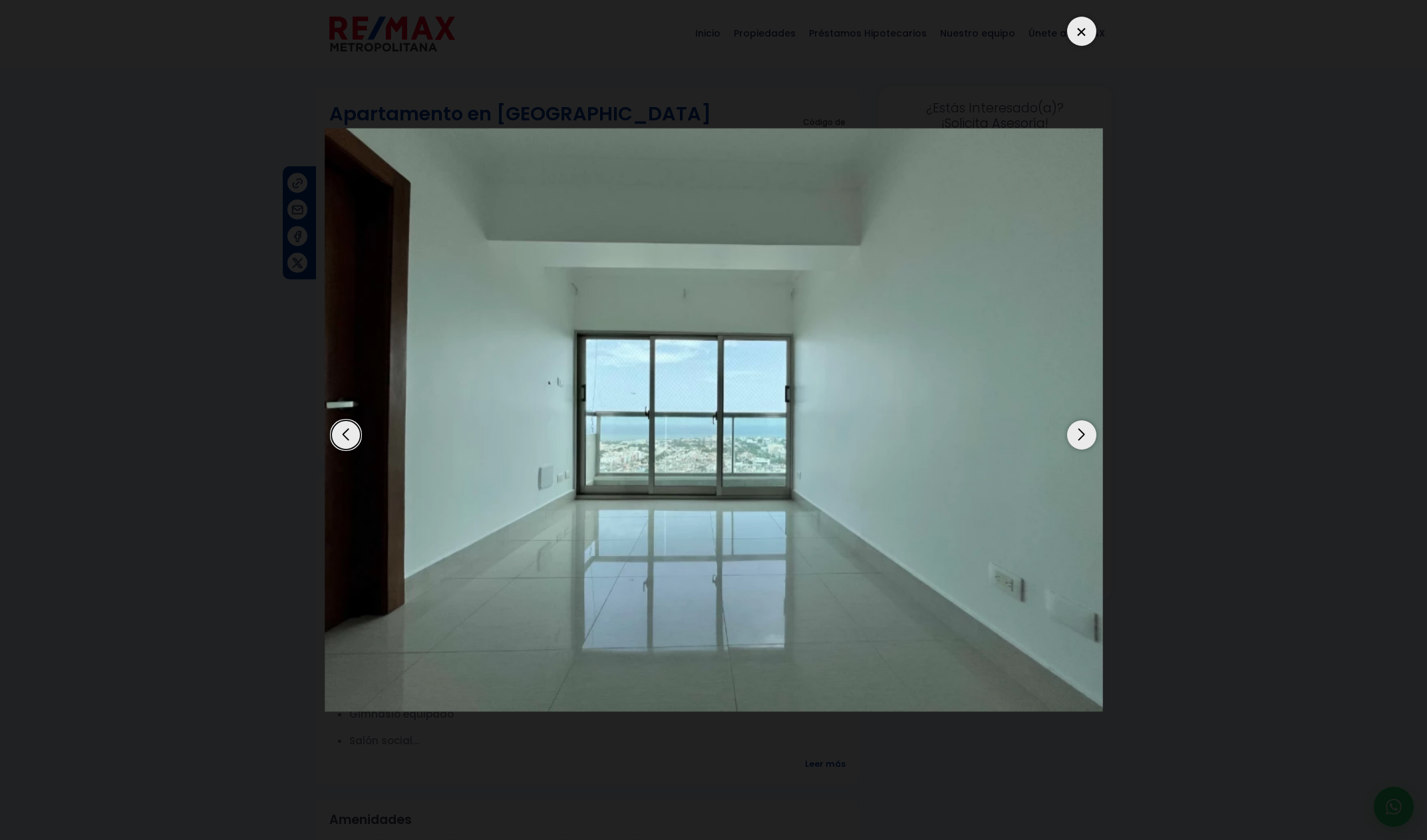
click at [1085, 447] on div "Next slide" at bounding box center [1082, 435] width 29 height 29
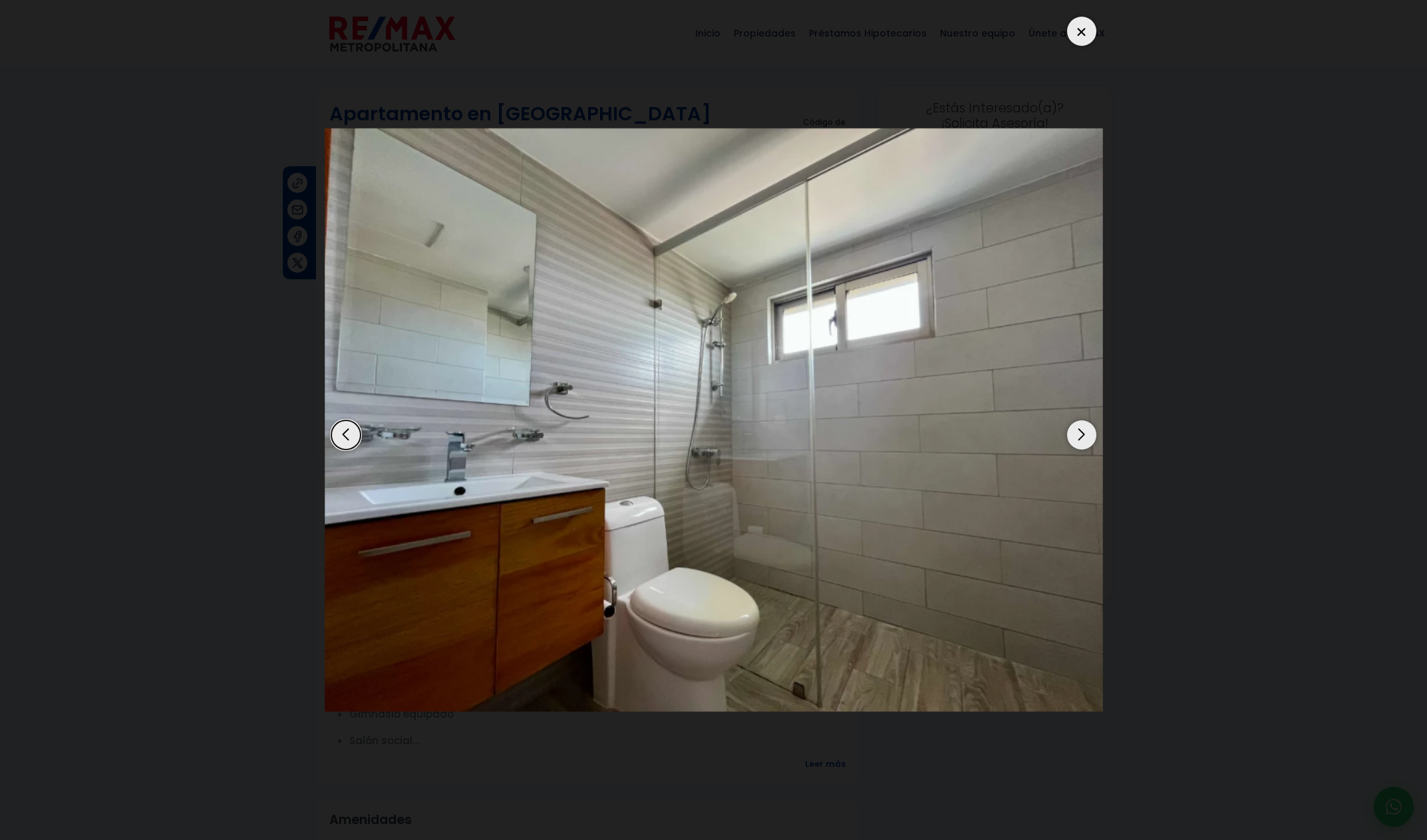
click at [1082, 447] on div "Next slide" at bounding box center [1082, 435] width 29 height 29
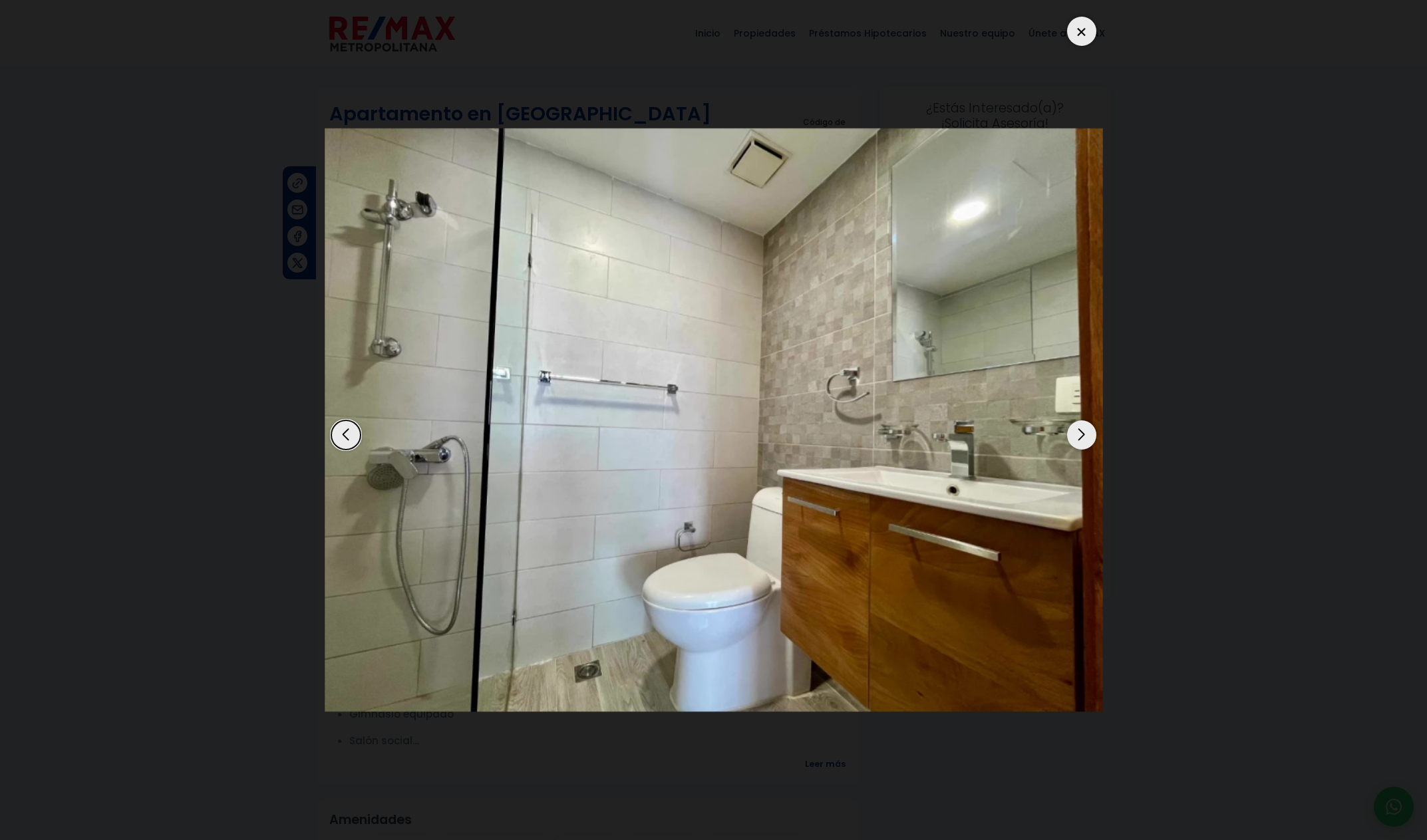
click at [1082, 447] on div "Next slide" at bounding box center [1082, 435] width 29 height 29
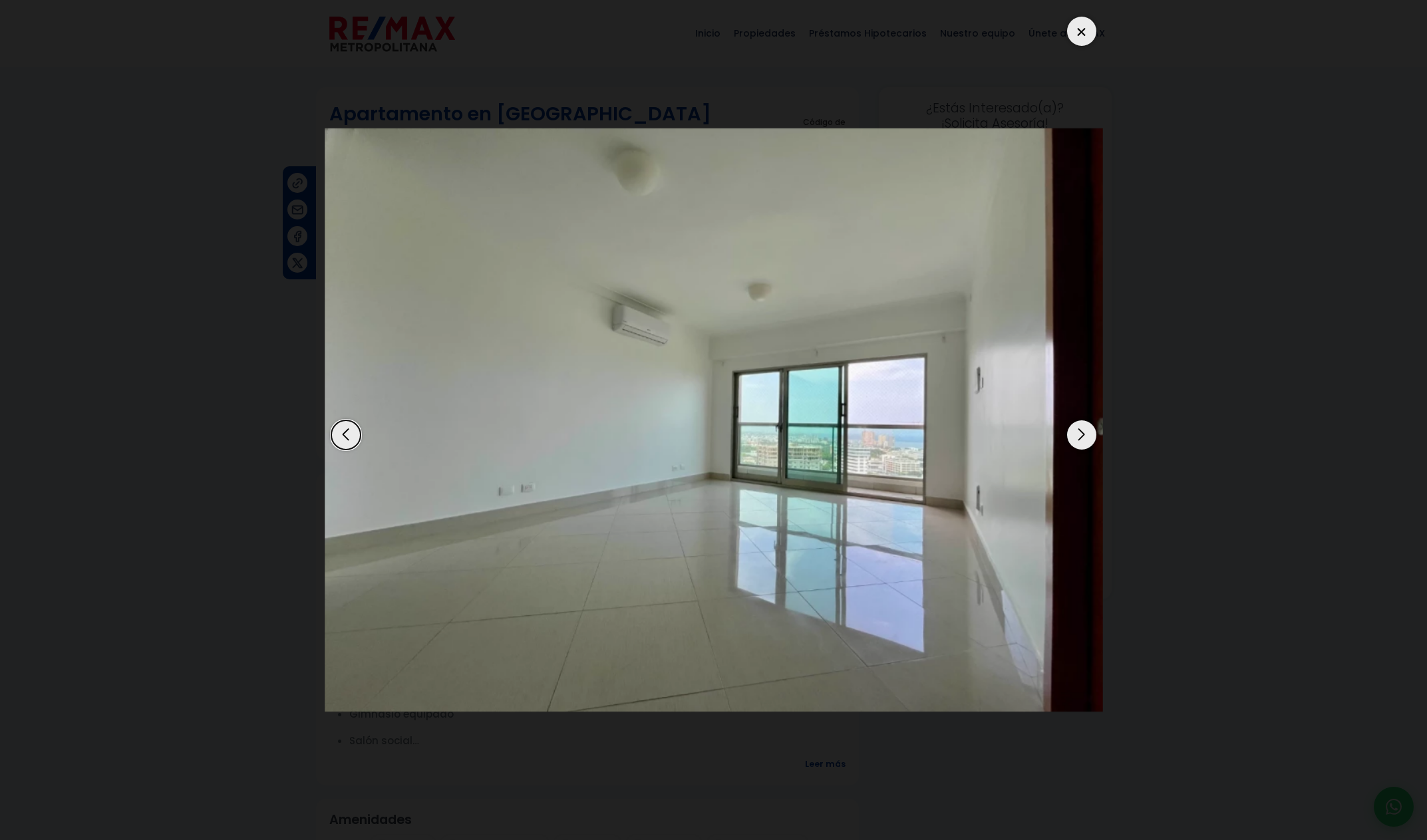
click at [1082, 447] on div "Next slide" at bounding box center [1082, 435] width 29 height 29
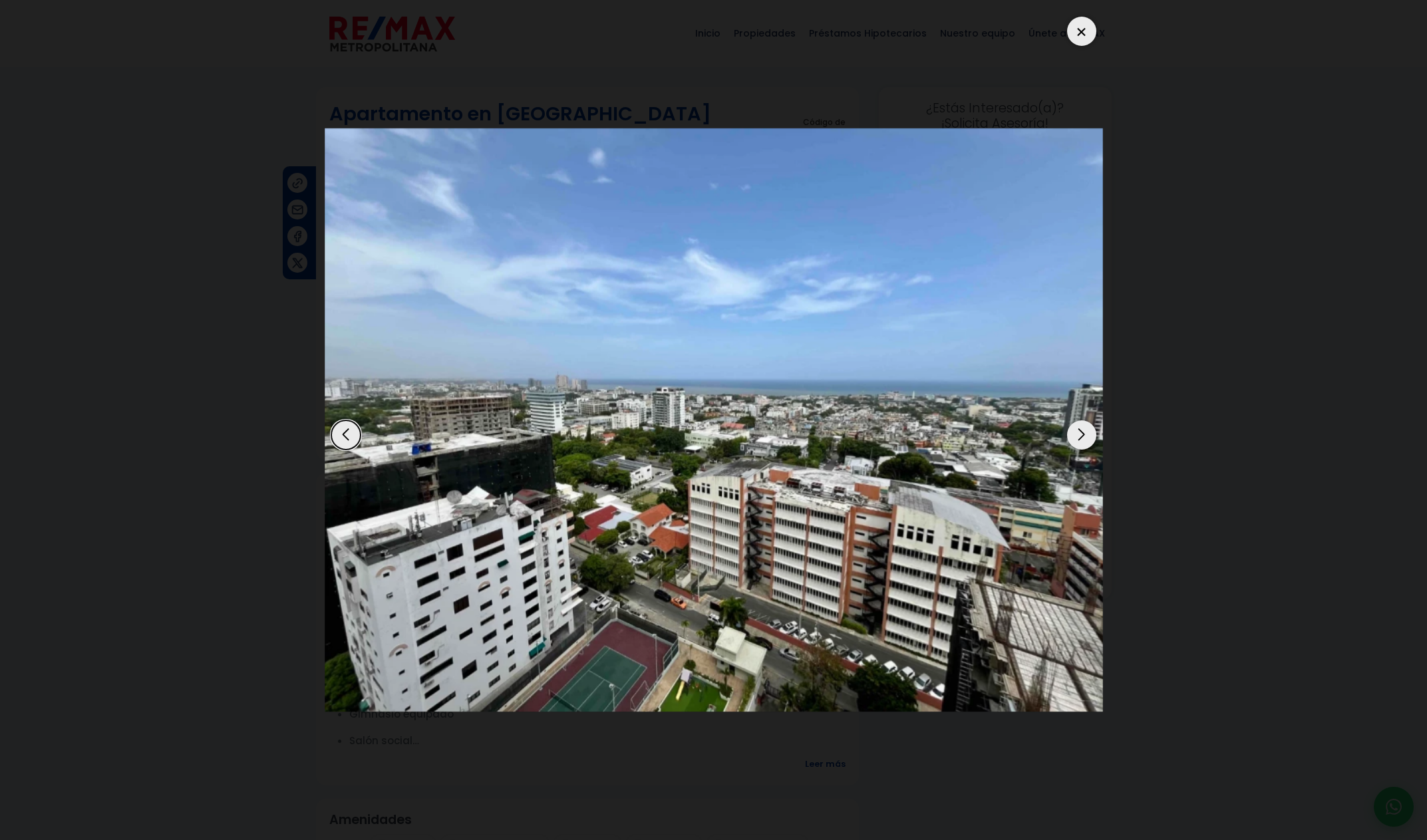
click at [1081, 449] on img "2 / 7" at bounding box center [714, 420] width 779 height 584
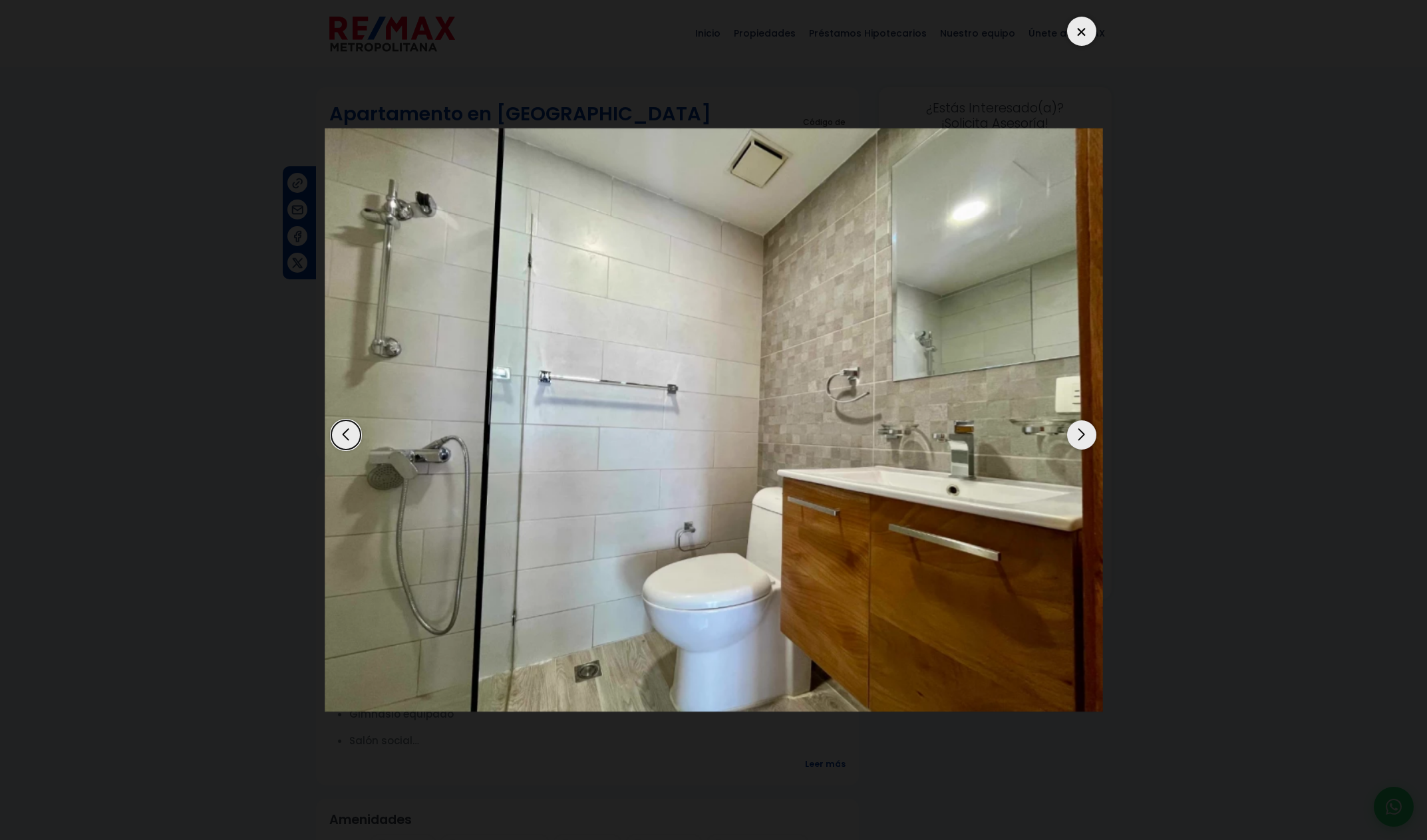
click at [1081, 450] on div at bounding box center [714, 420] width 779 height 820
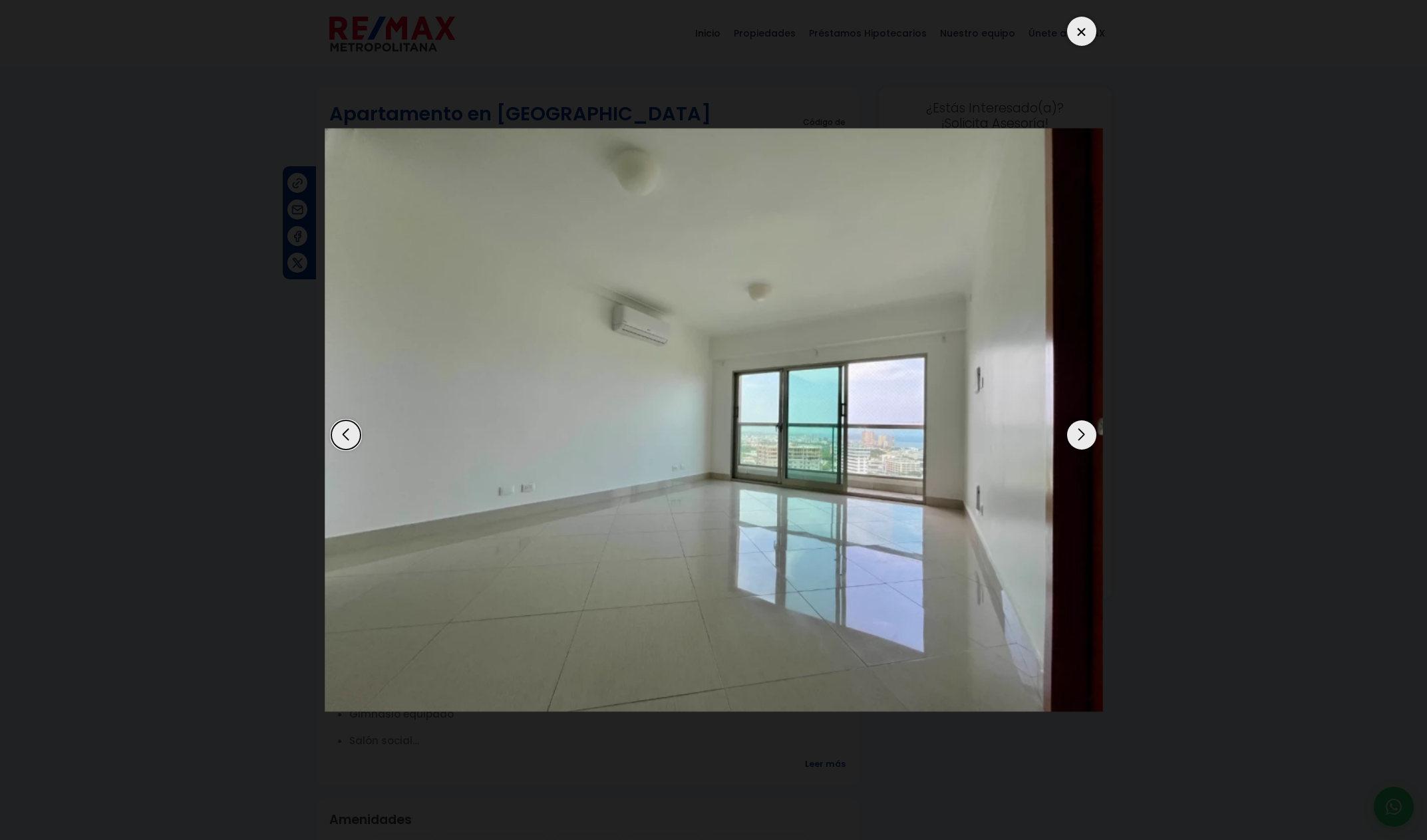
click at [1092, 39] on div at bounding box center [1082, 30] width 29 height 29
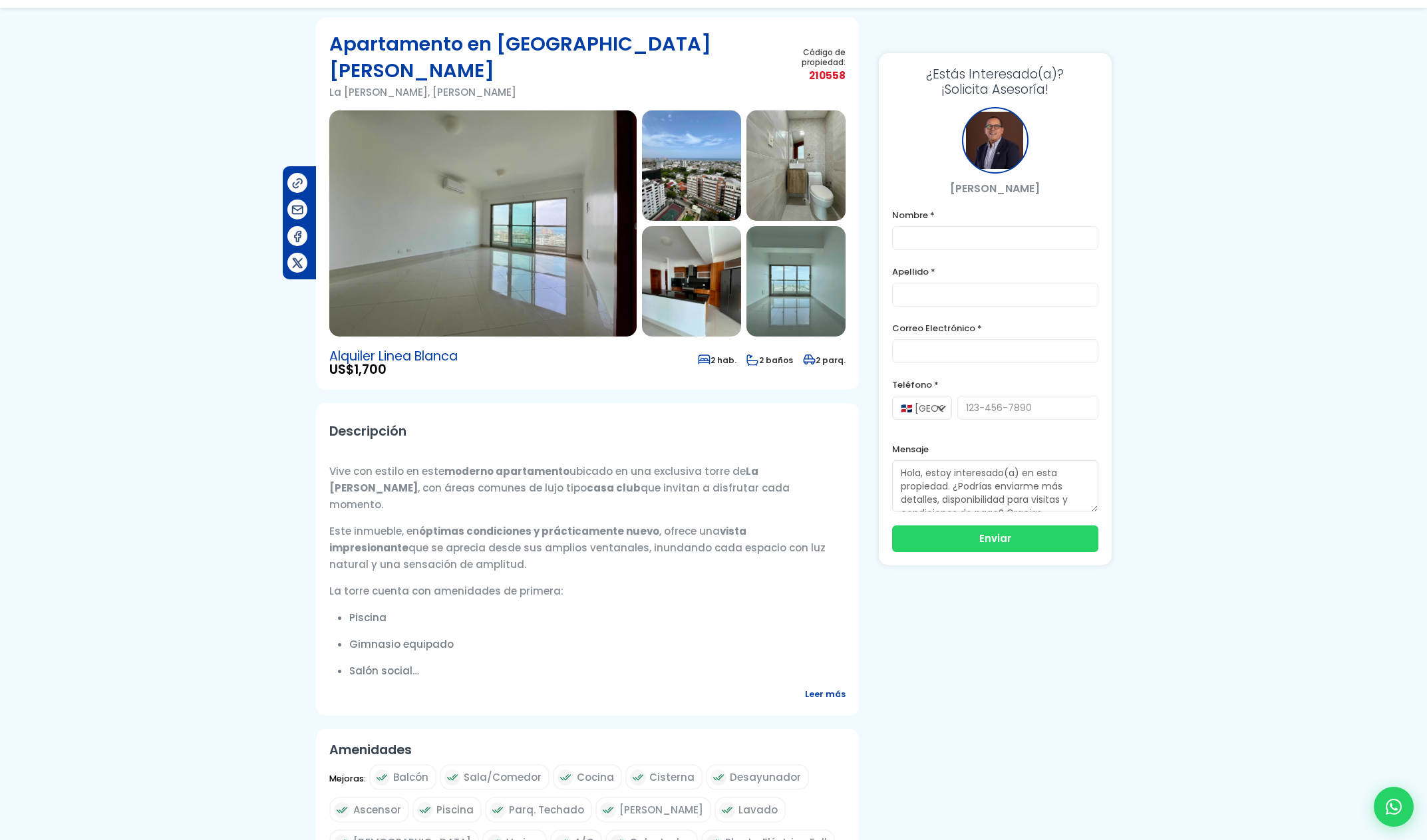
scroll to position [237, 0]
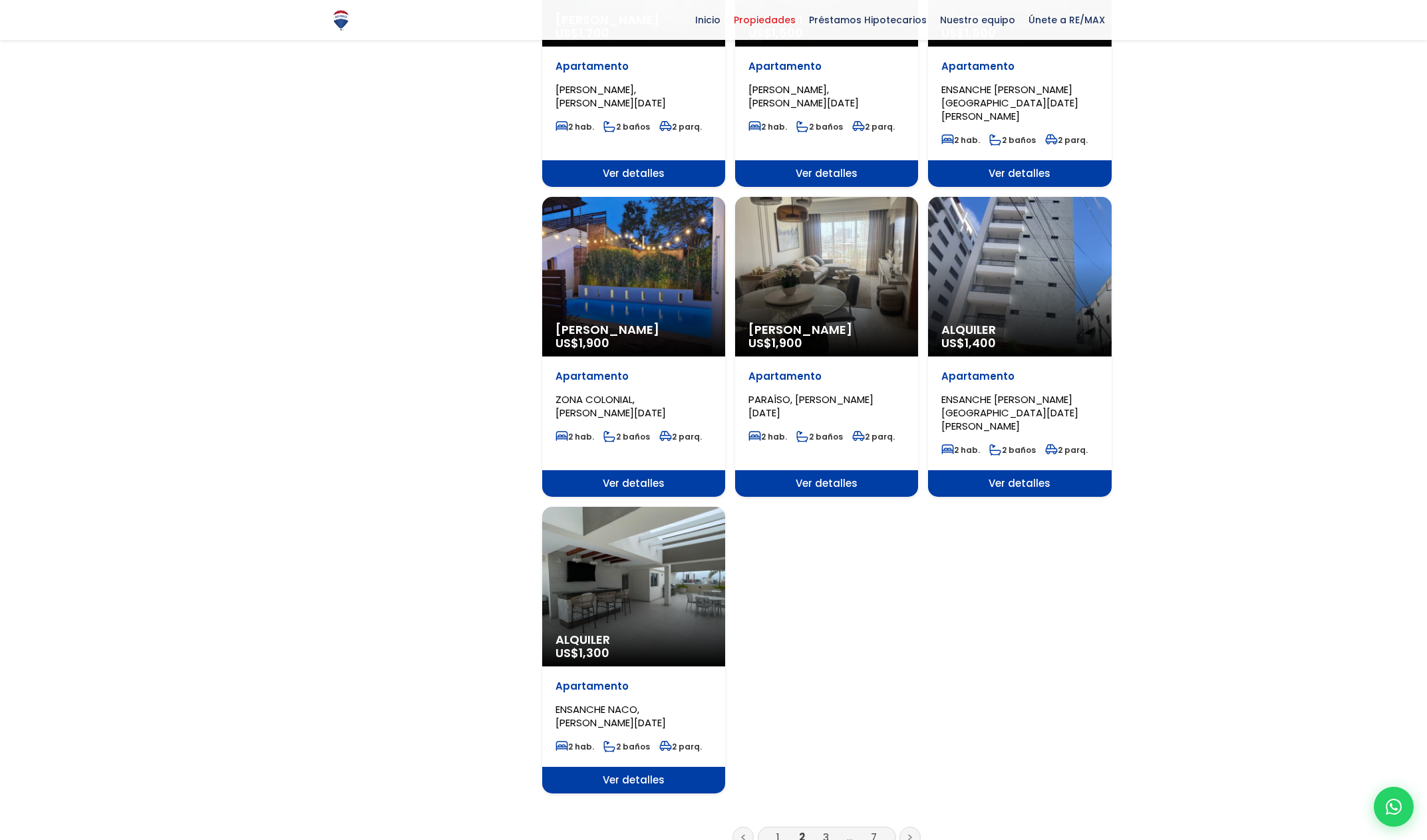
scroll to position [1554, 0]
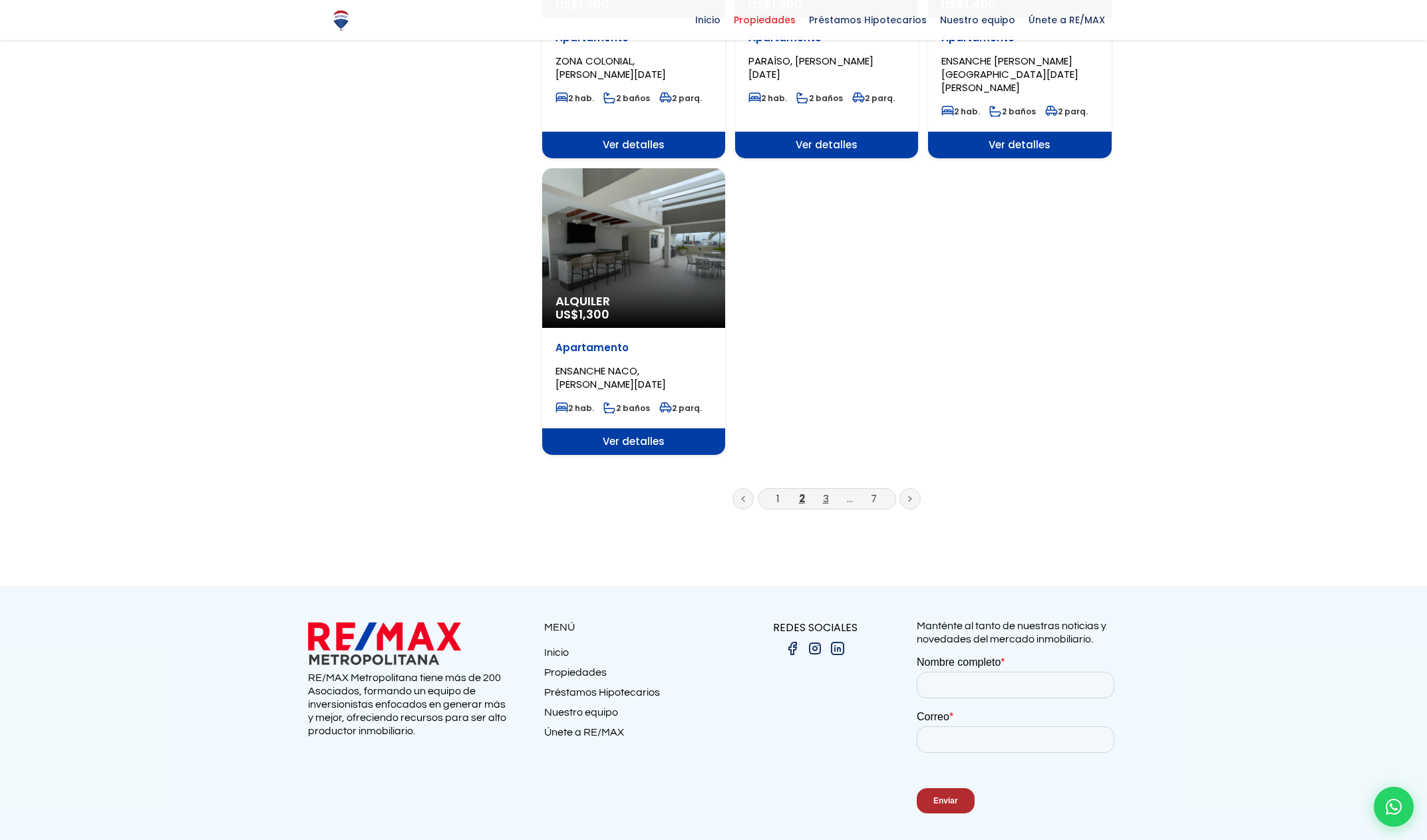
click at [823, 491] on link "3" at bounding box center [826, 498] width 6 height 14
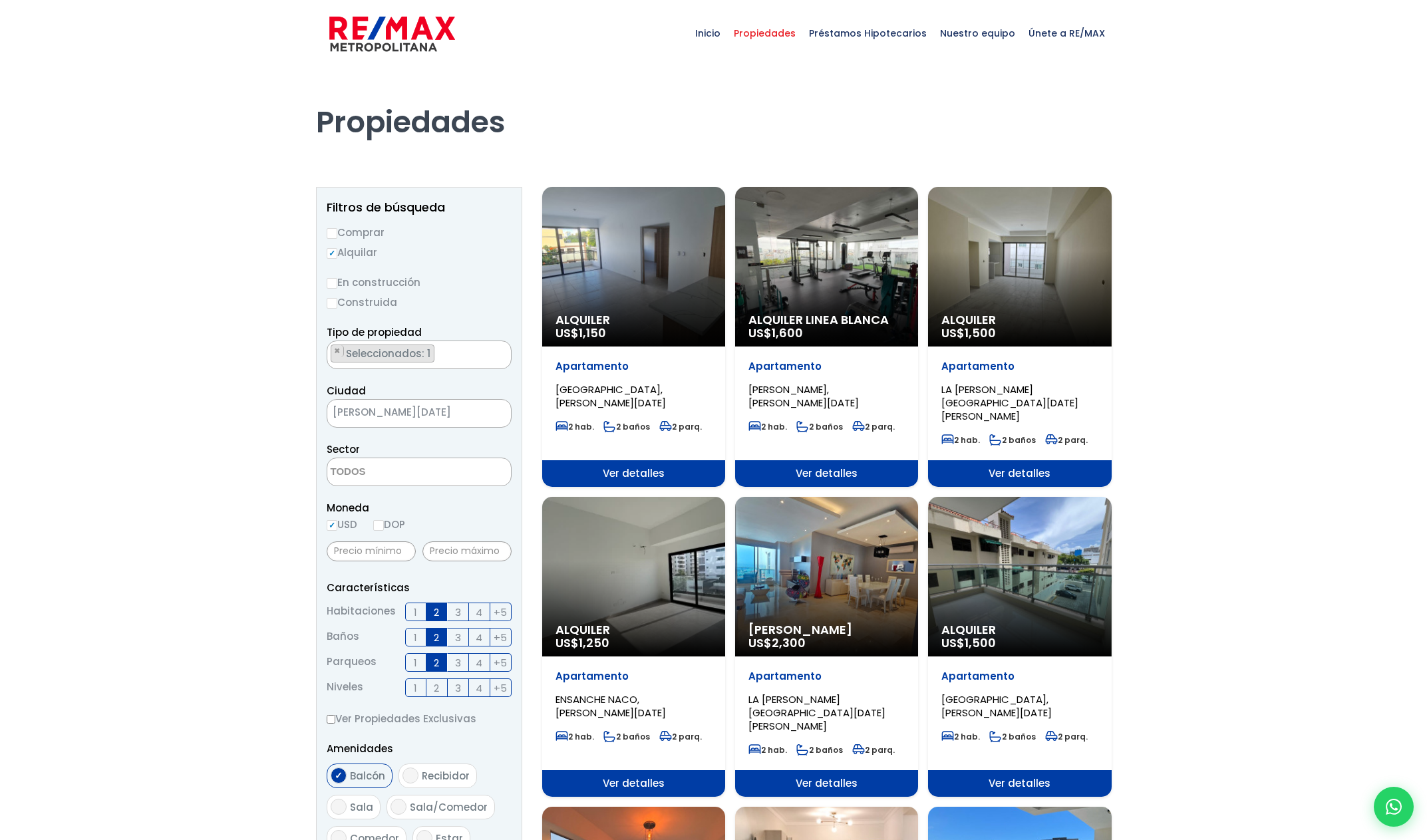
click at [726, 287] on div "Alquiler Linea Blanca US$ 1,600" at bounding box center [634, 267] width 183 height 159
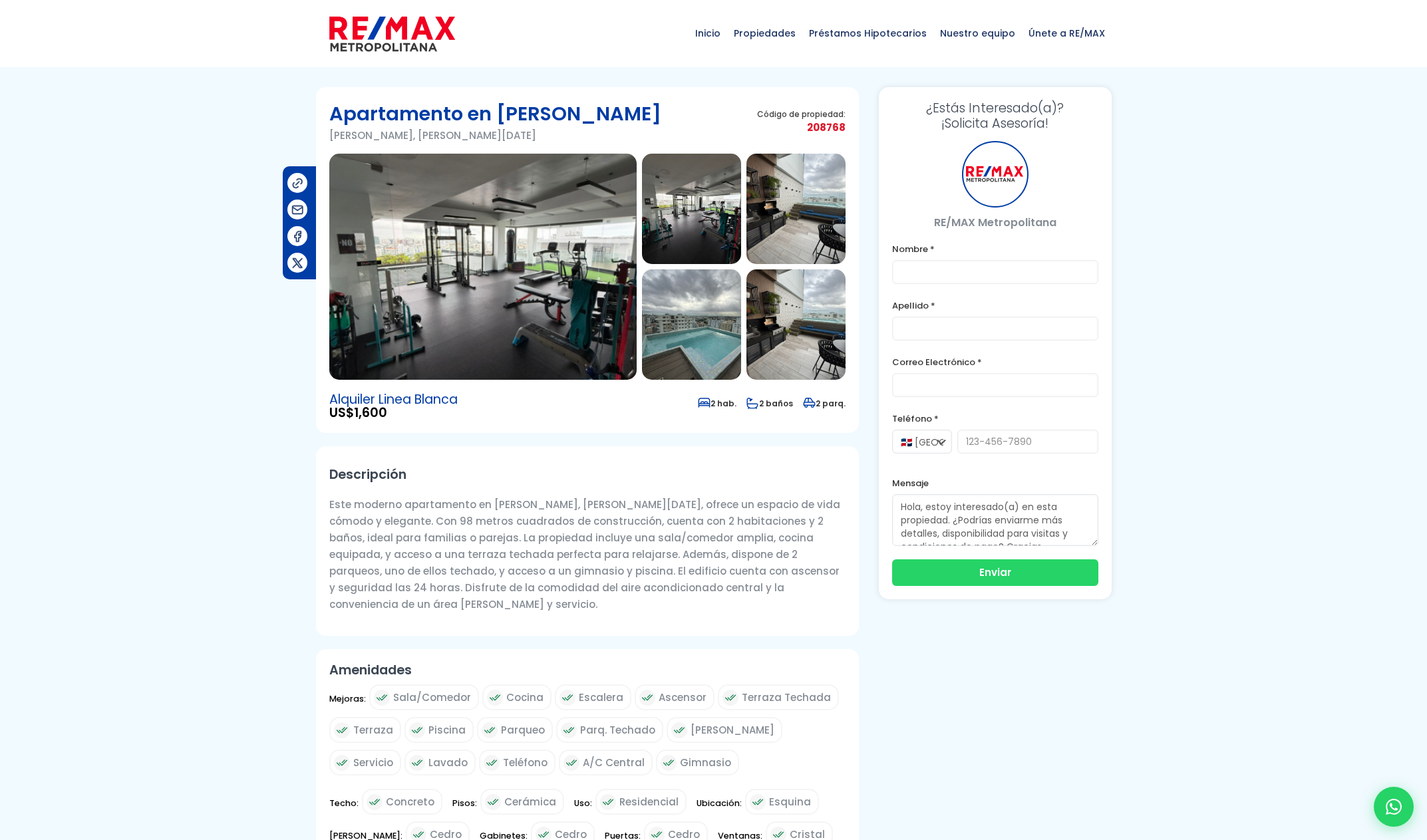
click at [577, 276] on img at bounding box center [482, 267] width 307 height 226
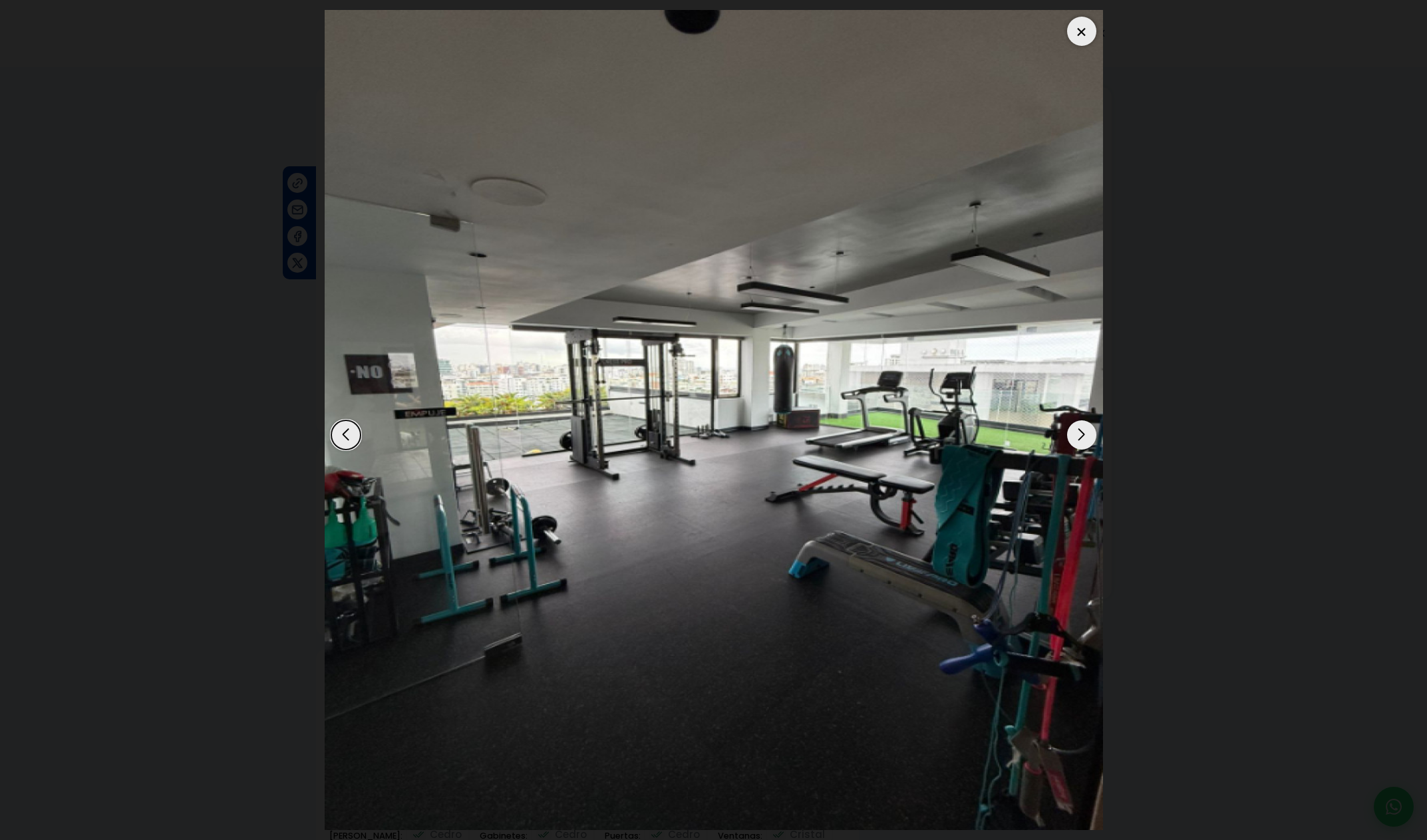
click at [1081, 435] on div "Next slide" at bounding box center [1082, 435] width 29 height 29
click at [1079, 435] on div "Next slide" at bounding box center [1082, 435] width 29 height 29
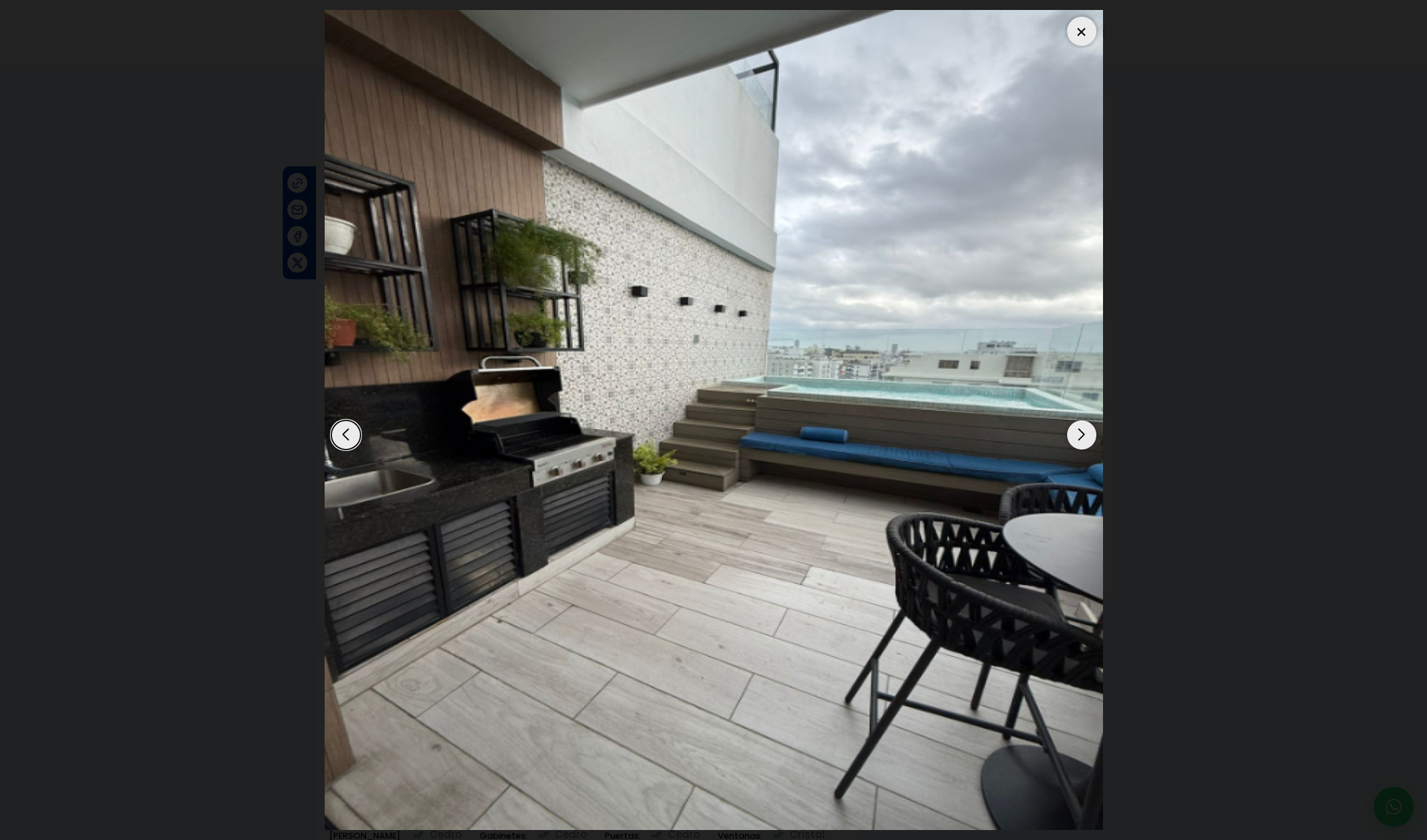
click at [1079, 435] on div "Next slide" at bounding box center [1082, 435] width 29 height 29
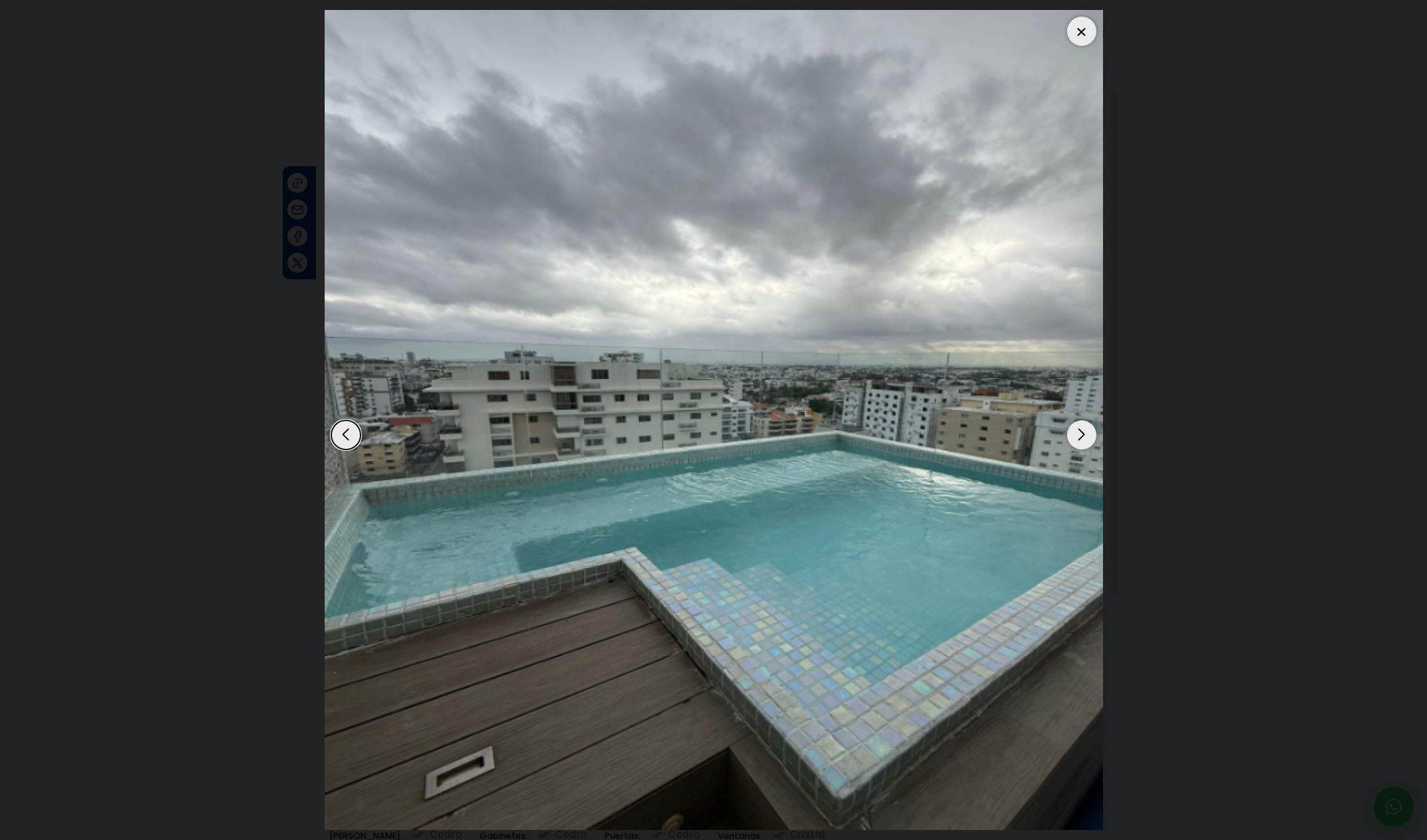
click at [1079, 435] on div "Next slide" at bounding box center [1082, 435] width 29 height 29
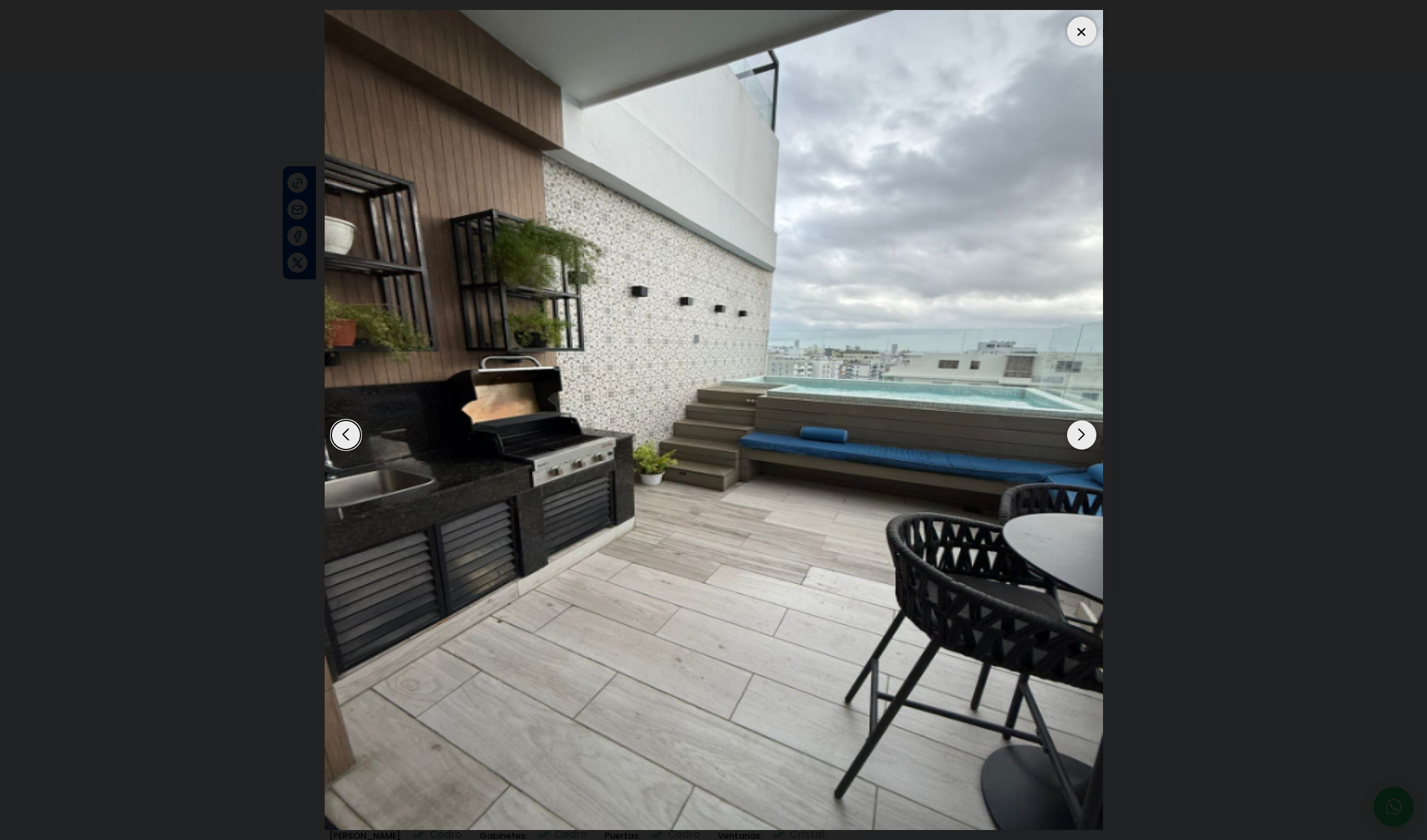
click at [1079, 435] on div "Next slide" at bounding box center [1082, 435] width 29 height 29
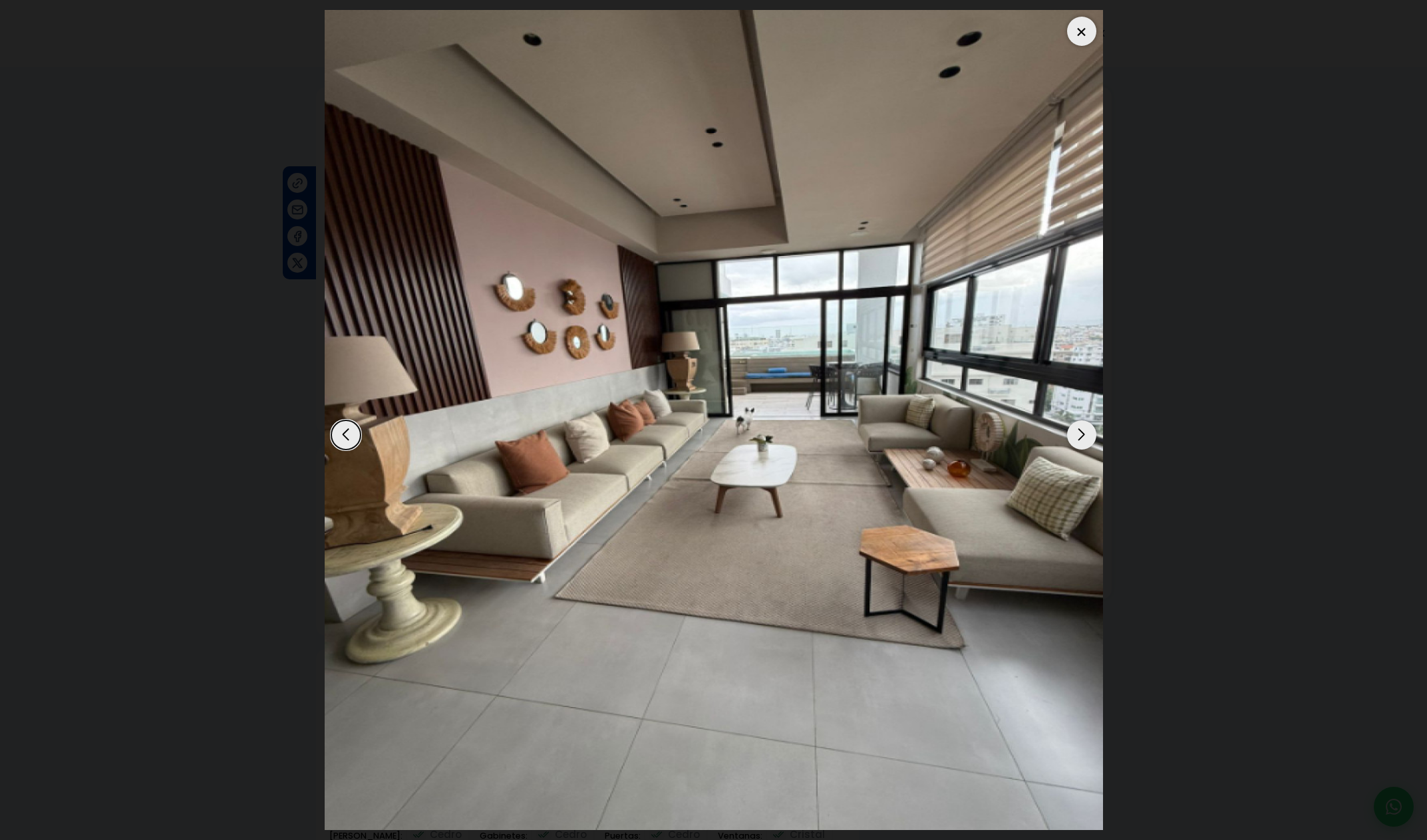
click at [1079, 435] on div "Next slide" at bounding box center [1082, 435] width 29 height 29
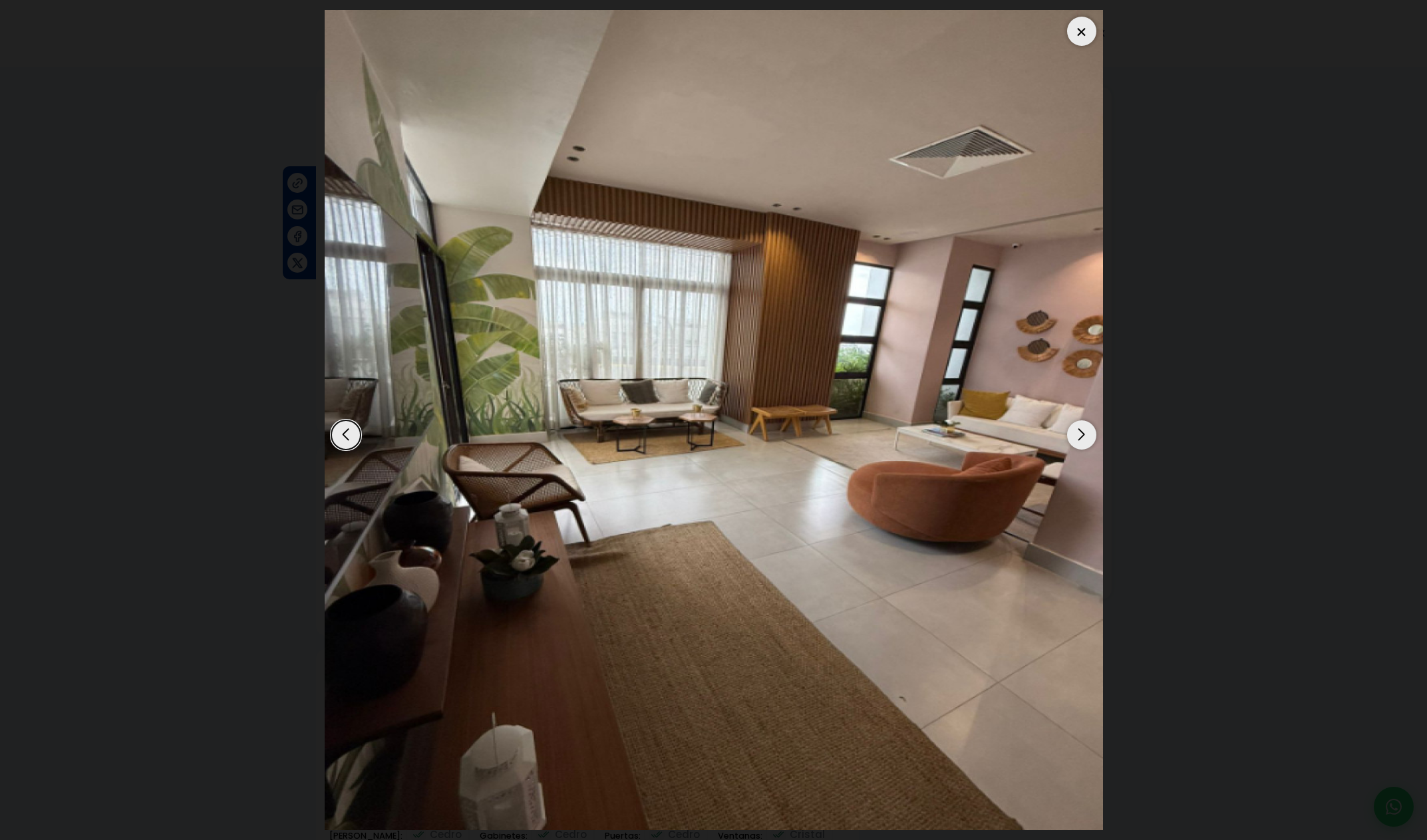
click at [1079, 435] on div "Next slide" at bounding box center [1082, 435] width 29 height 29
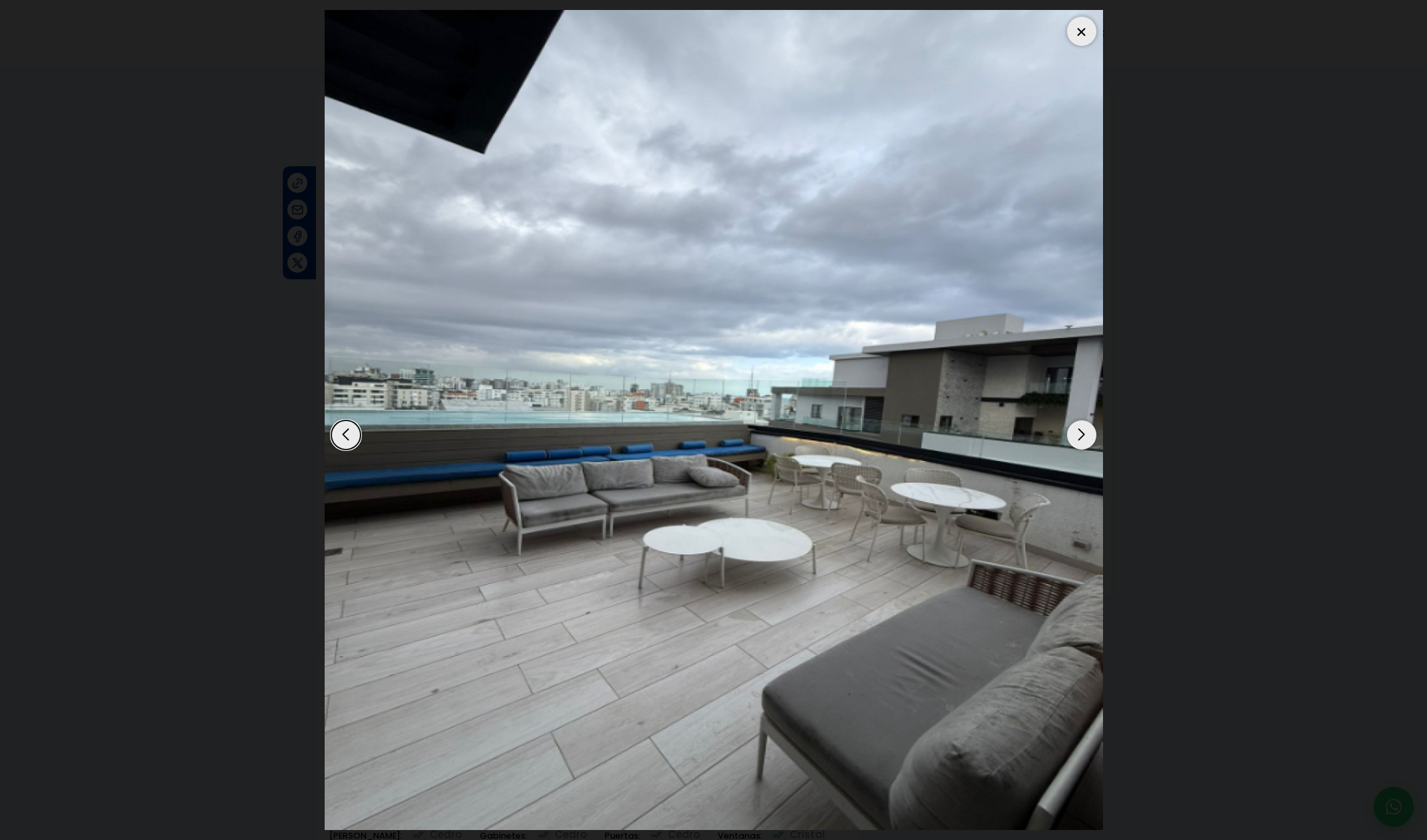
click at [1079, 435] on div "Next slide" at bounding box center [1082, 435] width 29 height 29
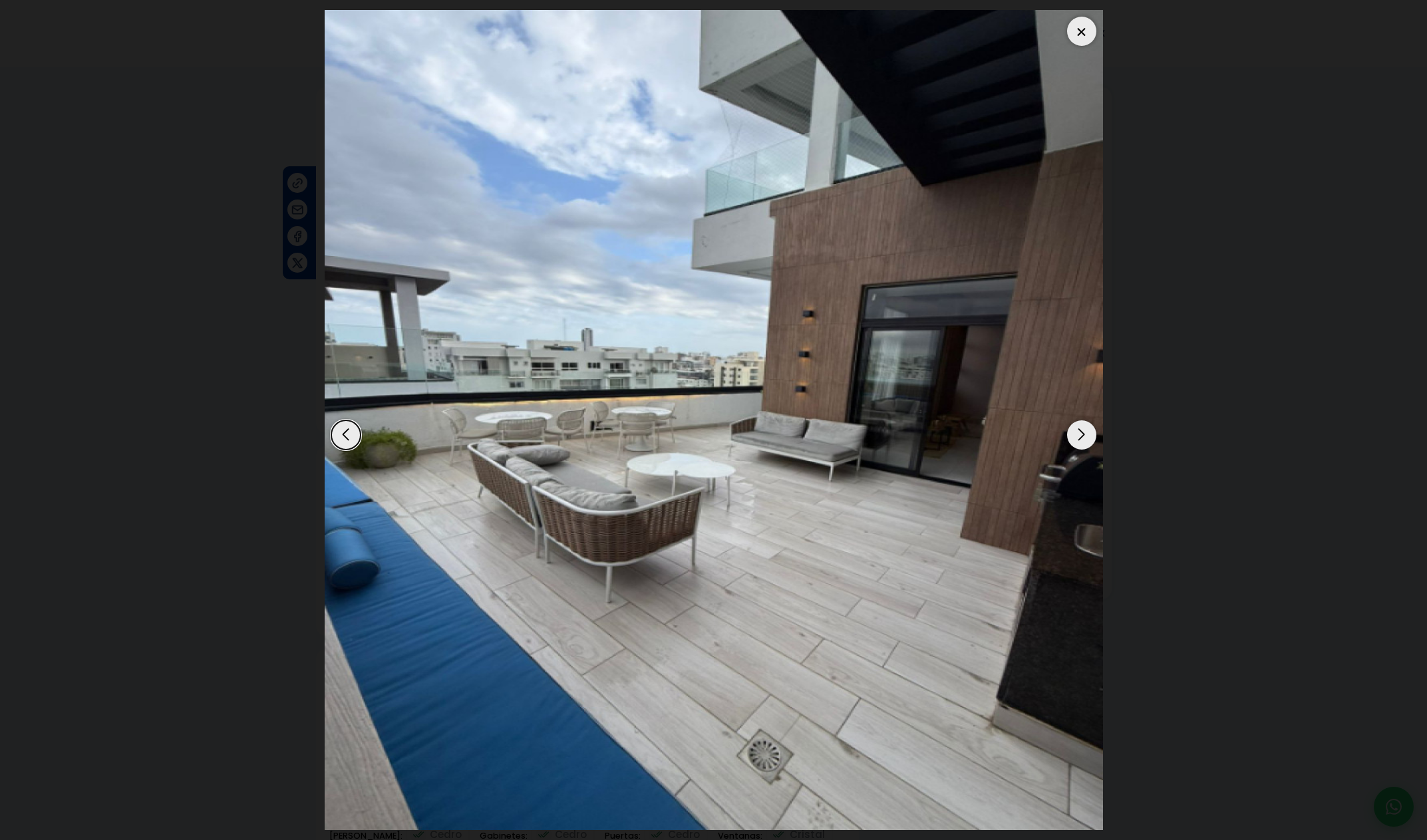
click at [1079, 435] on div "Next slide" at bounding box center [1082, 435] width 29 height 29
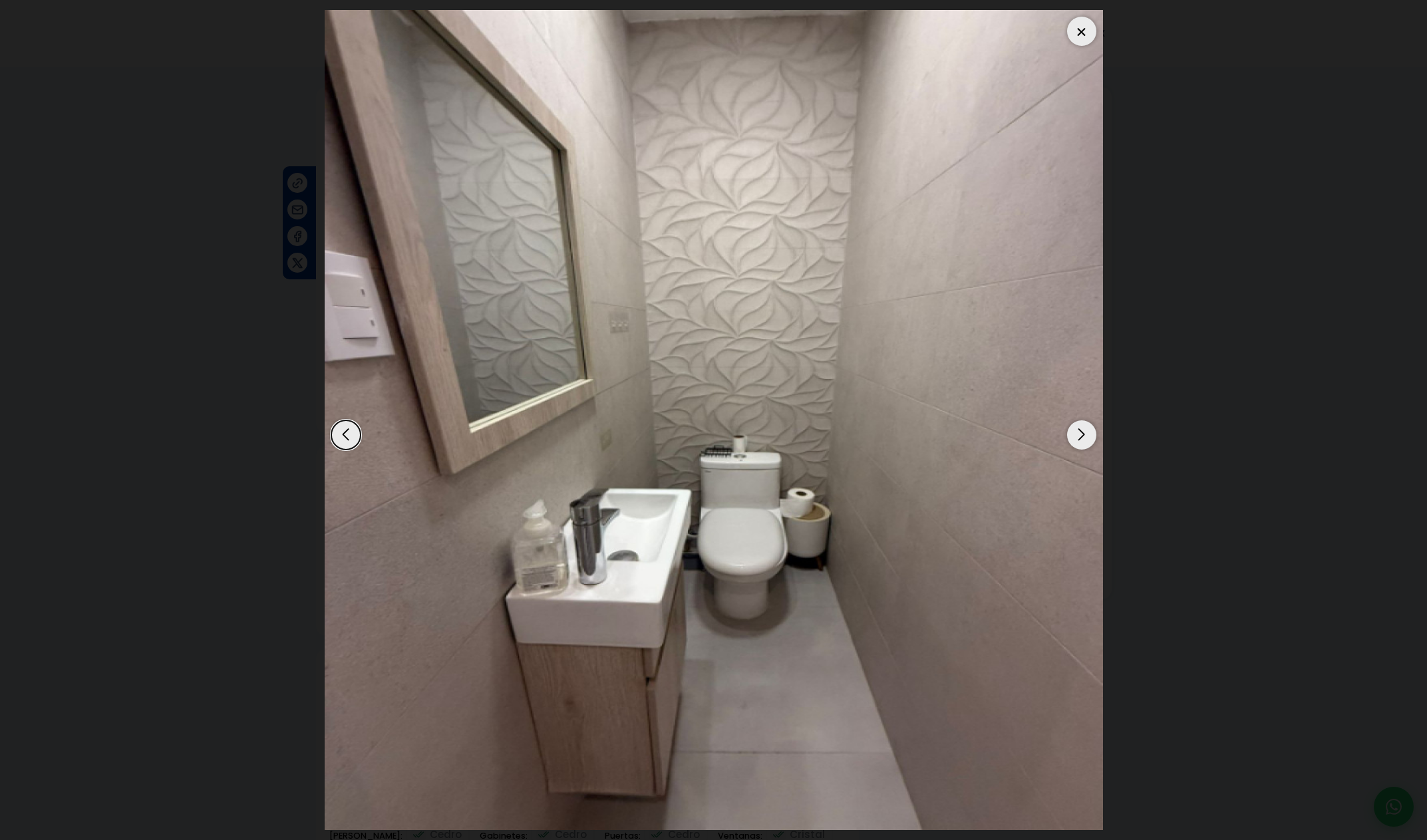
click at [1079, 435] on div "Next slide" at bounding box center [1082, 435] width 29 height 29
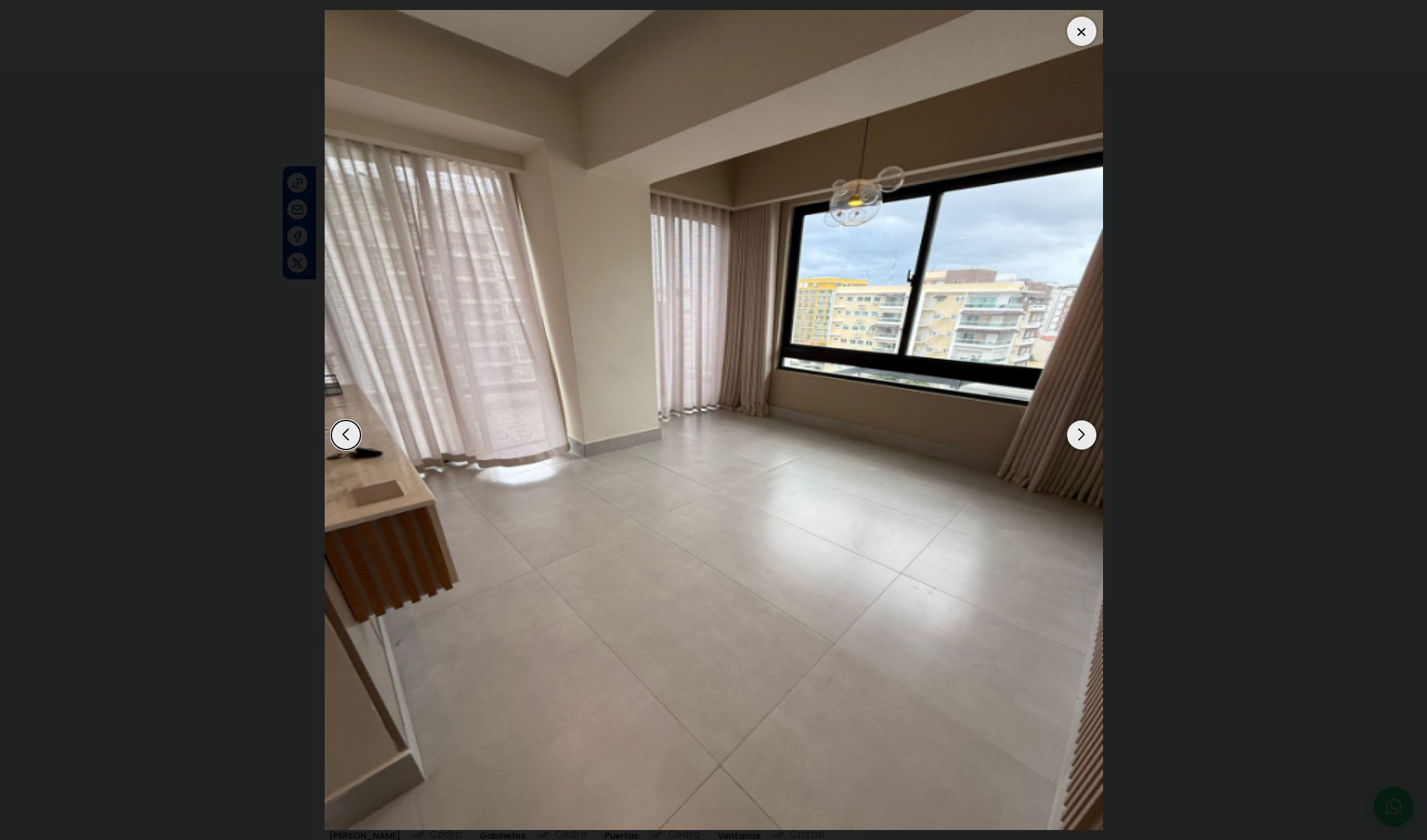
click at [1079, 435] on div "Next slide" at bounding box center [1082, 435] width 29 height 29
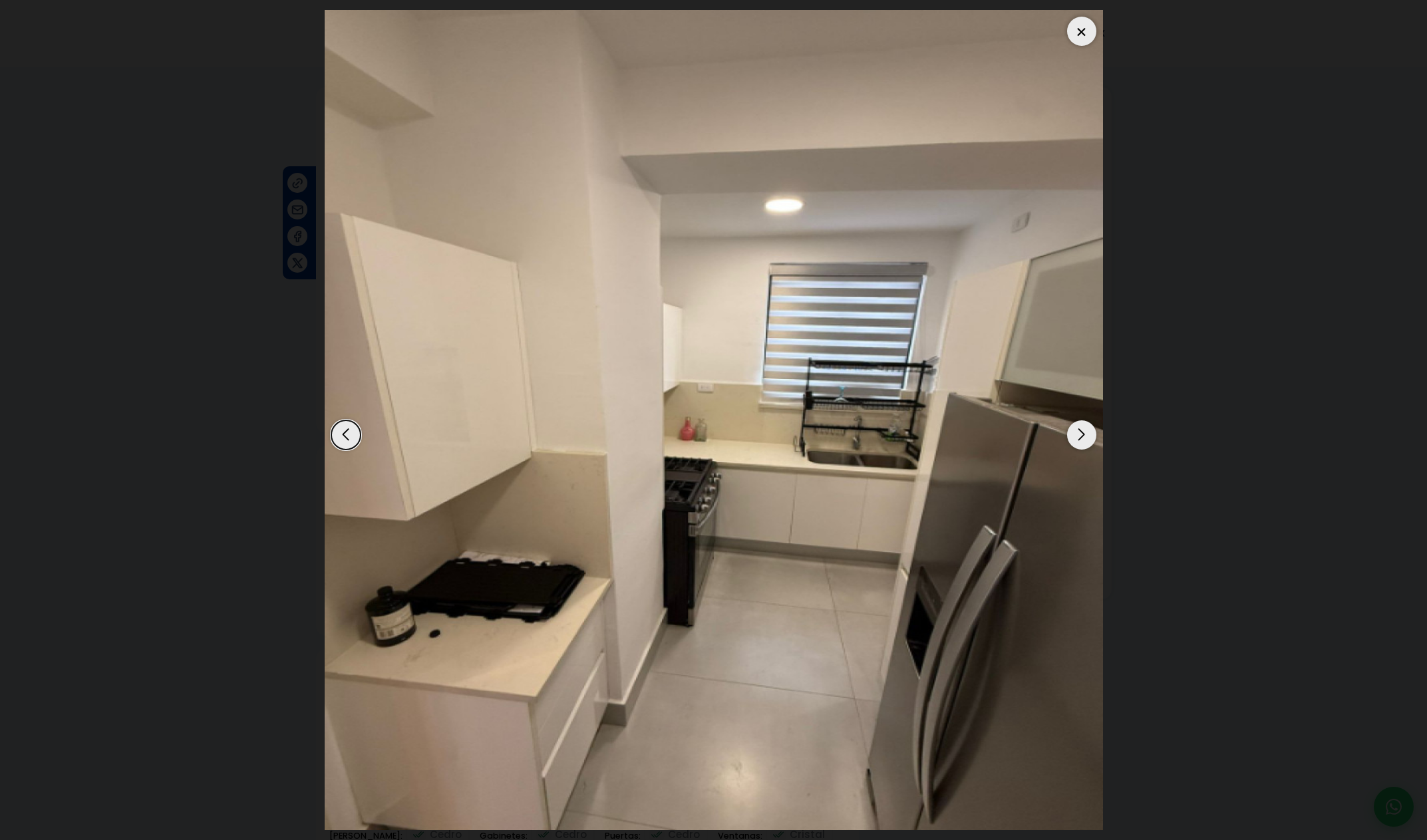
click at [1079, 435] on div "Next slide" at bounding box center [1082, 435] width 29 height 29
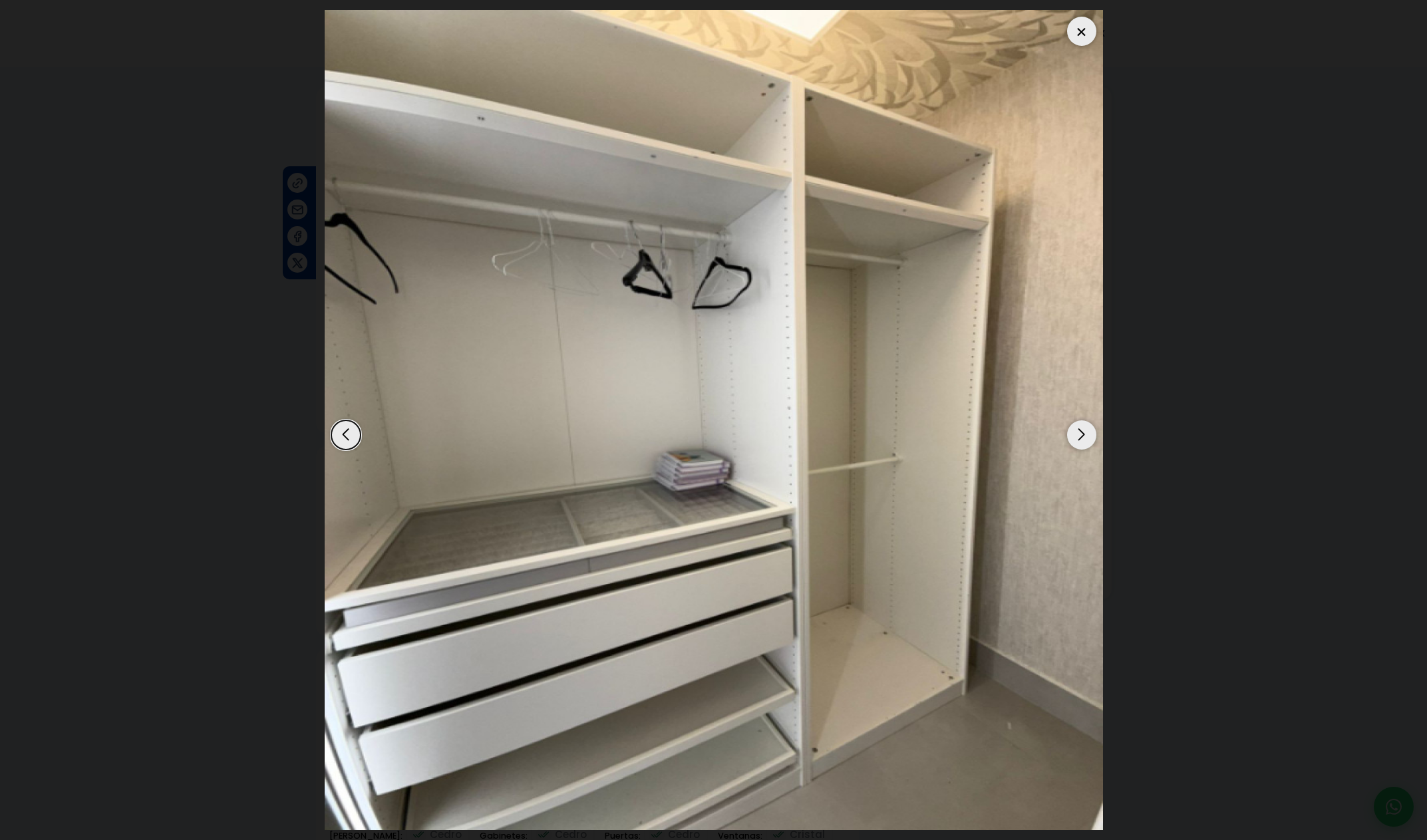
click at [1079, 435] on div "Next slide" at bounding box center [1082, 435] width 29 height 29
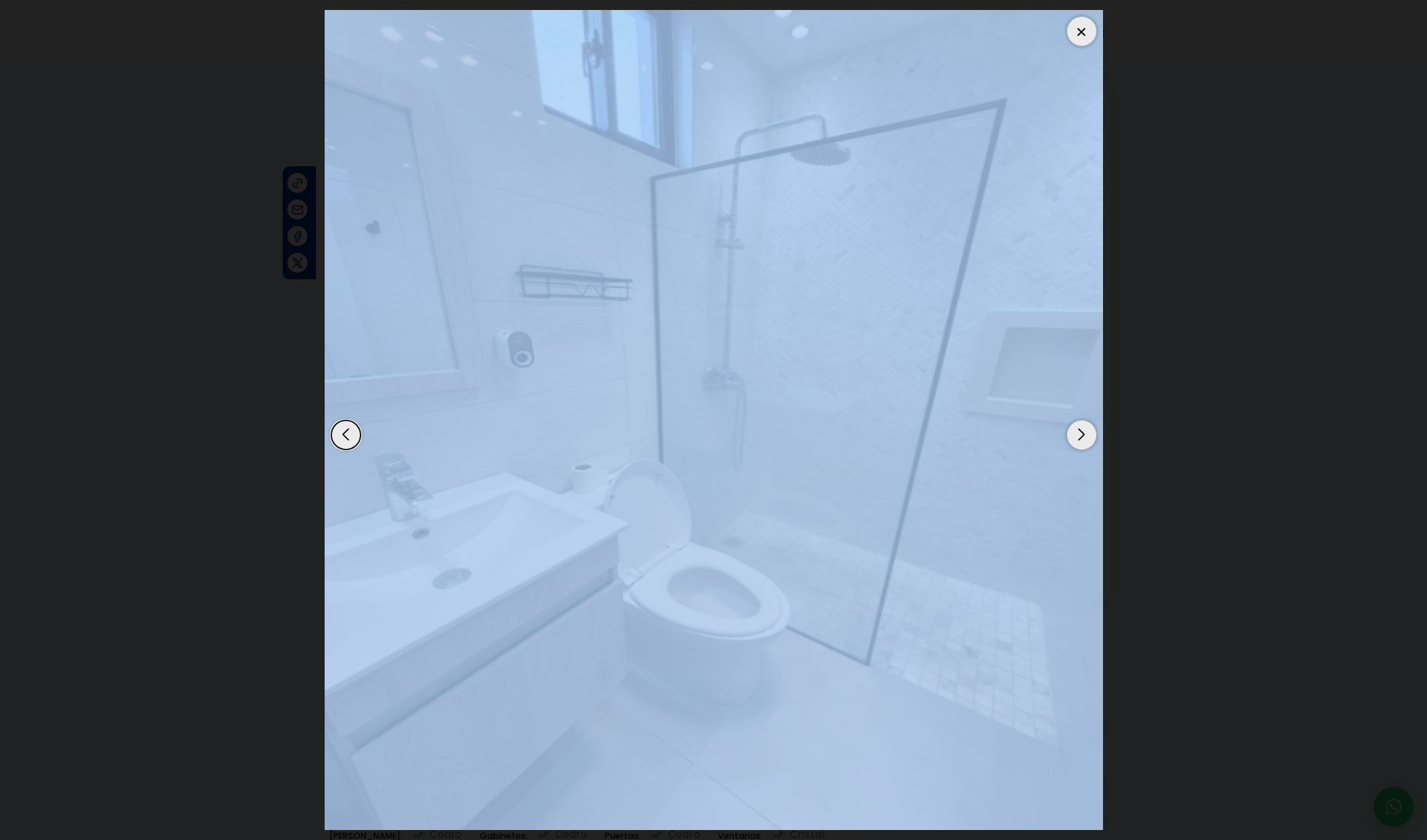
click at [1079, 435] on div "Next slide" at bounding box center [1082, 435] width 29 height 29
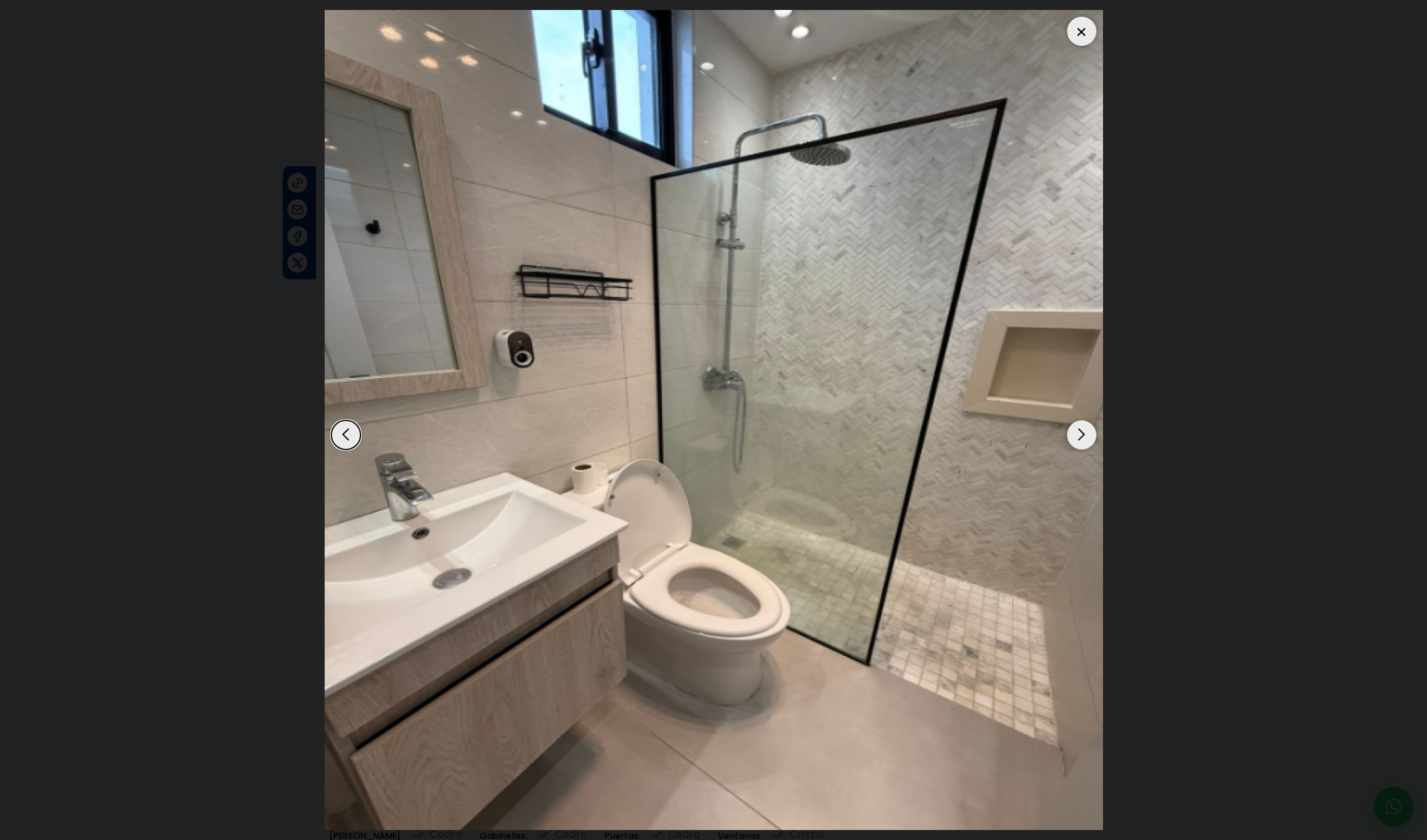
click at [1079, 435] on div "Next slide" at bounding box center [1082, 435] width 29 height 29
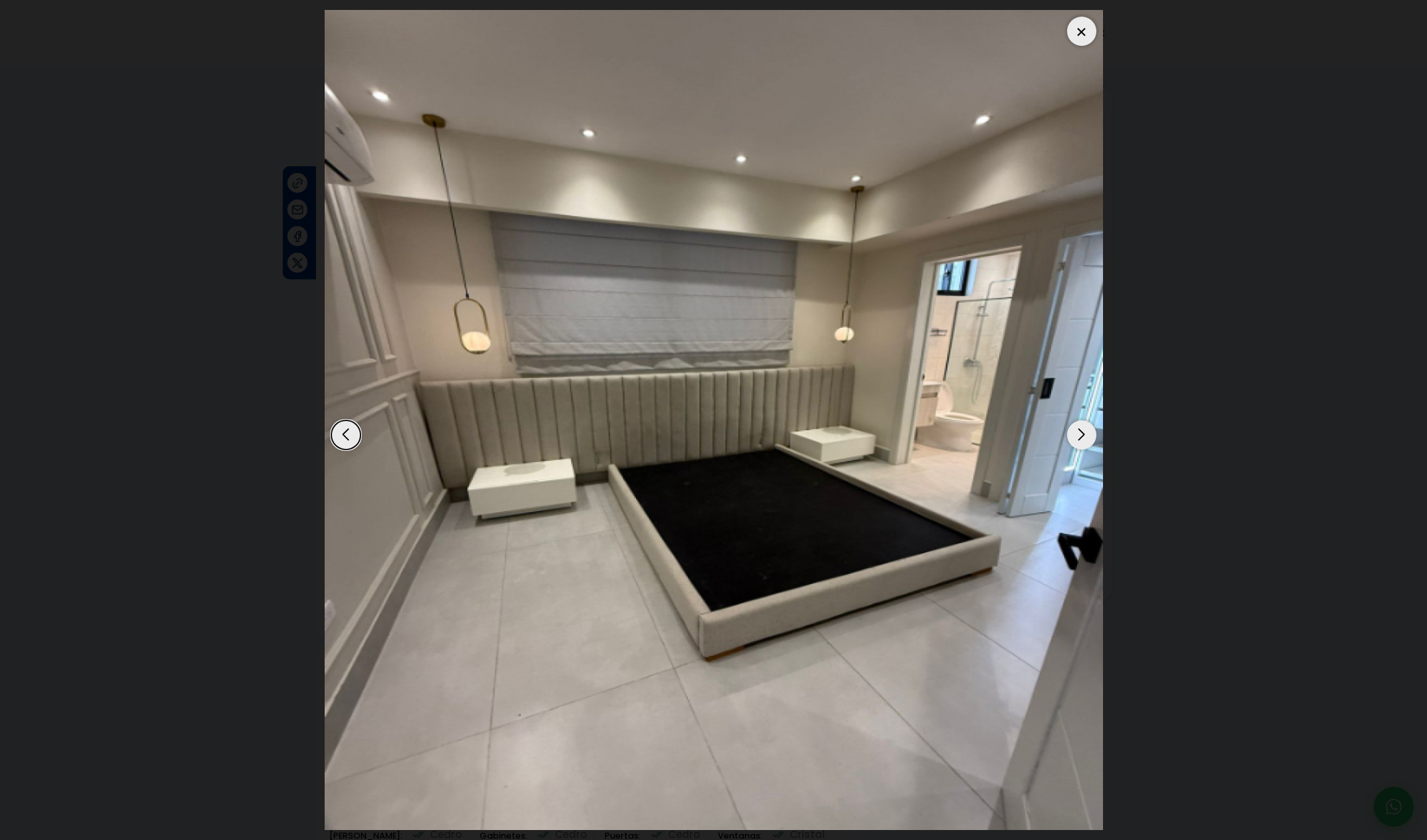
click at [1079, 435] on div "Next slide" at bounding box center [1082, 435] width 29 height 29
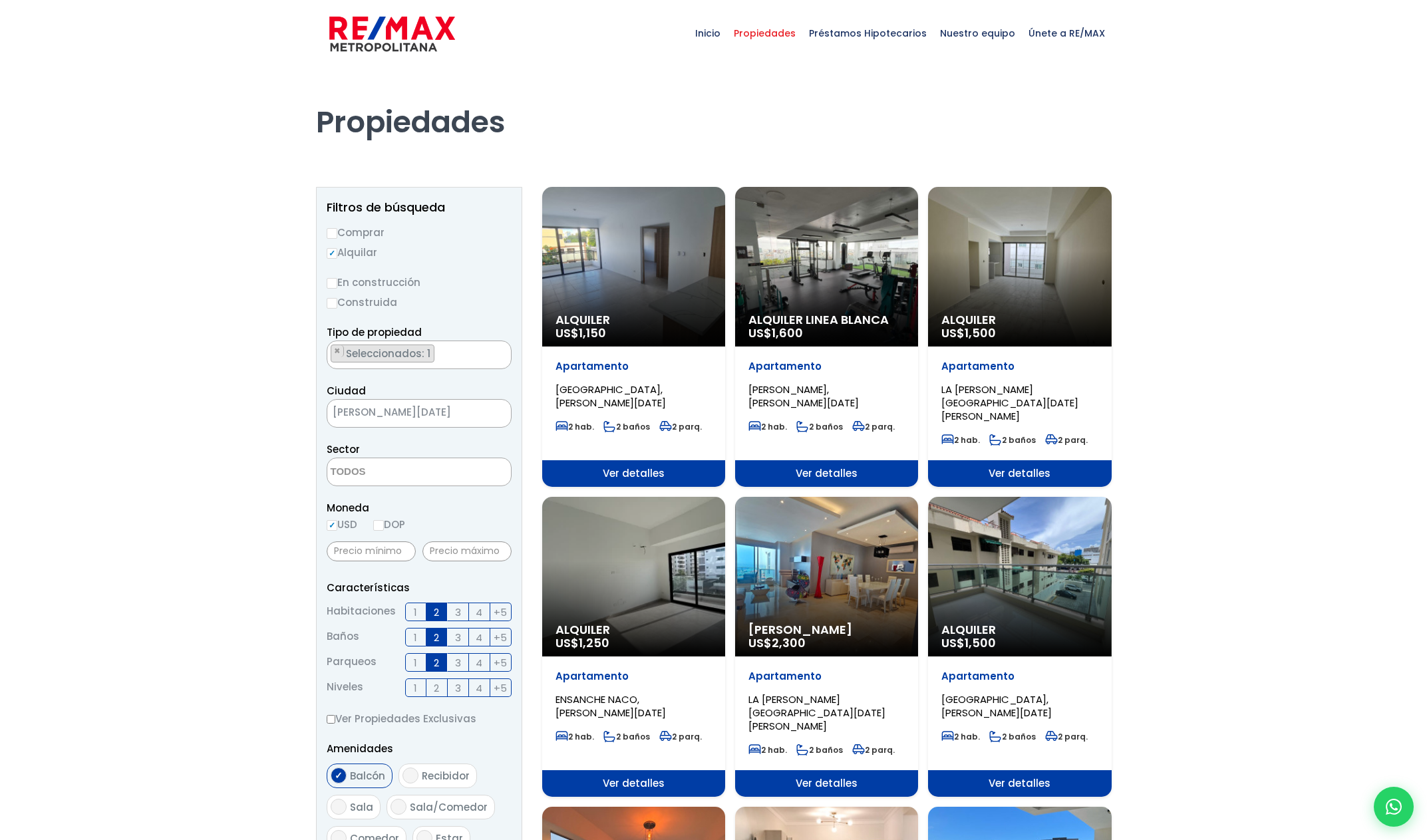
click at [624, 282] on div "Alquiler US$ 1,150" at bounding box center [634, 267] width 183 height 159
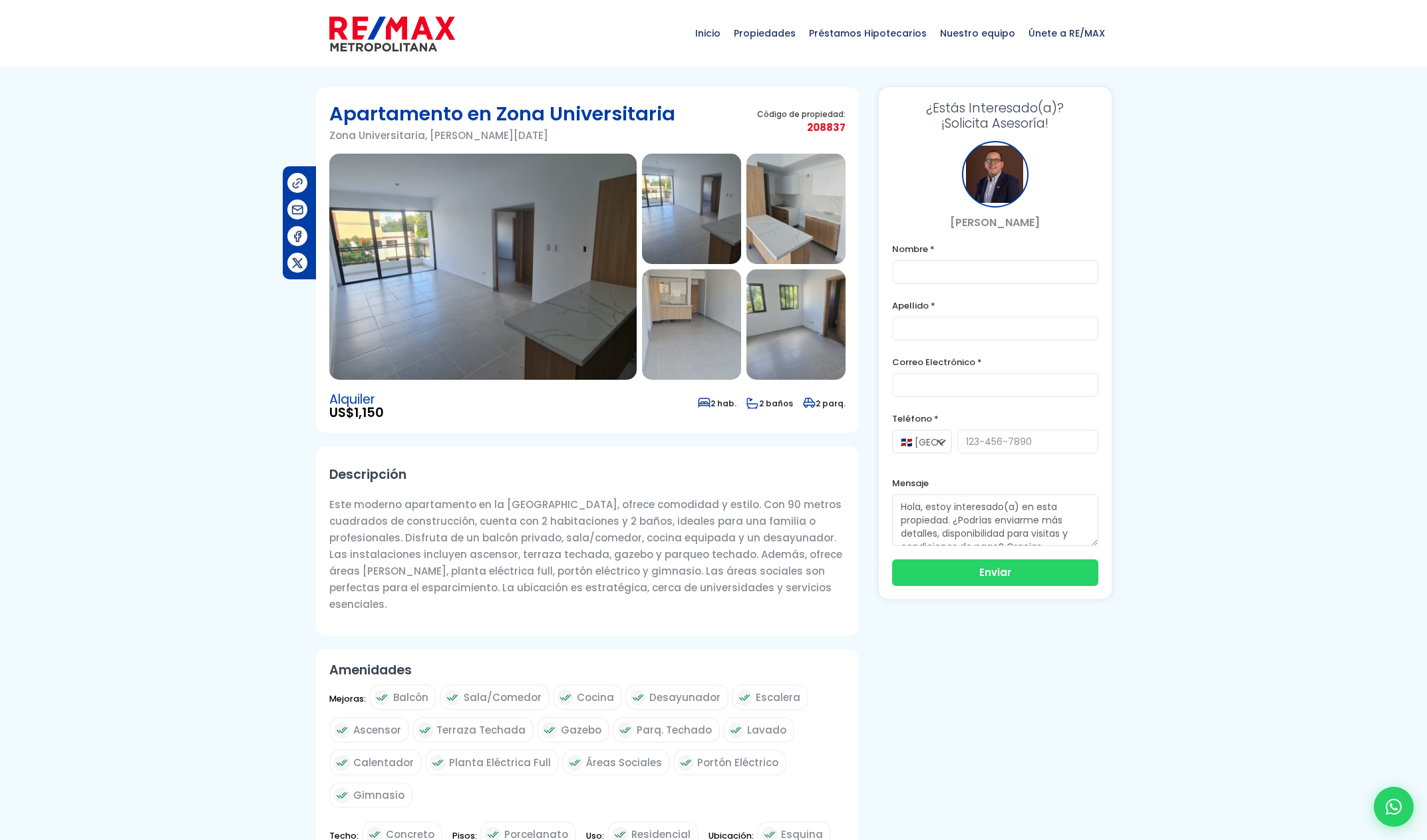
click at [485, 312] on img at bounding box center [482, 267] width 307 height 226
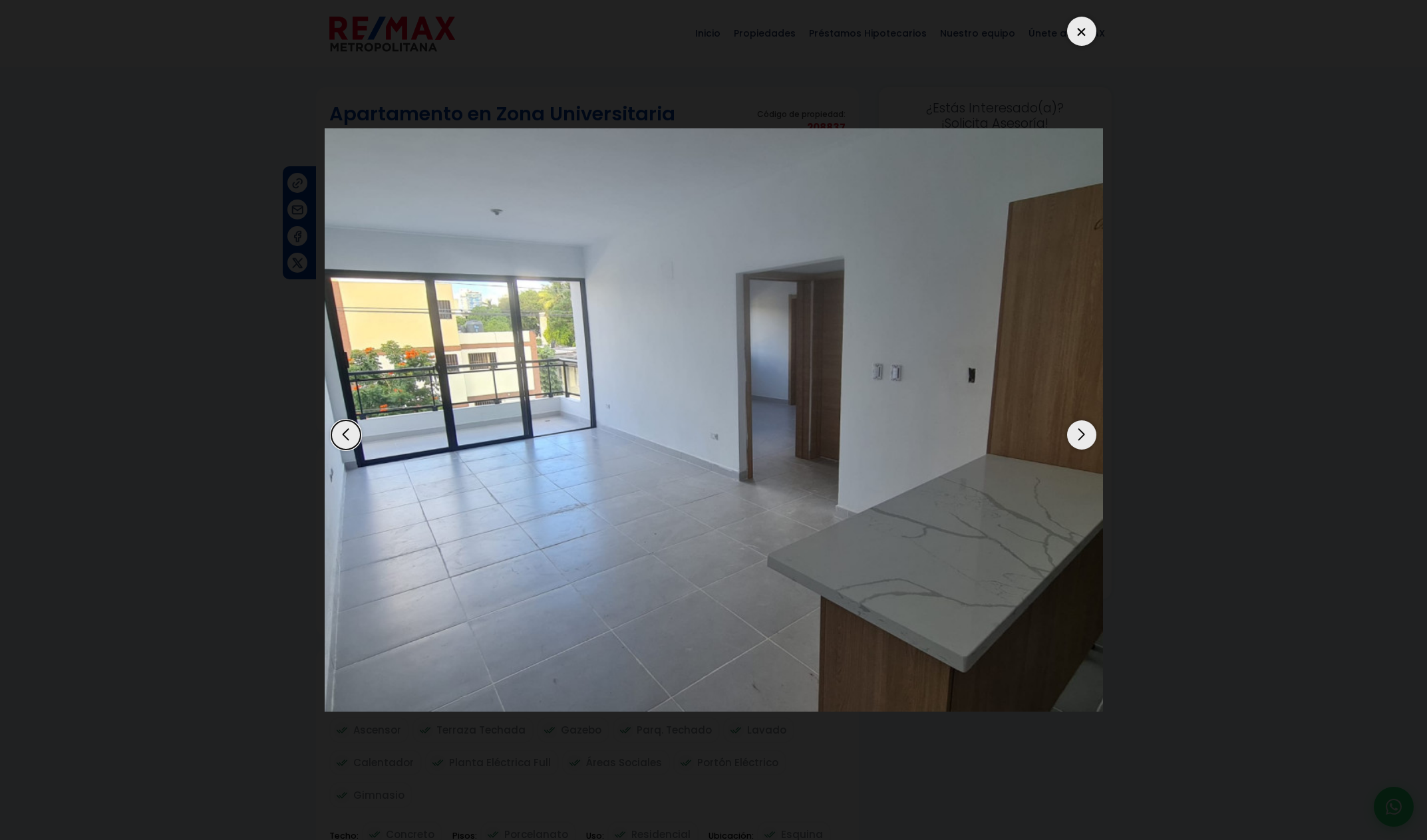
click at [1079, 442] on div "Next slide" at bounding box center [1082, 435] width 29 height 29
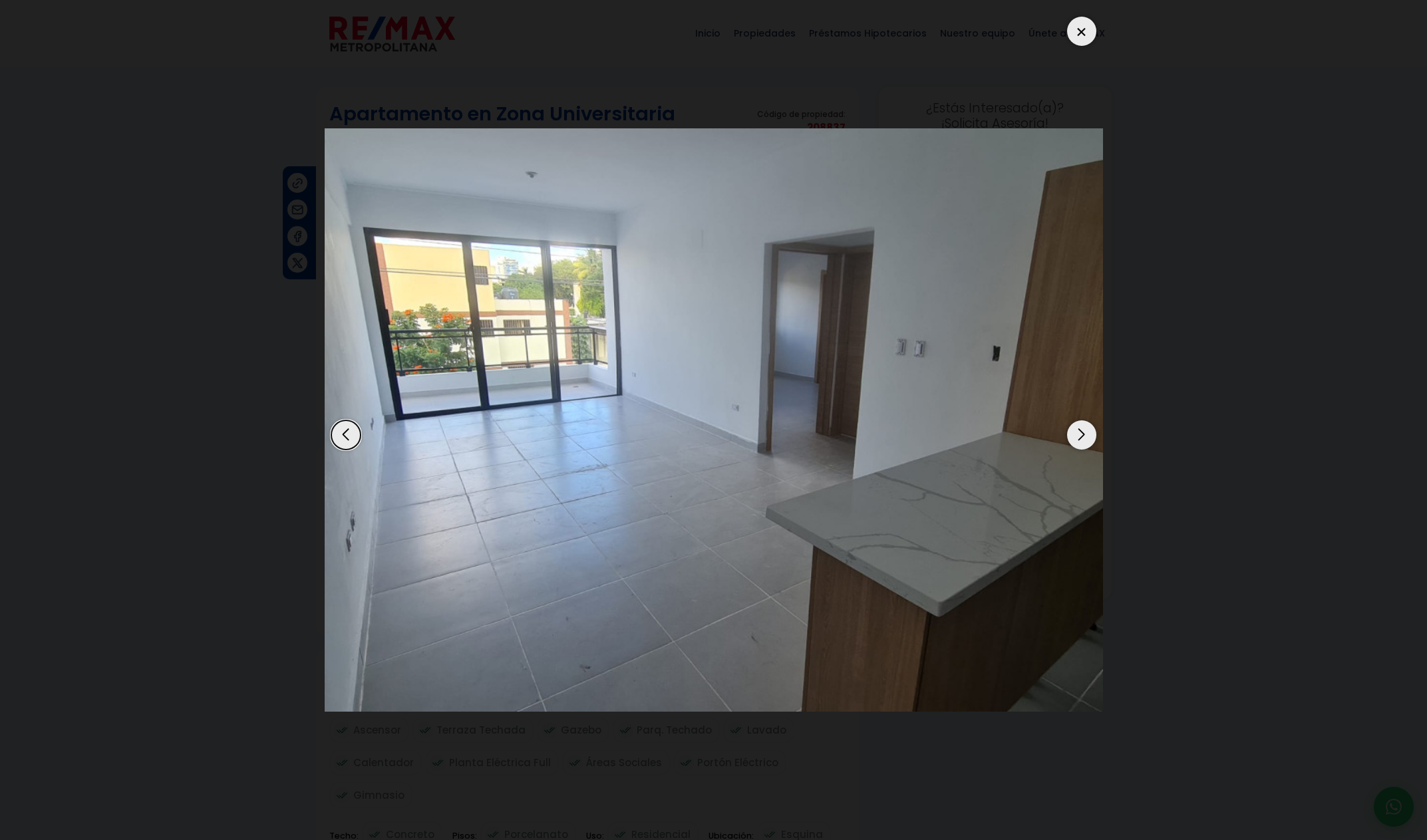
click at [1079, 442] on div "Next slide" at bounding box center [1082, 435] width 29 height 29
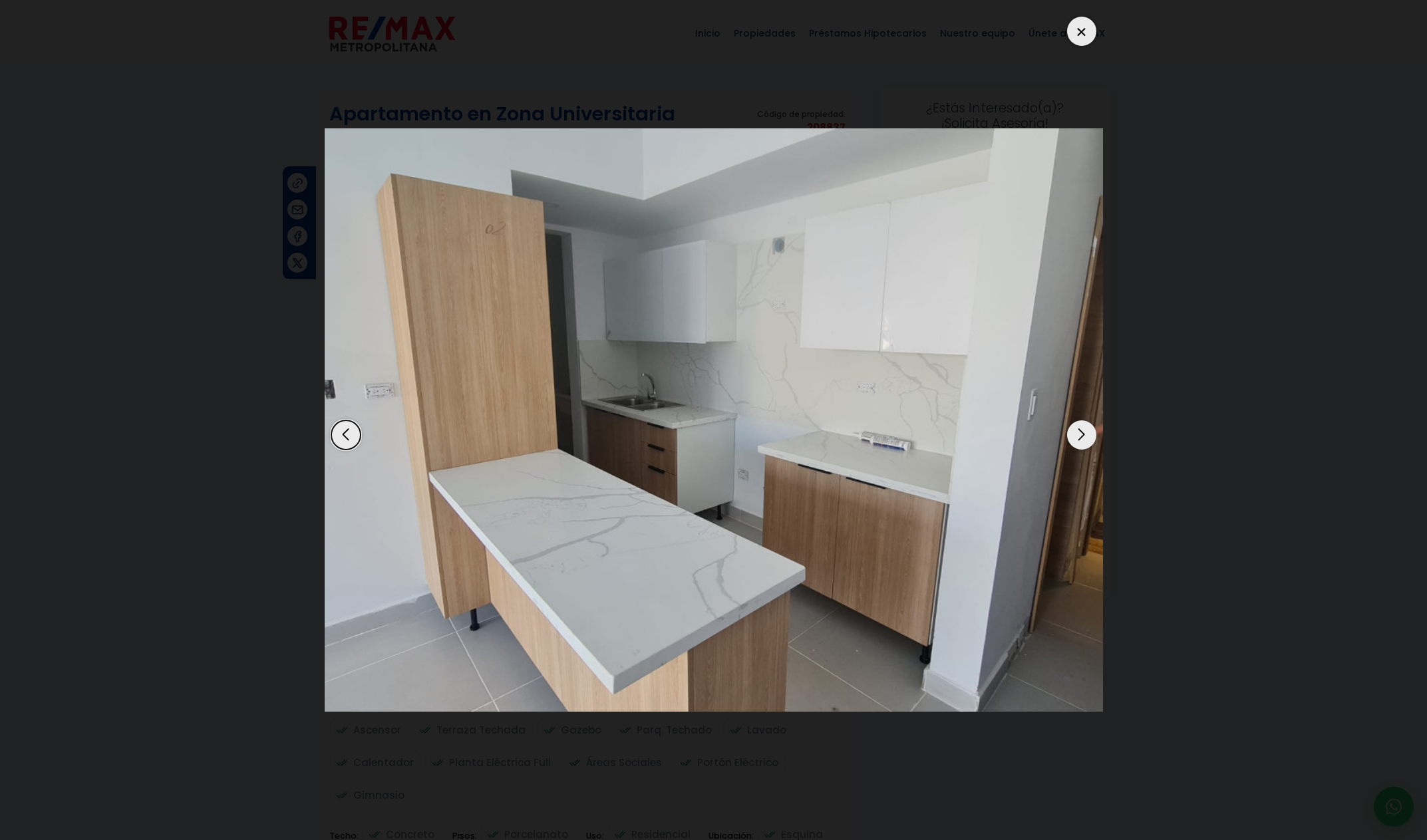
click at [1079, 442] on div "Next slide" at bounding box center [1082, 435] width 29 height 29
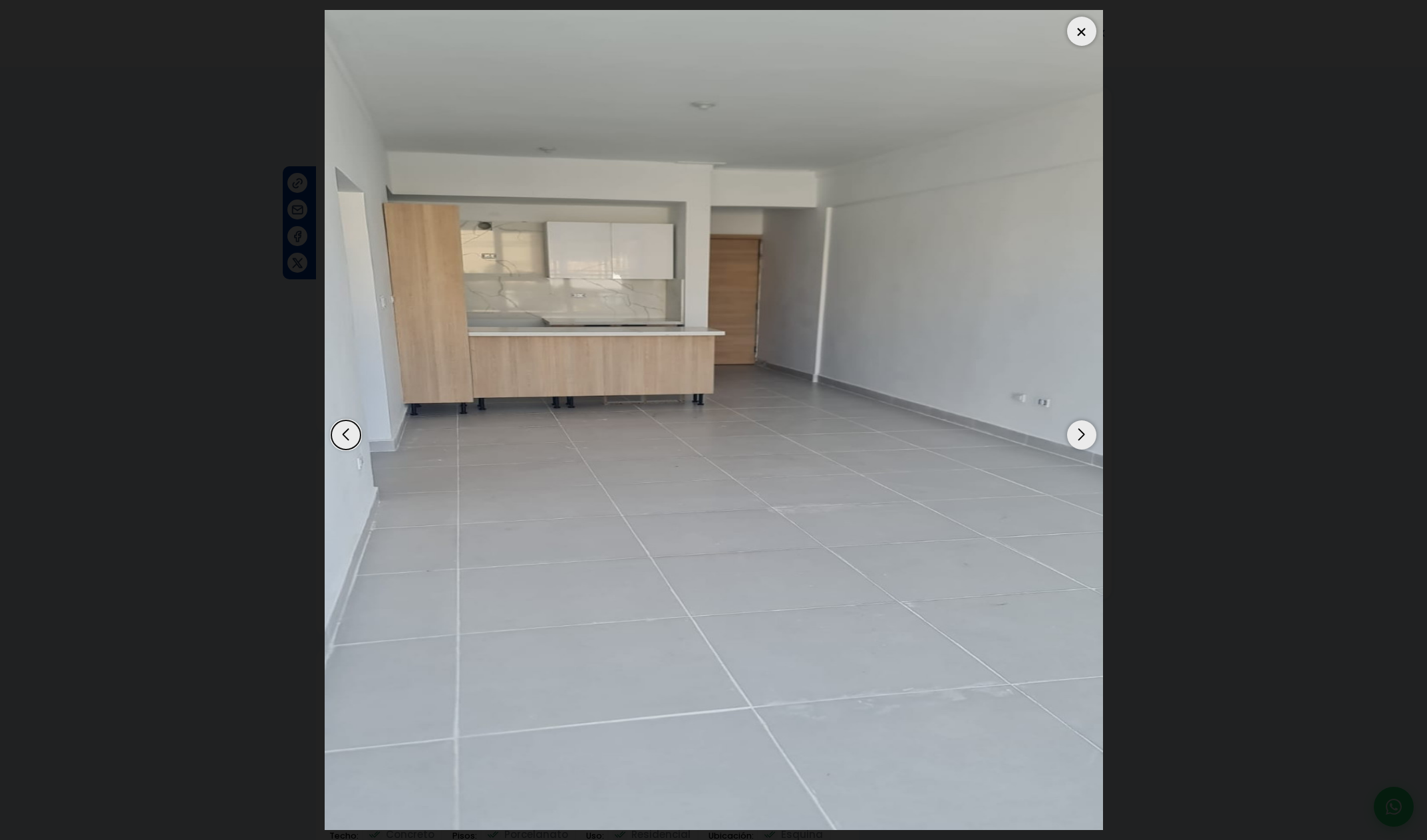
click at [1079, 442] on div "Next slide" at bounding box center [1082, 435] width 29 height 29
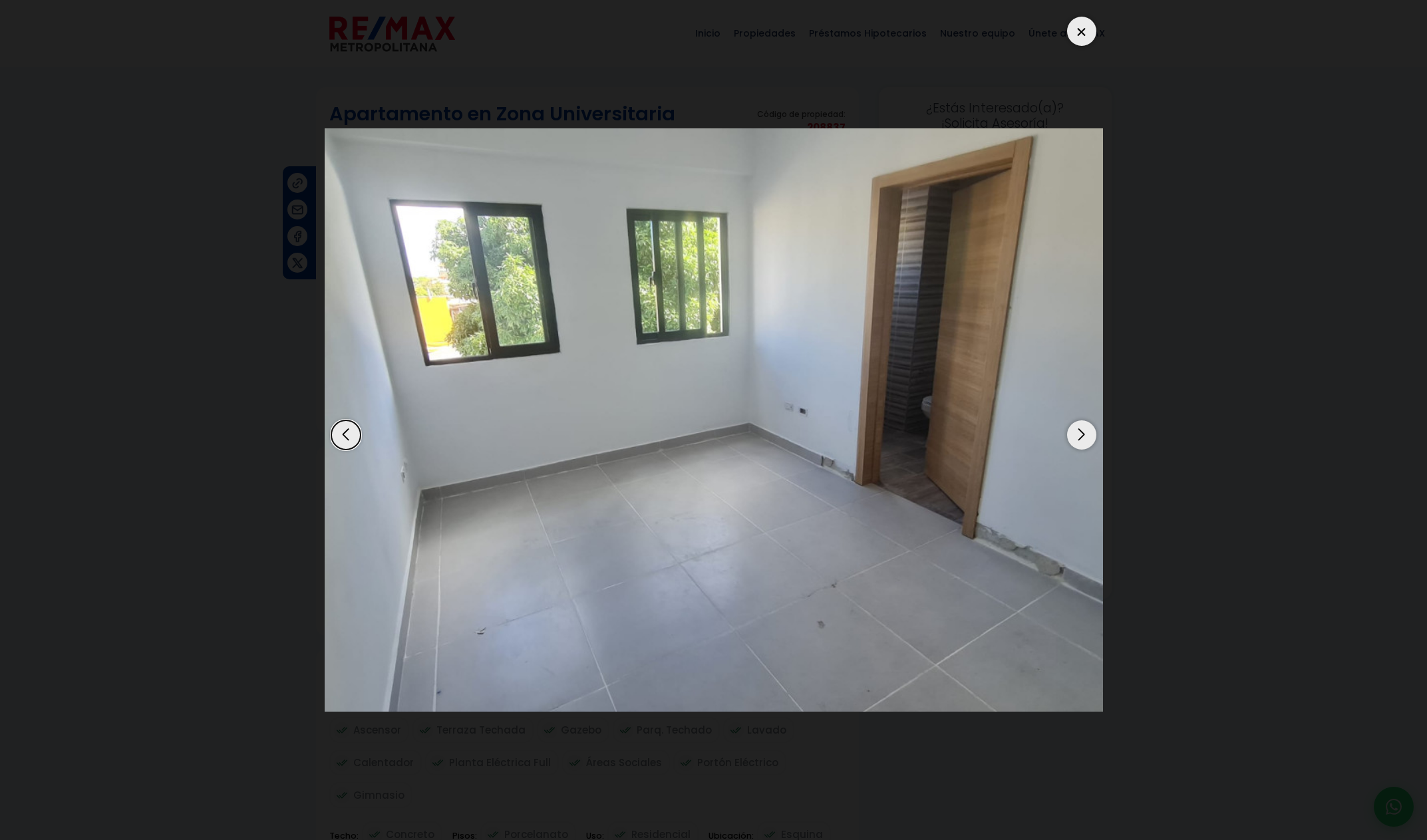
click at [343, 435] on div "Previous slide" at bounding box center [345, 435] width 29 height 29
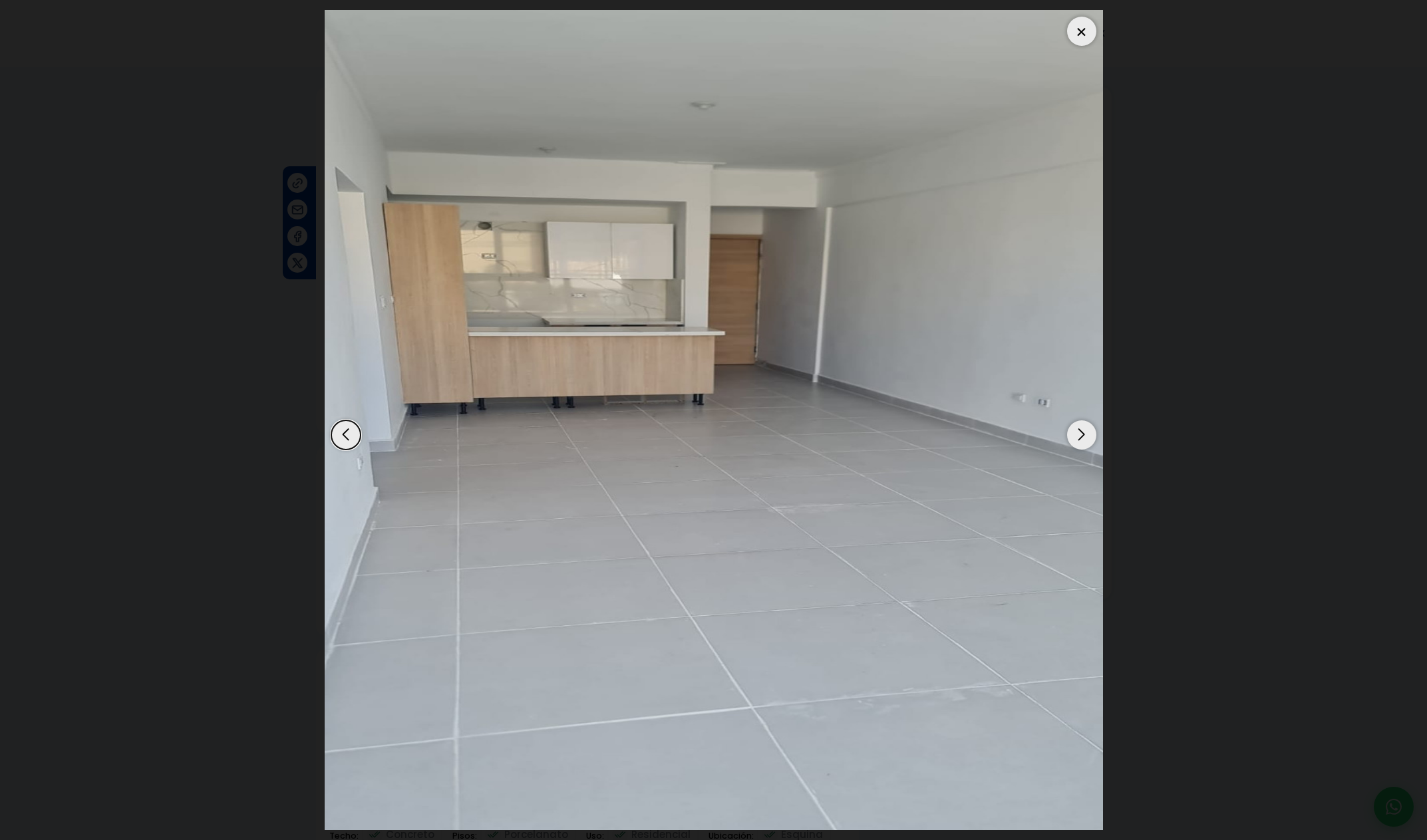
click at [1077, 438] on div "Next slide" at bounding box center [1082, 435] width 29 height 29
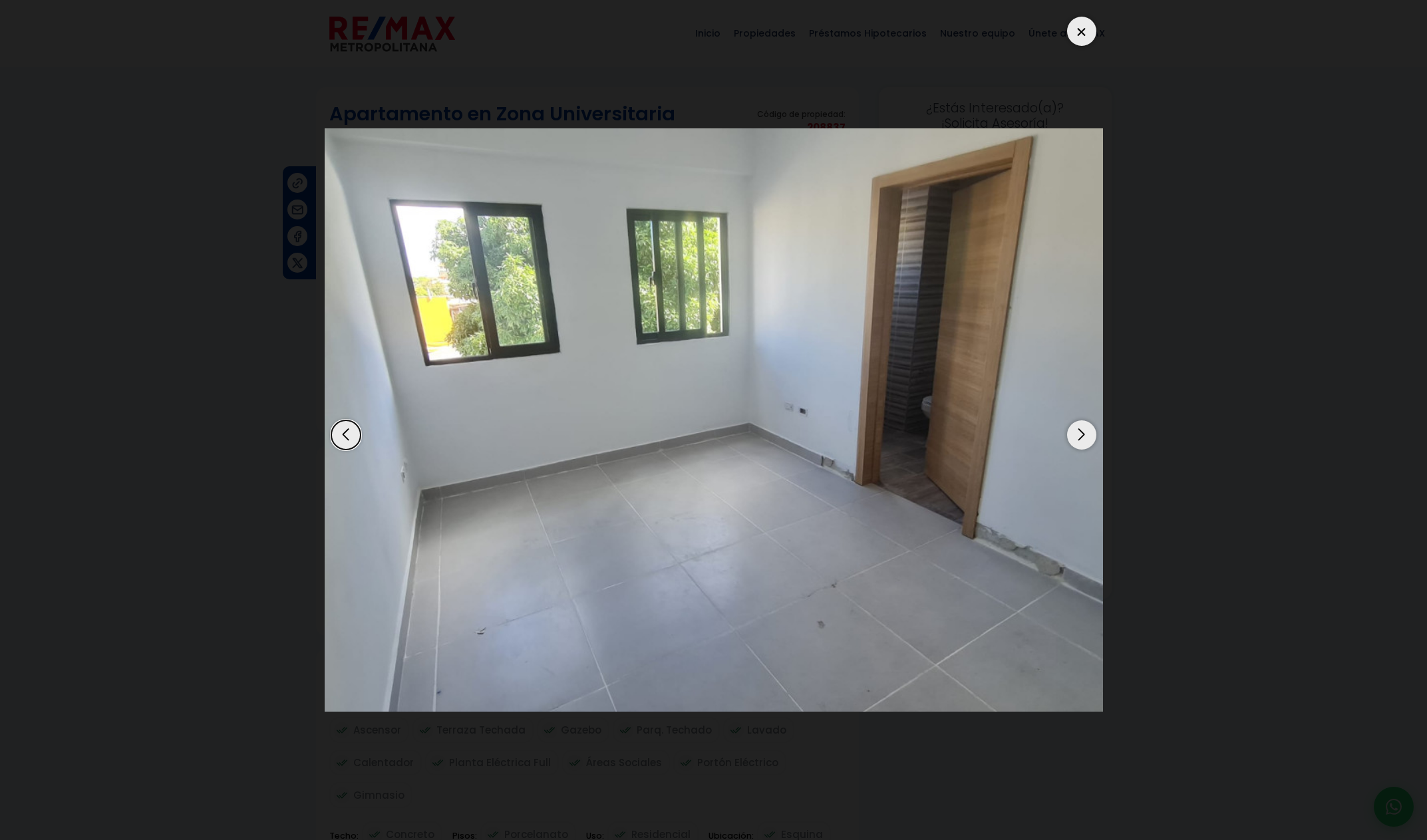
click at [1077, 438] on div "Next slide" at bounding box center [1082, 435] width 29 height 29
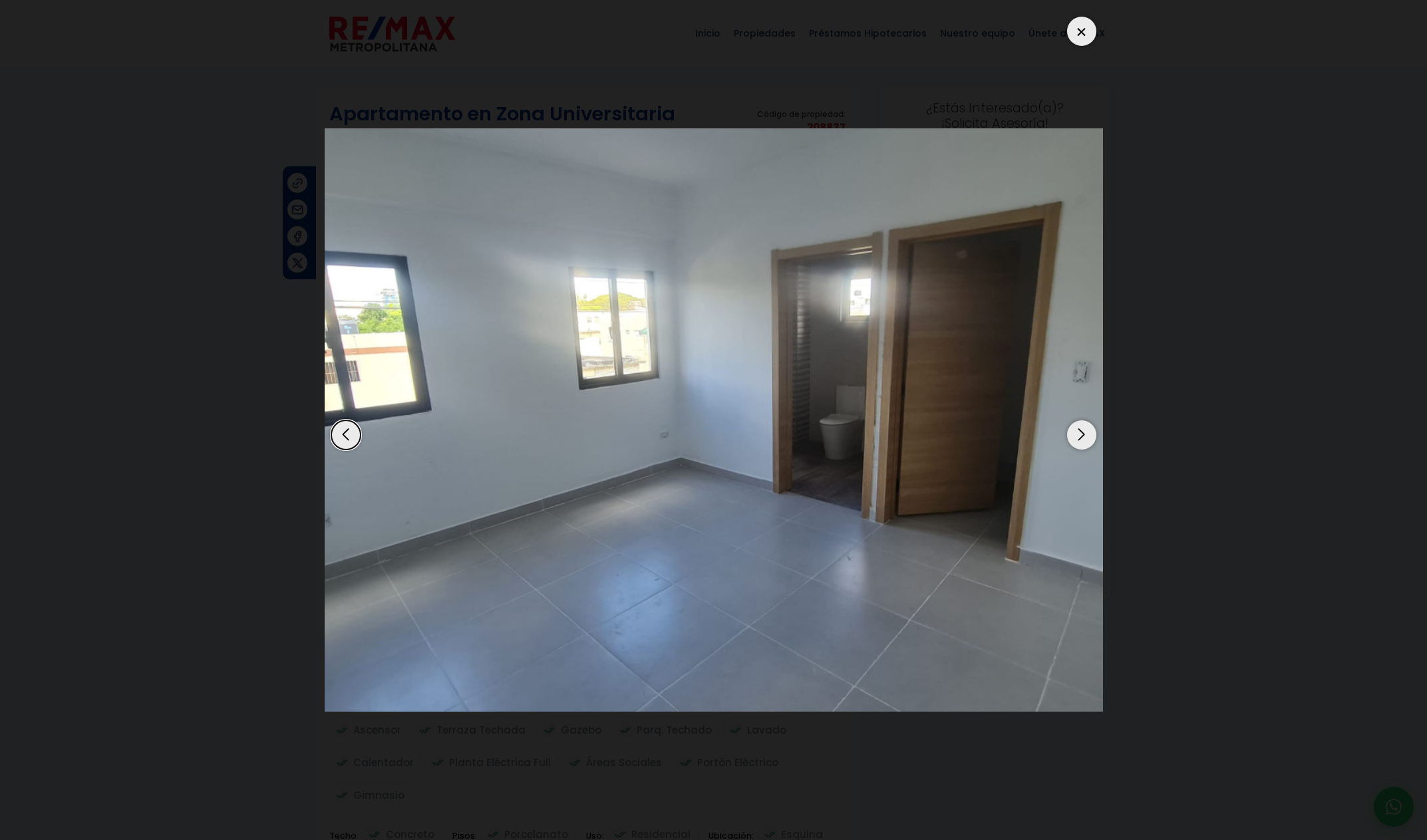
click at [1077, 438] on div "Next slide" at bounding box center [1082, 435] width 29 height 29
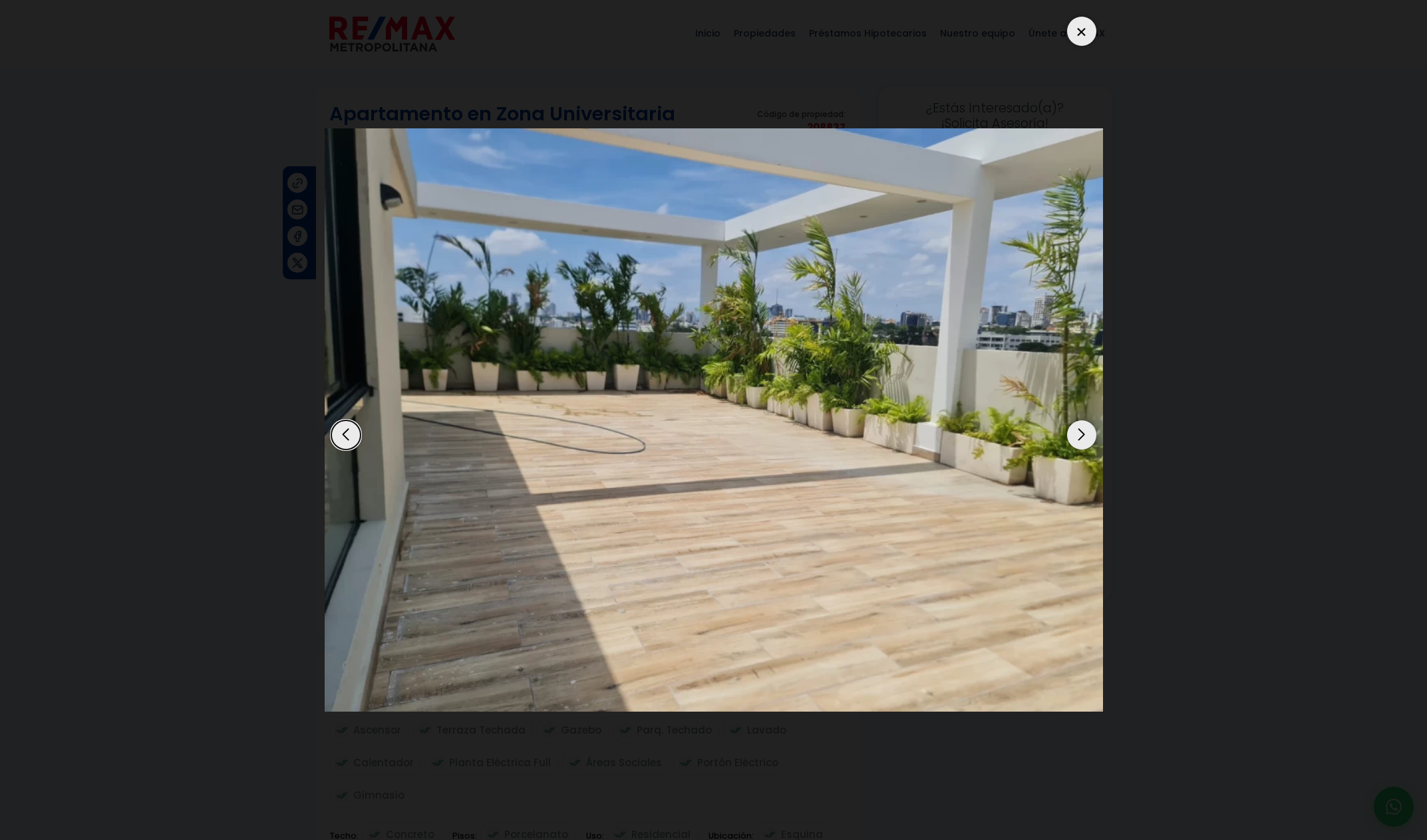
click at [1076, 439] on div "Next slide" at bounding box center [1082, 435] width 29 height 29
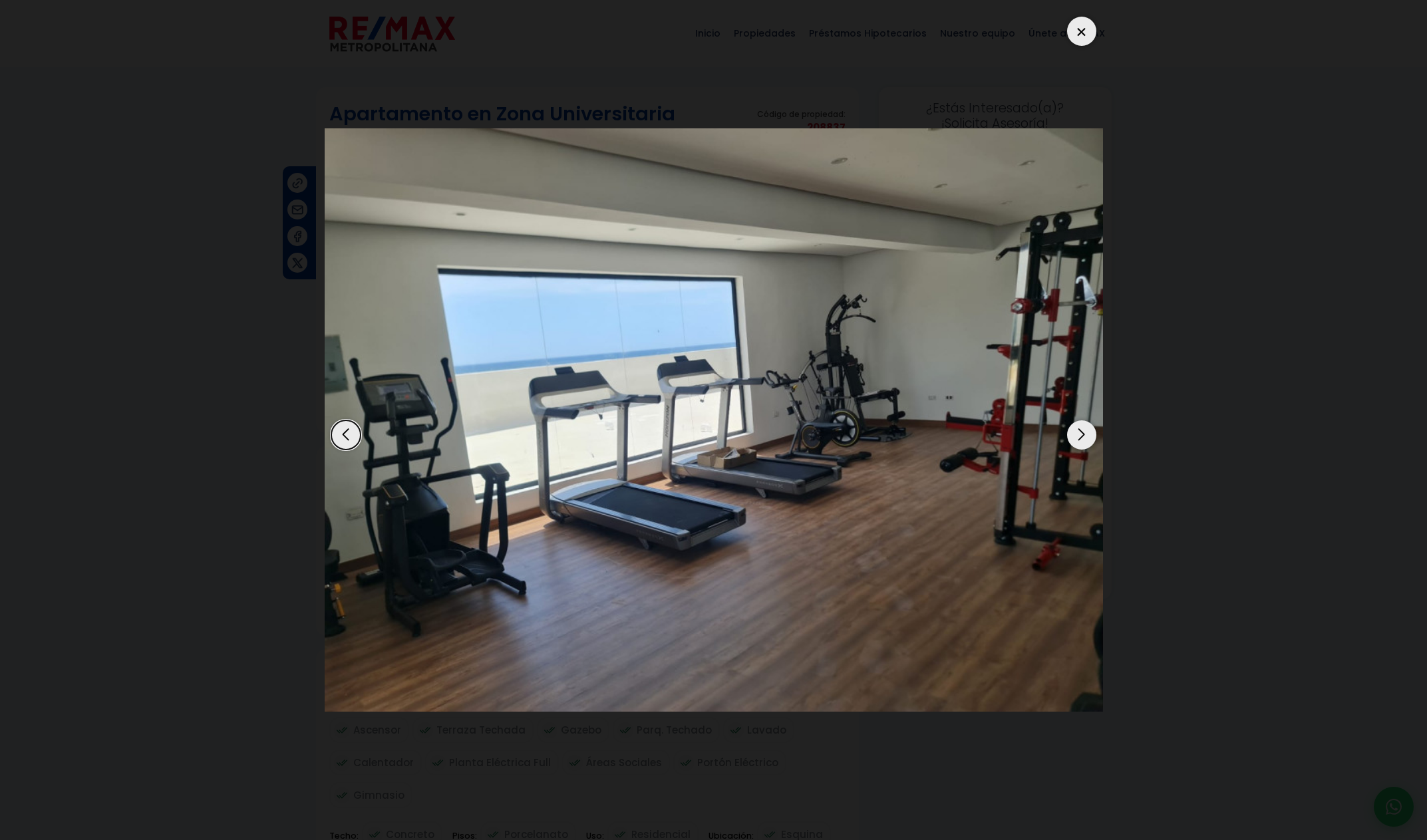
click at [1076, 439] on div "Next slide" at bounding box center [1082, 435] width 29 height 29
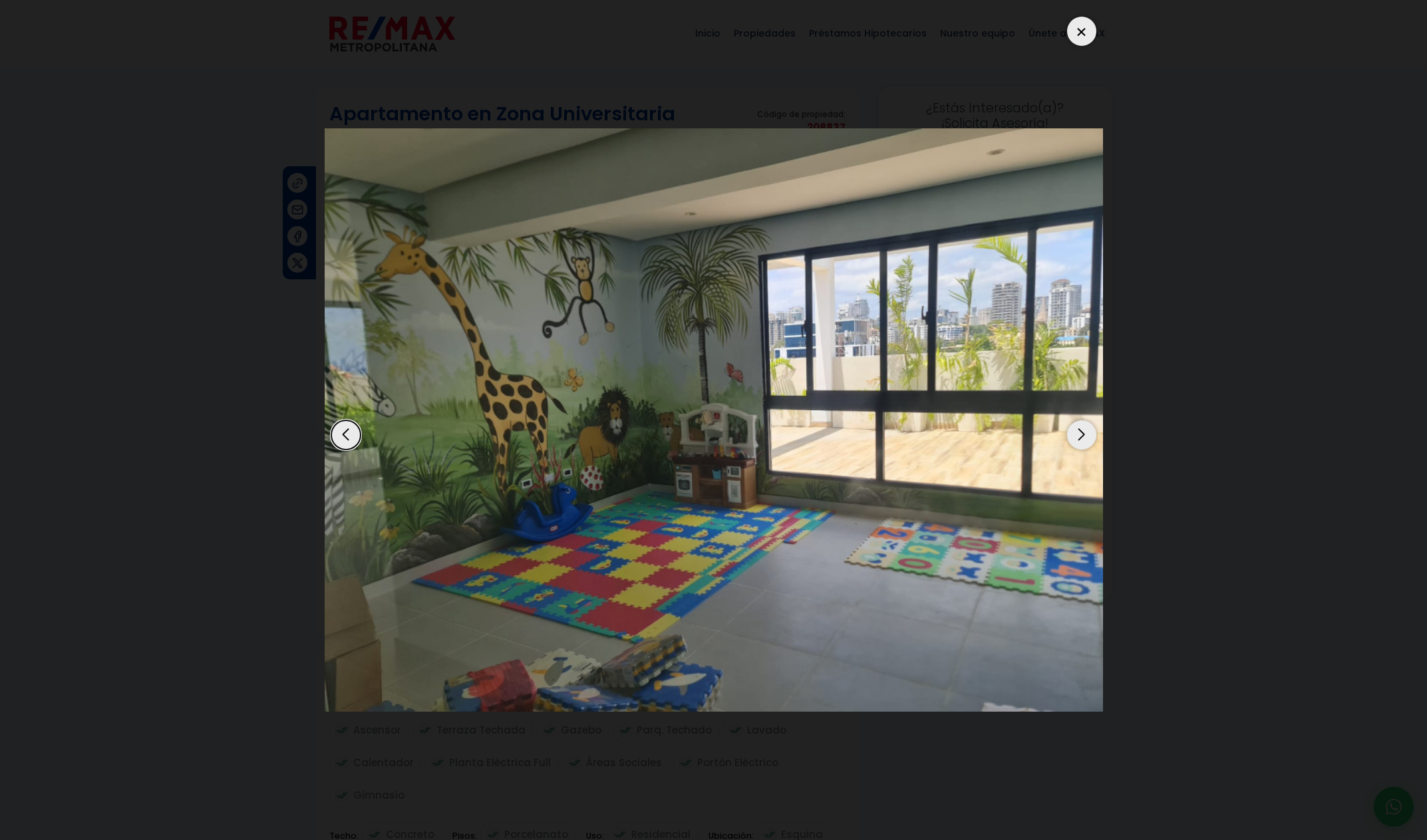
click at [1076, 439] on div "Next slide" at bounding box center [1082, 435] width 29 height 29
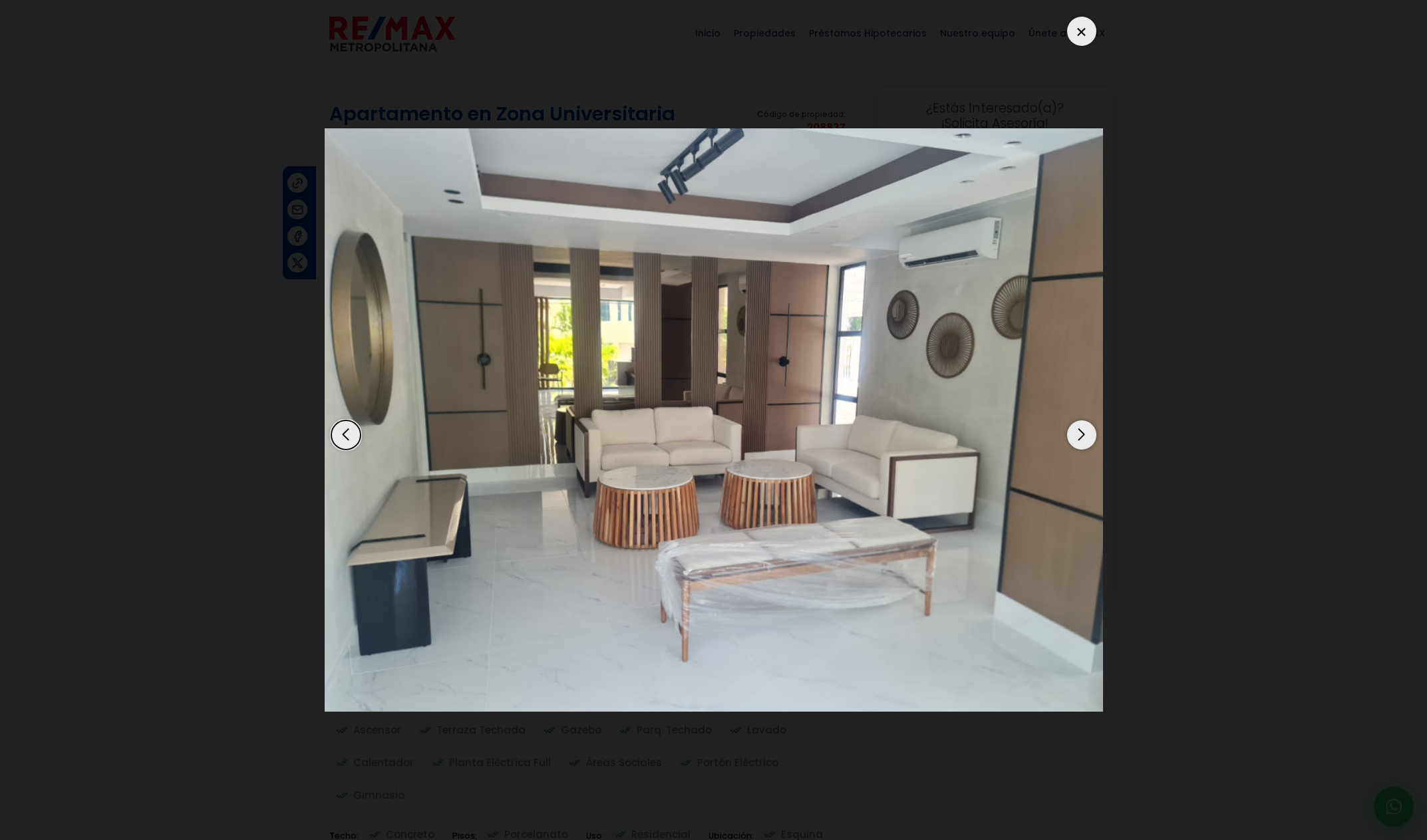
click at [1076, 439] on div "Next slide" at bounding box center [1082, 435] width 29 height 29
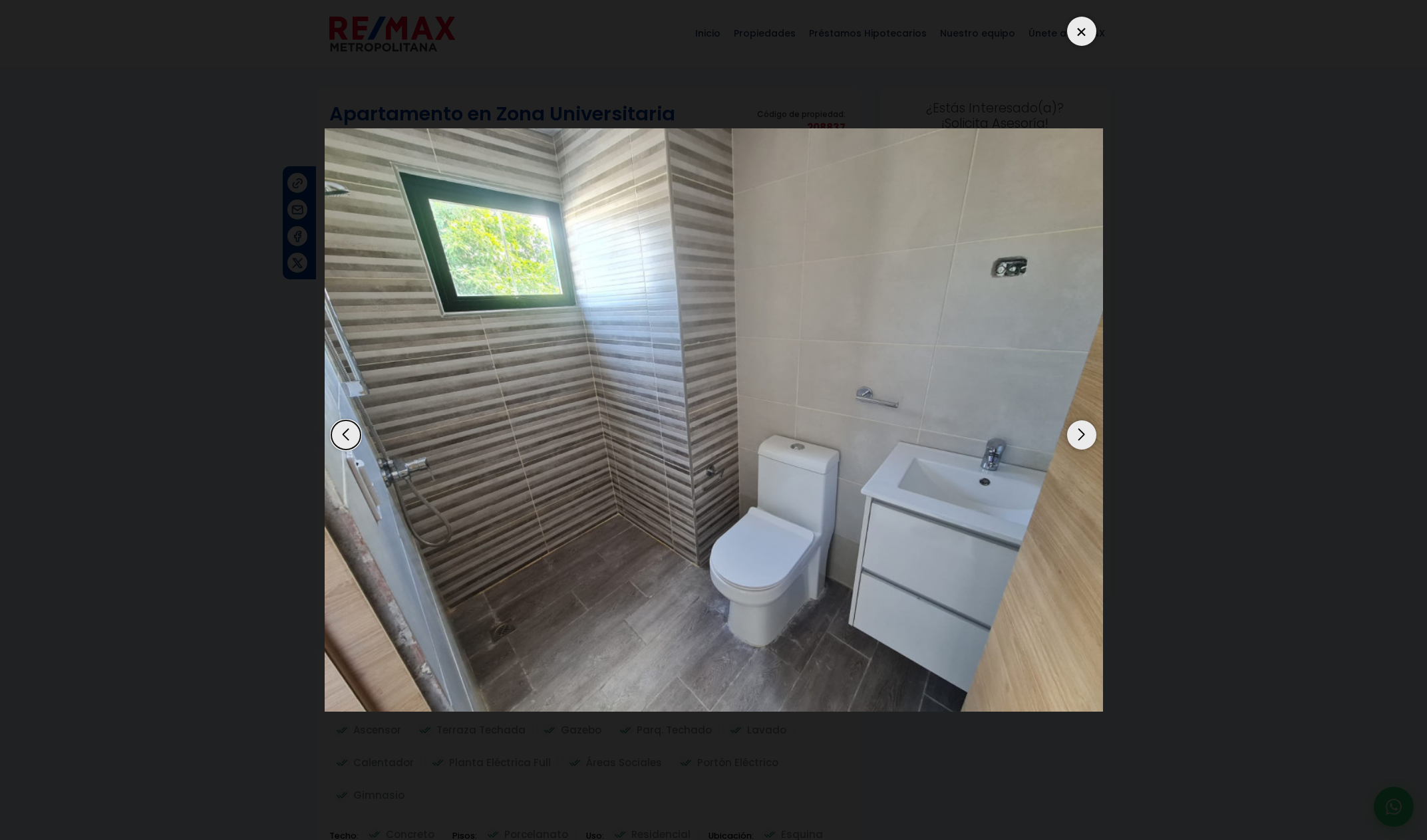
click at [1076, 439] on div "Next slide" at bounding box center [1082, 435] width 29 height 29
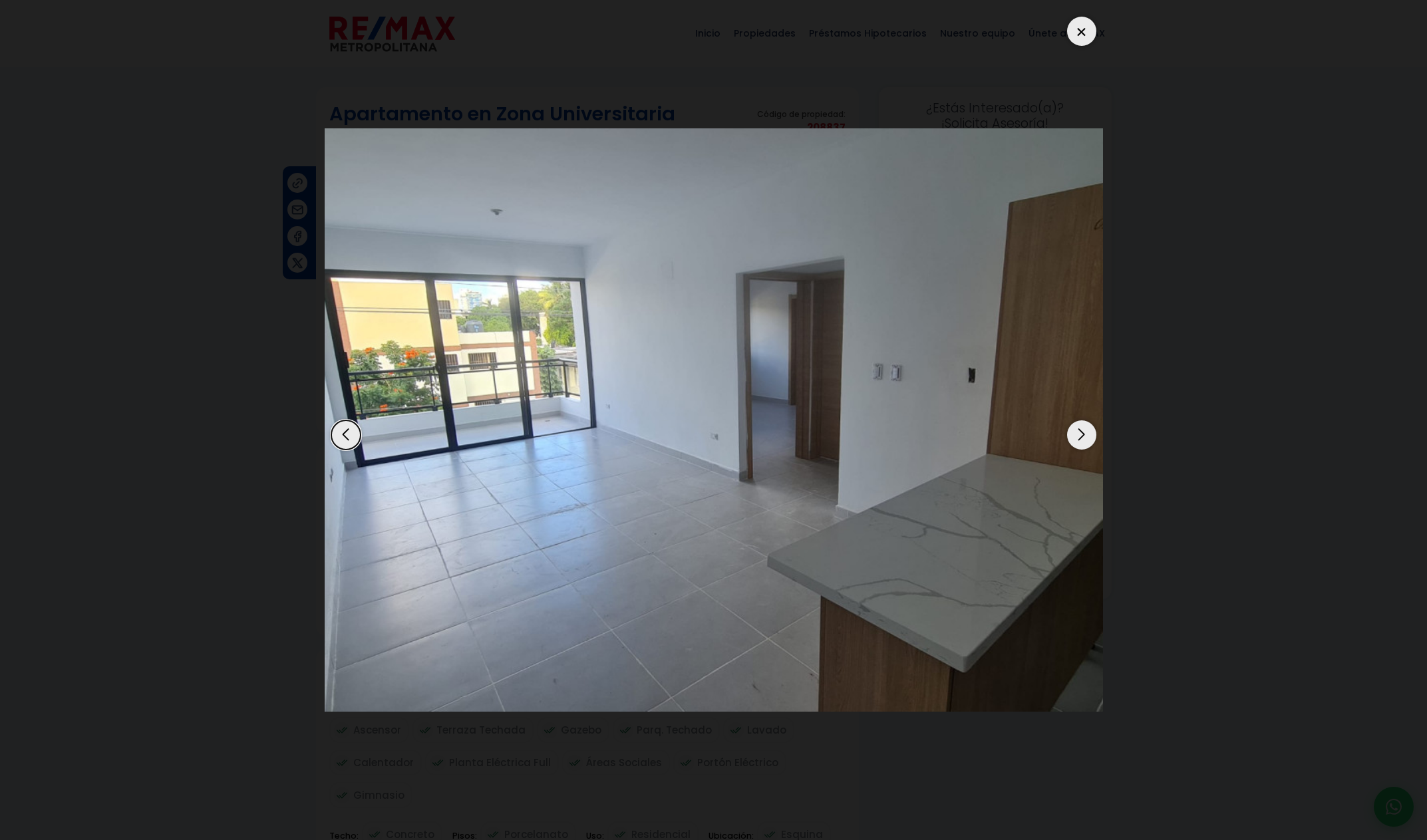
click at [1076, 439] on div "Next slide" at bounding box center [1082, 435] width 29 height 29
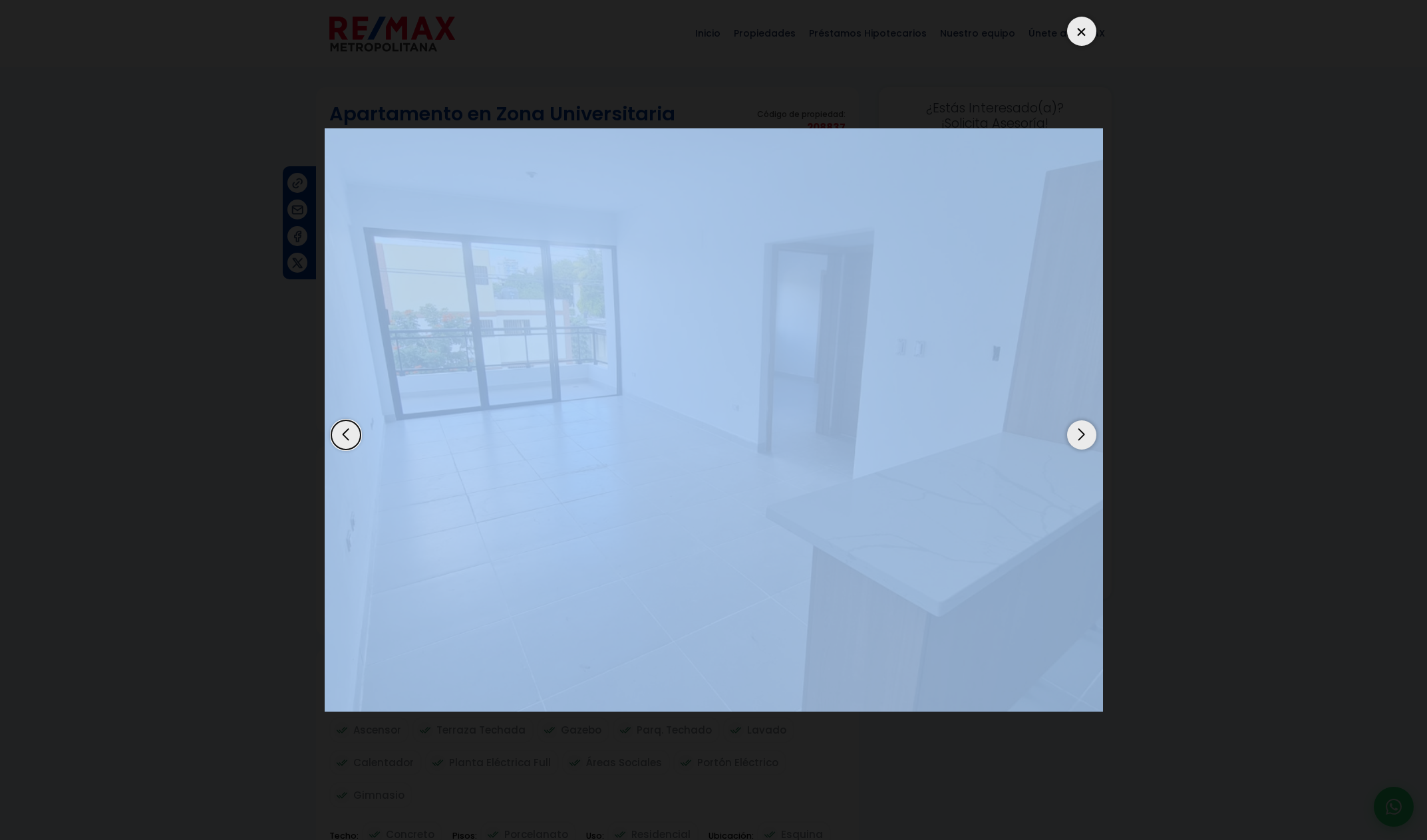
click at [1076, 439] on div "Next slide" at bounding box center [1082, 435] width 29 height 29
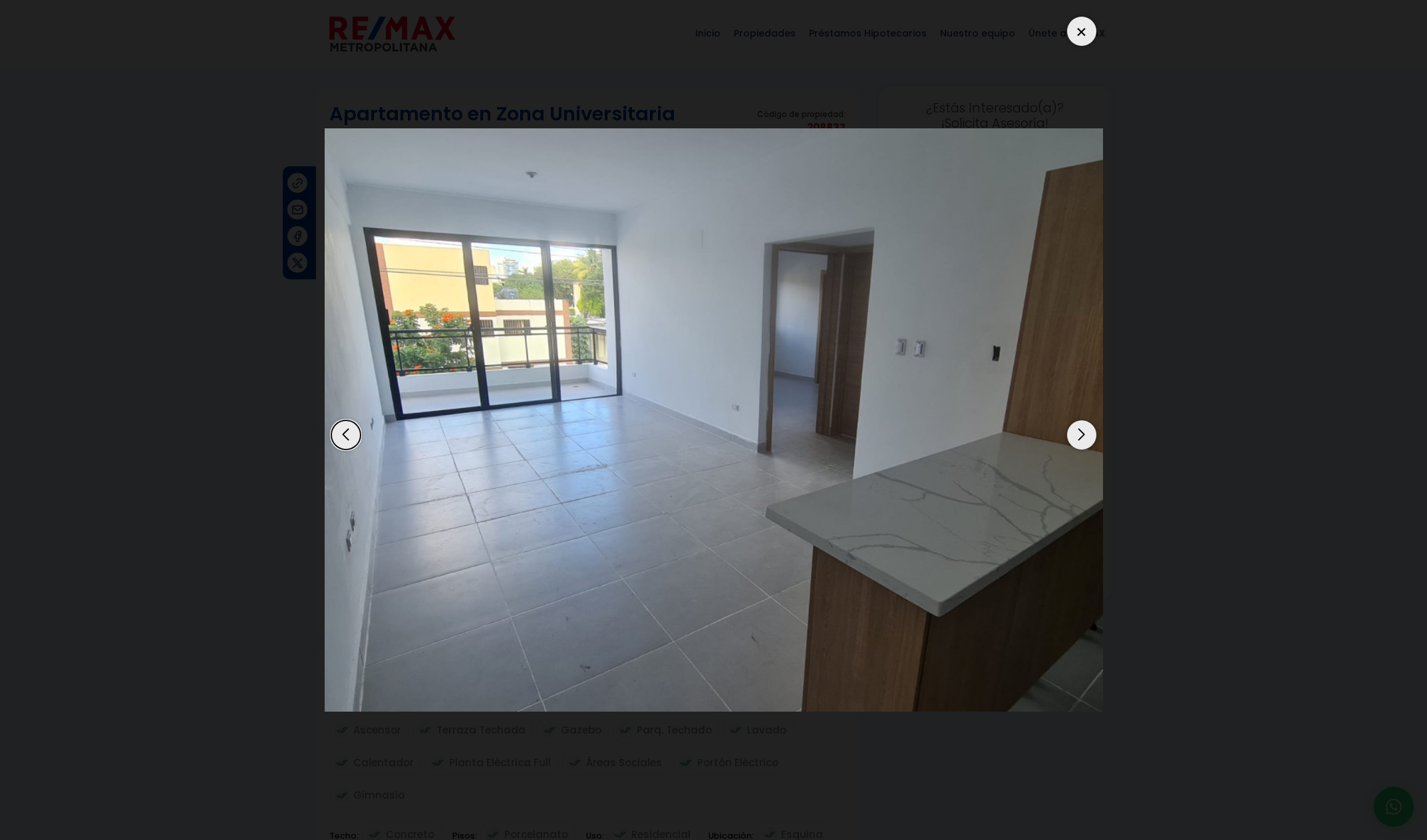
click at [1076, 439] on div "Next slide" at bounding box center [1082, 435] width 29 height 29
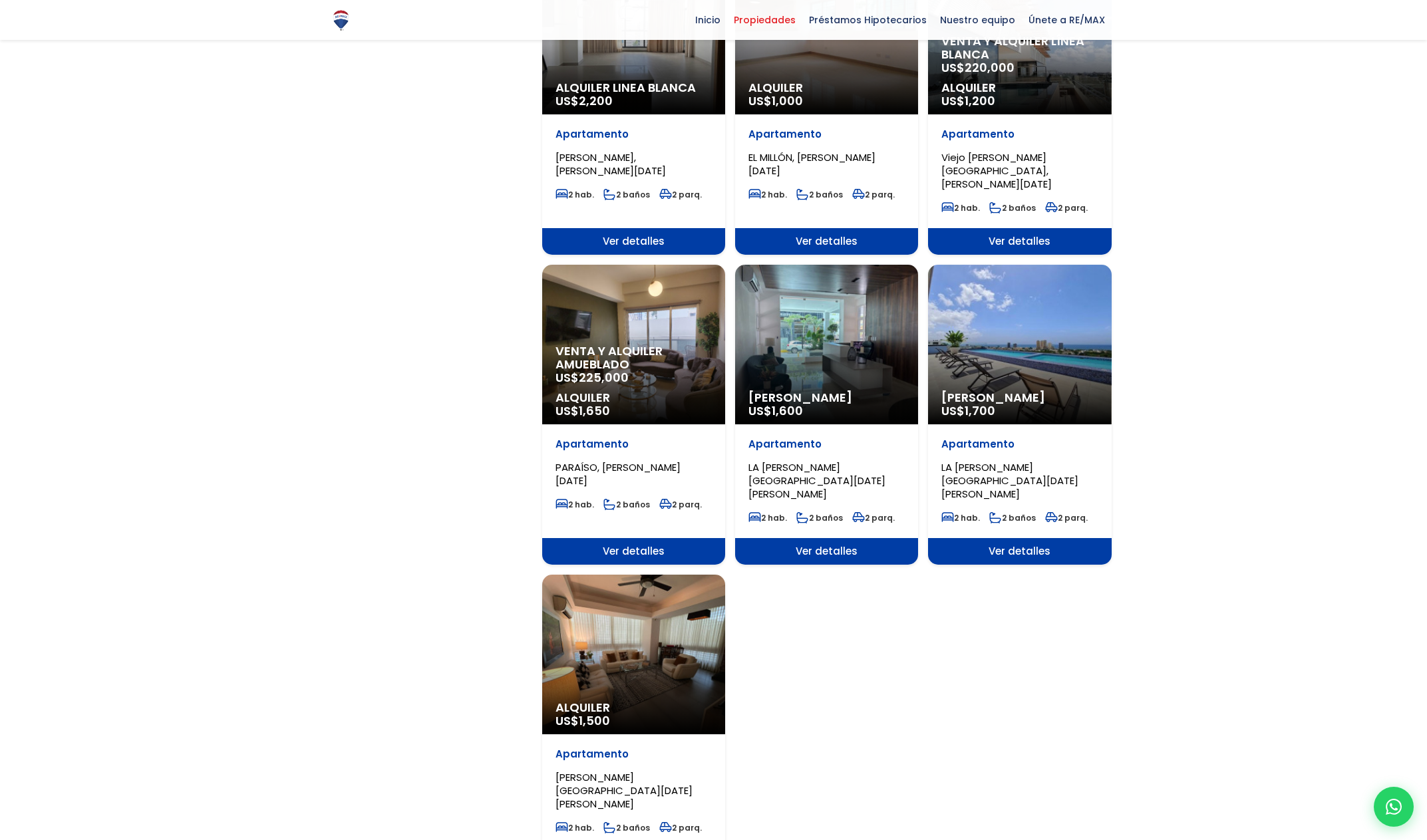
scroll to position [1175, 0]
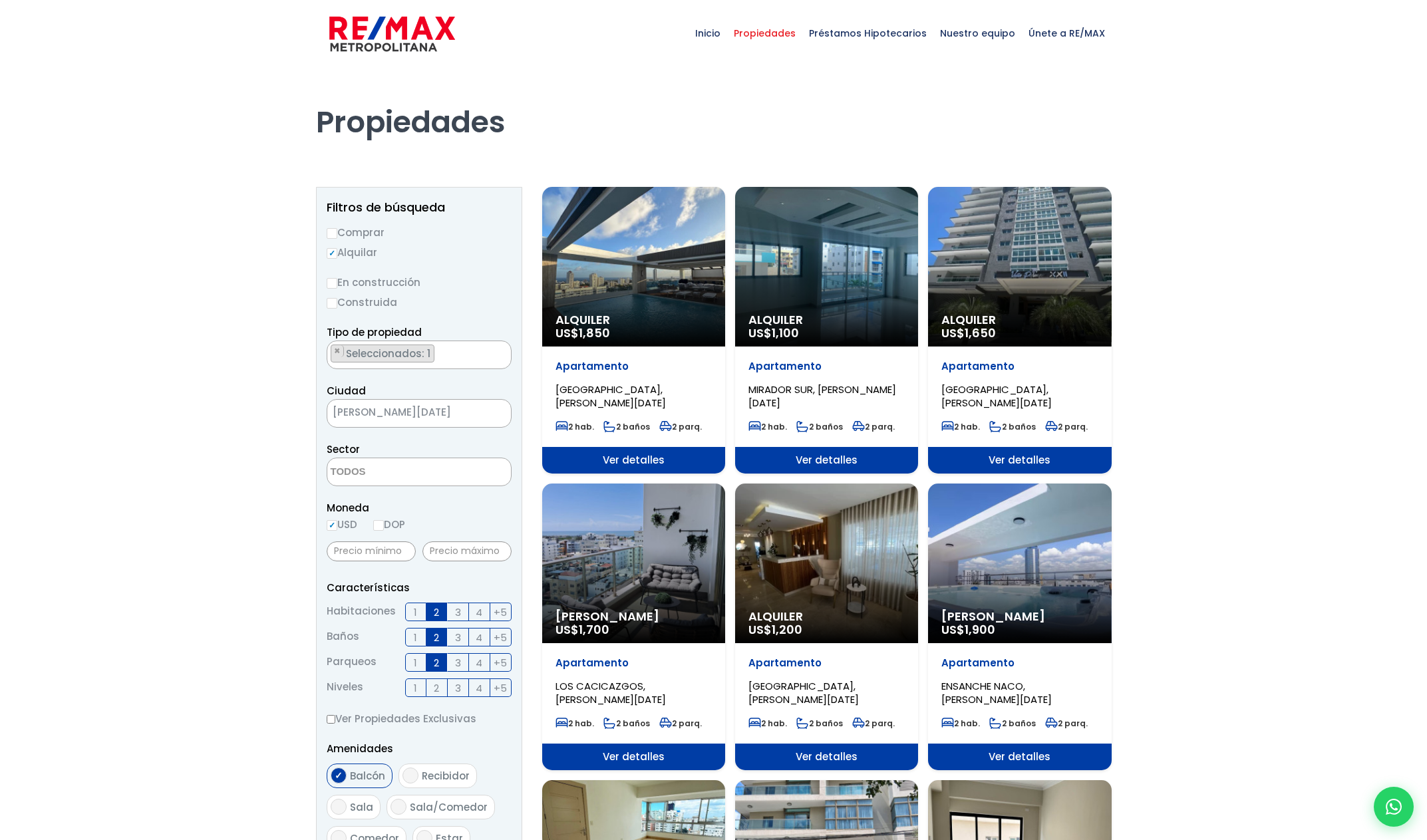
click at [726, 244] on div "Alquiler US$ 1,650" at bounding box center [634, 267] width 183 height 159
click at [726, 248] on div "Alquiler US$ 1,650" at bounding box center [634, 267] width 183 height 159
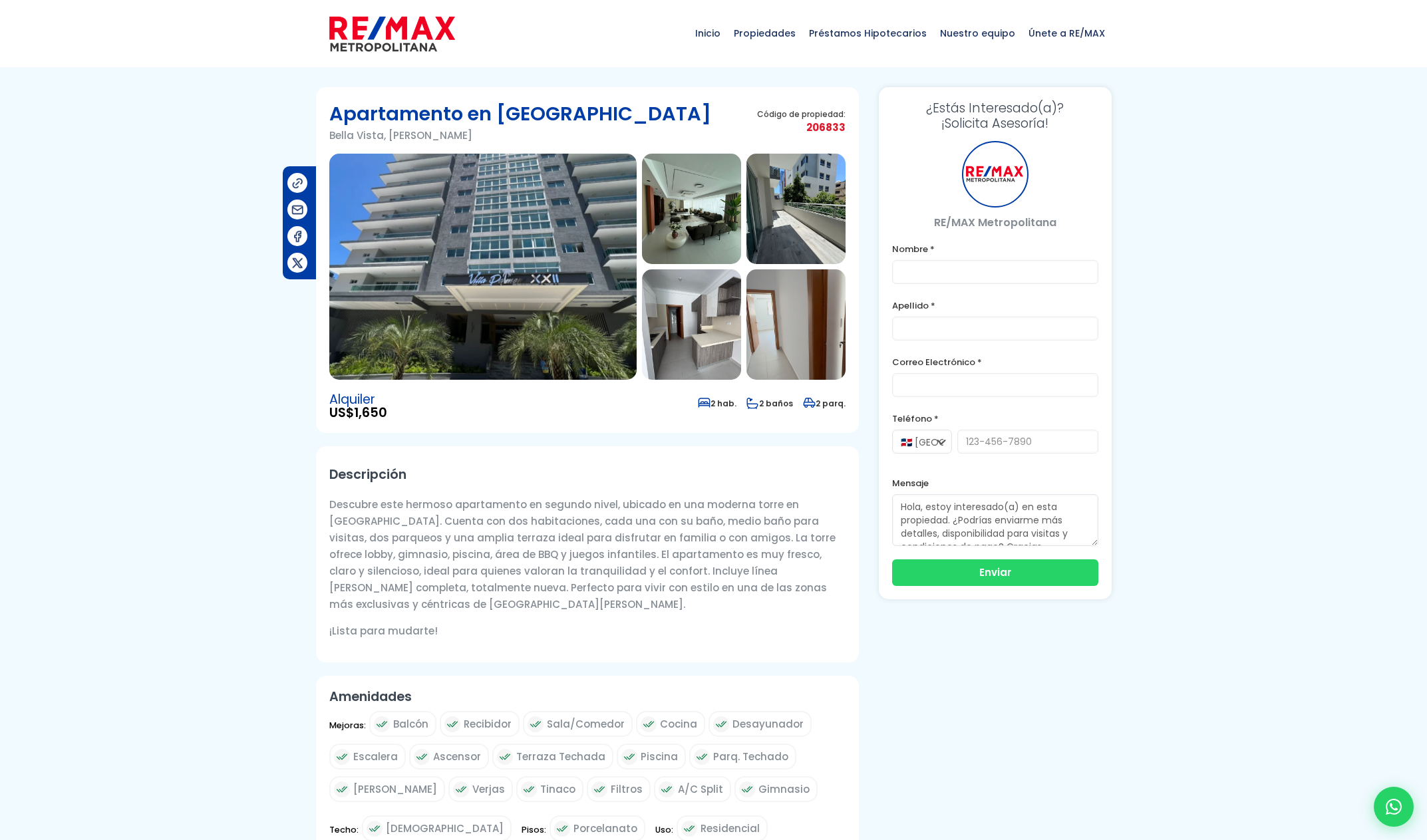
click at [477, 328] on img at bounding box center [482, 267] width 307 height 226
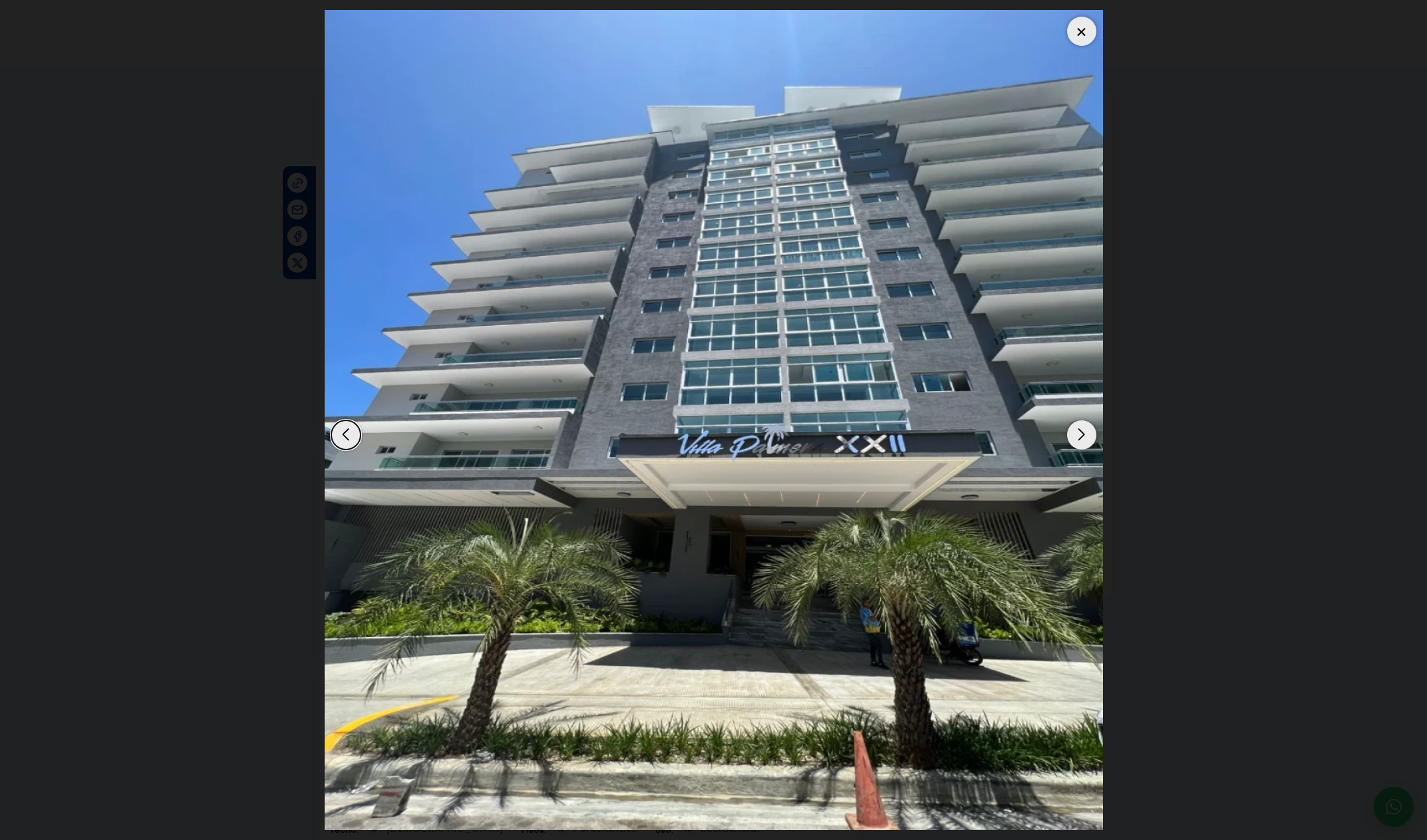
click at [1091, 435] on div "Next slide" at bounding box center [1082, 435] width 29 height 29
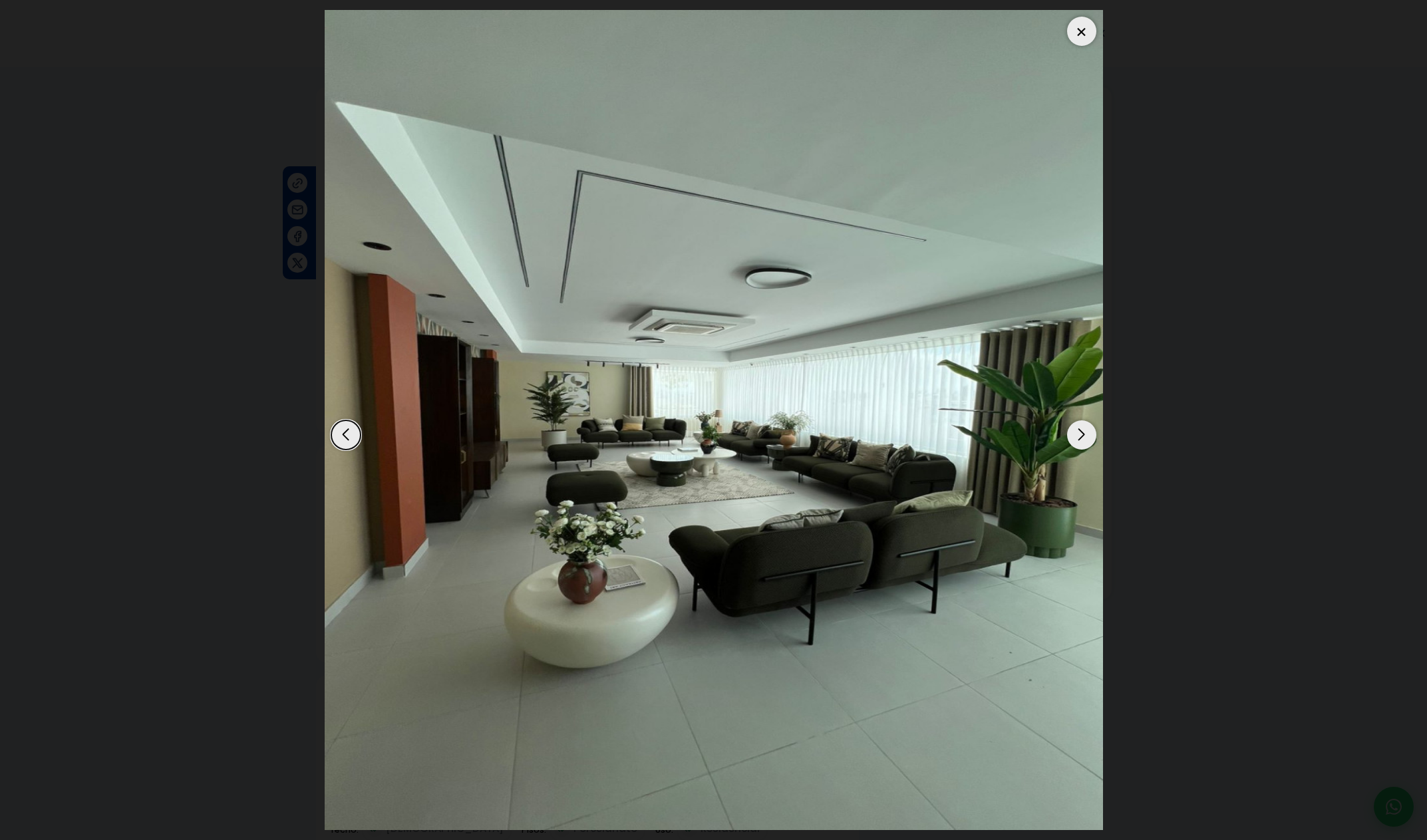
click at [1091, 435] on div "Next slide" at bounding box center [1082, 435] width 29 height 29
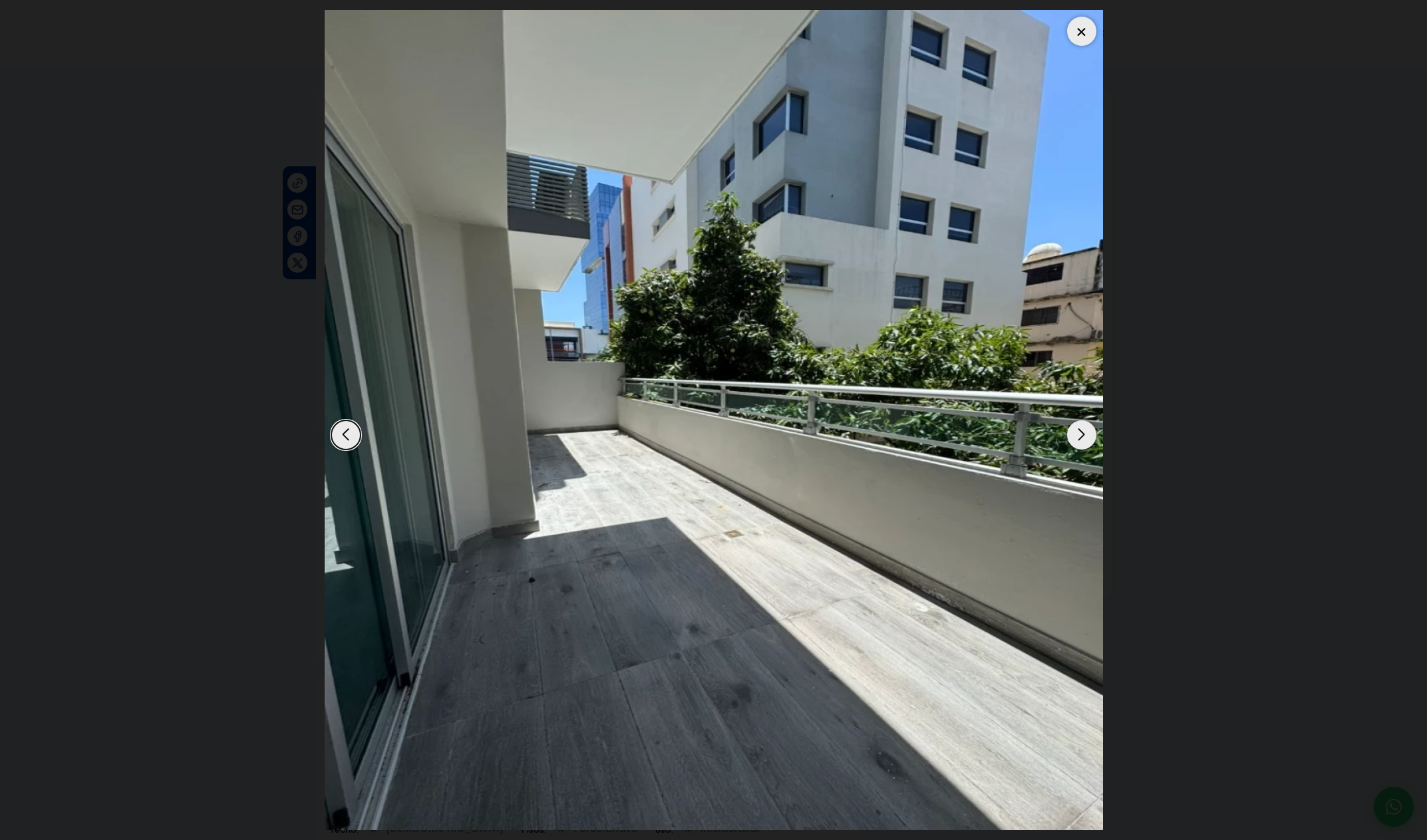
click at [1091, 435] on div "Next slide" at bounding box center [1082, 435] width 29 height 29
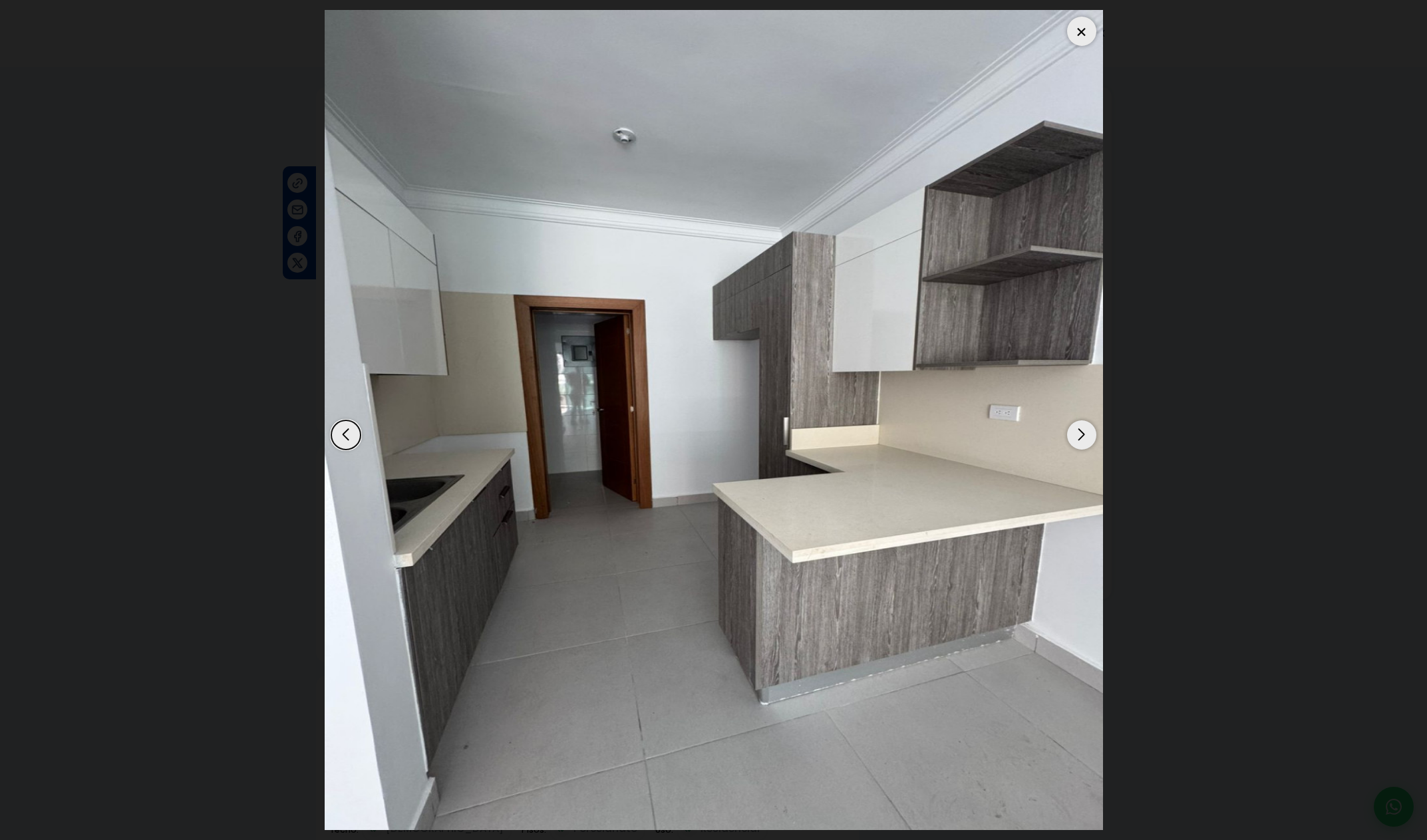
click at [341, 444] on div "Previous slide" at bounding box center [345, 435] width 29 height 29
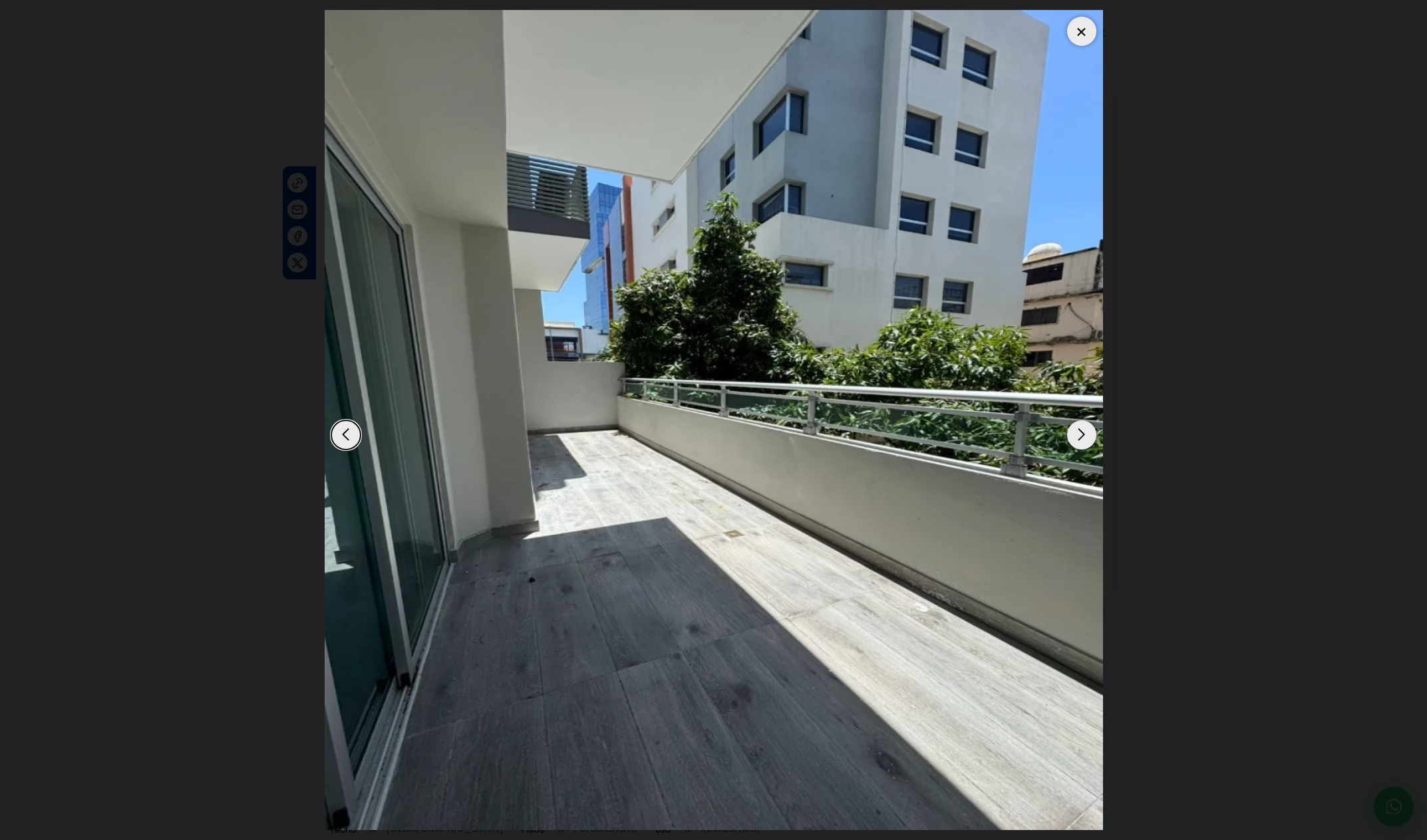
click at [1084, 437] on div "Next slide" at bounding box center [1082, 435] width 29 height 29
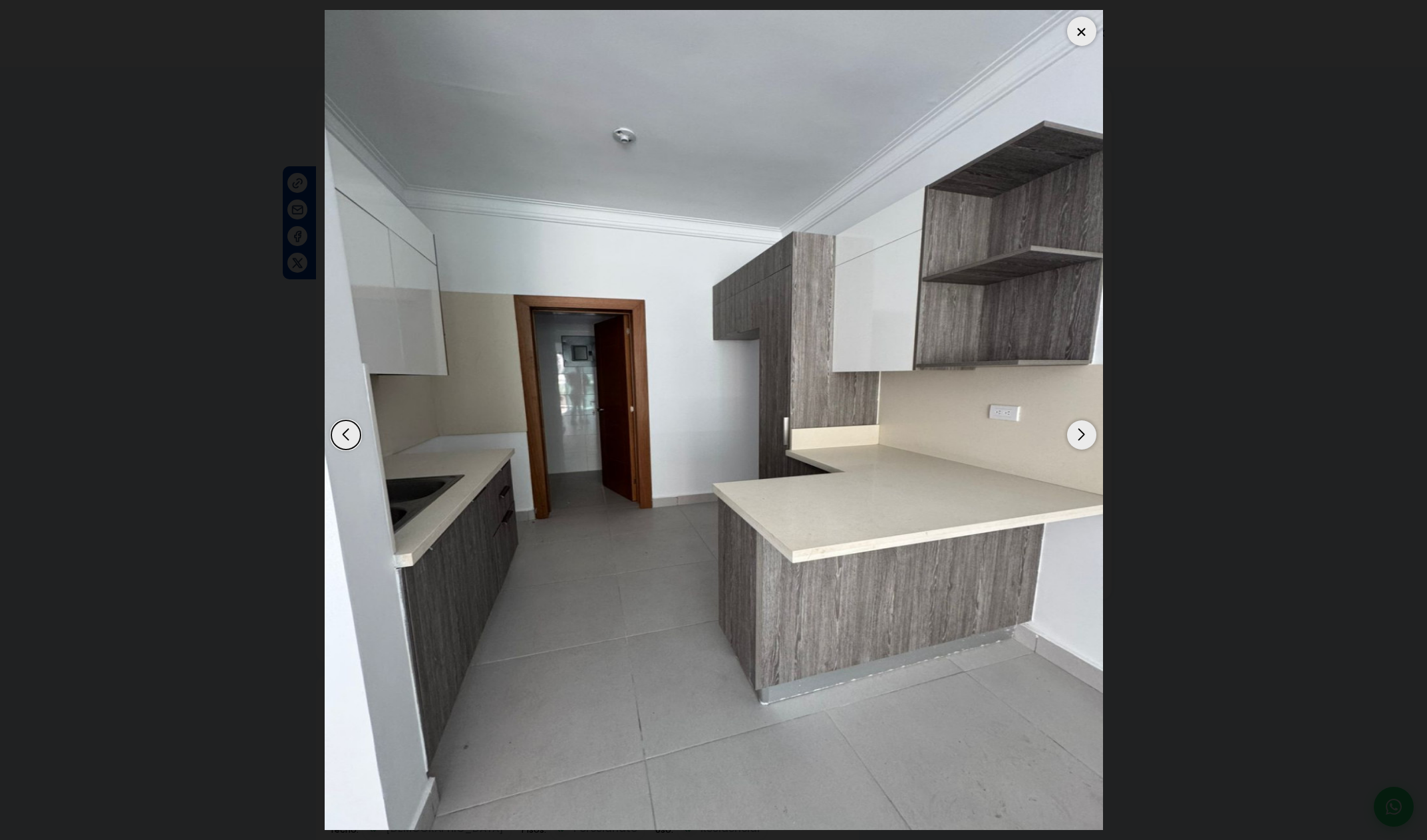
click at [1084, 437] on div "Next slide" at bounding box center [1082, 435] width 29 height 29
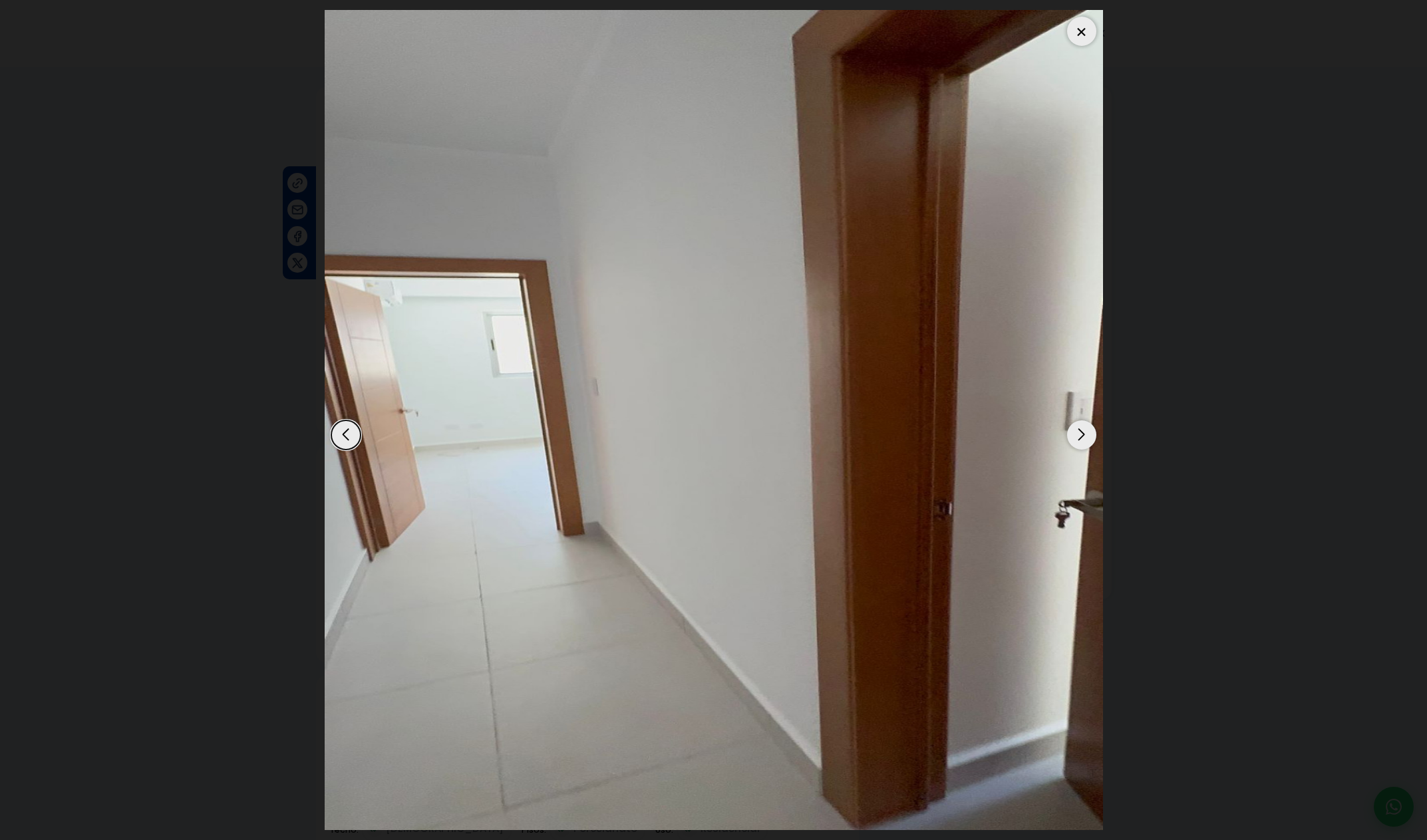
click at [1083, 437] on div "Next slide" at bounding box center [1082, 435] width 29 height 29
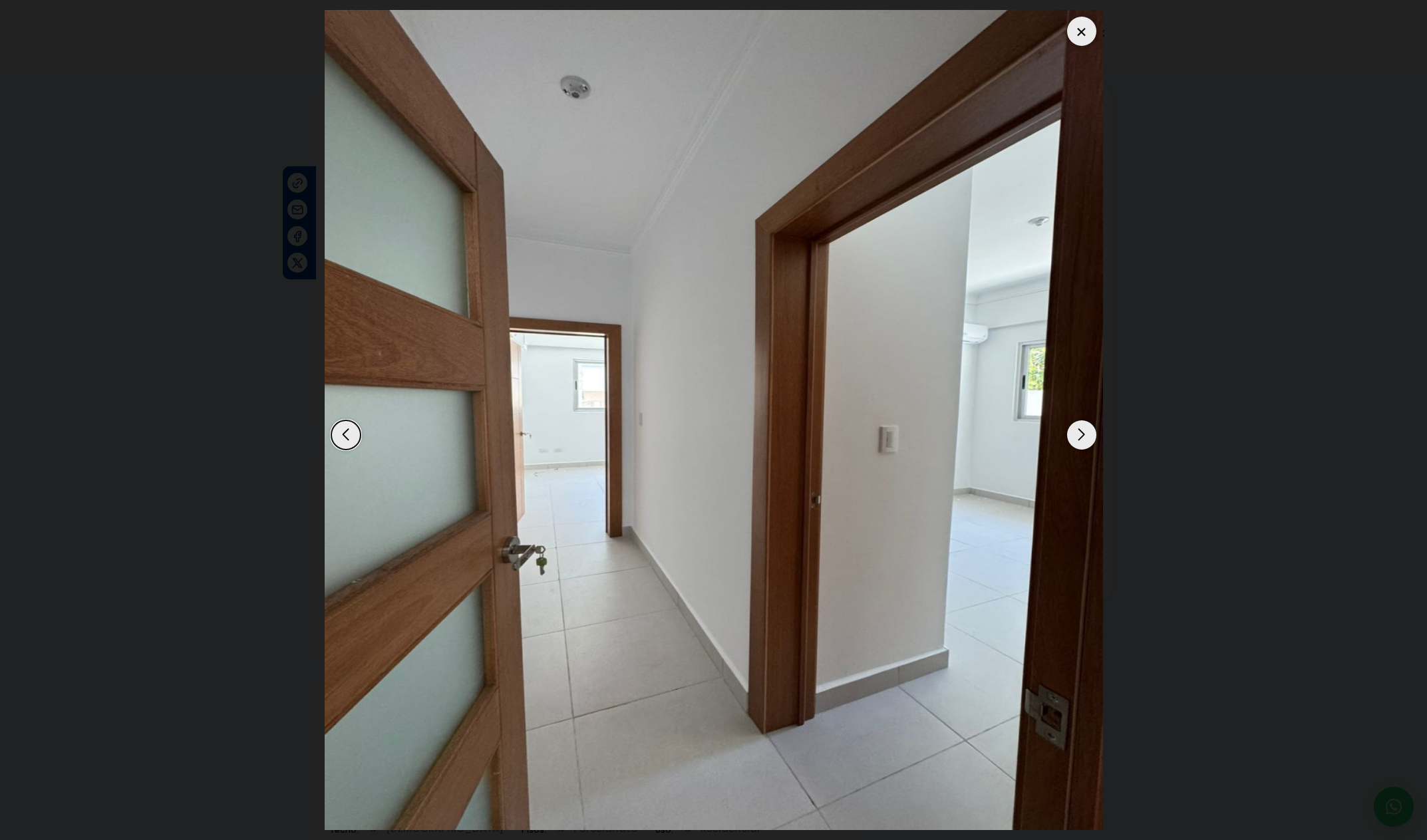
click at [1083, 437] on div "Next slide" at bounding box center [1082, 435] width 29 height 29
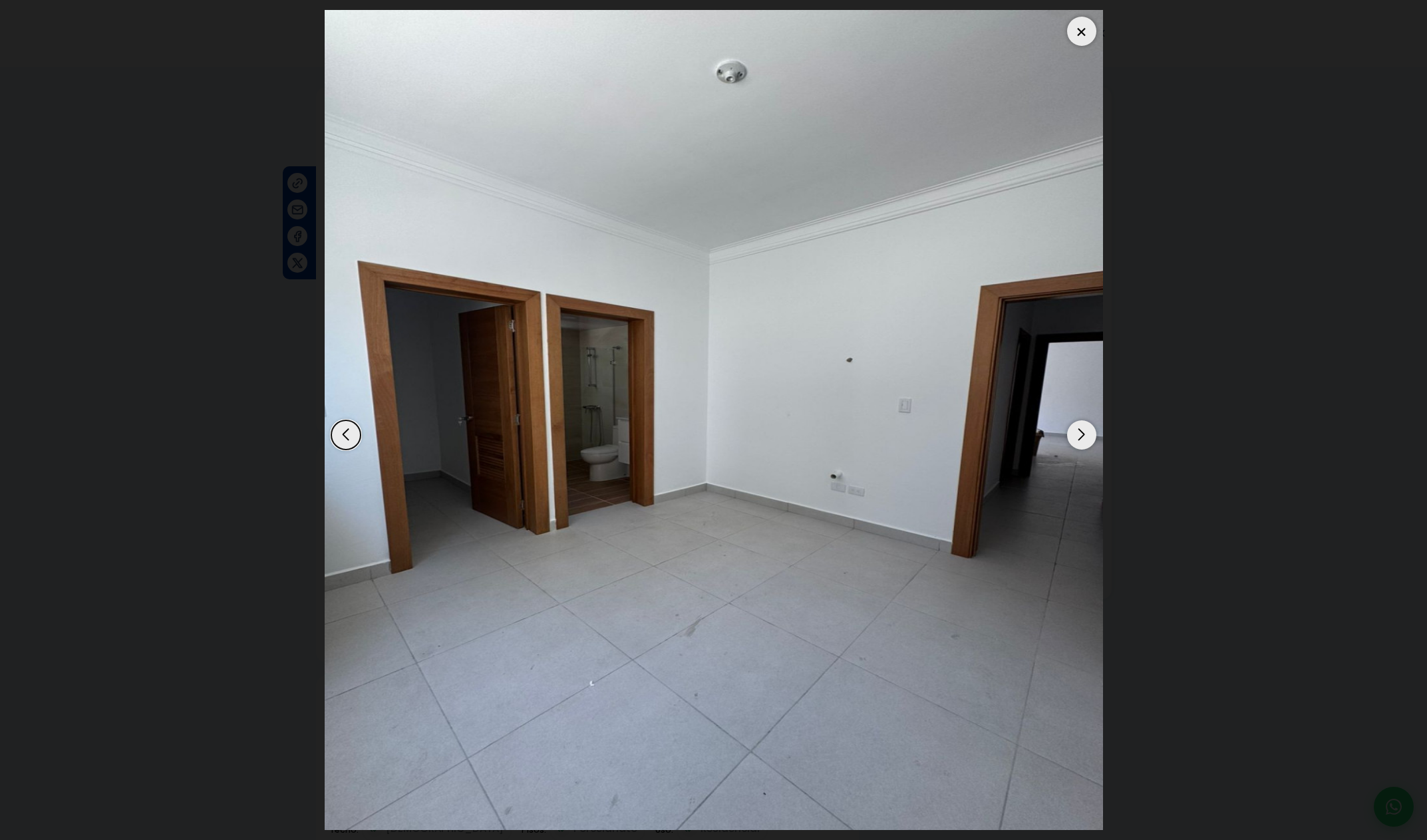
click at [1083, 437] on div "Next slide" at bounding box center [1082, 435] width 29 height 29
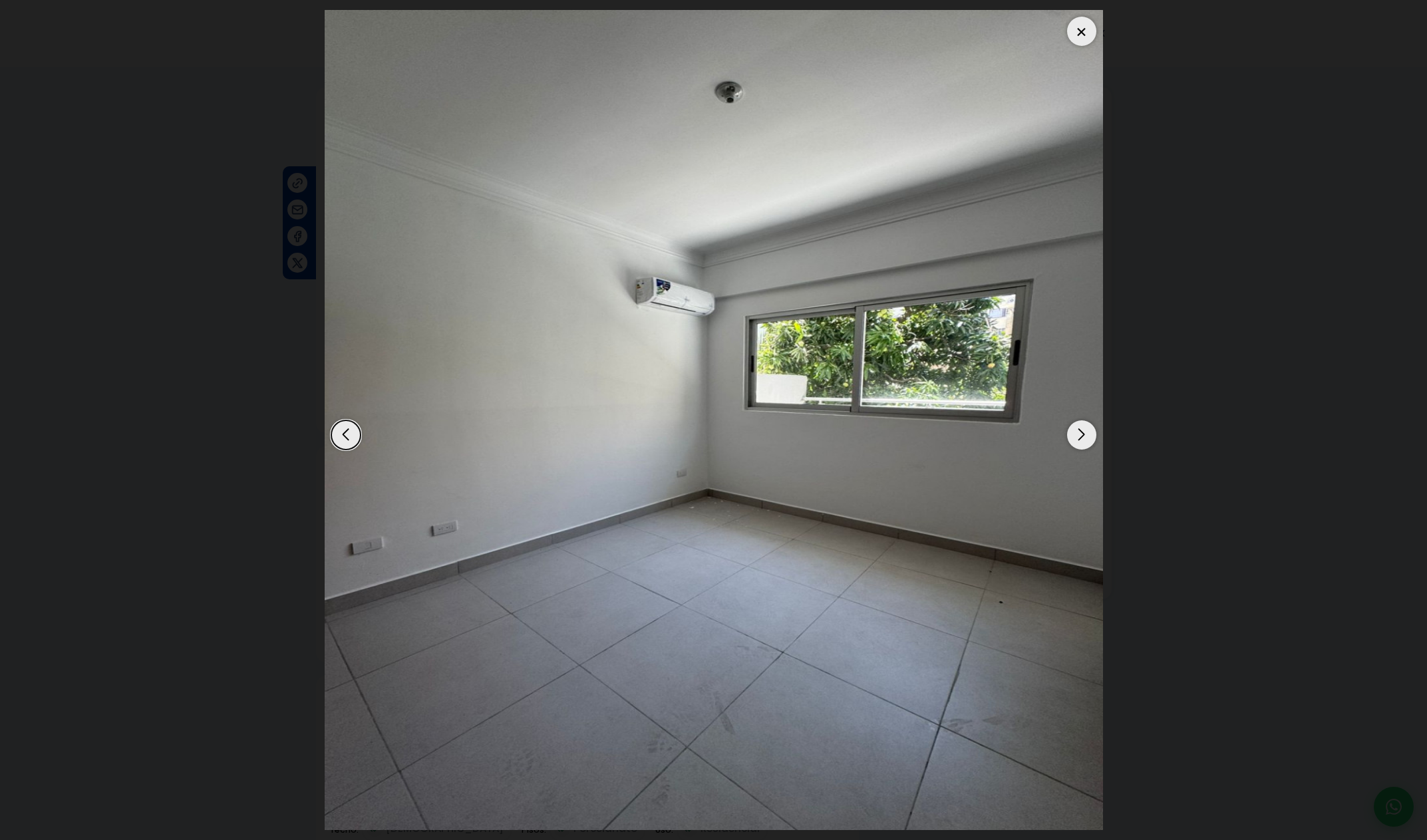
click at [1083, 437] on div "Next slide" at bounding box center [1082, 435] width 29 height 29
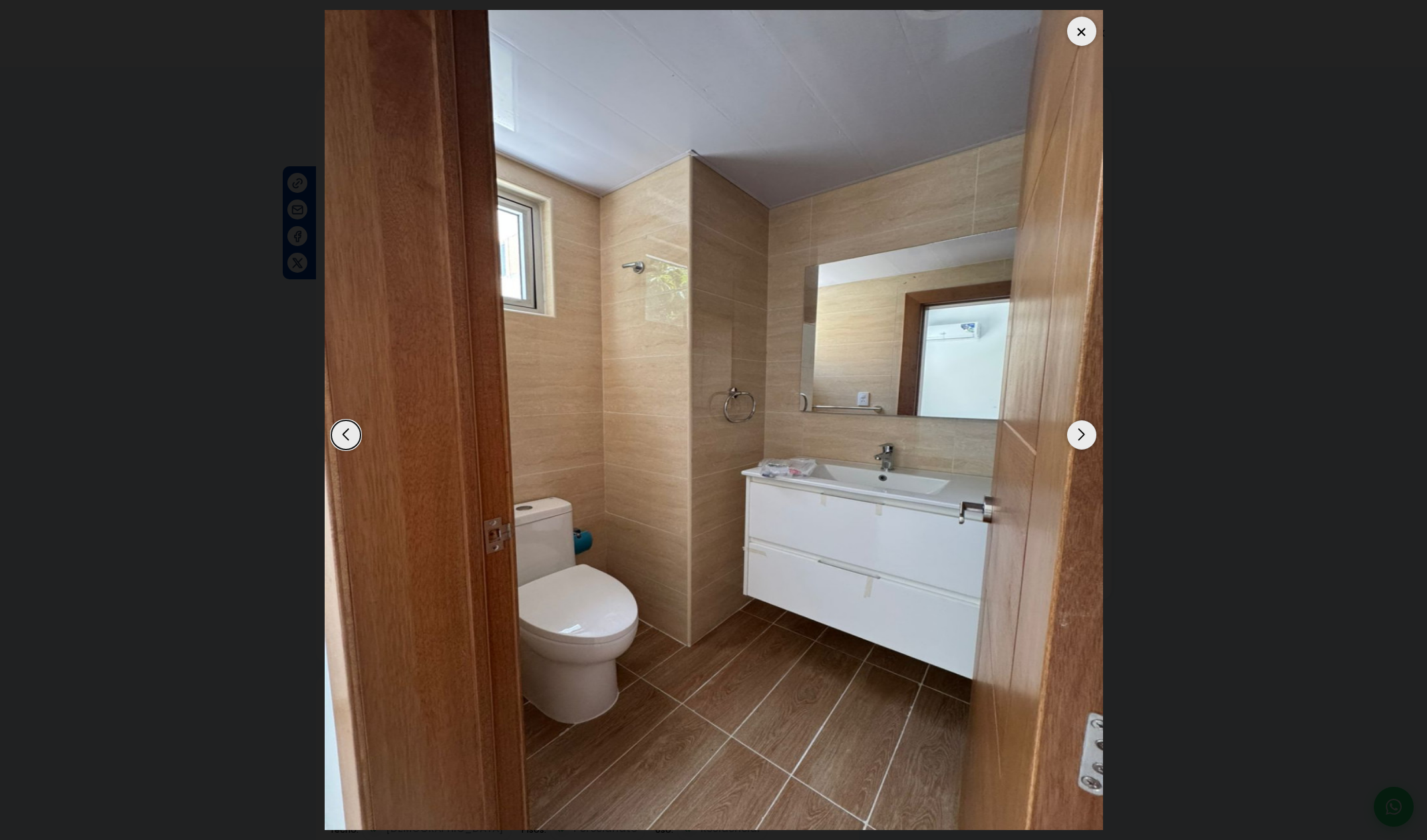
click at [1083, 437] on div "Next slide" at bounding box center [1082, 435] width 29 height 29
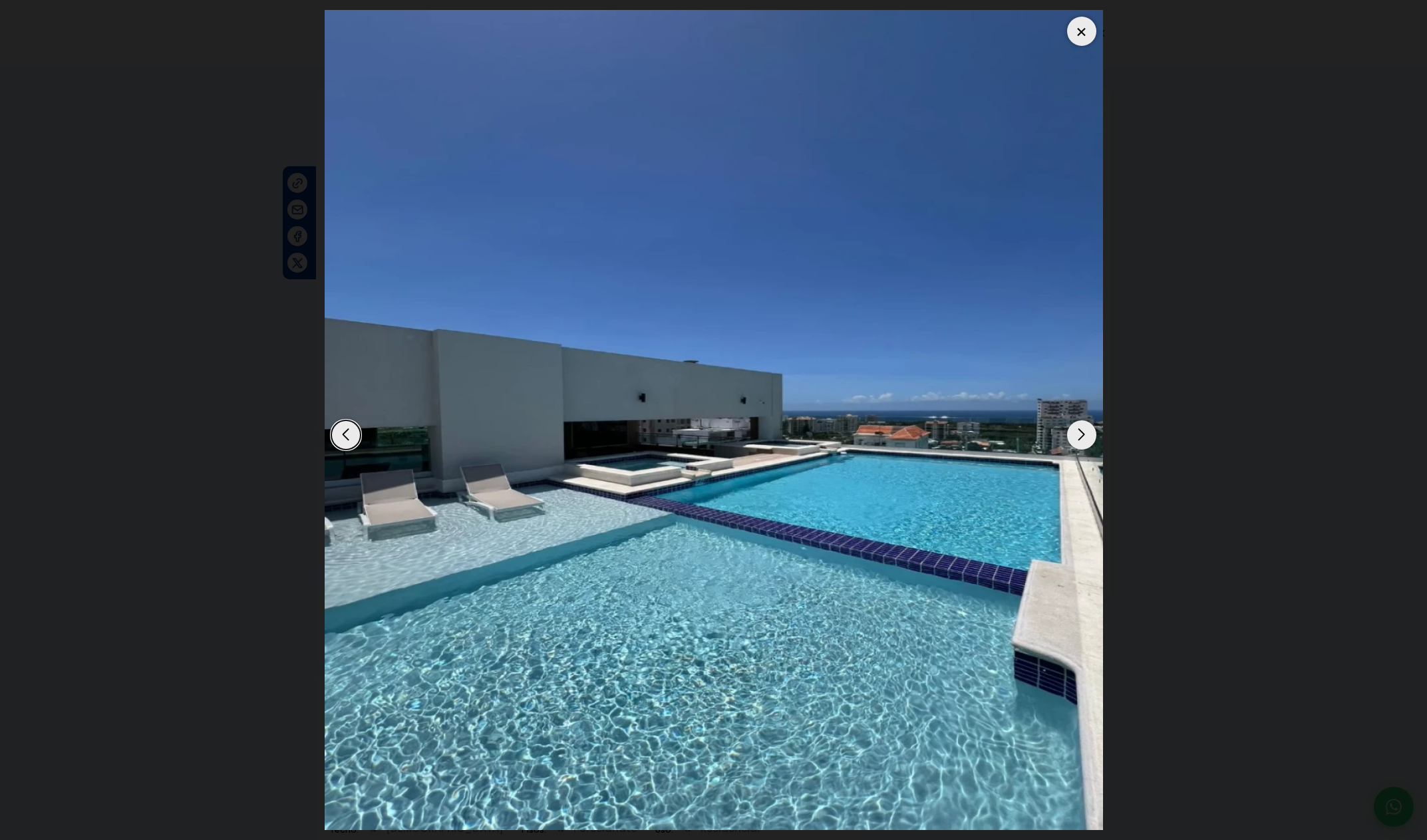
click at [1083, 437] on div "Next slide" at bounding box center [1082, 435] width 29 height 29
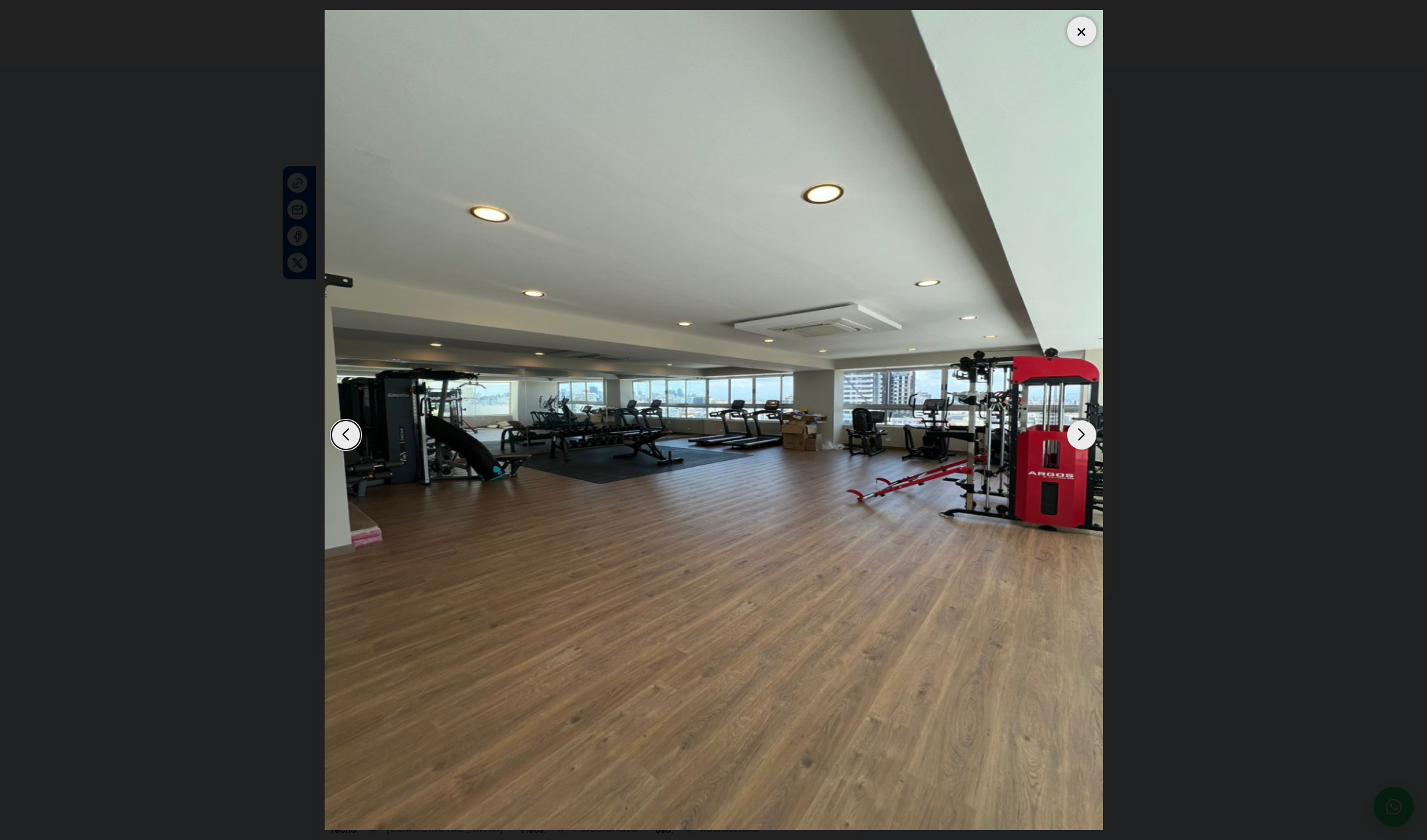
click at [1083, 437] on div "Next slide" at bounding box center [1082, 435] width 29 height 29
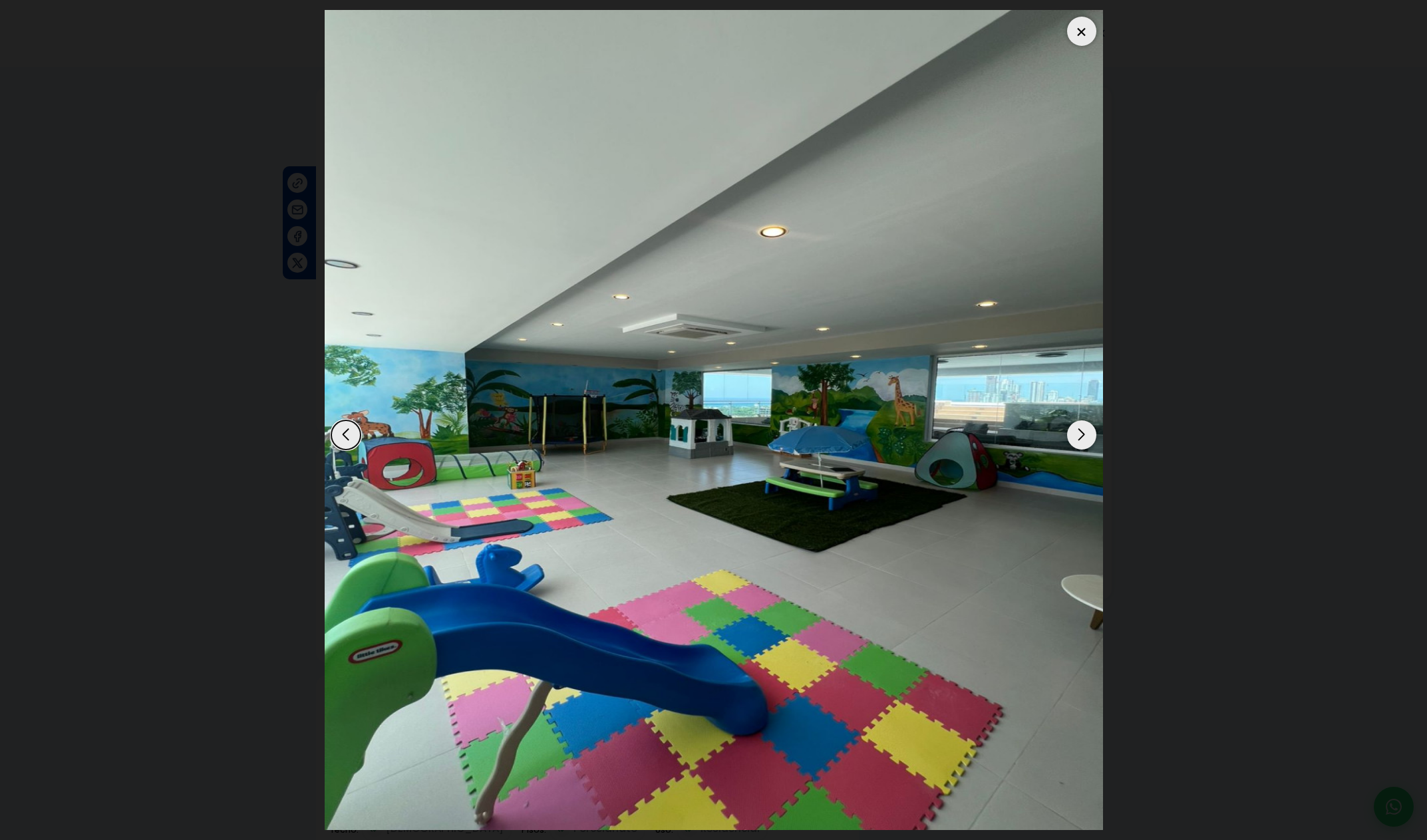
click at [1083, 437] on div "Next slide" at bounding box center [1082, 435] width 29 height 29
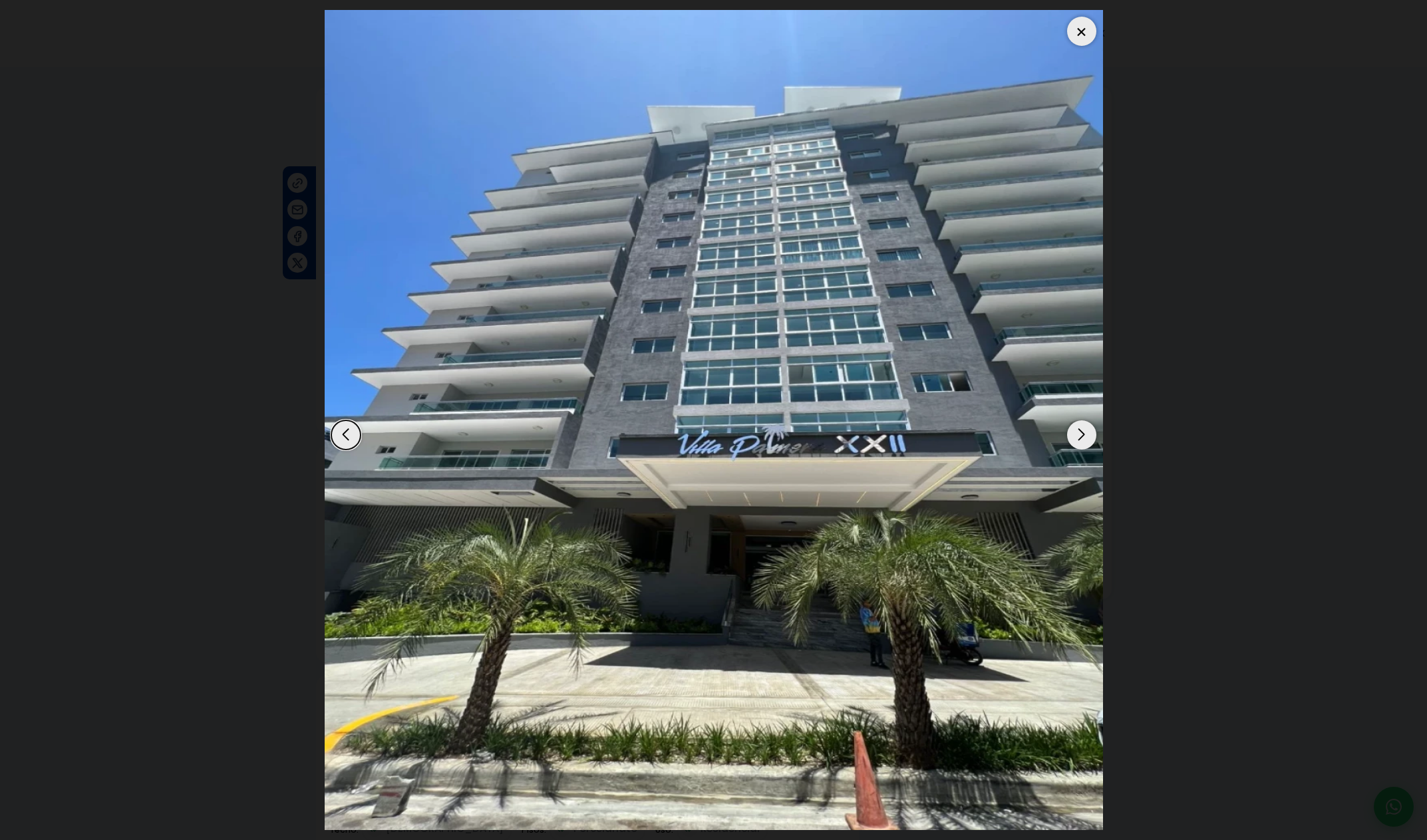
click at [1083, 437] on div "Next slide" at bounding box center [1082, 435] width 29 height 29
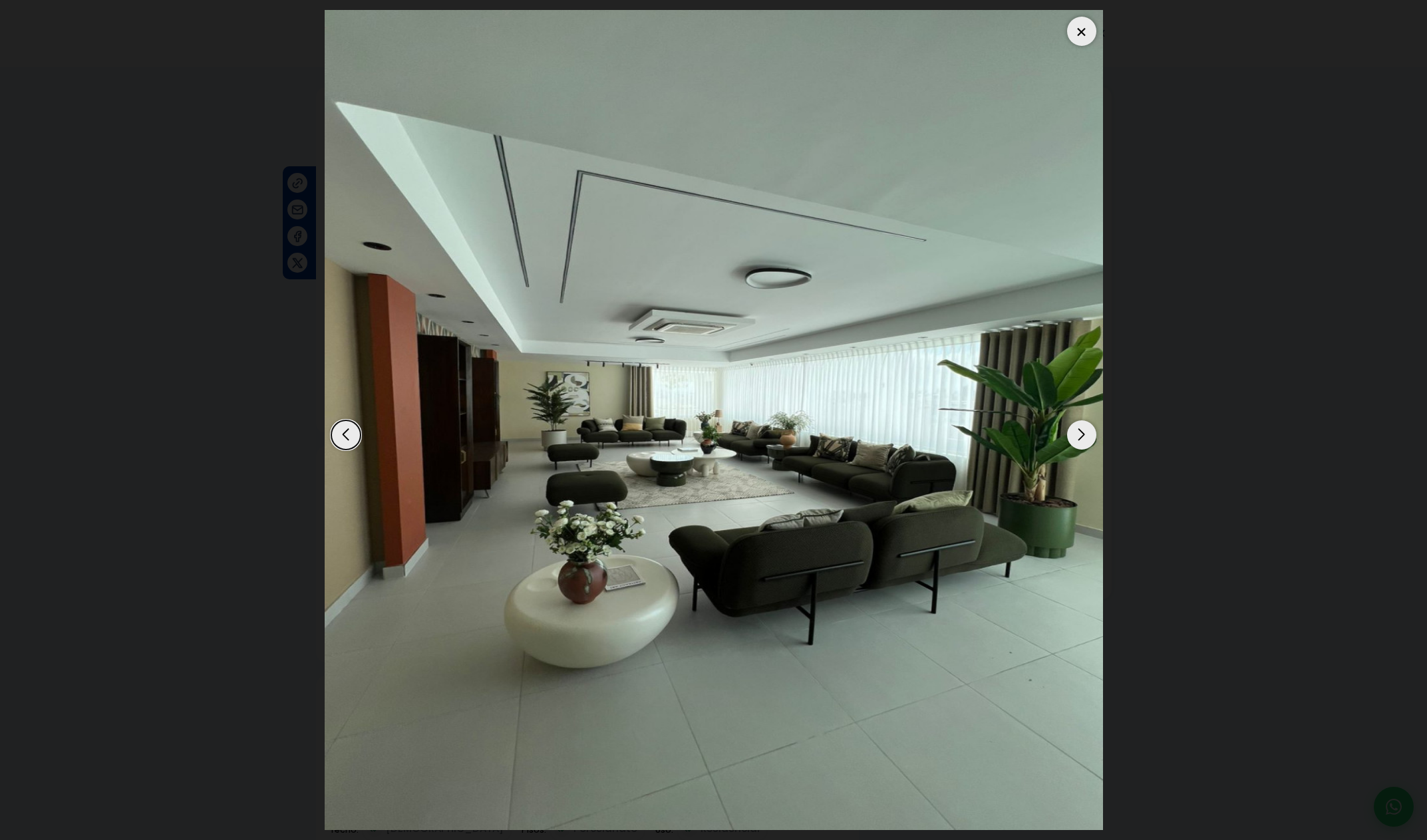
click at [1083, 437] on div "Next slide" at bounding box center [1082, 435] width 29 height 29
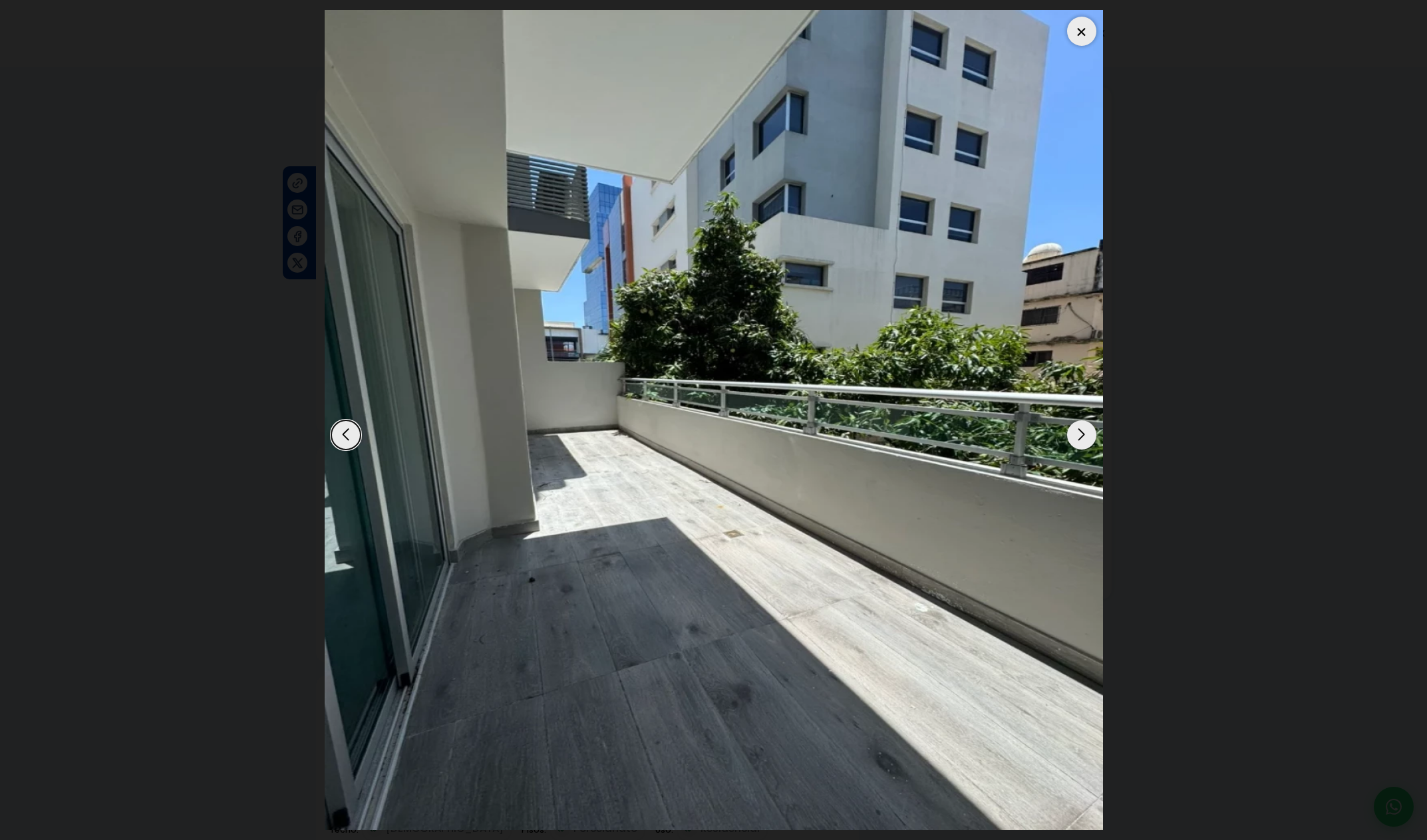
click at [1083, 437] on div "Next slide" at bounding box center [1082, 435] width 29 height 29
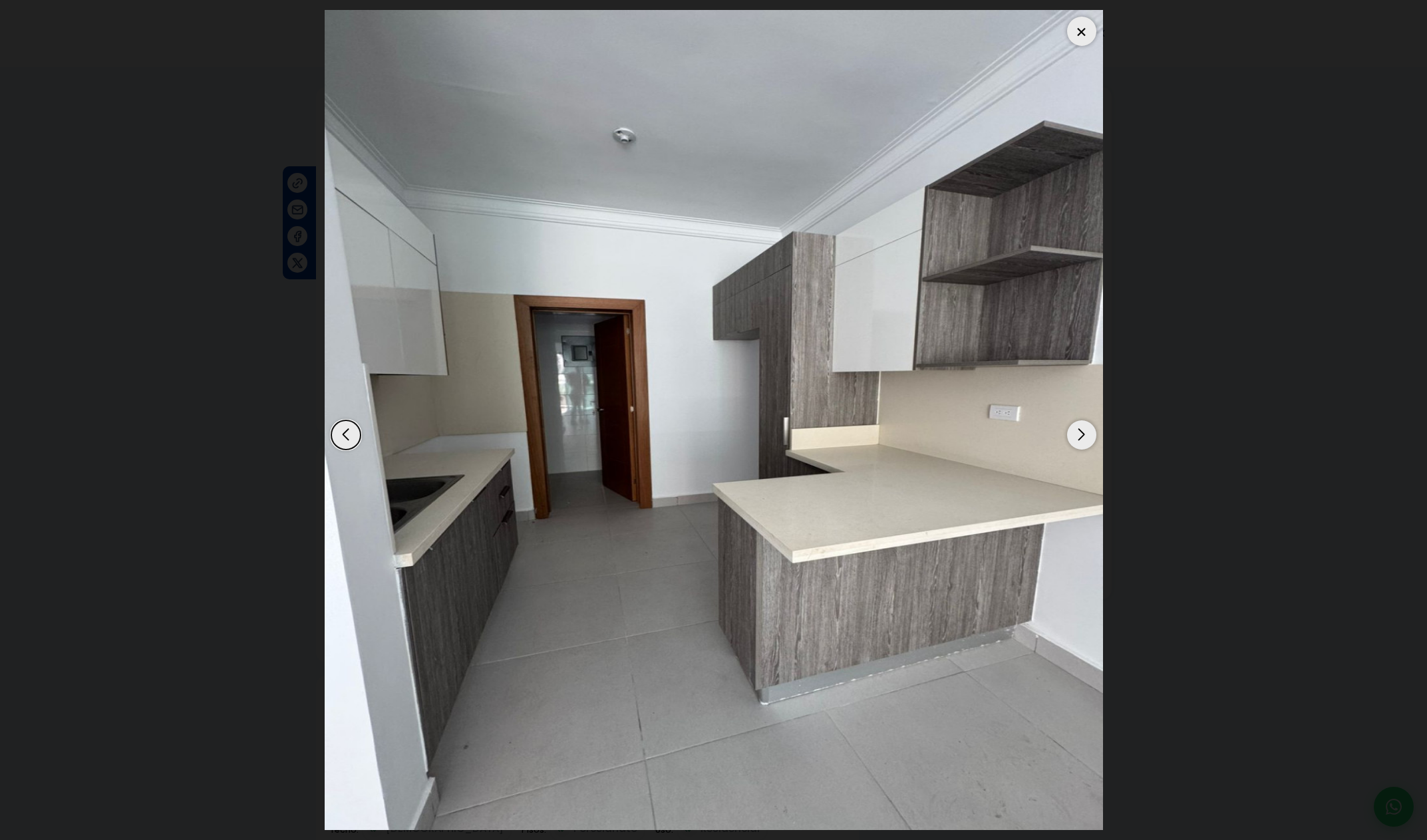
click at [1083, 437] on div "Next slide" at bounding box center [1082, 435] width 29 height 29
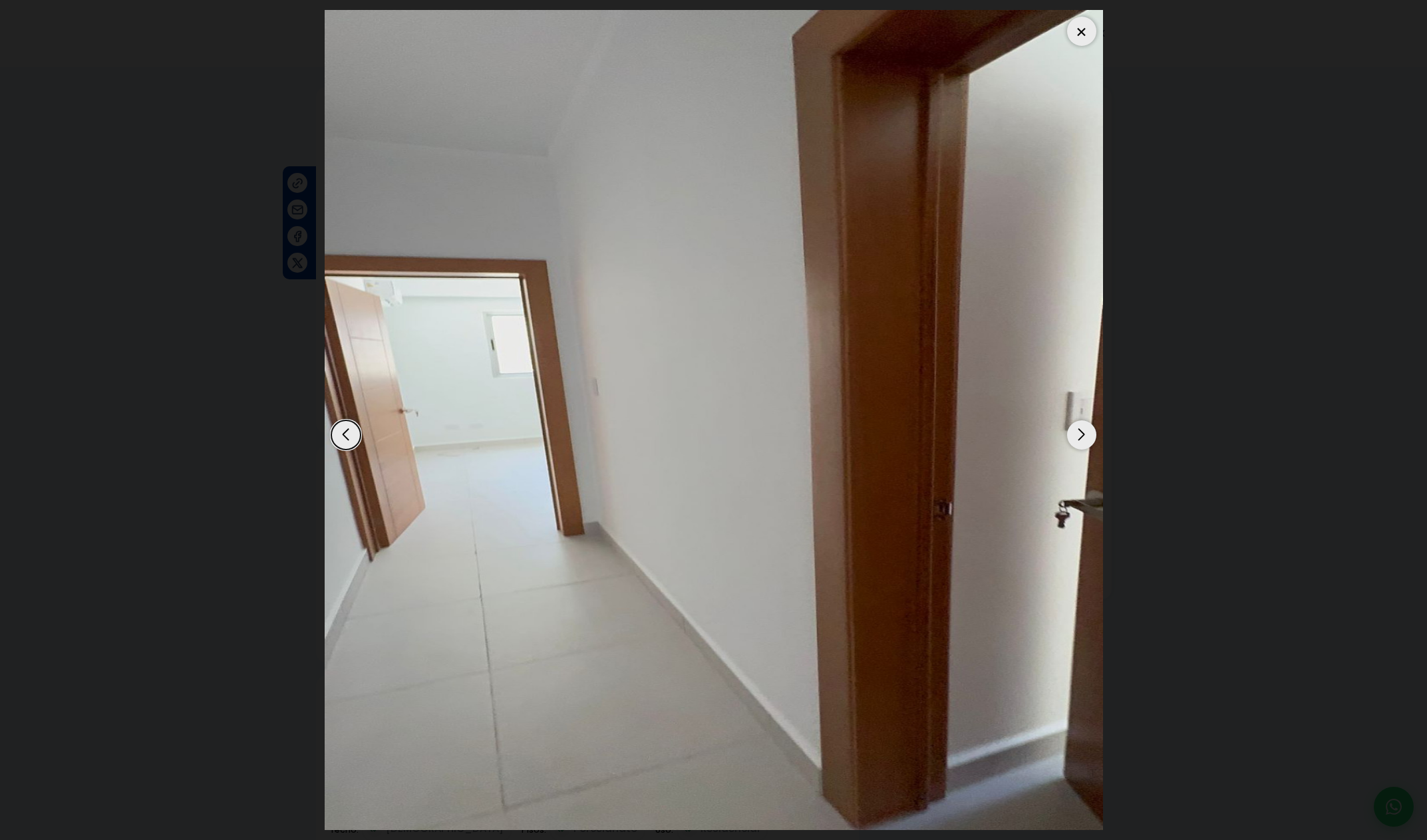
click at [1087, 38] on div at bounding box center [1082, 30] width 29 height 29
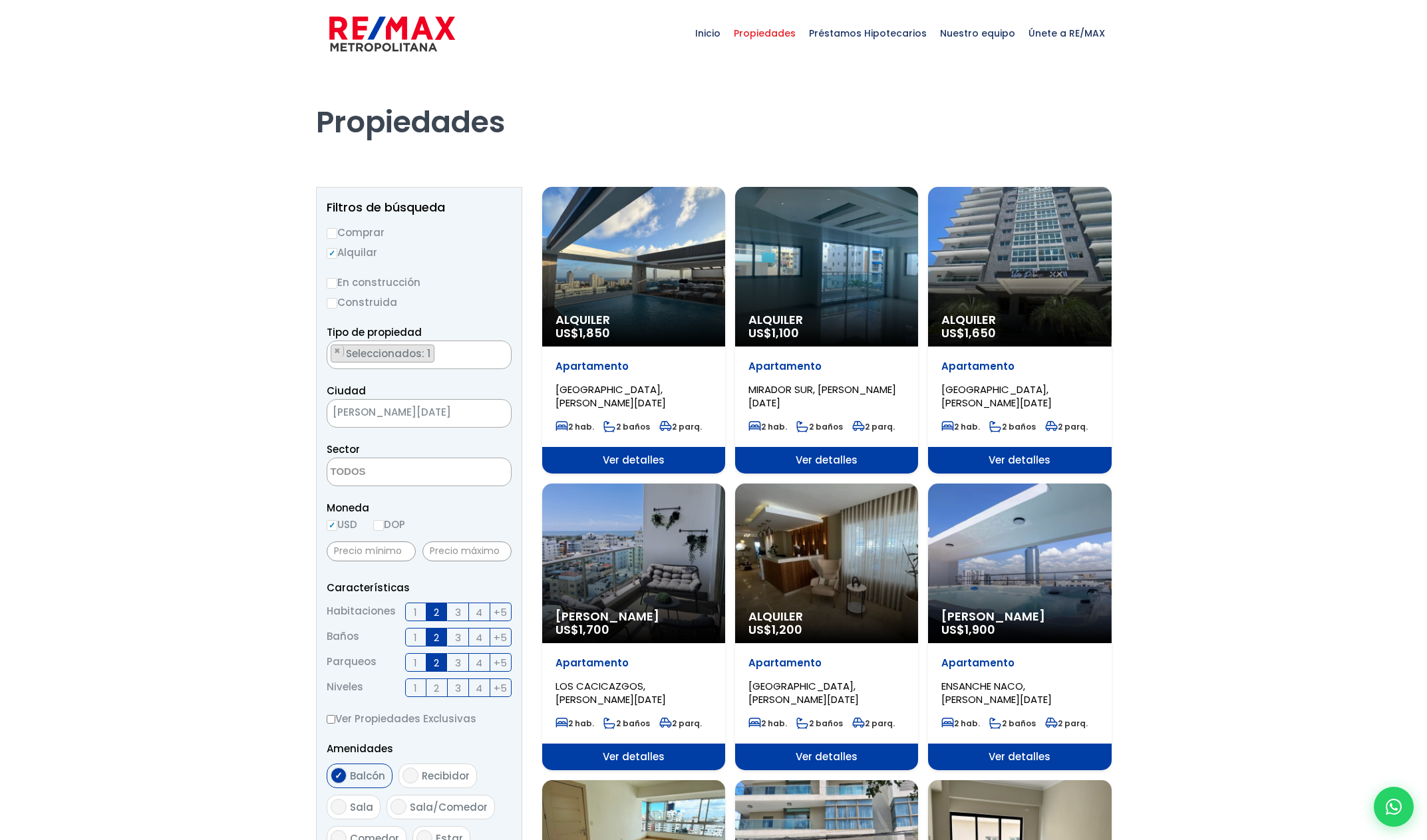
click at [655, 306] on div "Alquiler US$ 1,850" at bounding box center [634, 267] width 183 height 159
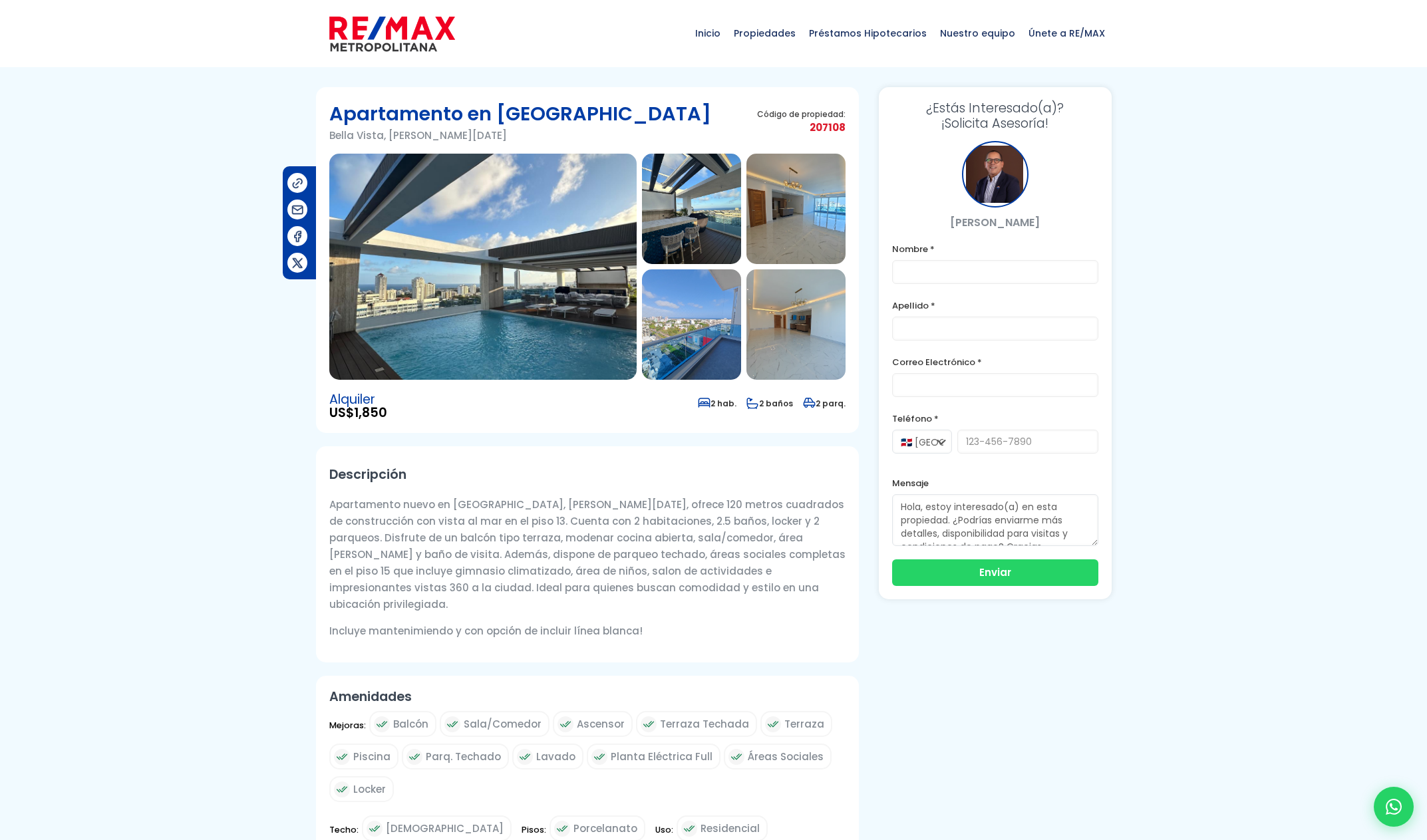
click at [605, 296] on img at bounding box center [482, 267] width 307 height 226
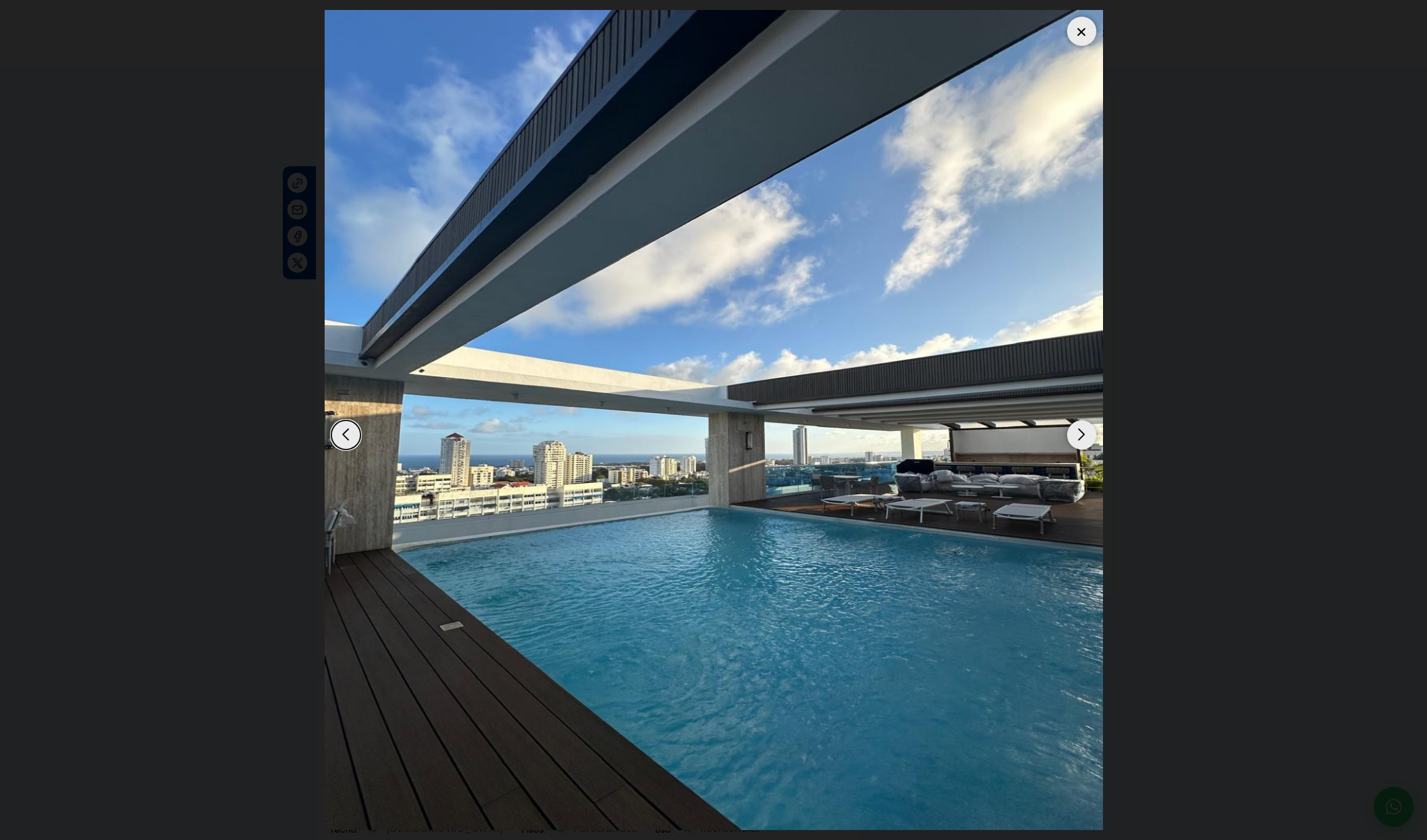
click at [1087, 440] on div "Next slide" at bounding box center [1082, 435] width 29 height 29
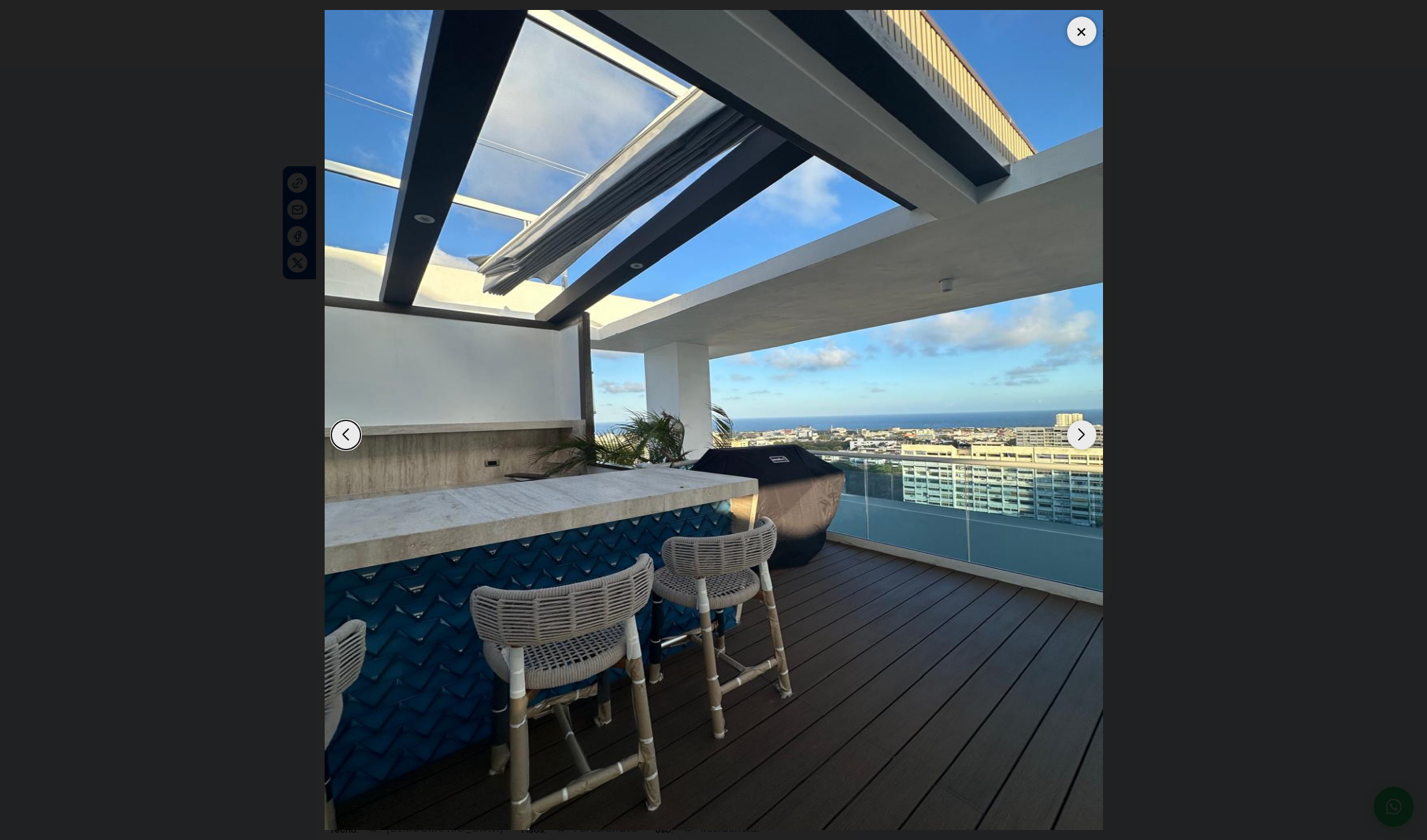
click at [1087, 440] on div "Next slide" at bounding box center [1082, 435] width 29 height 29
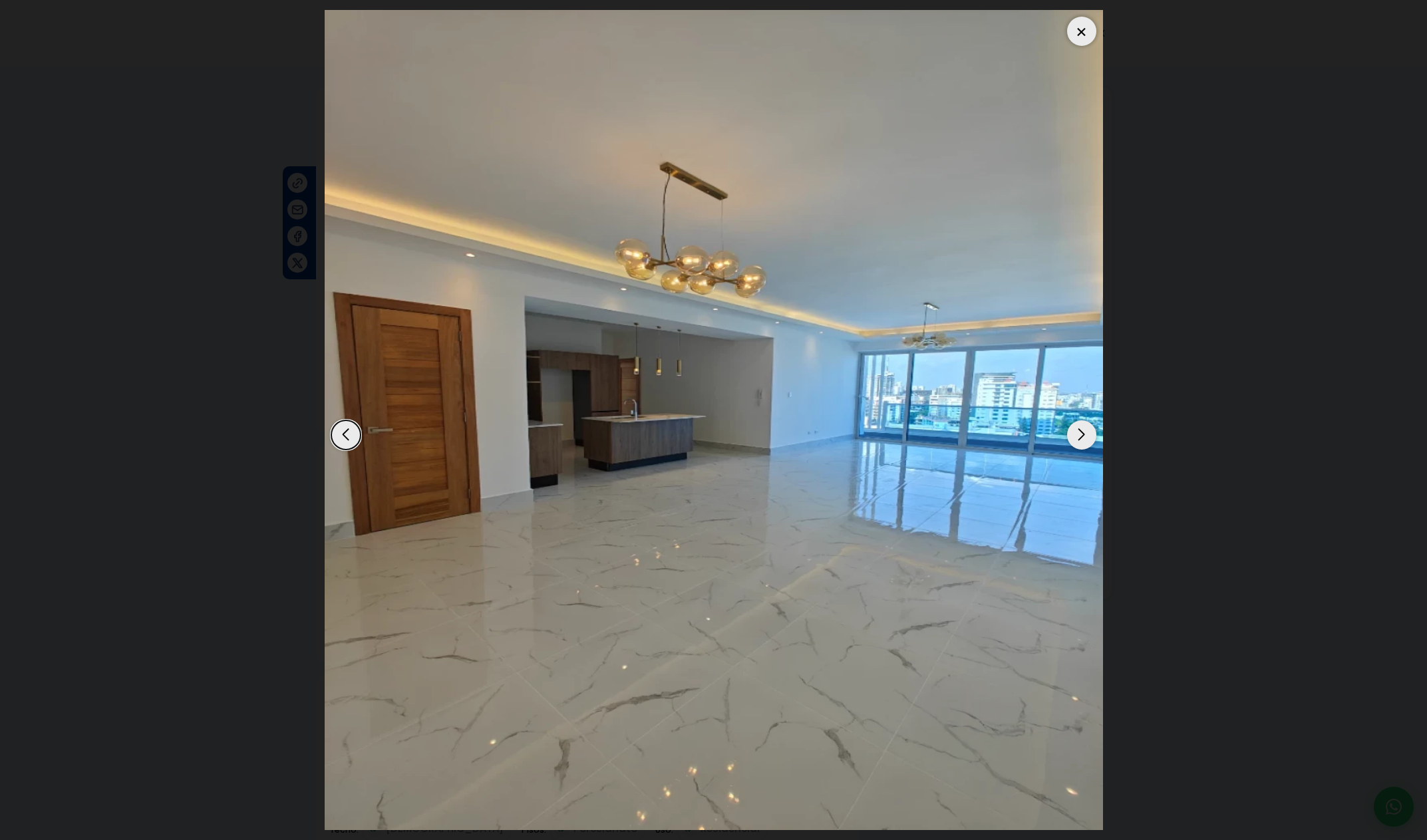
click at [1077, 438] on div "Next slide" at bounding box center [1082, 435] width 29 height 29
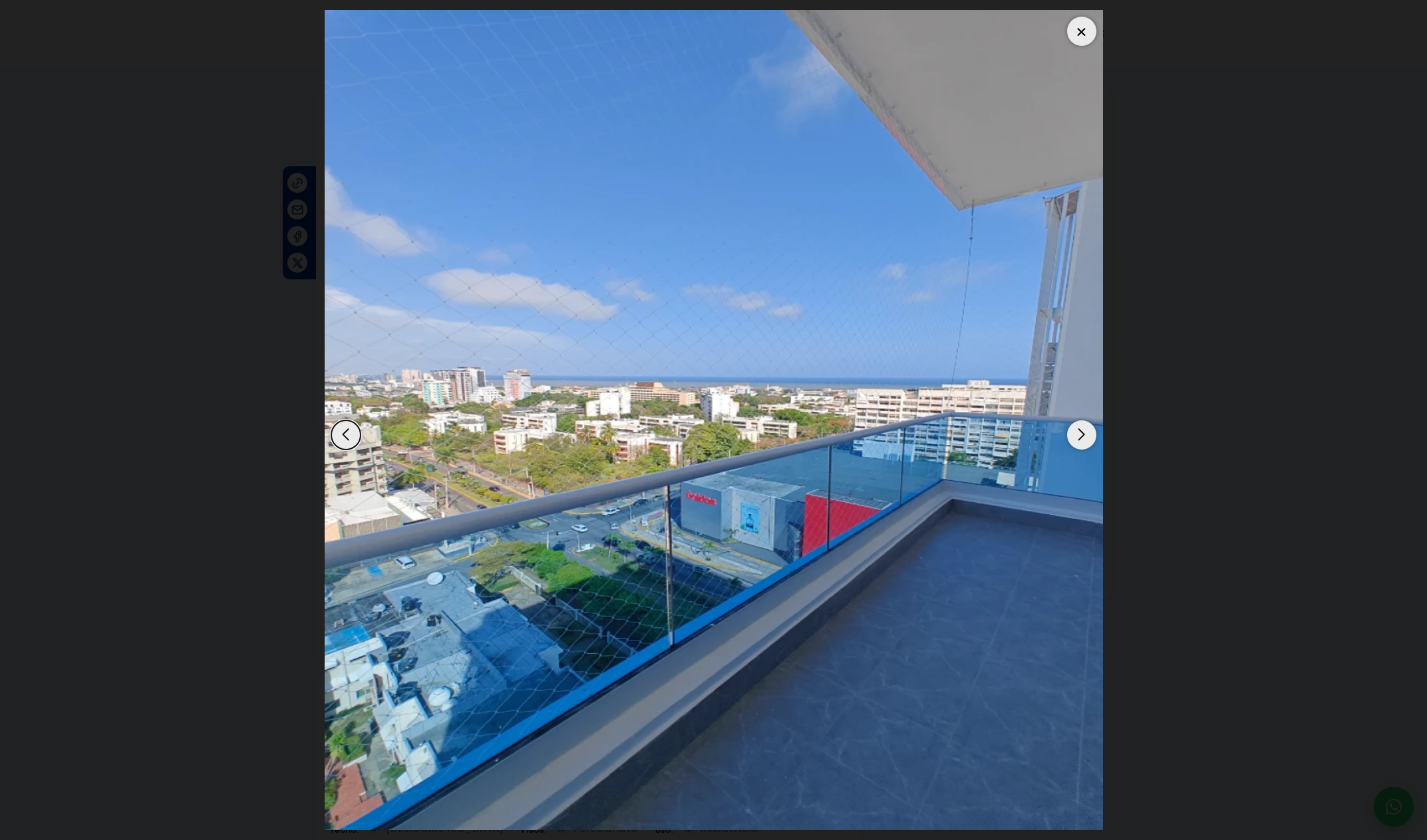
click at [350, 433] on div "Previous slide" at bounding box center [345, 435] width 29 height 29
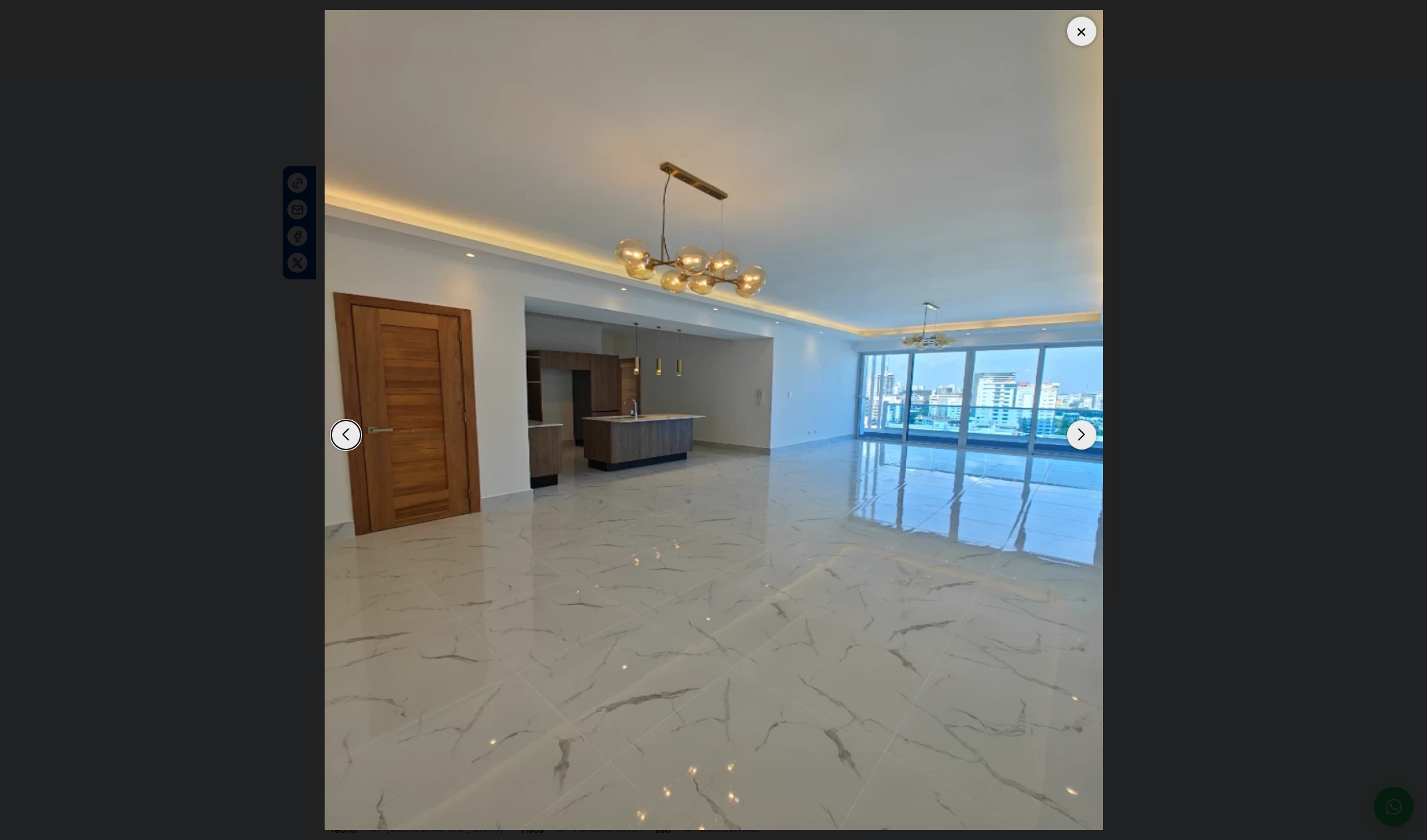
click at [1080, 431] on div "Next slide" at bounding box center [1082, 435] width 29 height 29
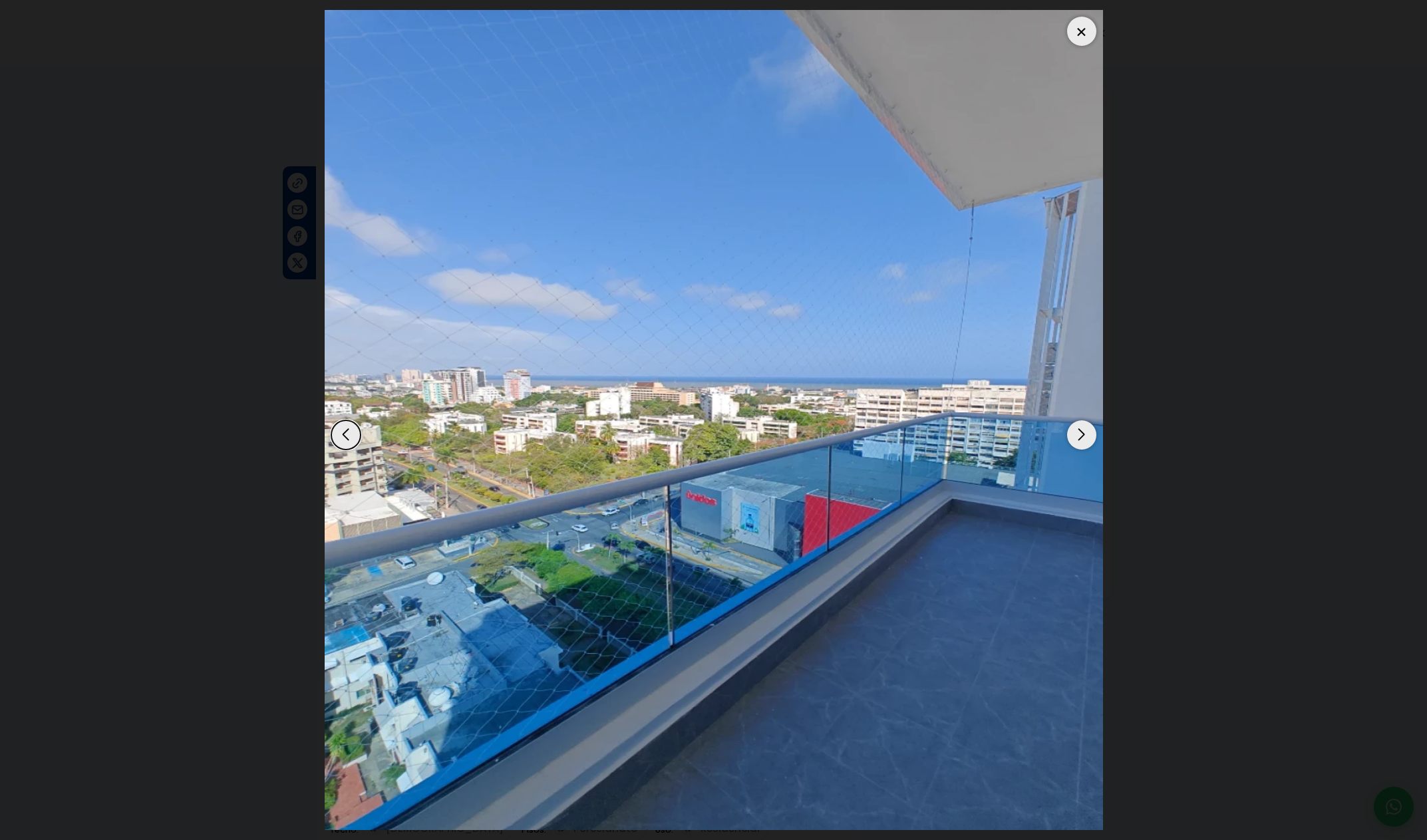
click at [1079, 431] on div "Next slide" at bounding box center [1082, 435] width 29 height 29
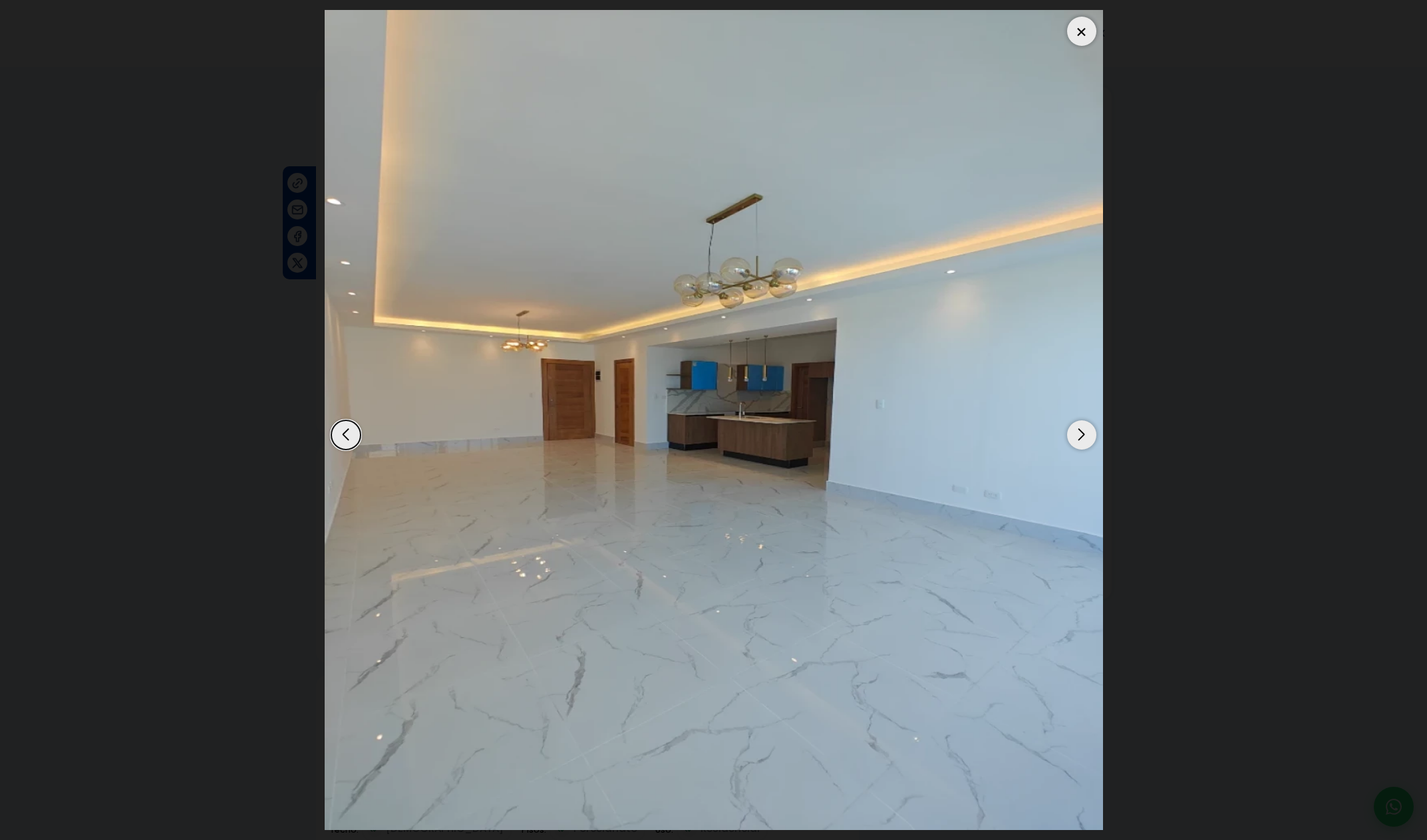
click at [1087, 435] on div "Next slide" at bounding box center [1082, 435] width 29 height 29
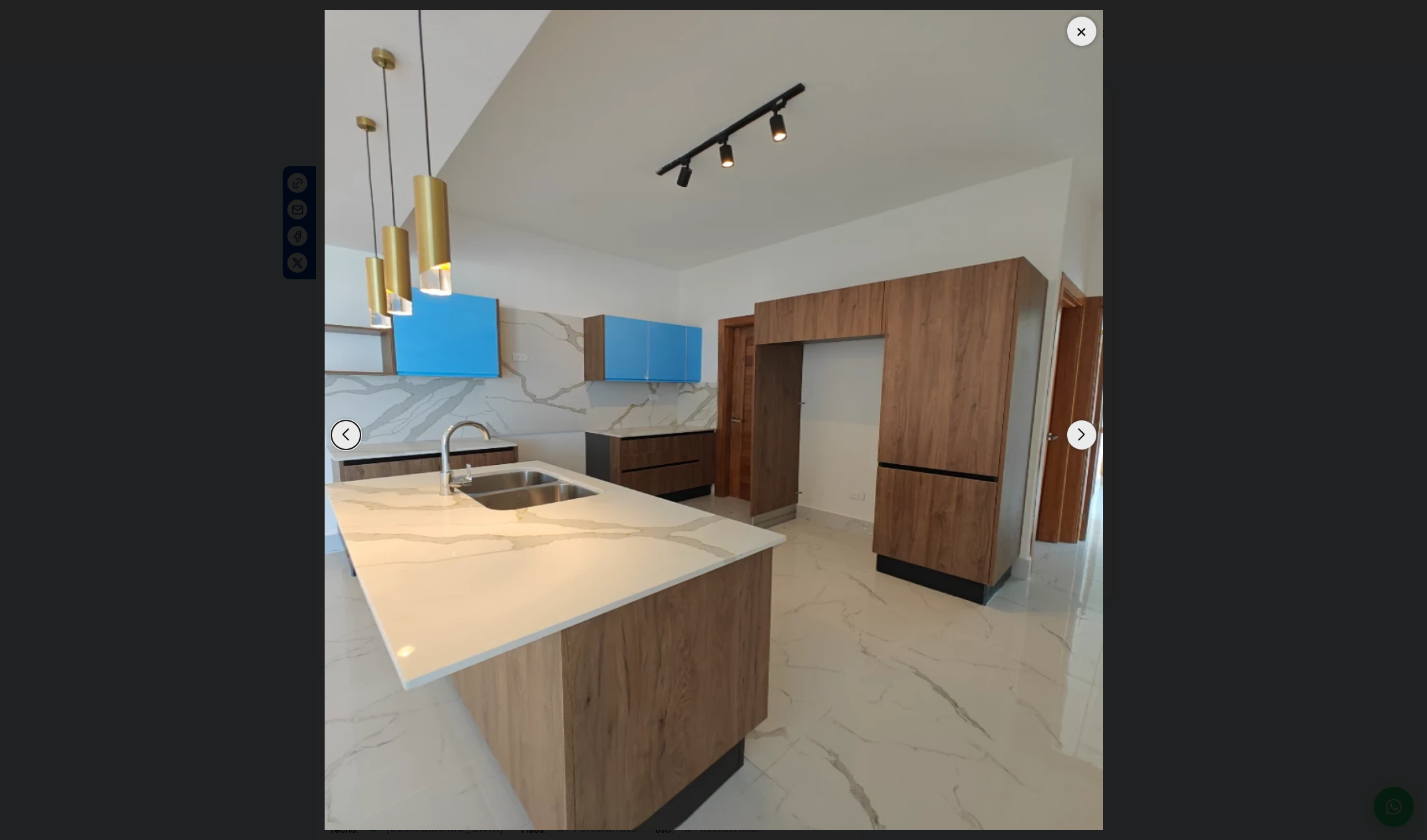
click at [1087, 436] on div "Next slide" at bounding box center [1082, 435] width 29 height 29
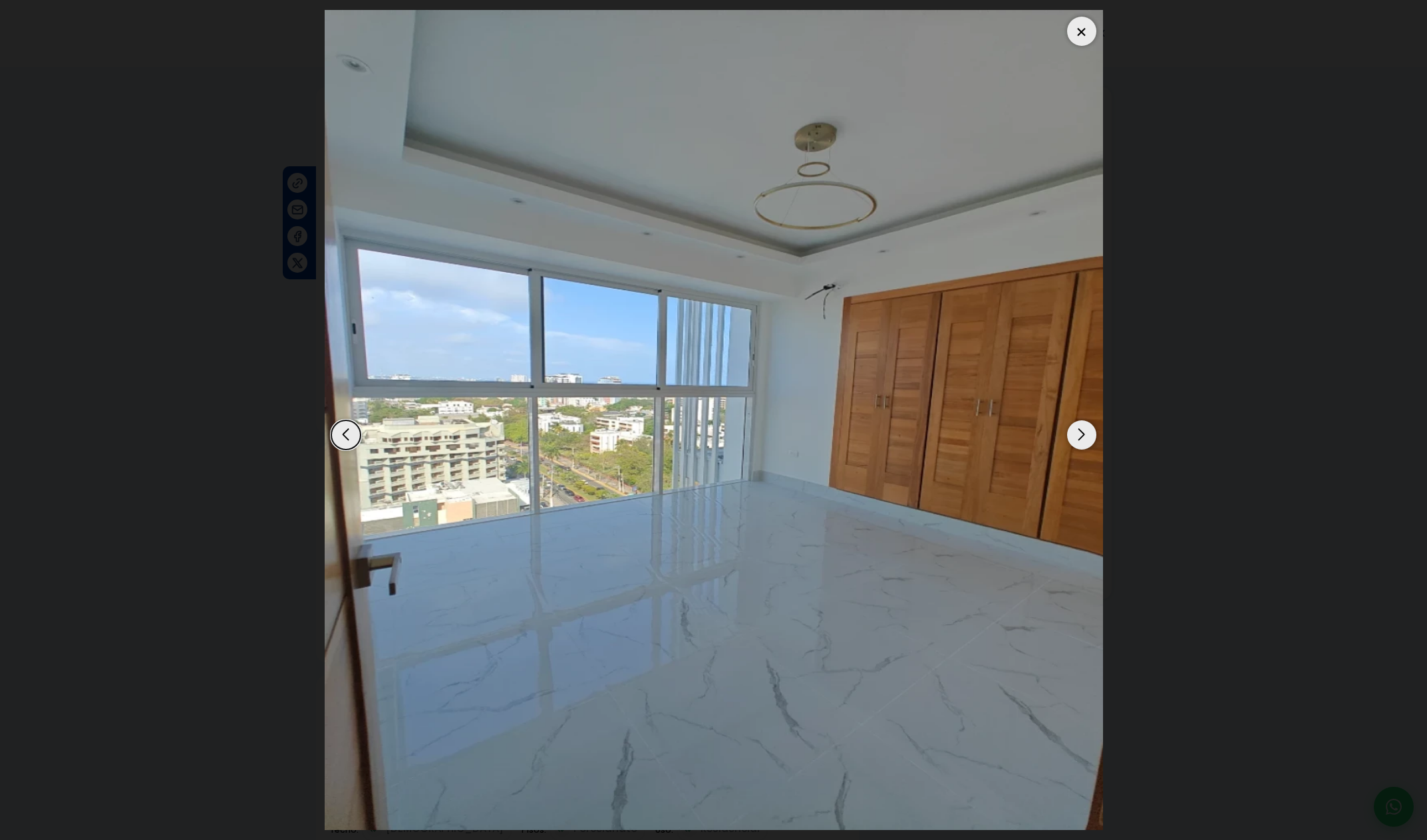
click at [348, 437] on div "Previous slide" at bounding box center [345, 435] width 29 height 29
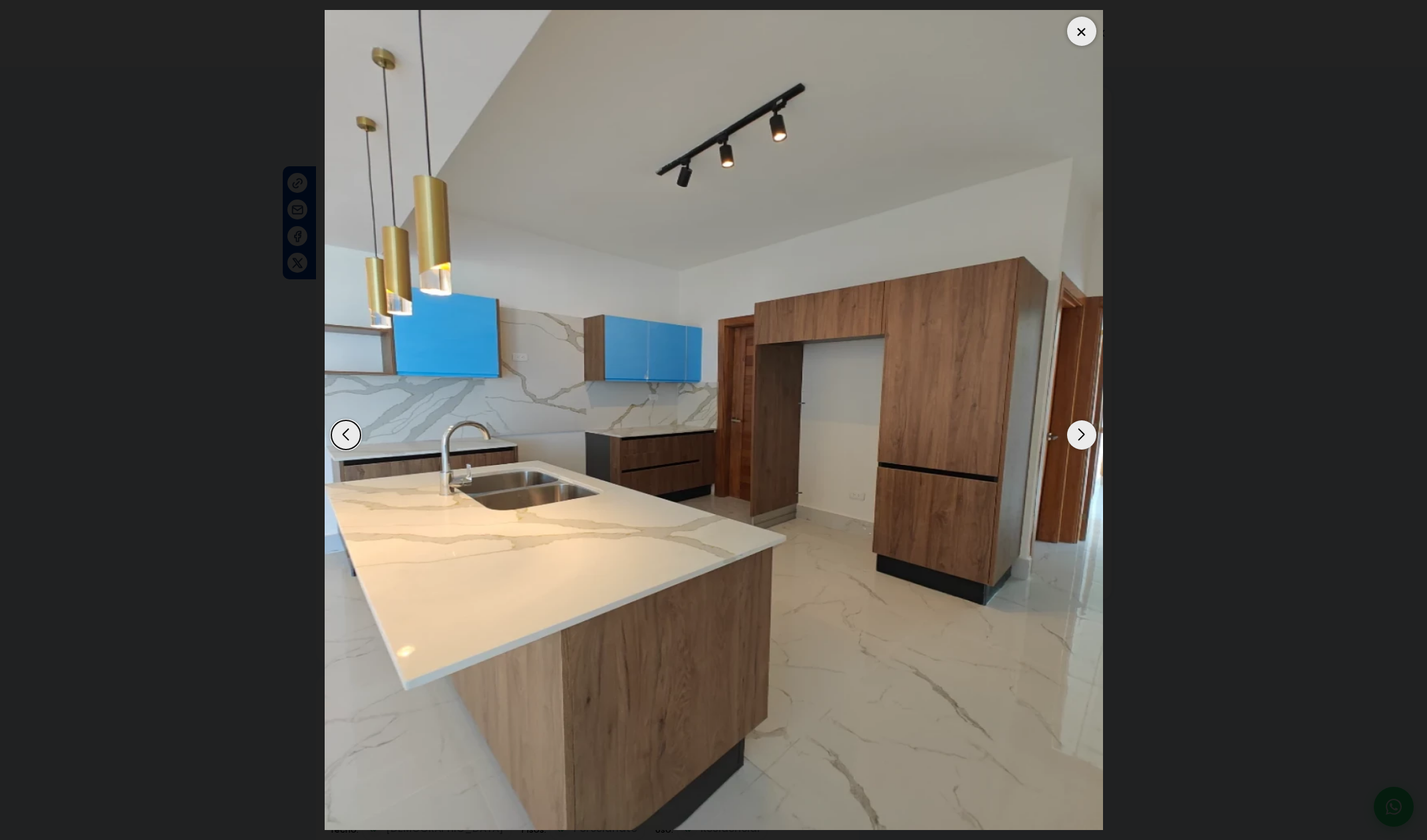
click at [1094, 441] on div "Next slide" at bounding box center [1082, 435] width 29 height 29
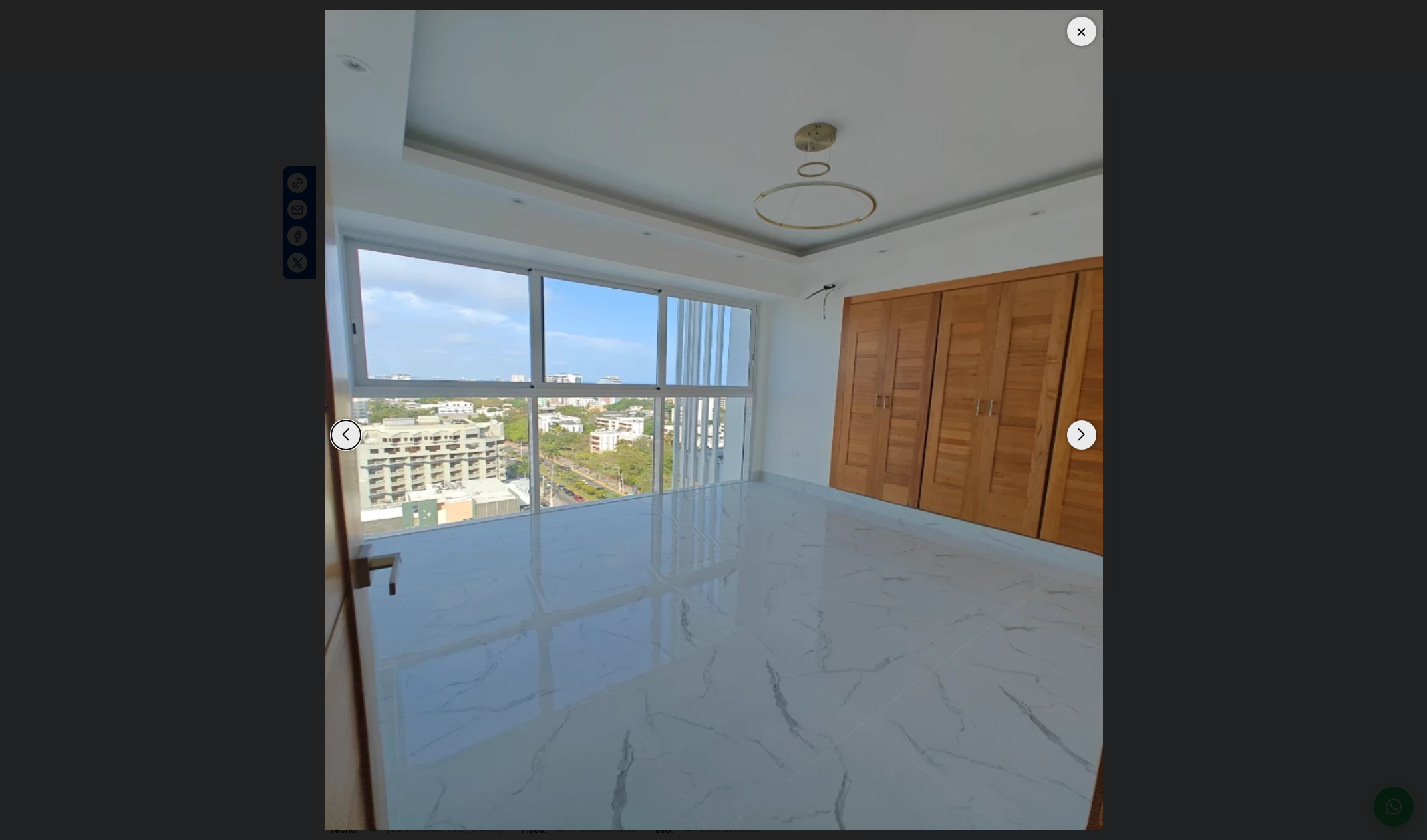
click at [1094, 441] on div "Next slide" at bounding box center [1082, 435] width 29 height 29
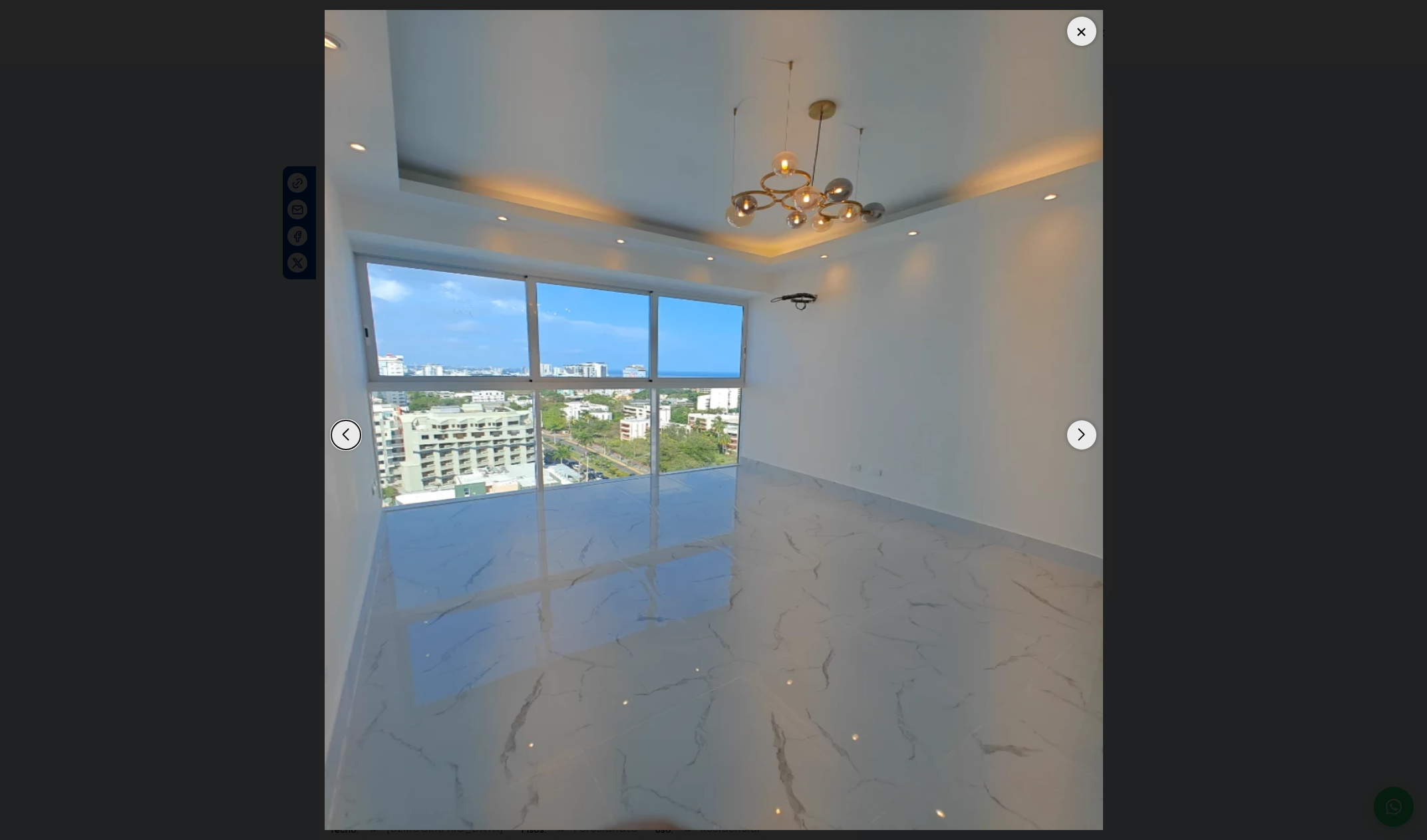
click at [1094, 441] on div "Next slide" at bounding box center [1082, 435] width 29 height 29
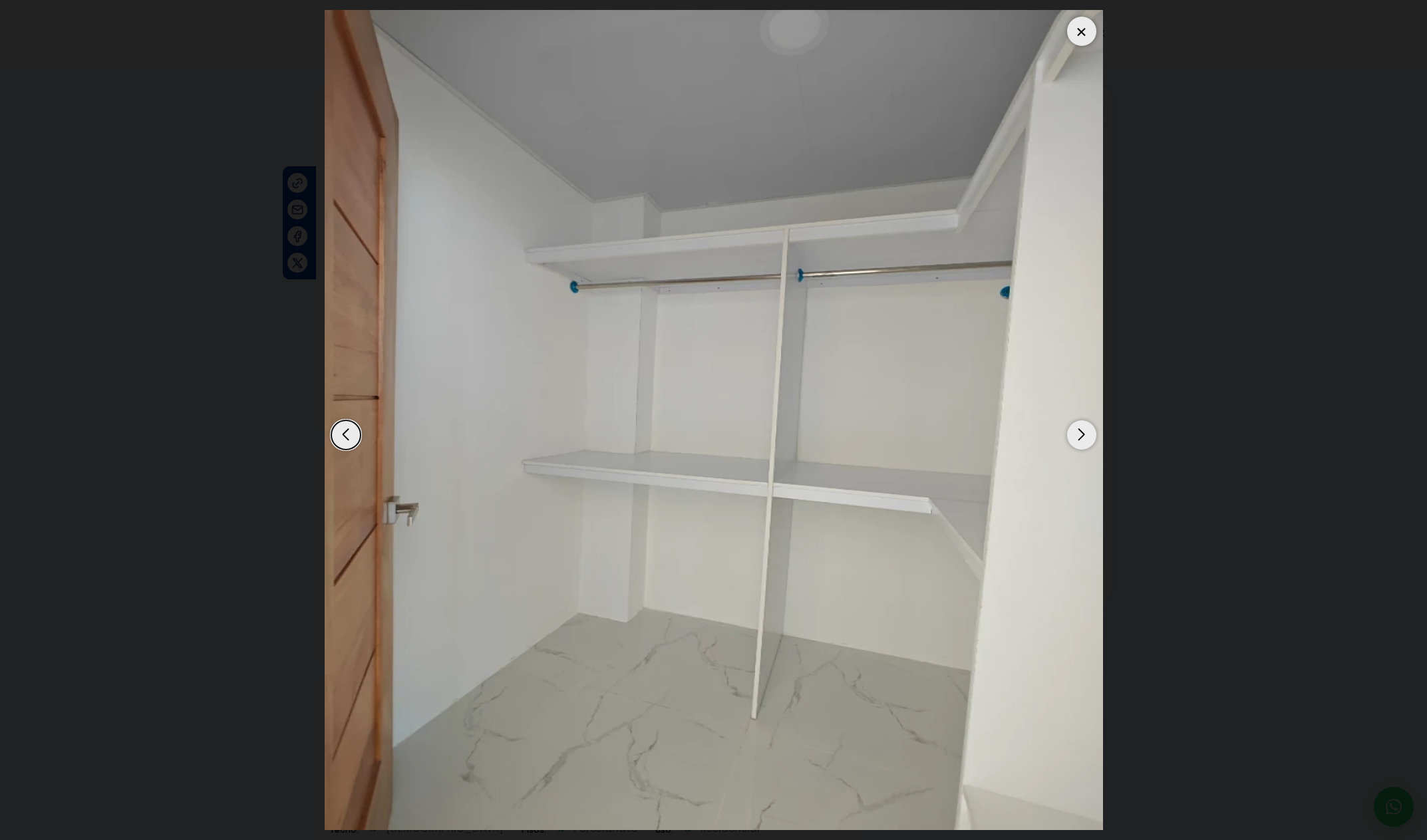
click at [1094, 441] on div "Next slide" at bounding box center [1082, 435] width 29 height 29
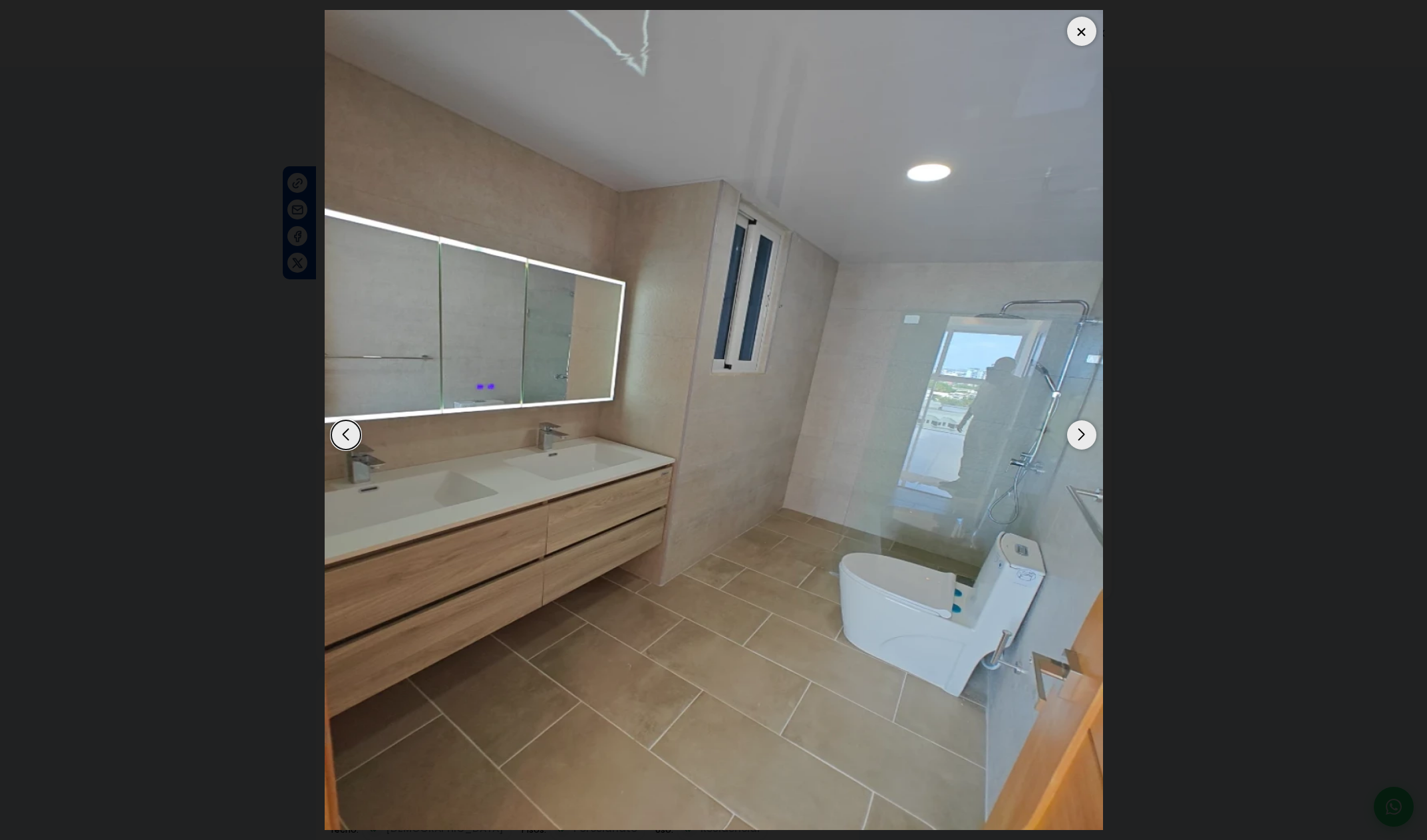
click at [1092, 443] on div "Next slide" at bounding box center [1082, 435] width 29 height 29
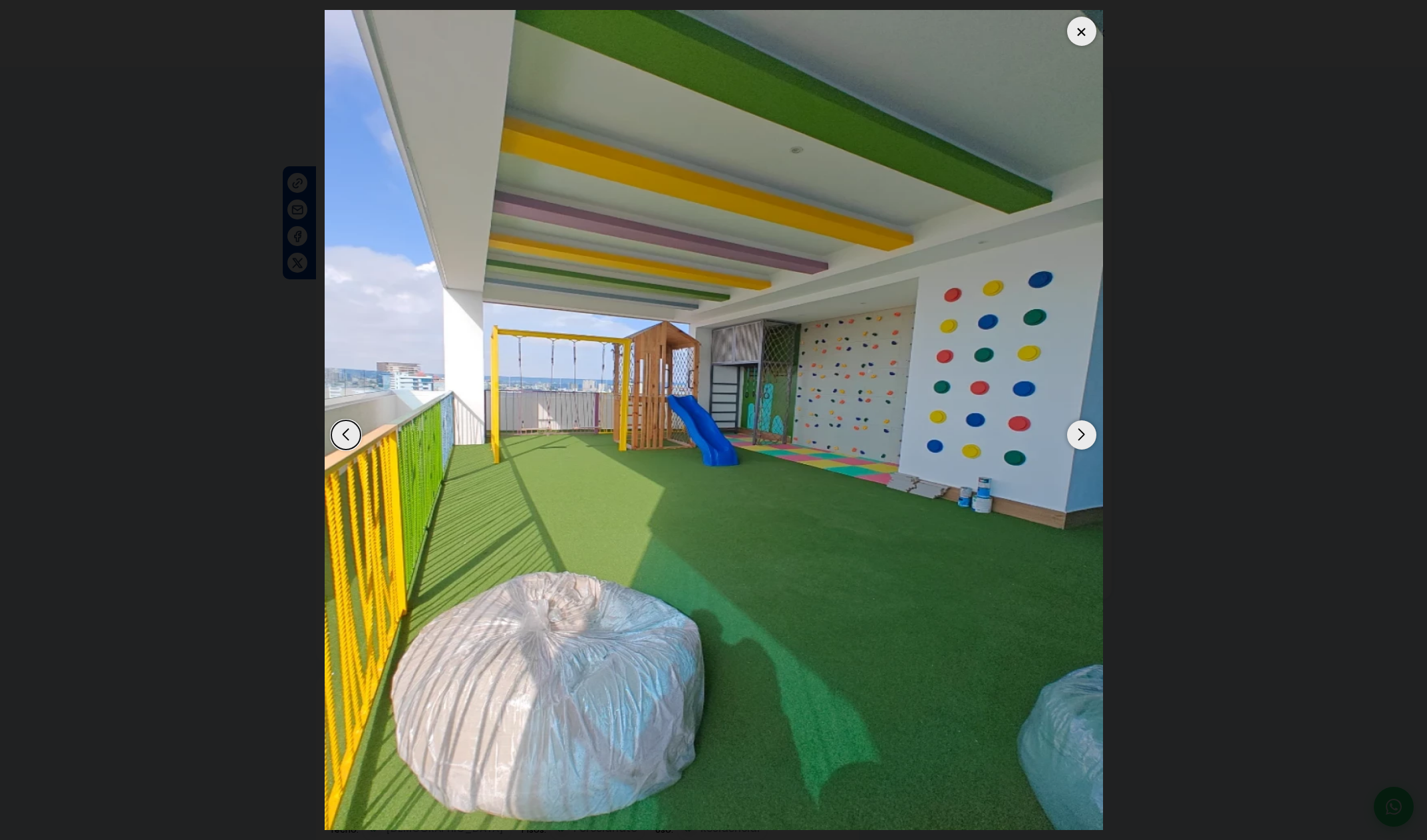
click at [1092, 443] on div "Next slide" at bounding box center [1082, 435] width 29 height 29
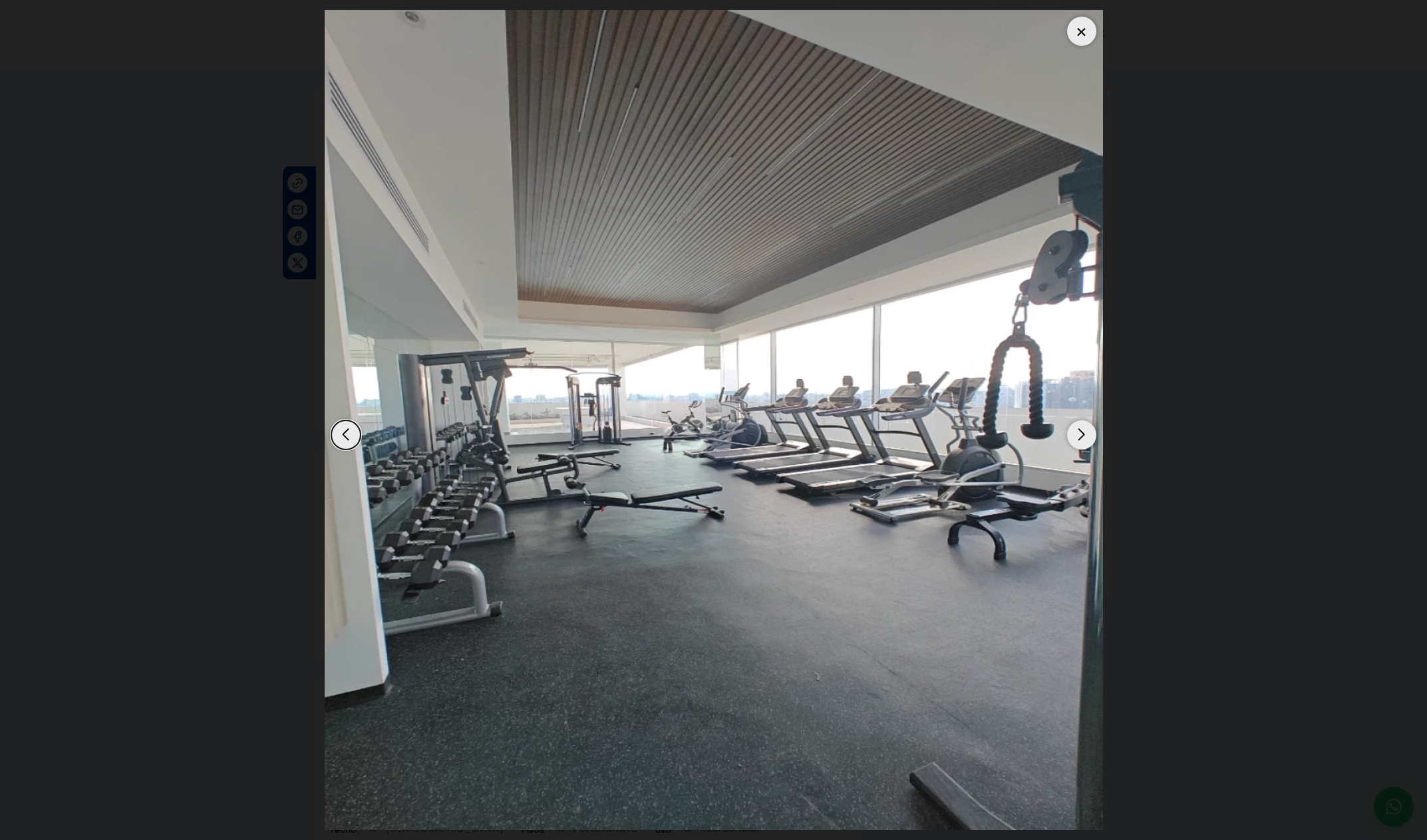
click at [1092, 443] on div "Next slide" at bounding box center [1082, 435] width 29 height 29
